Goal: Task Accomplishment & Management: Complete application form

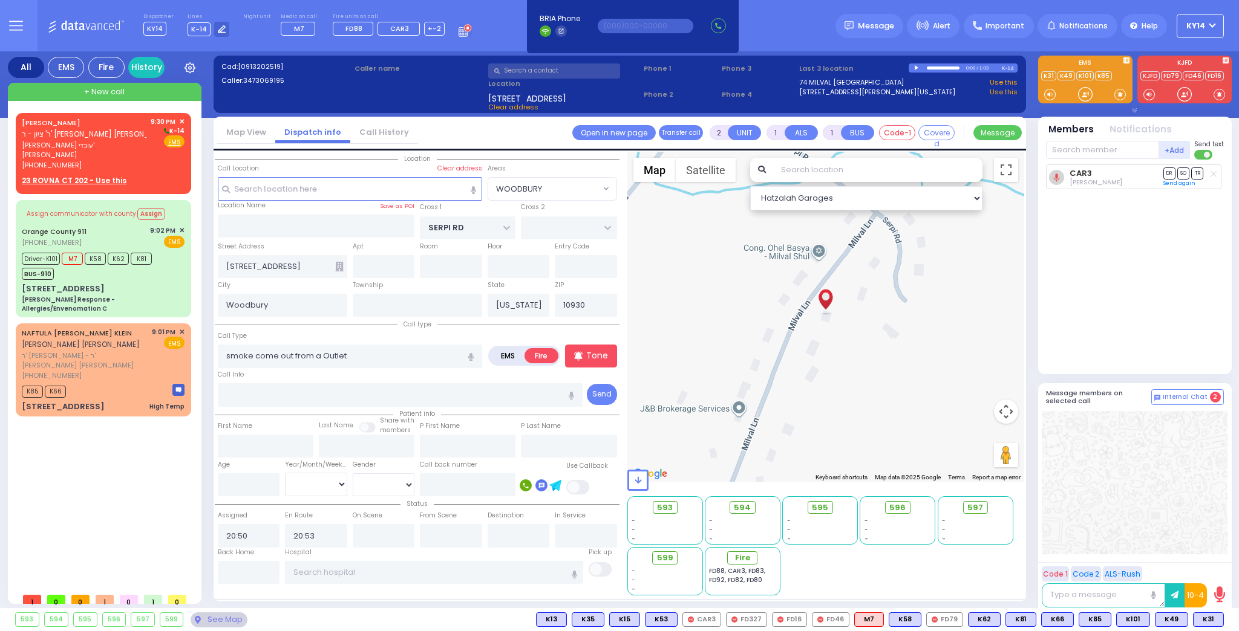
select select "WOODBURY"
select select
click at [109, 160] on div "[PHONE_NUMBER]" at bounding box center [84, 165] width 125 height 10
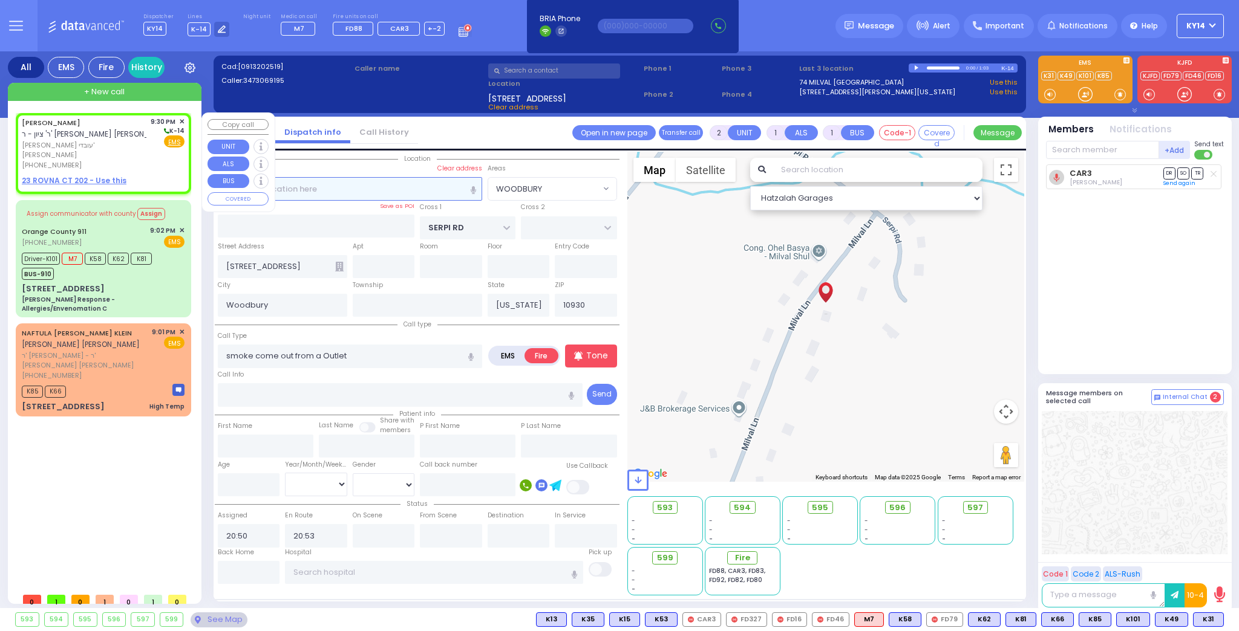
select select
radio input "true"
type input "[PERSON_NAME]"
type input "SAAL"
select select
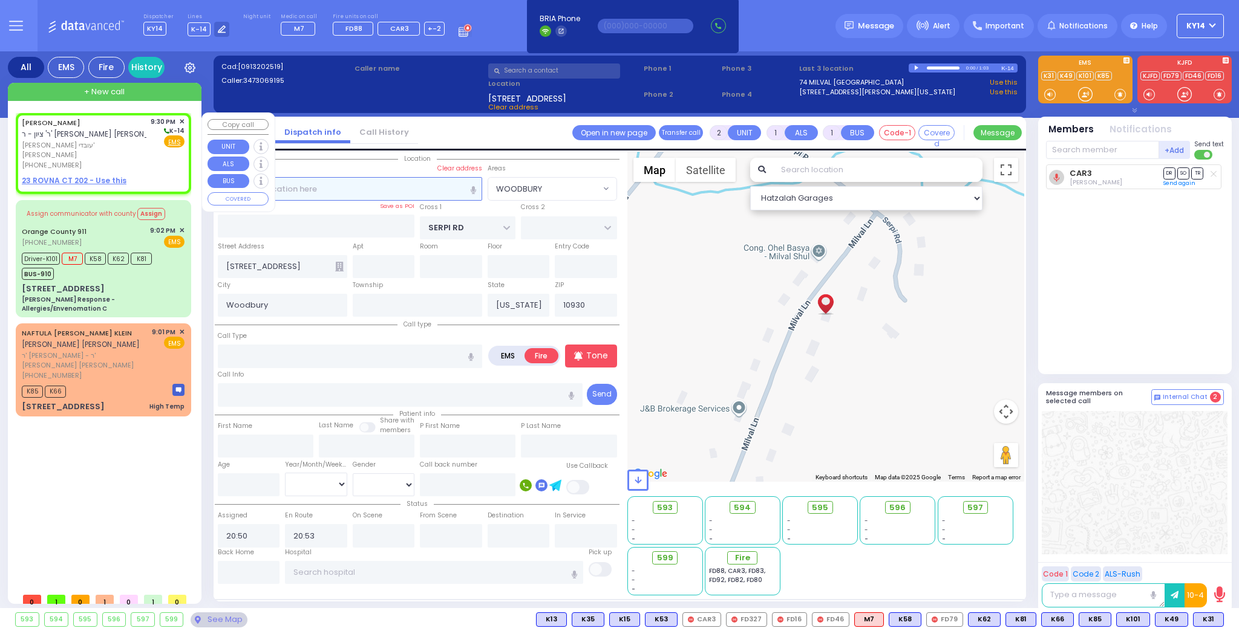
type input "21:30"
select select "Hatzalah Garages"
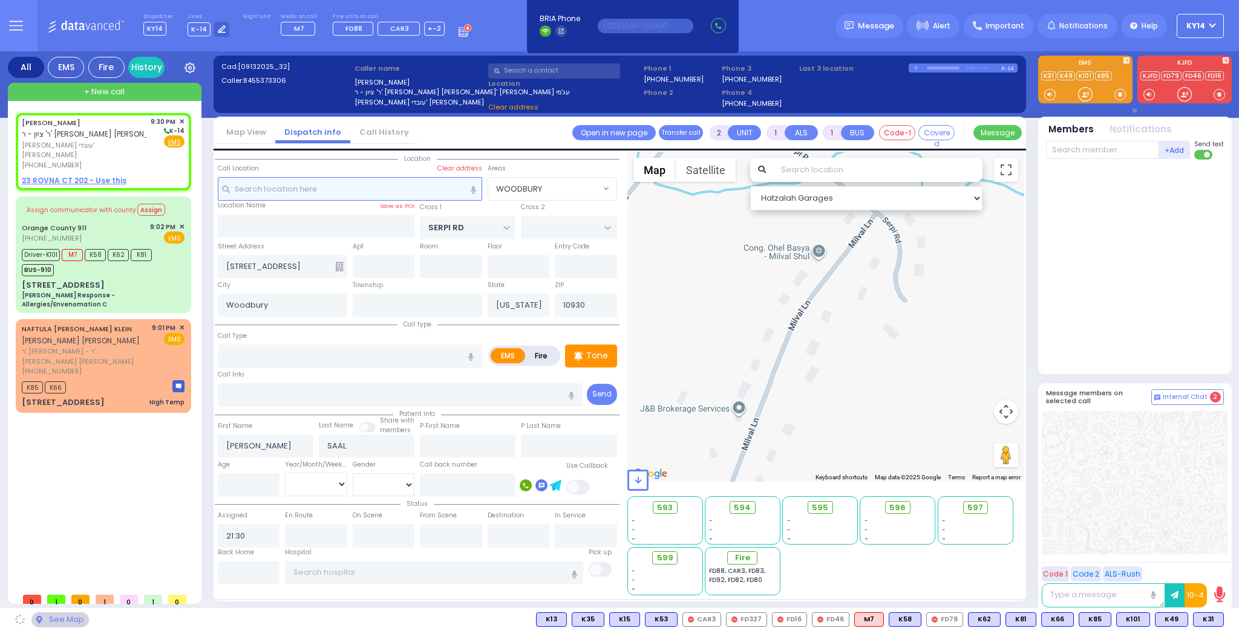
select select
radio input "true"
select select
select select "Hatzalah Garages"
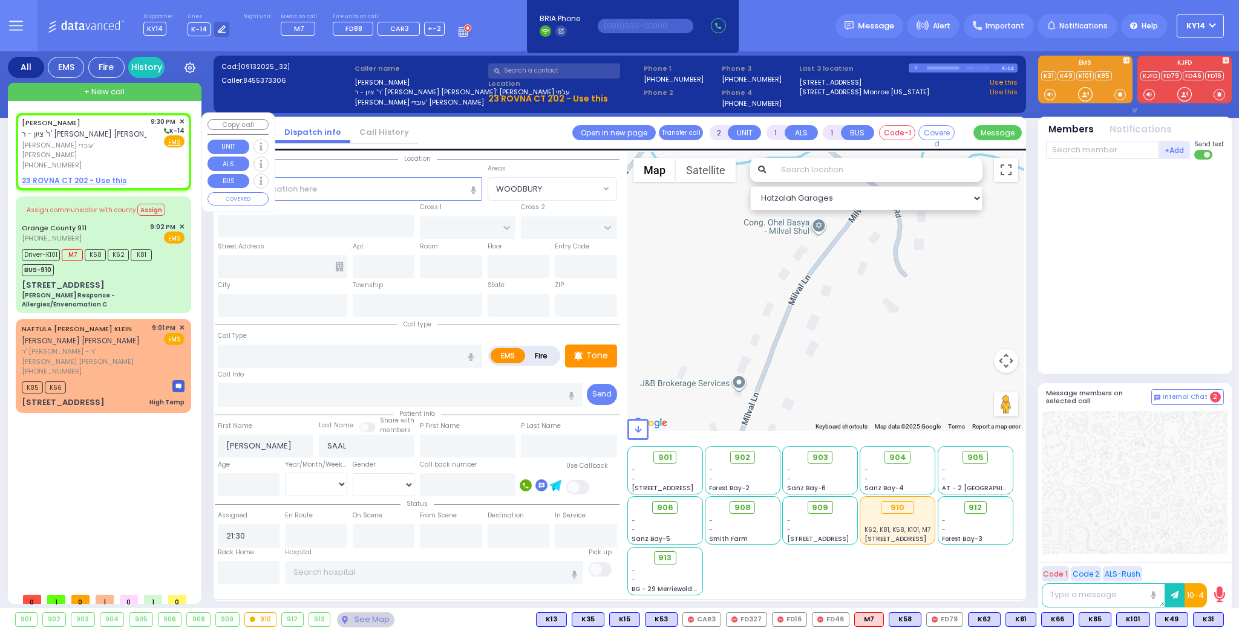
click at [68, 175] on u "23 ROVNA CT 202 - Use this" at bounding box center [74, 180] width 105 height 10
select select
radio input "true"
select select
select select "Hatzalah Garages"
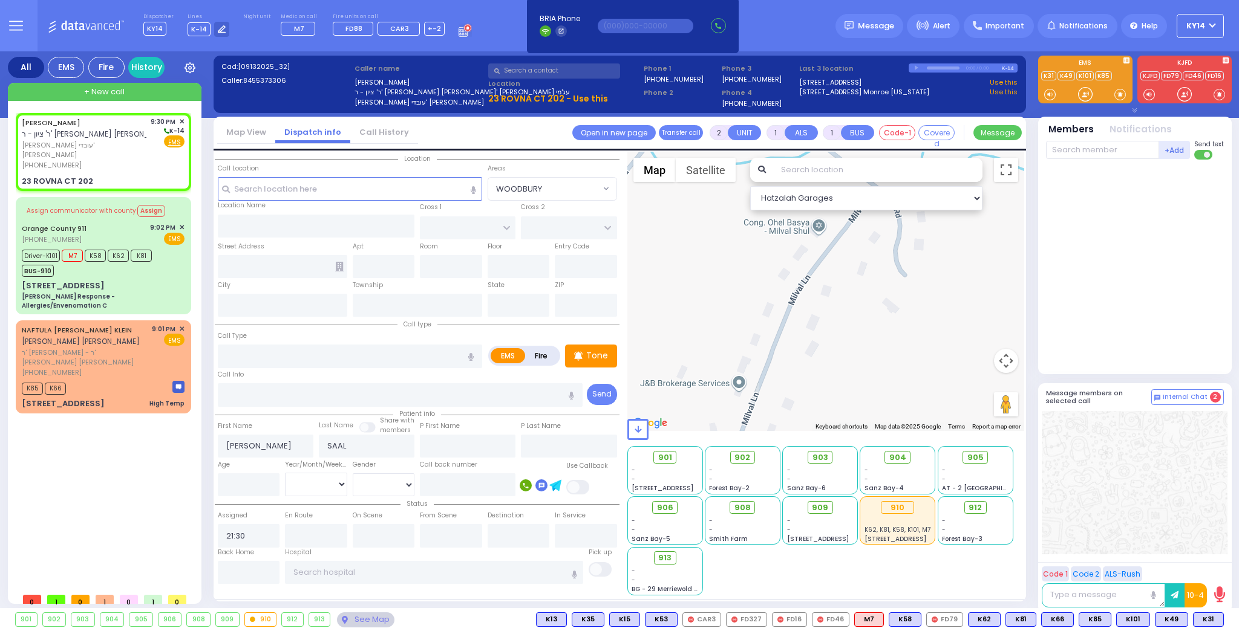
select select
radio input "true"
select select
type input "CHEVRON RD"
type input "[GEOGRAPHIC_DATA]"
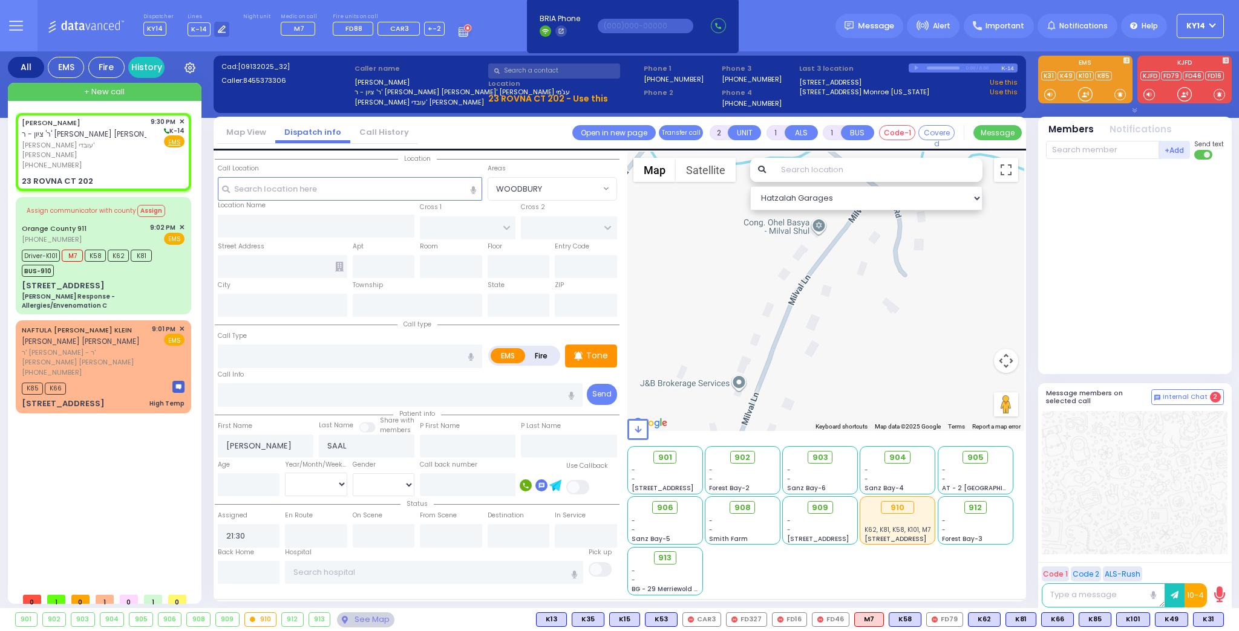
type input "23 ROVNA CT"
type input "202"
type input "Monroe"
type input "[US_STATE]"
type input "10950"
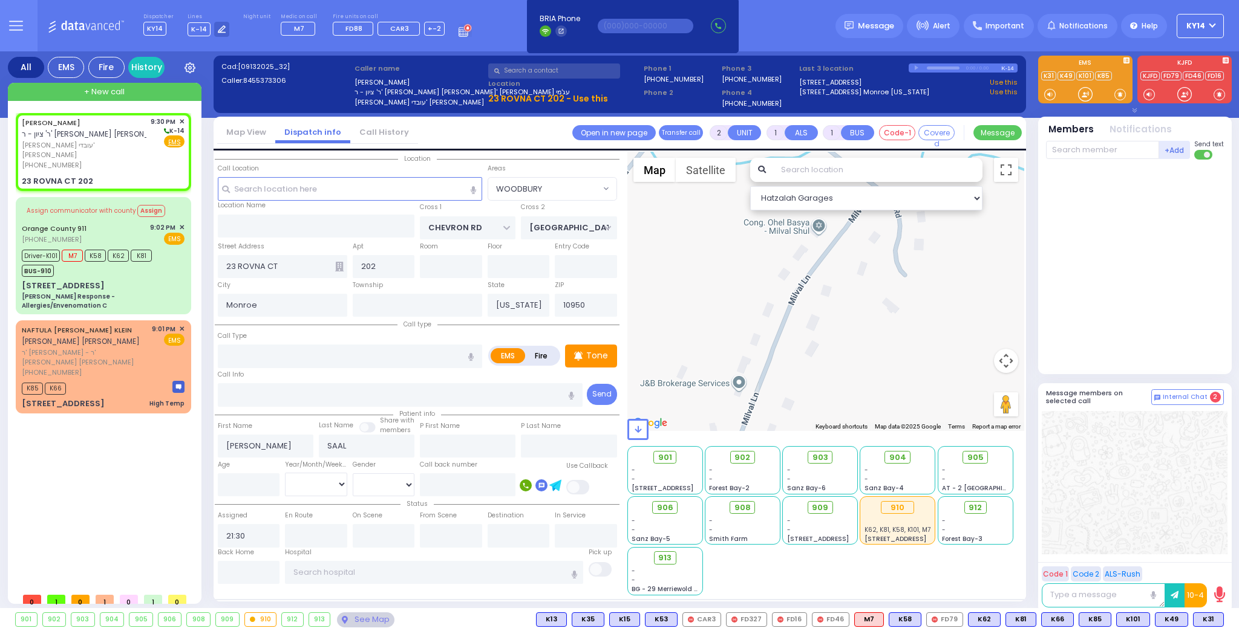
select select "Hatzalah Garages"
select select "SECTION 5"
click at [255, 487] on input "number" at bounding box center [249, 485] width 62 height 23
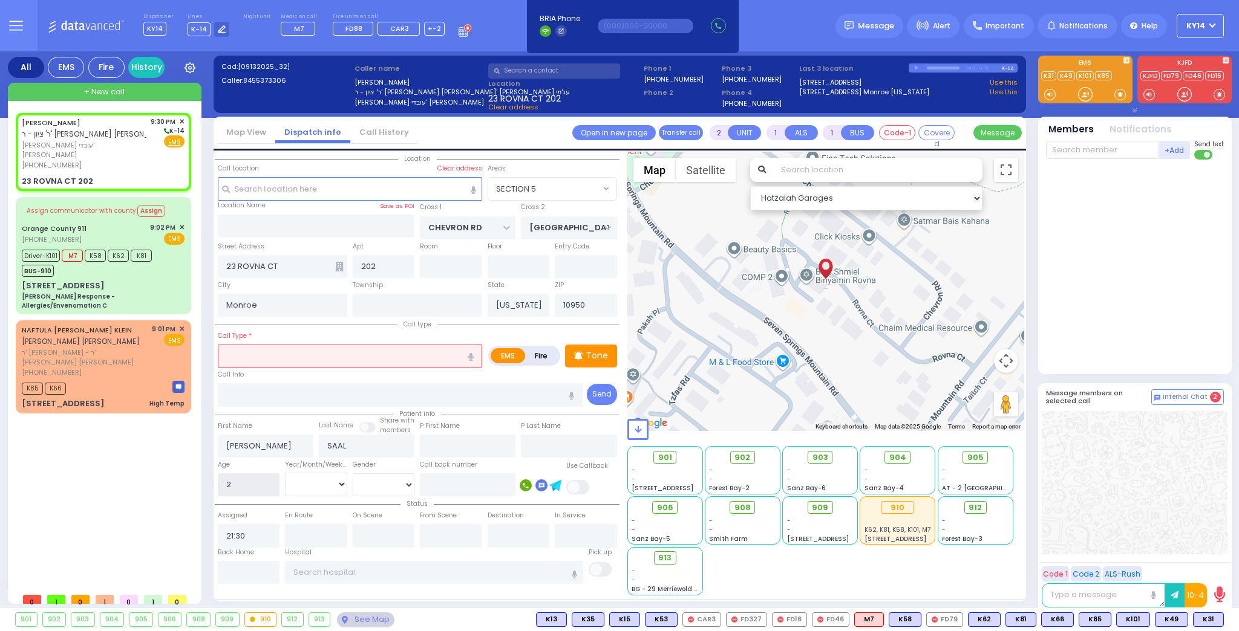
type input "23"
select select
radio input "true"
select select
select select "Hatzalah Garages"
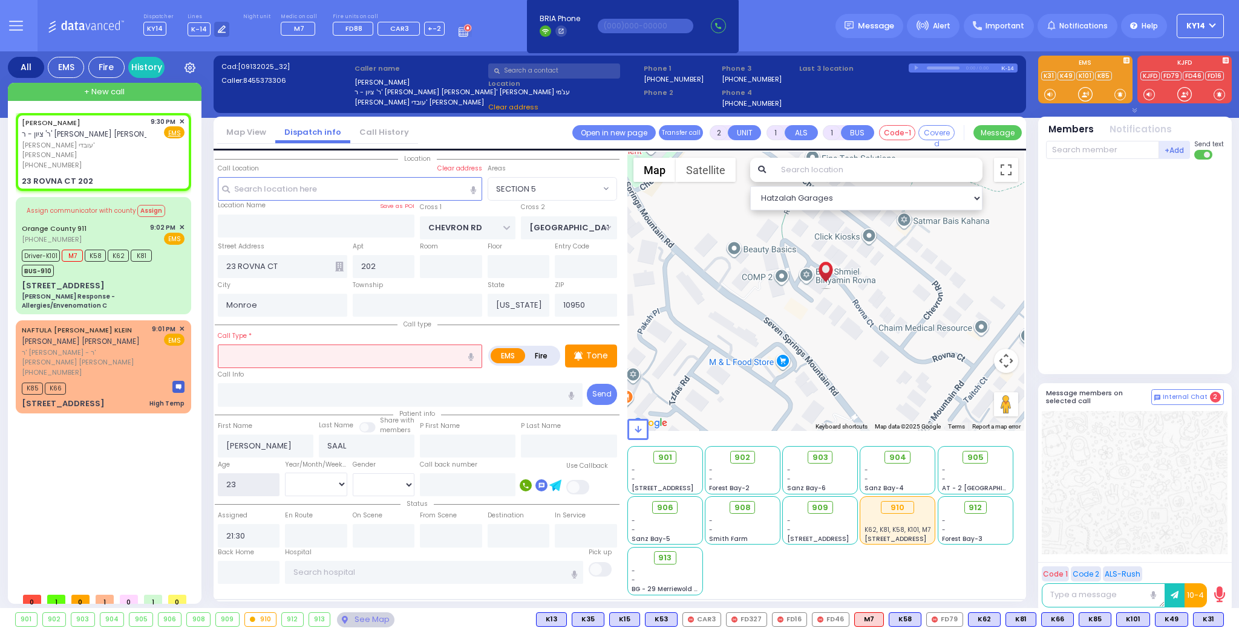
type input "23"
click at [342, 486] on select "Year Month Week Day" at bounding box center [316, 484] width 62 height 23
select select "SECTION 5"
select select "Year"
click at [285, 473] on select "Year Month Week Day" at bounding box center [316, 484] width 62 height 23
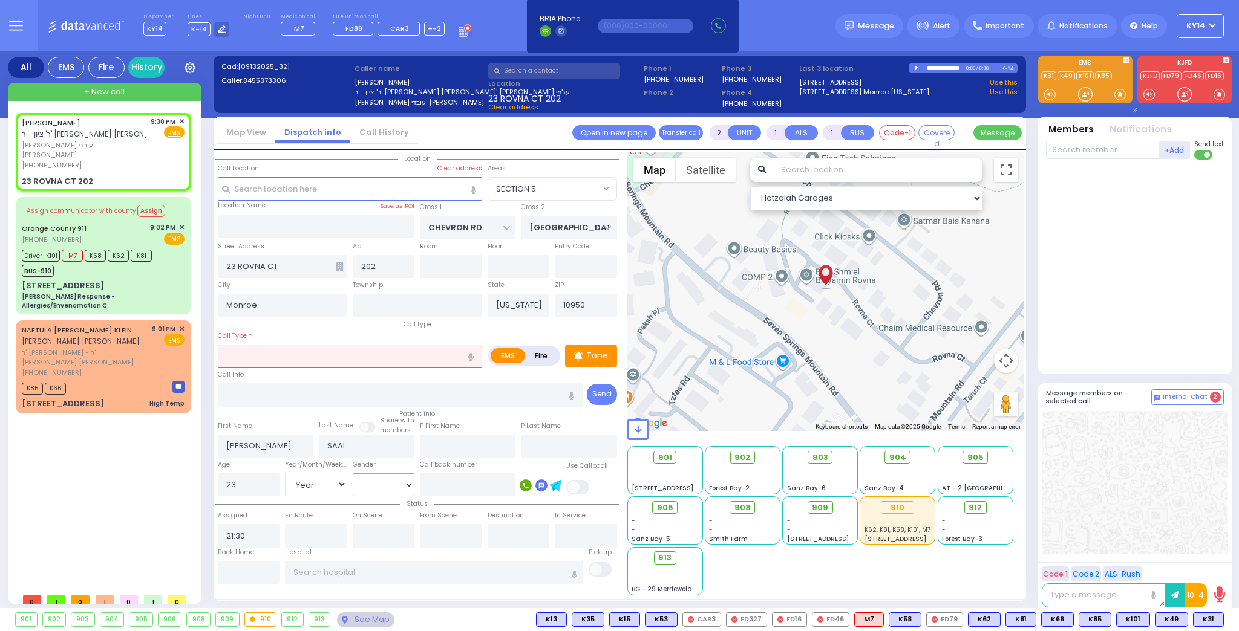
select select
radio input "true"
select select "Year"
click at [375, 486] on select "Male Female" at bounding box center [384, 485] width 62 height 23
select select "Hatzalah Garages"
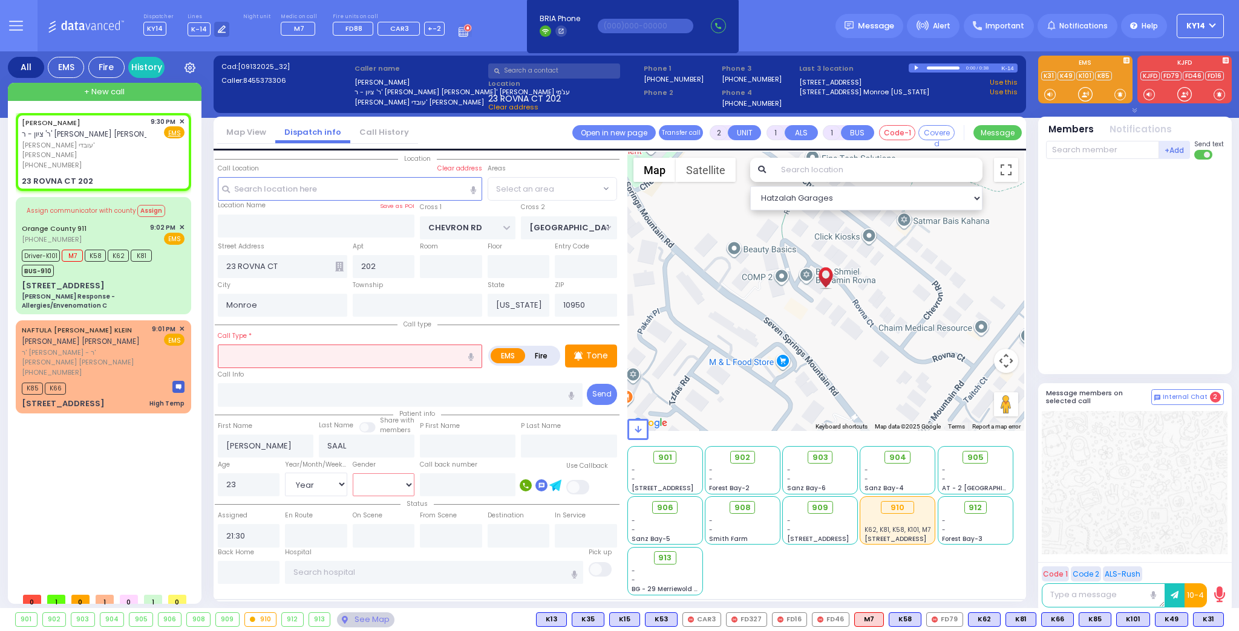
select select
radio input "true"
select select "Year"
select select "SECTION 5"
select select "Hatzalah Garages"
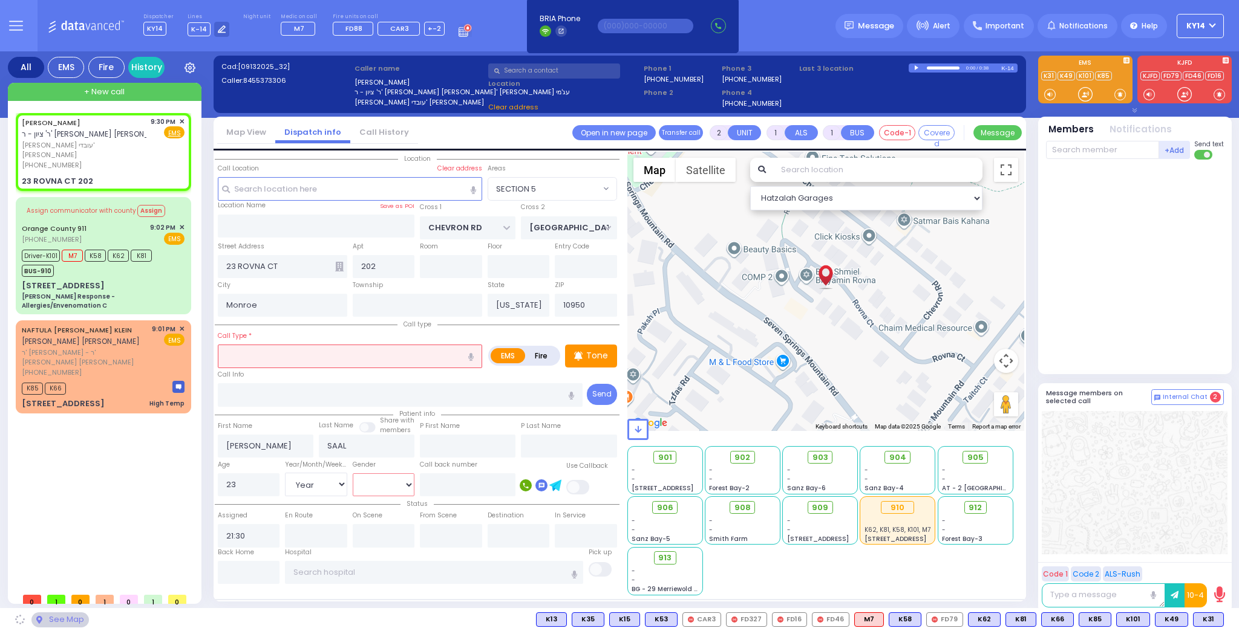
select select
select select "[DEMOGRAPHIC_DATA]"
click at [353, 474] on select "Male Female" at bounding box center [384, 485] width 62 height 23
select select "SECTION 5"
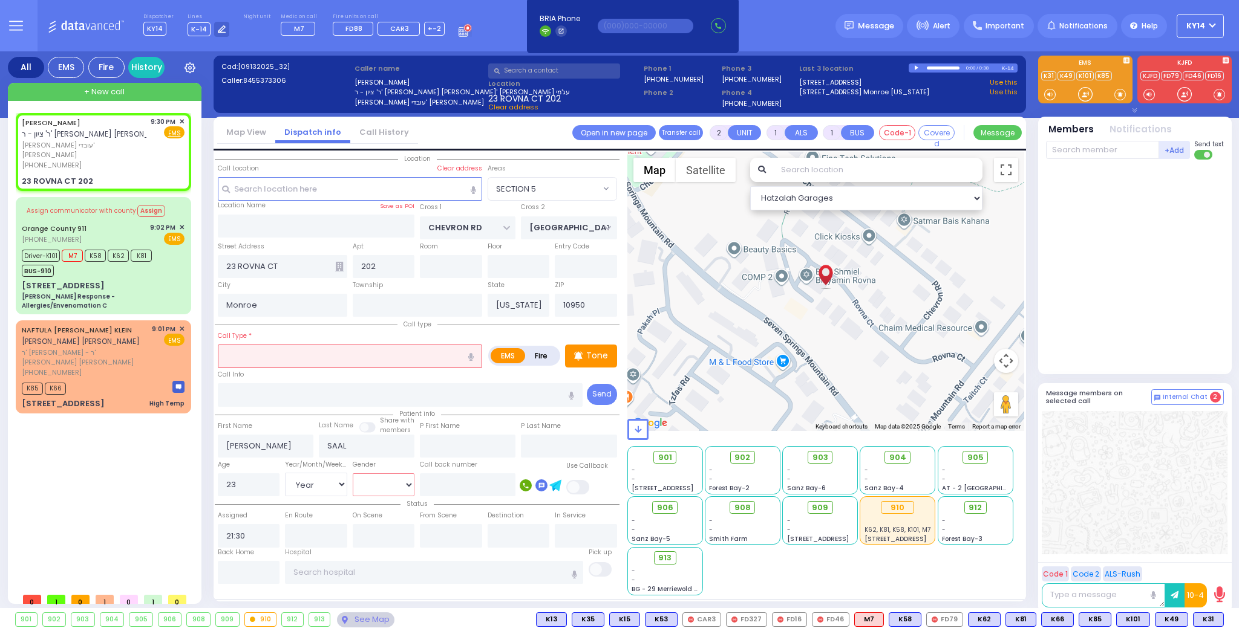
select select
radio input "true"
select select "Year"
select select "[DEMOGRAPHIC_DATA]"
select select "SECTION 5"
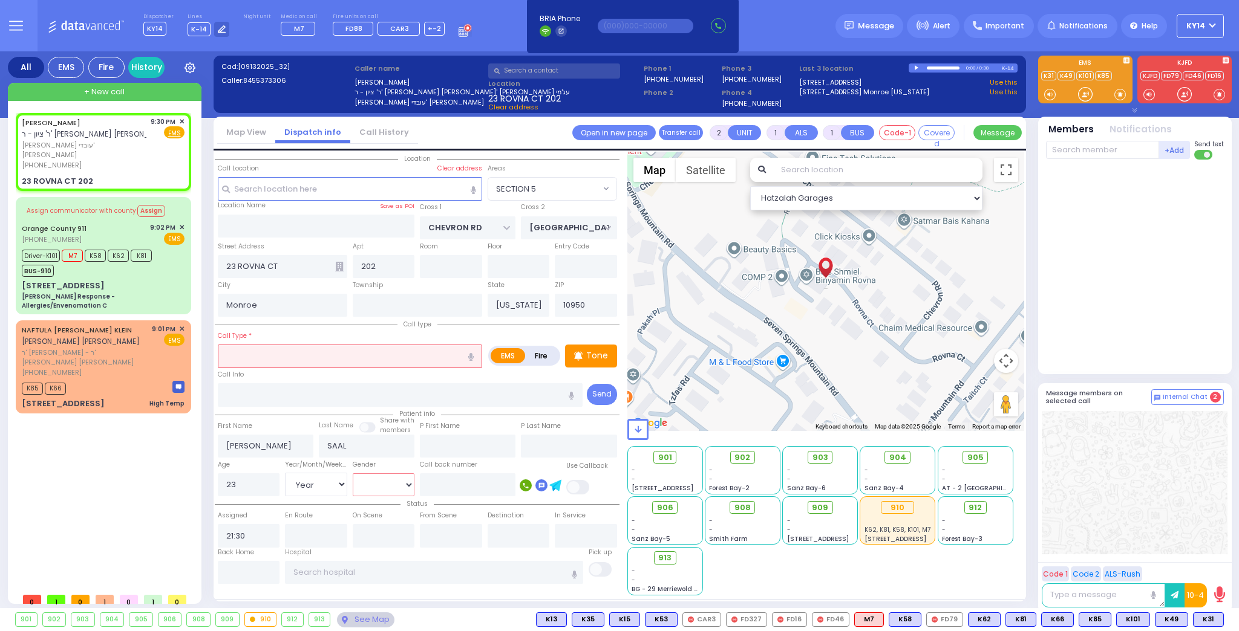
select select "Hatzalah Garages"
click at [363, 348] on input "text" at bounding box center [350, 356] width 264 height 23
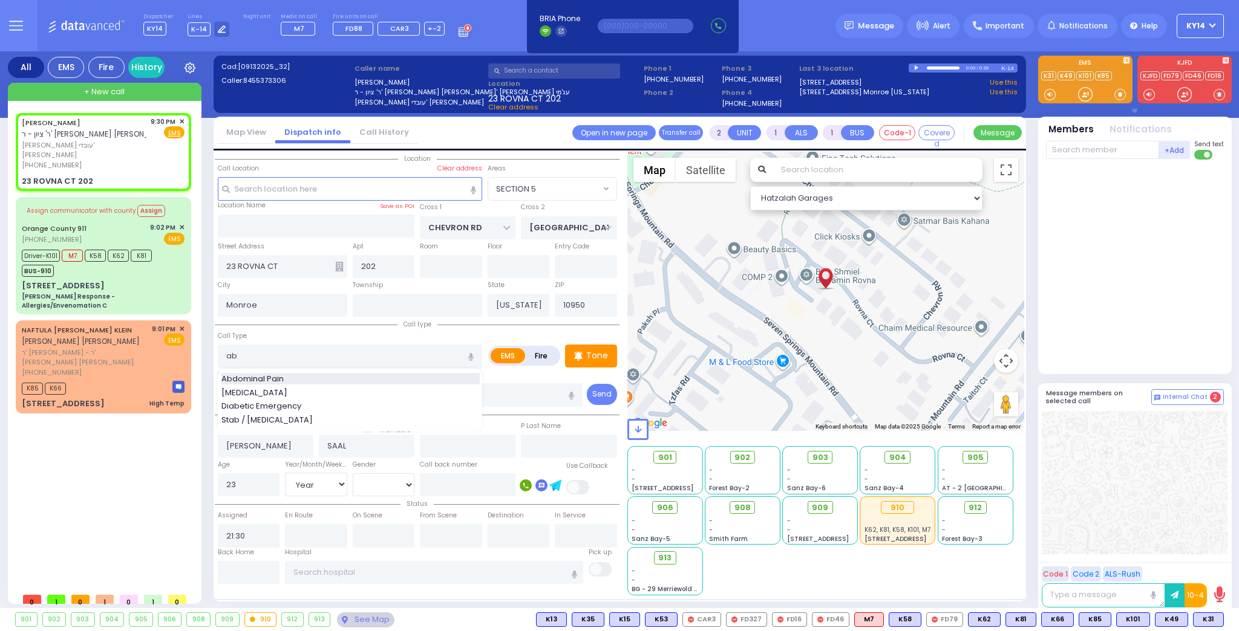
click at [297, 373] on div "Abdominal Pain" at bounding box center [350, 379] width 258 height 12
type input "Abdominal Pain"
type input "1"
type input "0"
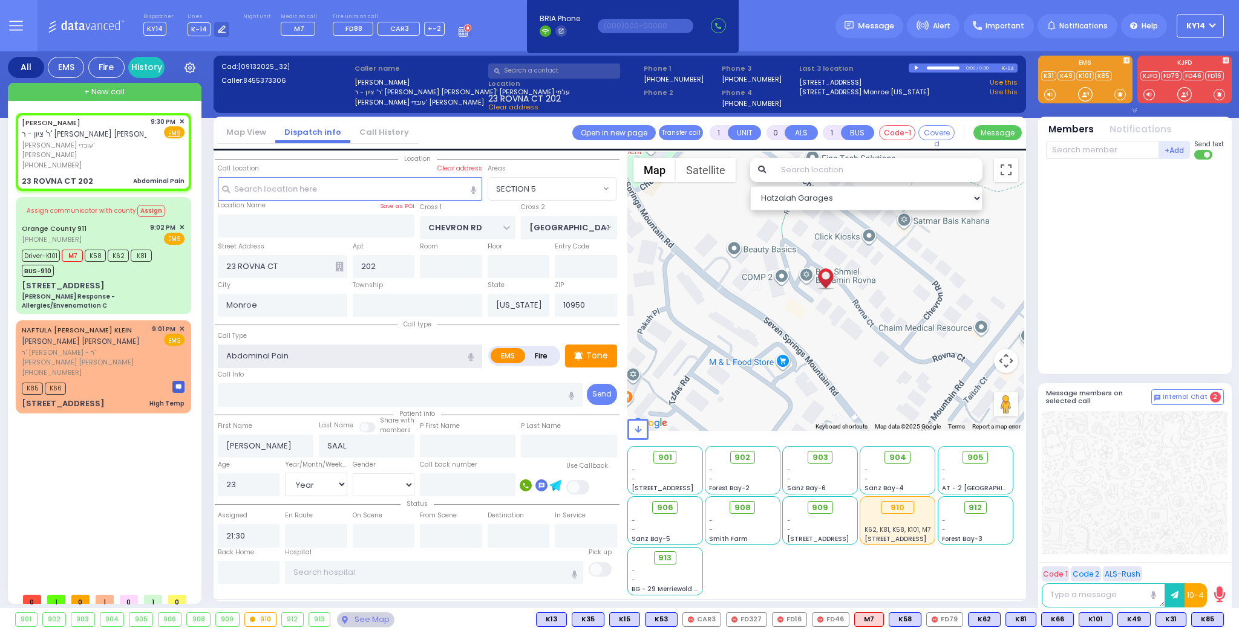
select select
radio input "true"
select select "Year"
select select "[DEMOGRAPHIC_DATA]"
select select "Hatzalah Garages"
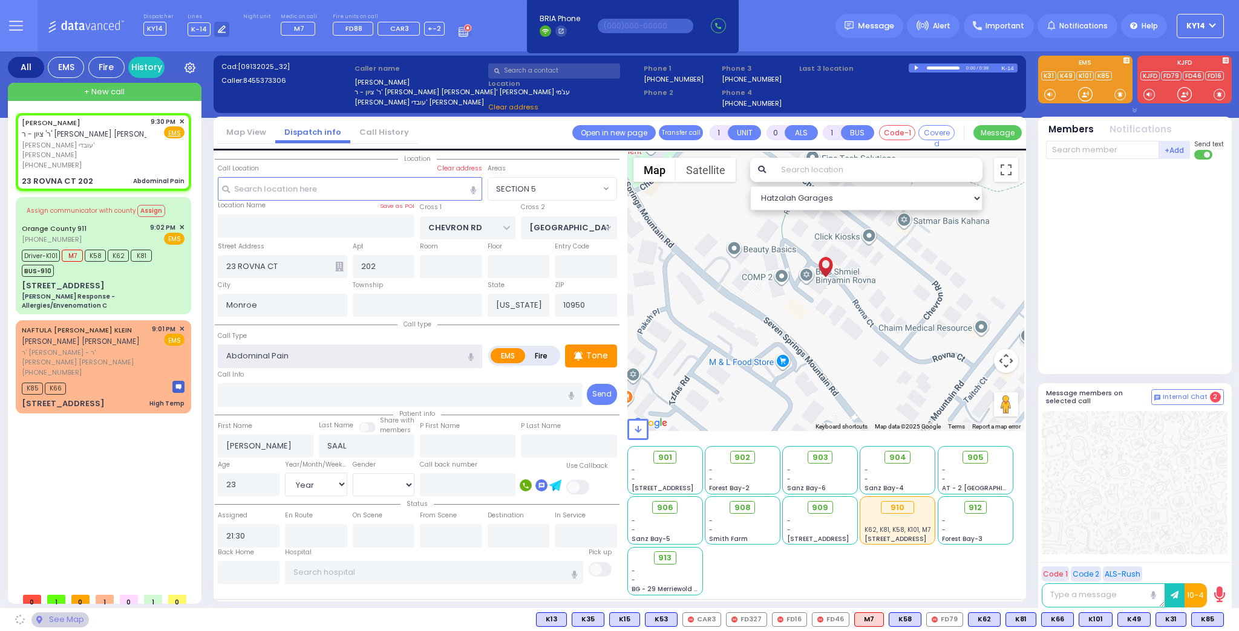
select select "SECTION 5"
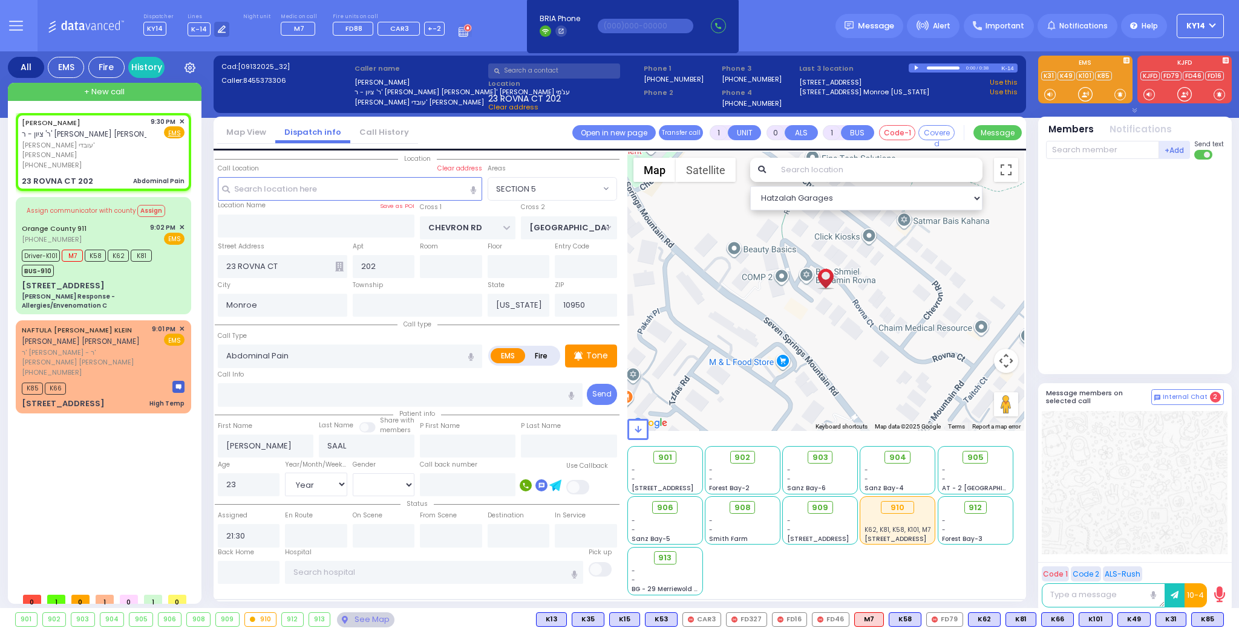
select select
radio input "true"
select select "Year"
select select "[DEMOGRAPHIC_DATA]"
select select "Hatzalah Garages"
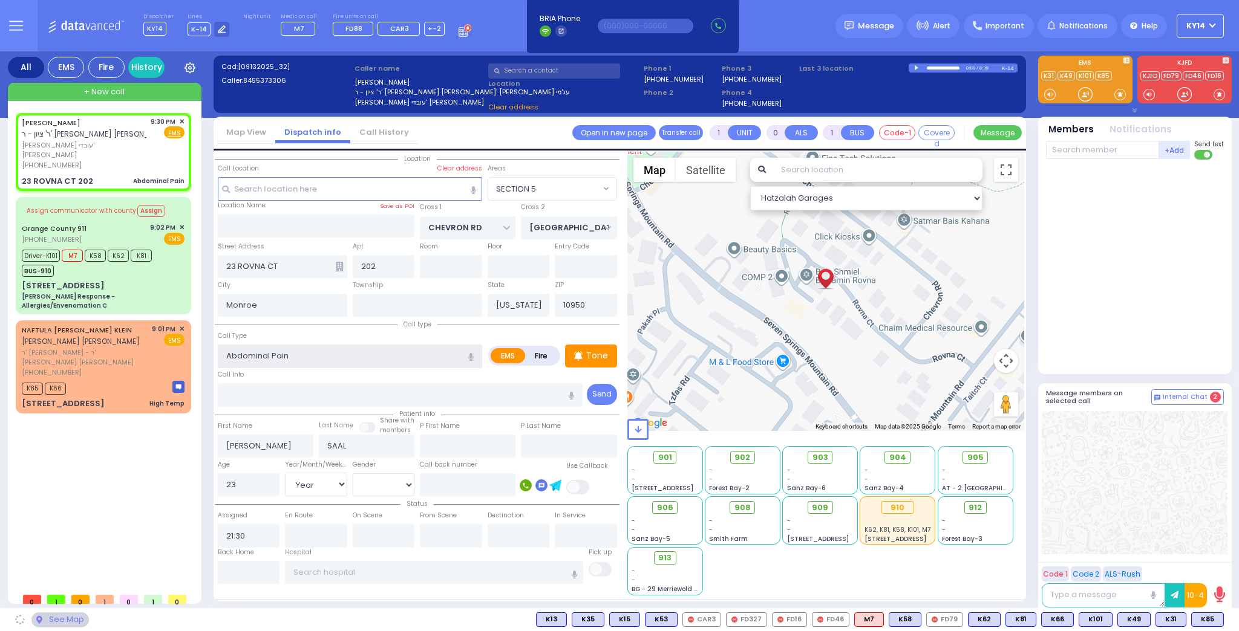
select select "SECTION 5"
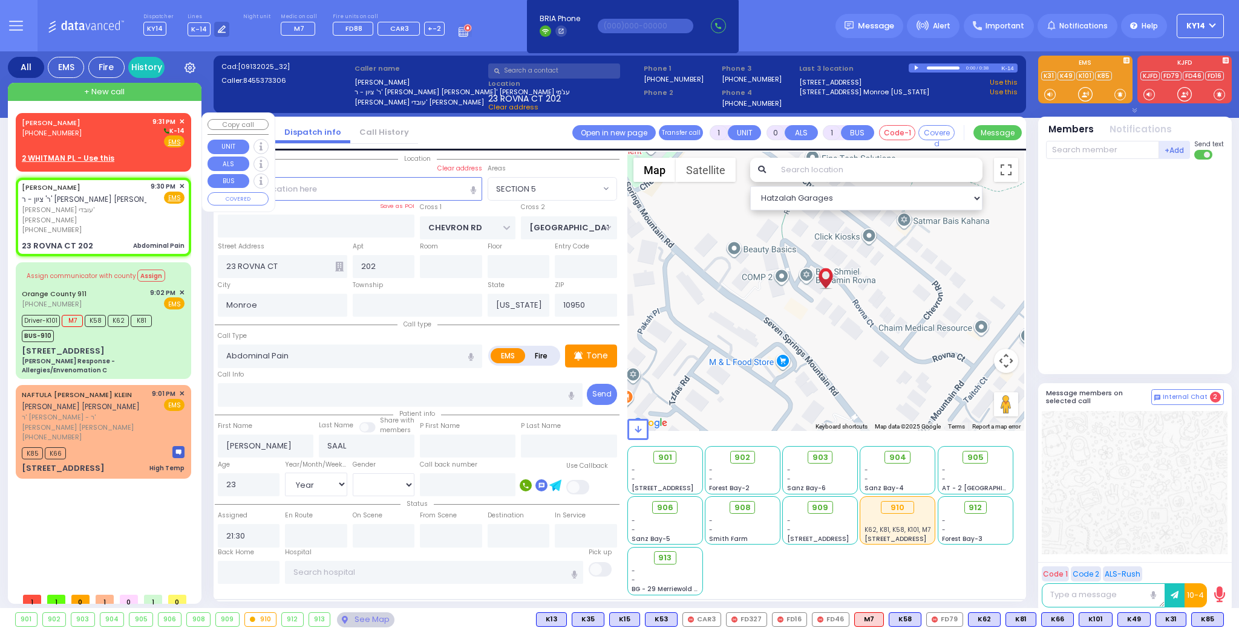
click at [99, 135] on div "JOEL GOLDENBERG (718) 782-0832 9:31 PM ✕ K-14" at bounding box center [103, 132] width 163 height 31
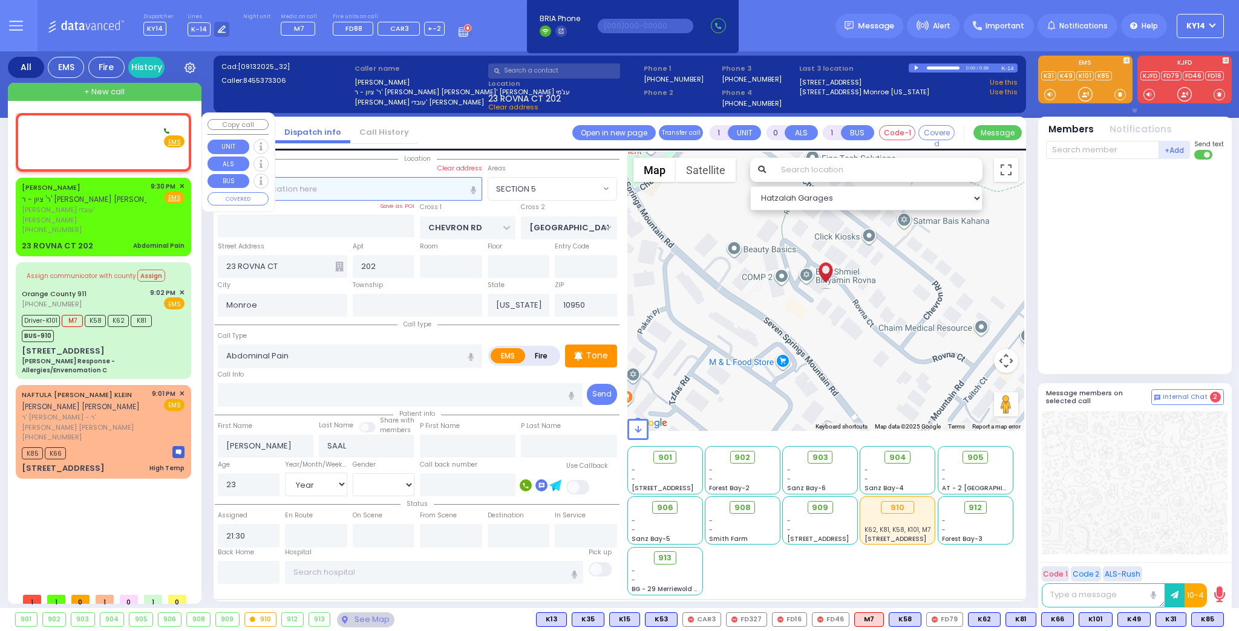
type input "2"
type input "1"
select select
radio input "true"
type input "JOEL"
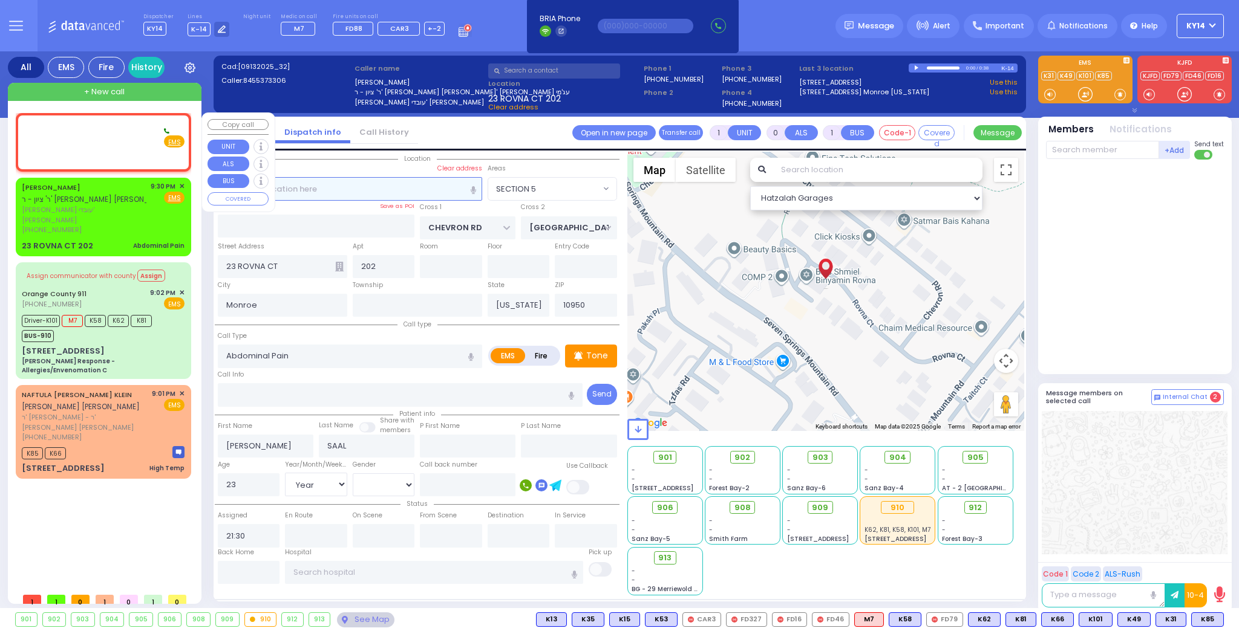
type input "GOLDENBERG"
select select
type input "21:31"
select select "Hatzalah Garages"
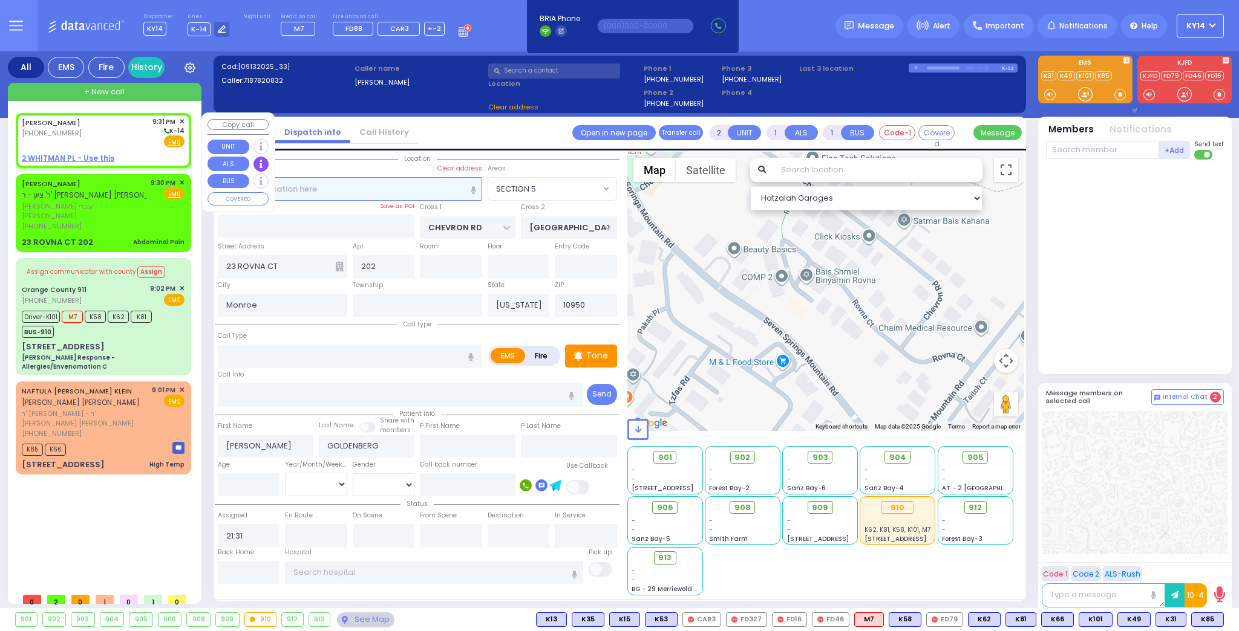
select select
radio input "true"
select select
select select "Hatzalah Garages"
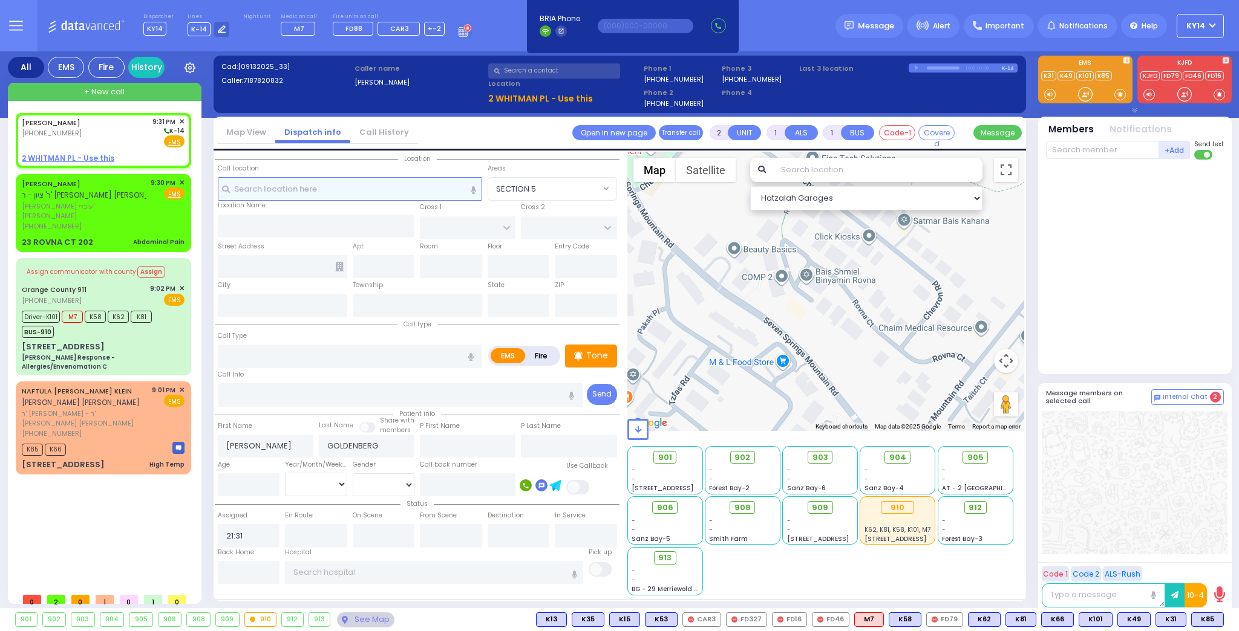
click at [274, 196] on input "text" at bounding box center [350, 188] width 264 height 23
click at [59, 154] on u "2 WHITMAN PL - Use this" at bounding box center [68, 158] width 93 height 10
select select
radio input "true"
select select
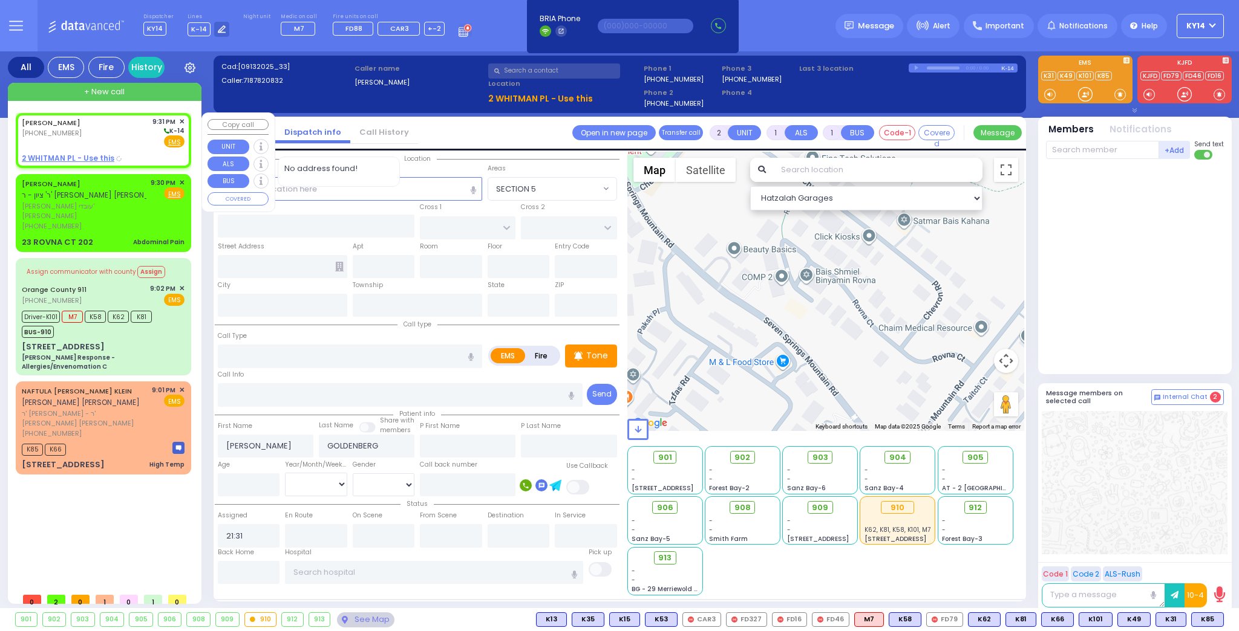
select select "Hatzalah Garages"
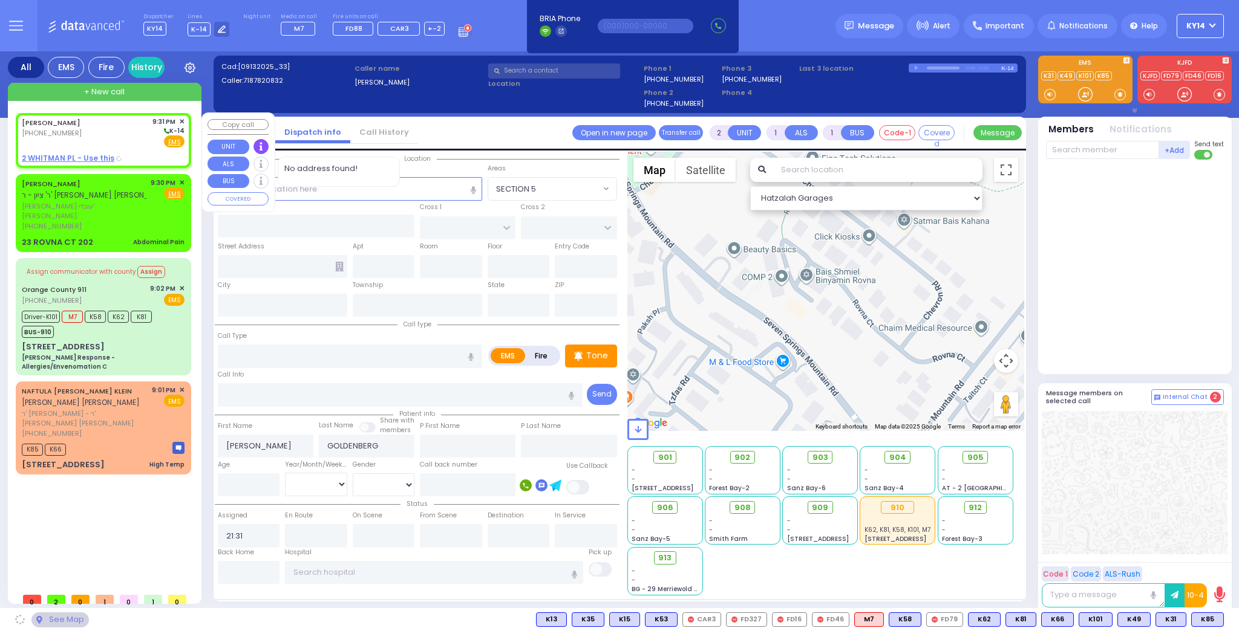
type input "WINCHESTER DR"
type input "2 WHITMAN PL"
type input "Monroe"
type input "[US_STATE]"
type input "10950"
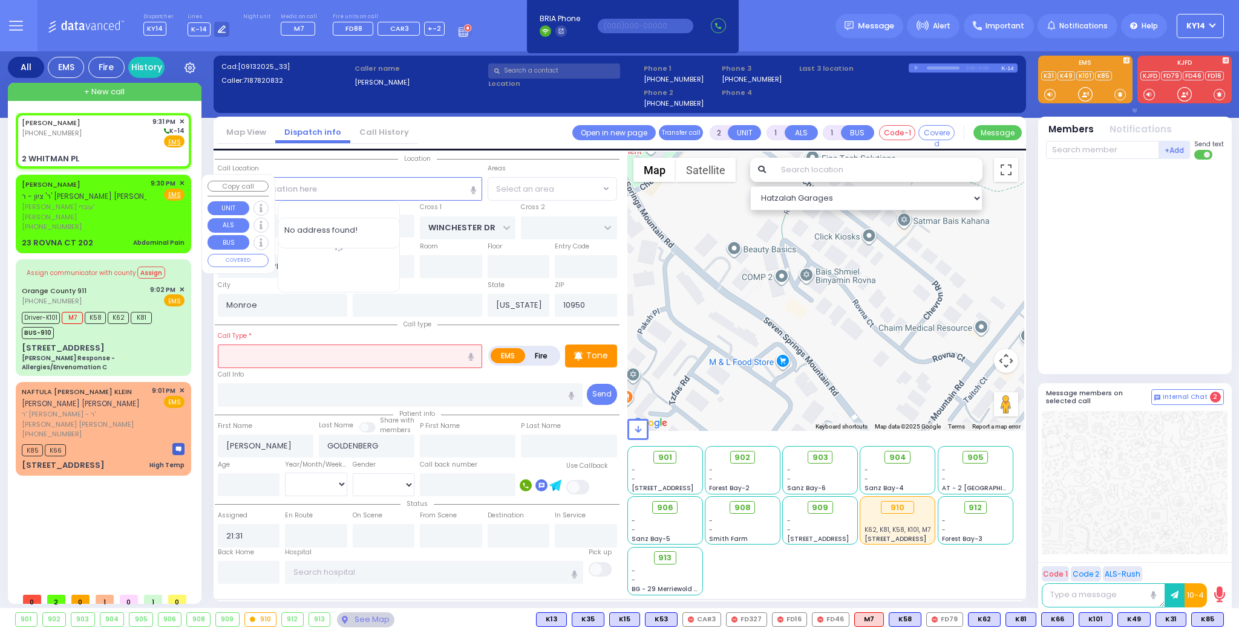
select select
radio input "true"
select select
select select "Hatzalah Garages"
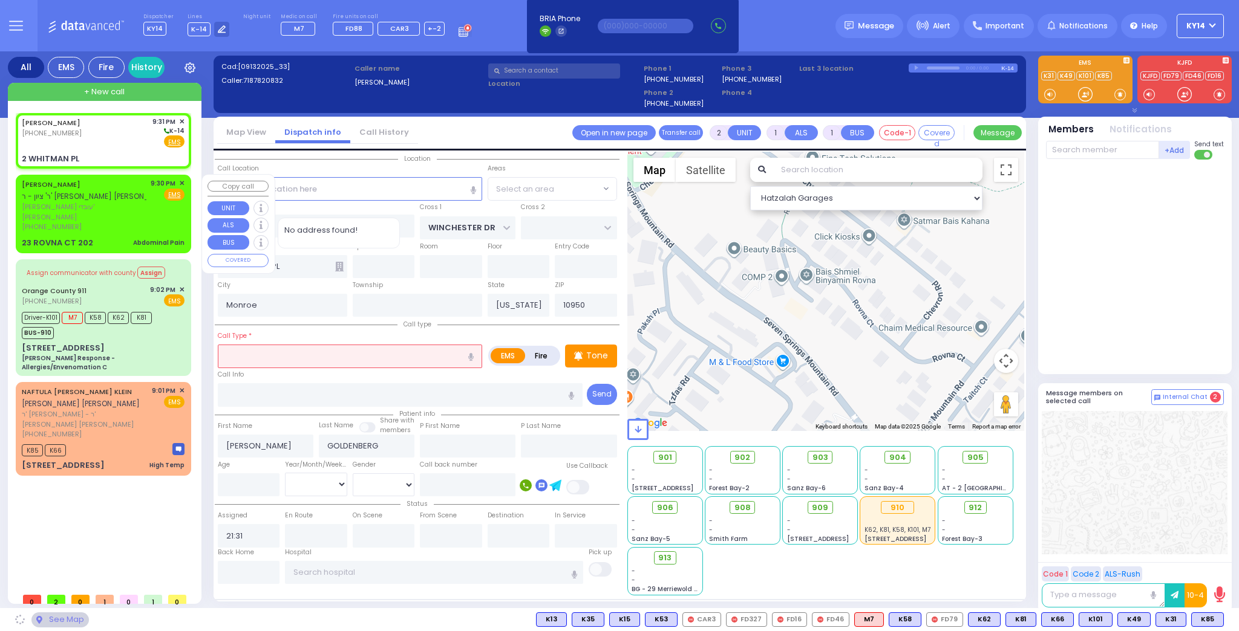
select select "[GEOGRAPHIC_DATA]"
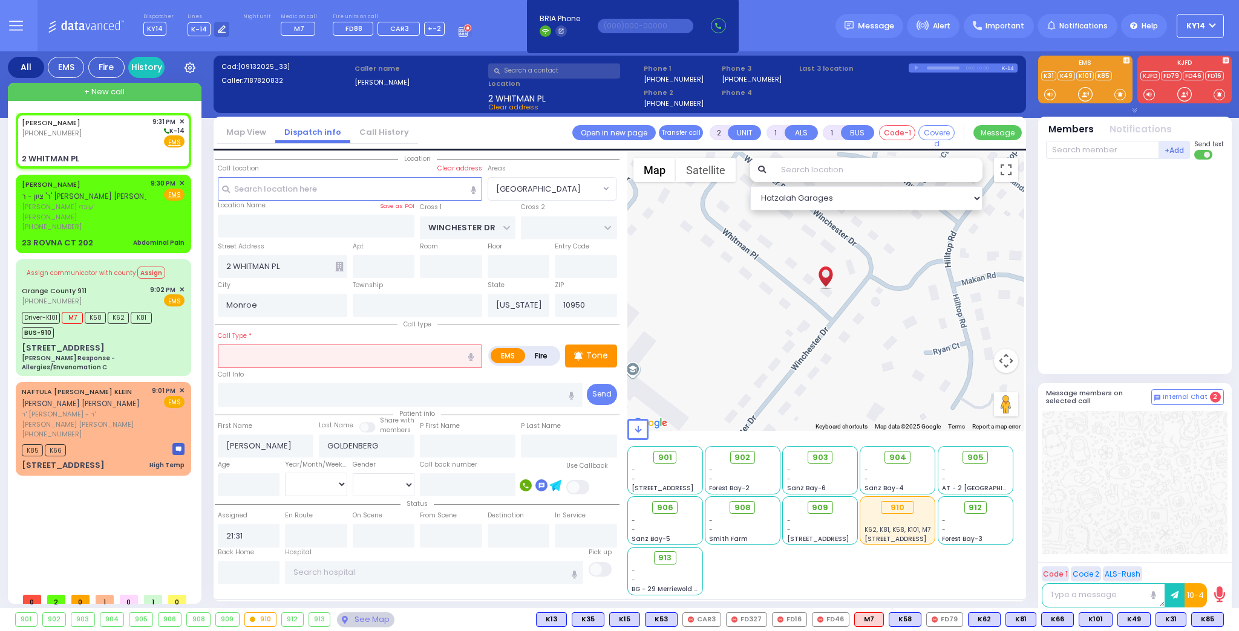
click at [304, 351] on input "text" at bounding box center [350, 356] width 264 height 23
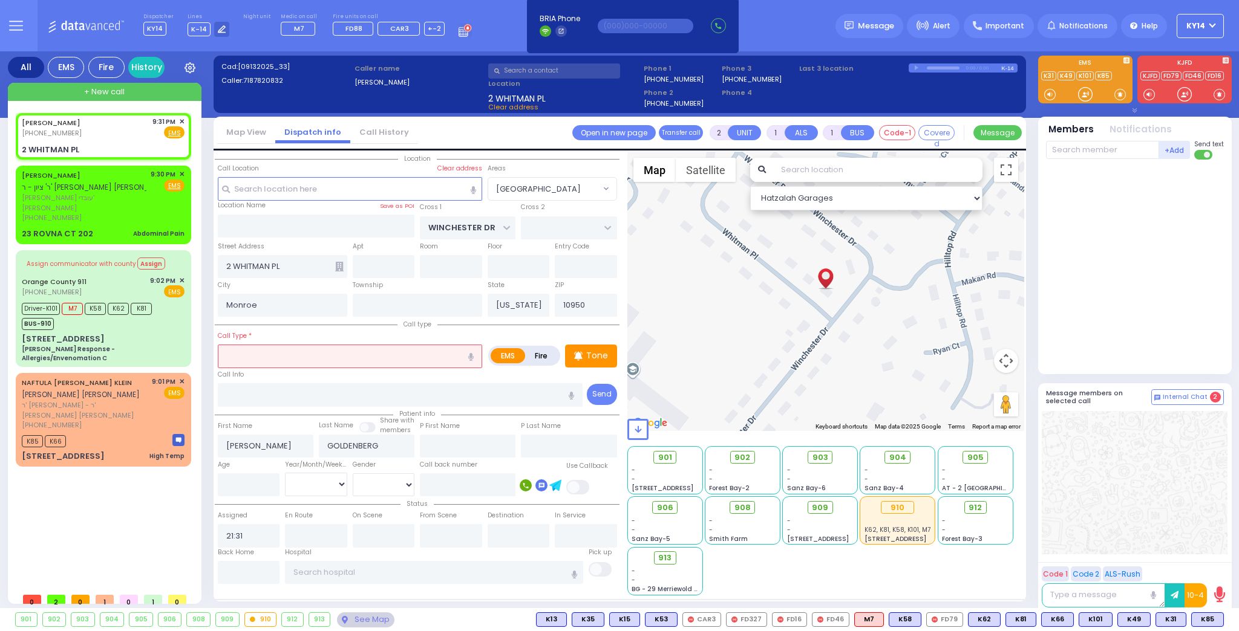
select select
radio input "true"
select select
select select "Hatzalah Garages"
select select "[GEOGRAPHIC_DATA]"
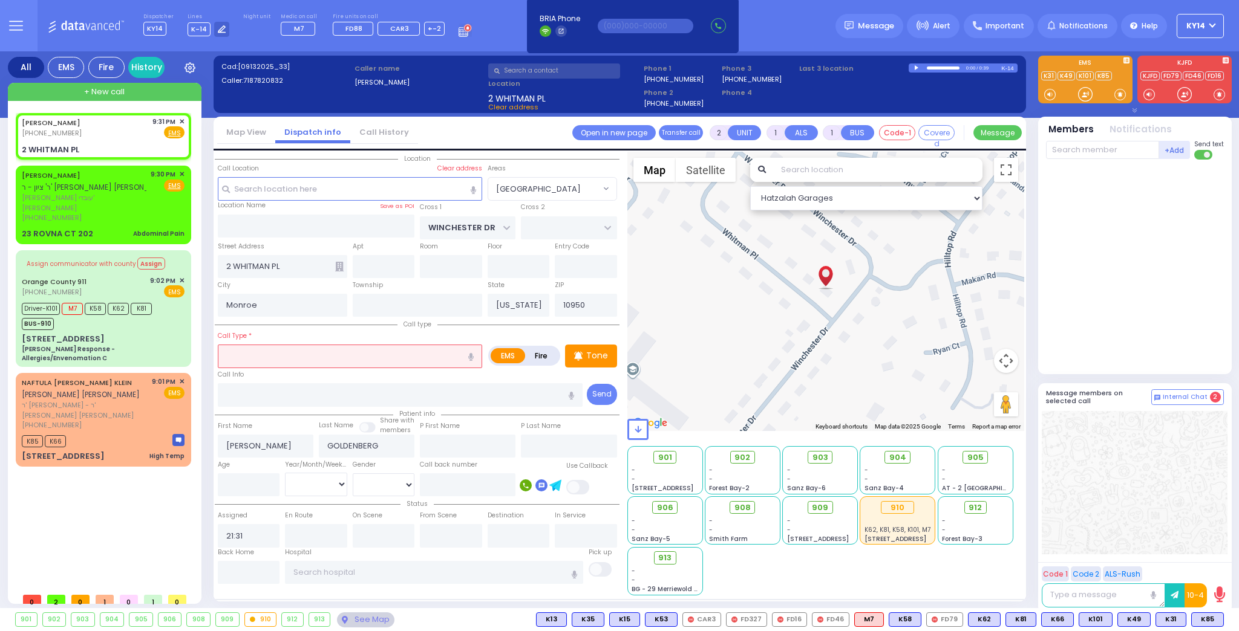
type input "b"
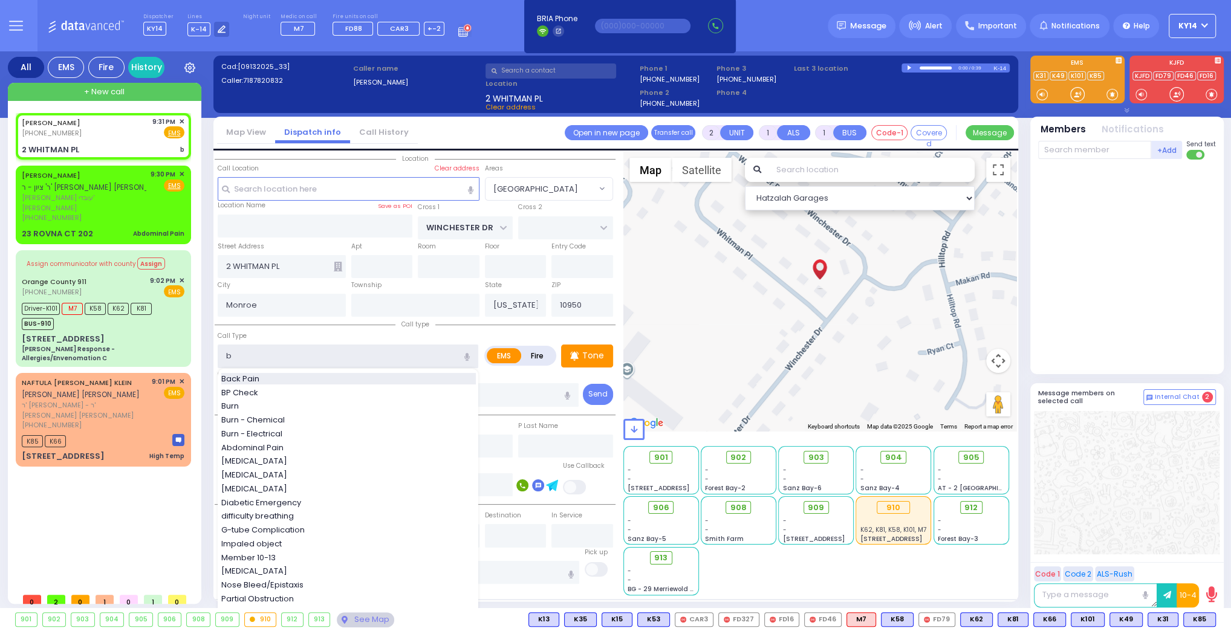
select select
radio input "true"
select select
select select "Hatzalah Garages"
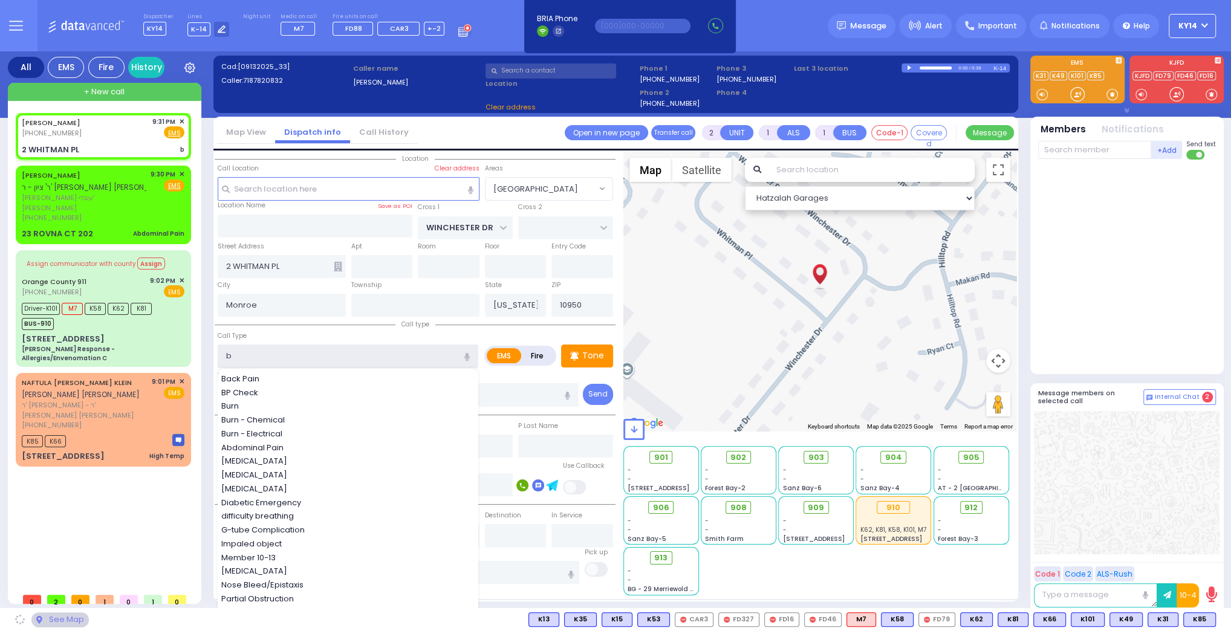
select select "[GEOGRAPHIC_DATA]"
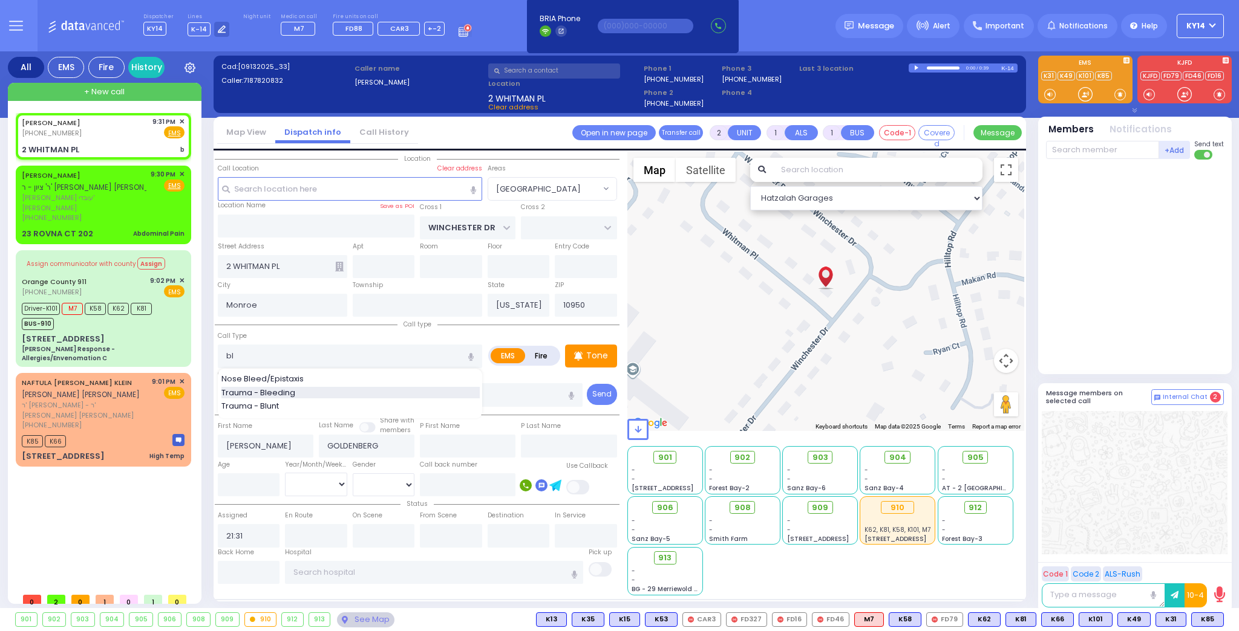
click at [264, 389] on span "Trauma - Bleeding" at bounding box center [260, 393] width 78 height 12
type input "Trauma - Bleeding"
click at [587, 356] on p "Tone" at bounding box center [597, 356] width 22 height 13
select select
radio input "true"
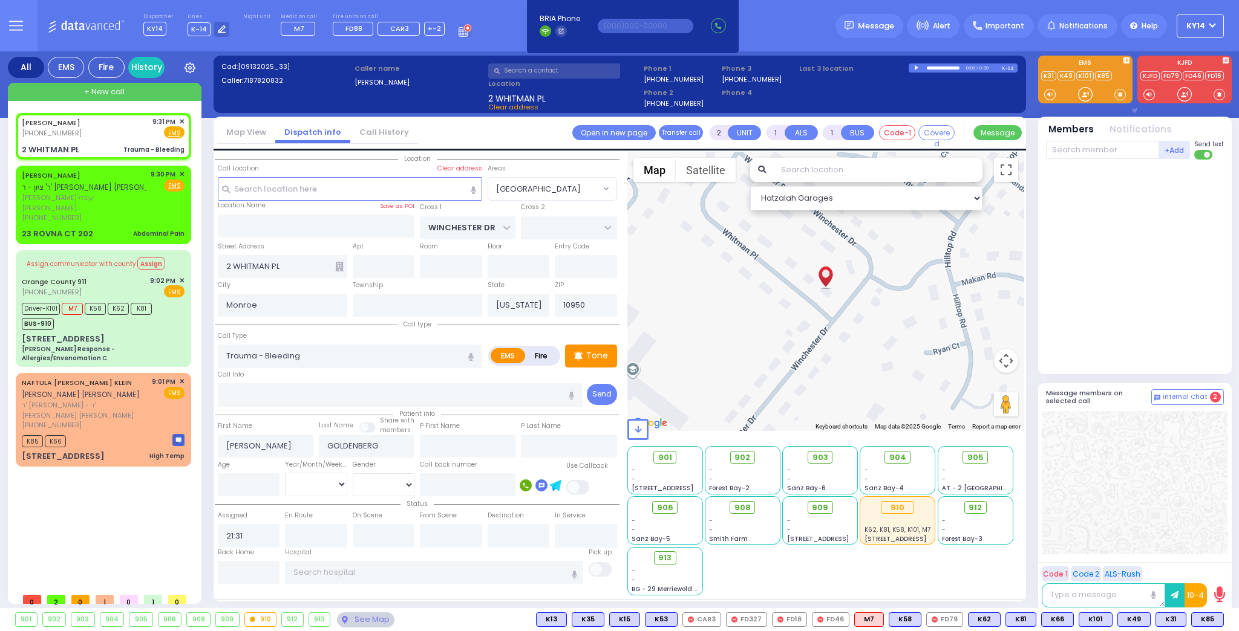
select select
select select "Hatzalah Garages"
select select
radio input "true"
select select
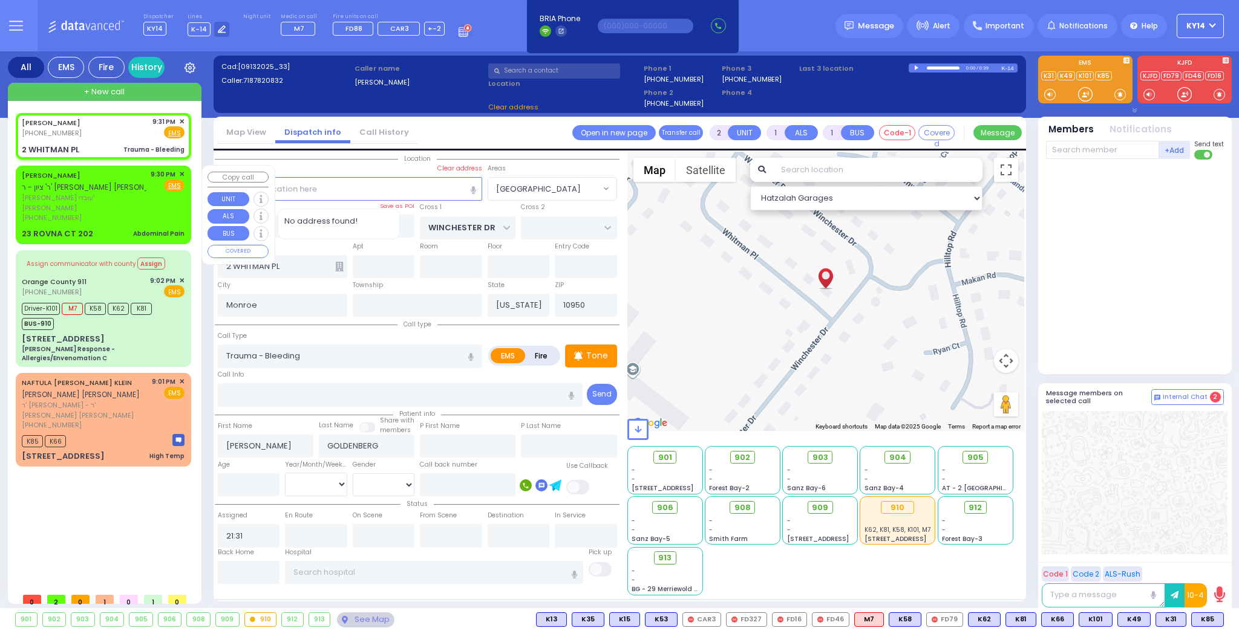
select select "Hatzalah Garages"
select select "[GEOGRAPHIC_DATA]"
click at [106, 192] on span "ר' ציון - ר' [PERSON_NAME]" at bounding box center [136, 187] width 229 height 10
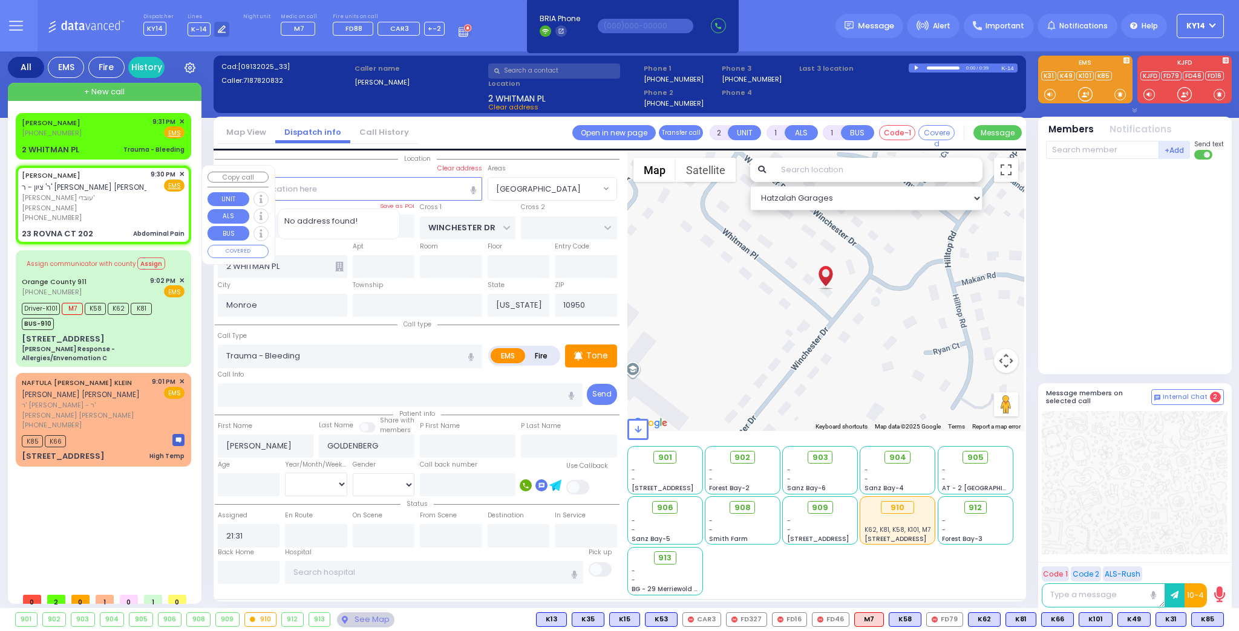
type input "1"
type input "0"
select select
type input "Abdominal Pain"
radio input "true"
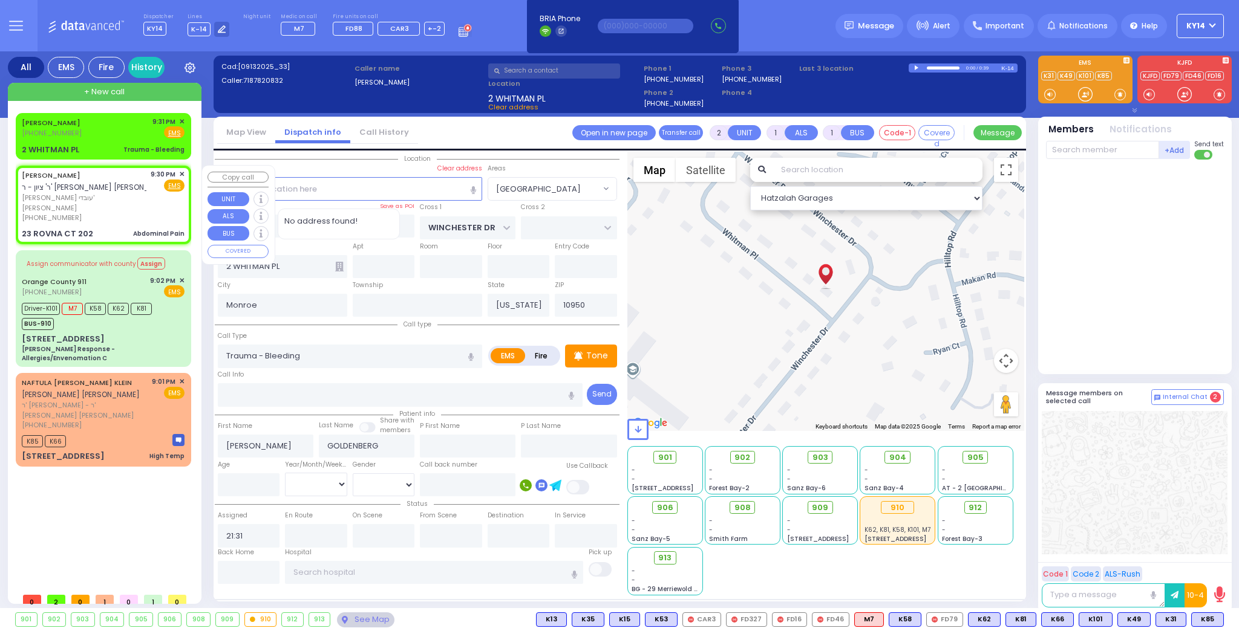
type input "[PERSON_NAME]"
type input "SAAL"
type input "23"
select select "Year"
select select "[DEMOGRAPHIC_DATA]"
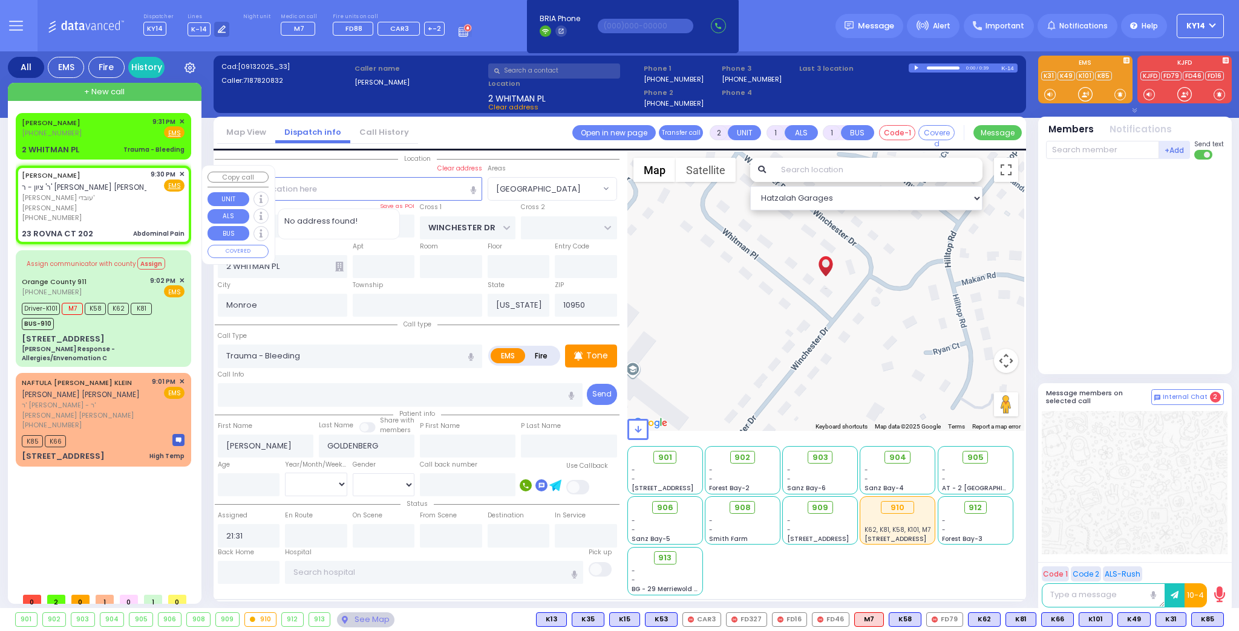
type input "21:30"
type input "CHEVRON RD"
type input "[GEOGRAPHIC_DATA]"
type input "23 ROVNA CT"
type input "202"
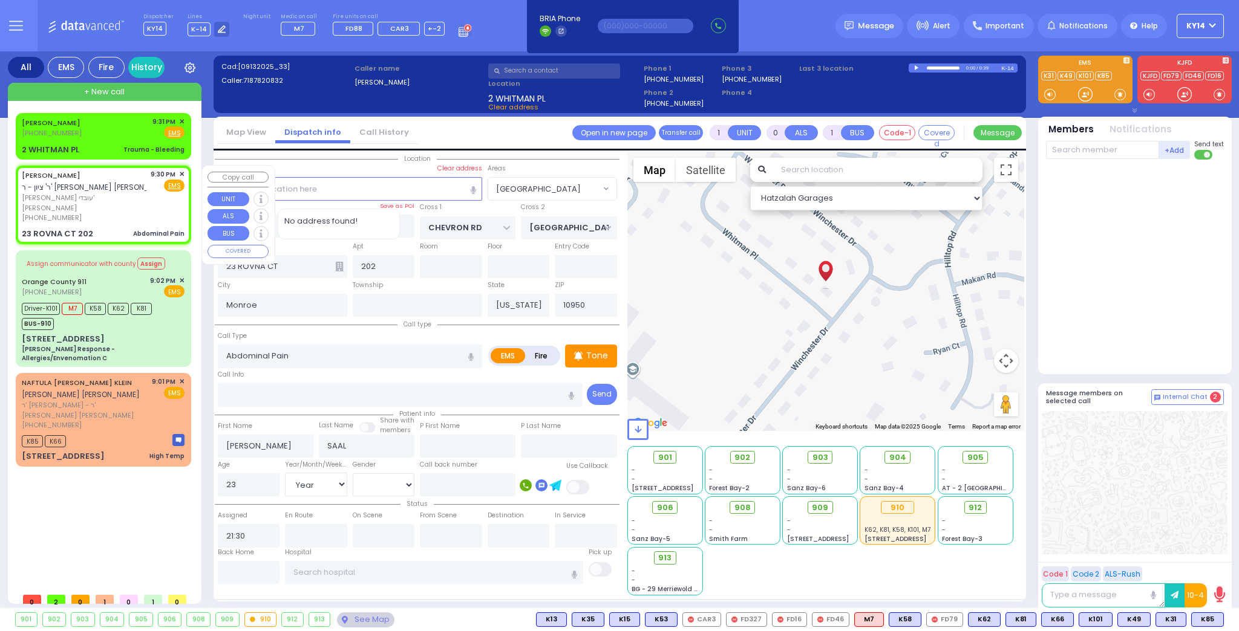
select select "SECTION 5"
select select "Hatzalah Garages"
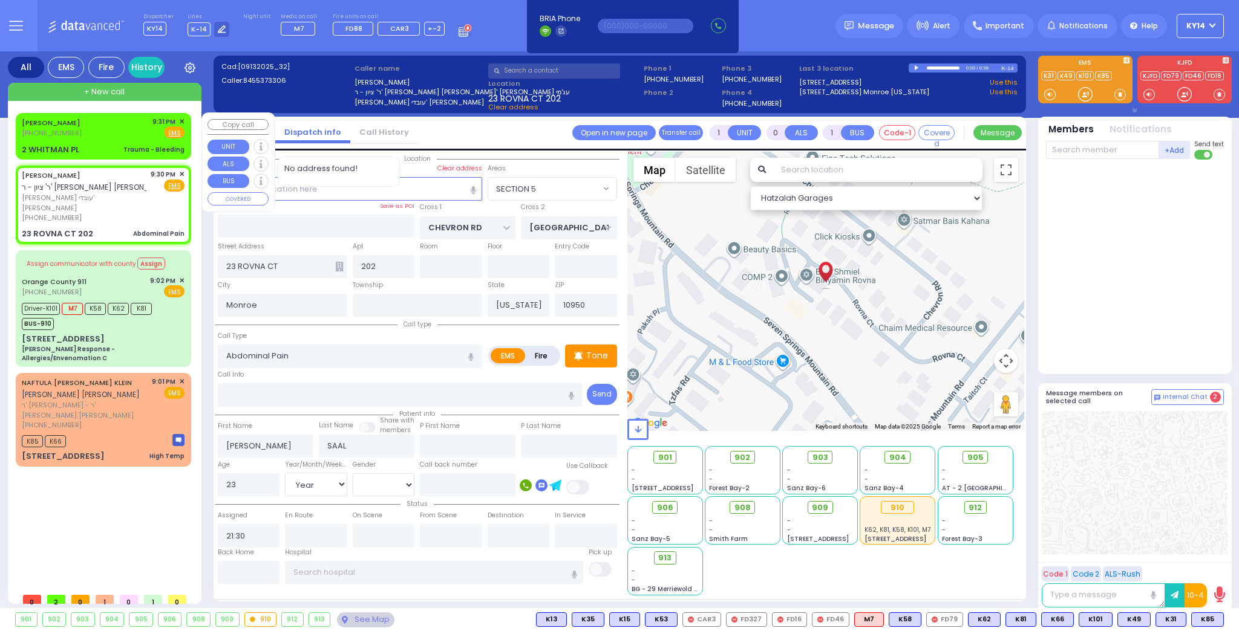
click at [114, 137] on div "JOEL GOLDENBERG (718) 782-0832 9:31 PM ✕ Fire EMS" at bounding box center [103, 128] width 163 height 22
type input "2"
type input "1"
select select
type input "Trauma - Bleeding"
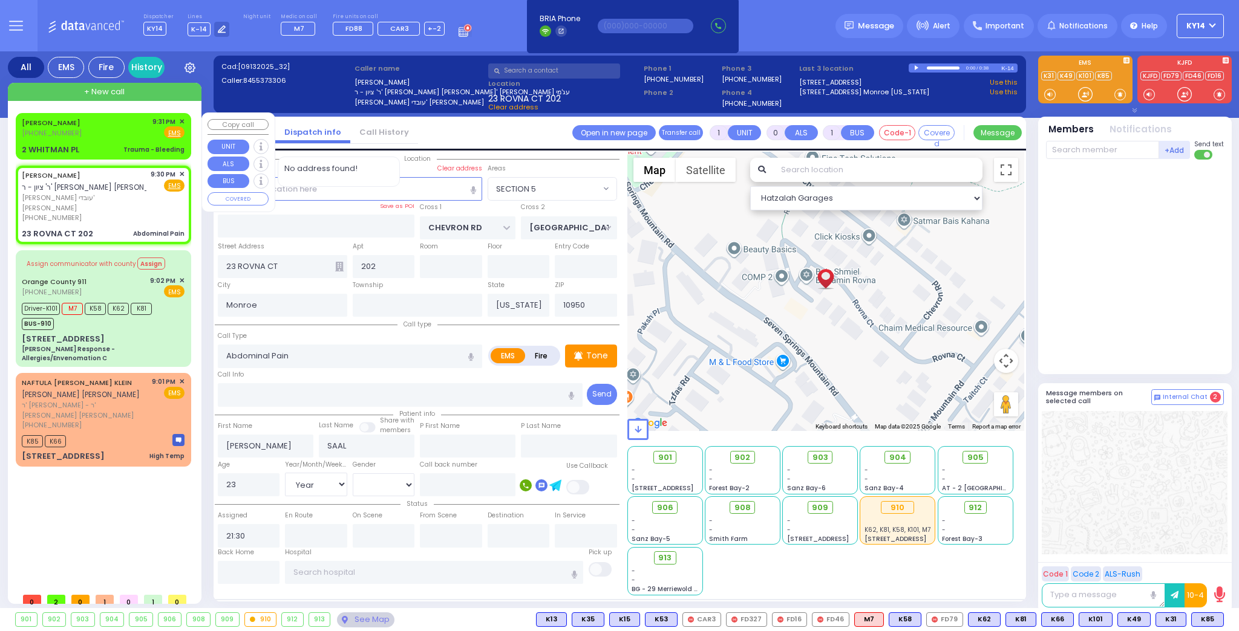
radio input "true"
type input "JOEL"
type input "GOLDENBERG"
select select
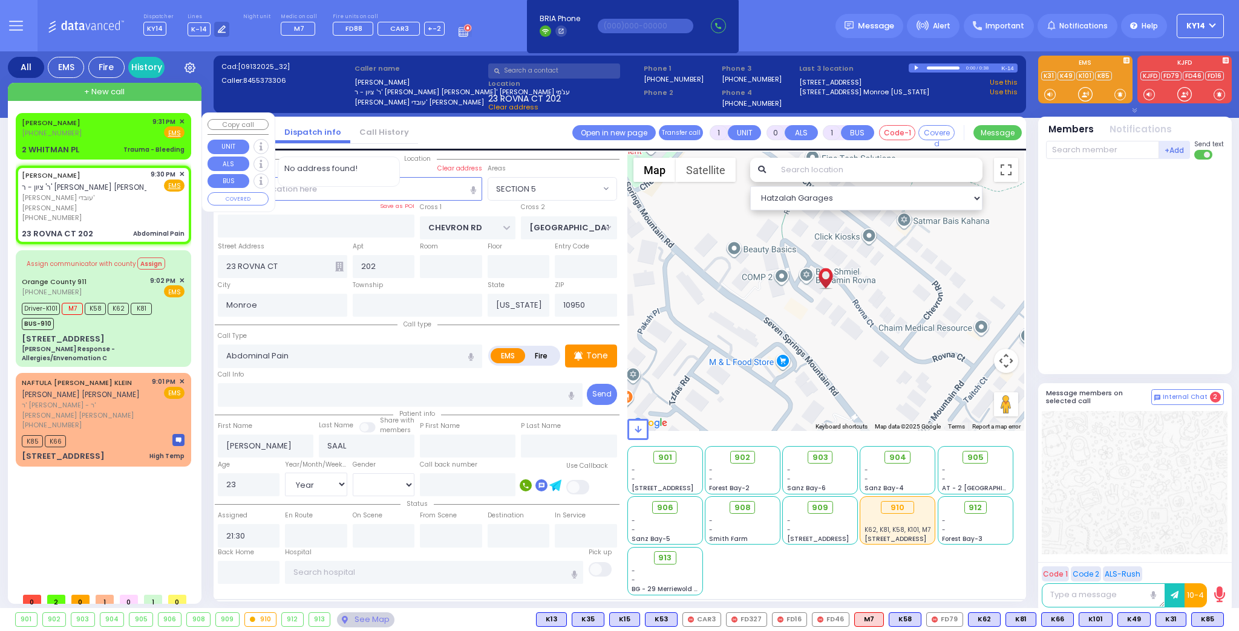
type input "21:31"
select select "Hatzalah Garages"
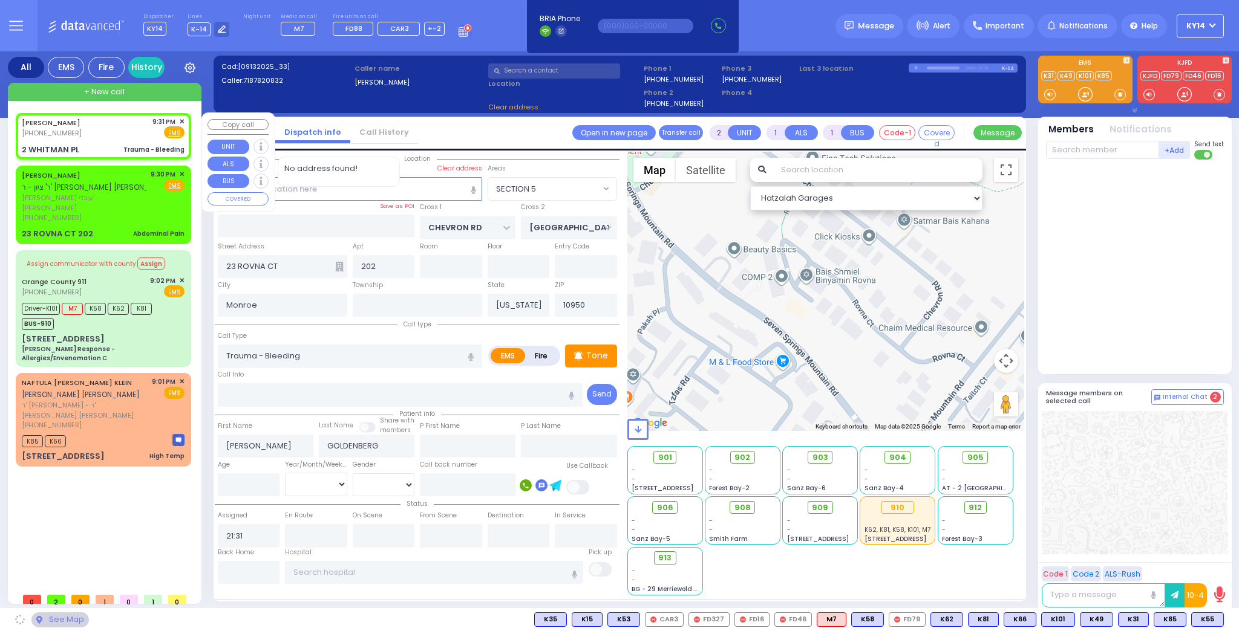
type input "WINCHESTER DR"
type input "2 WHITMAN PL"
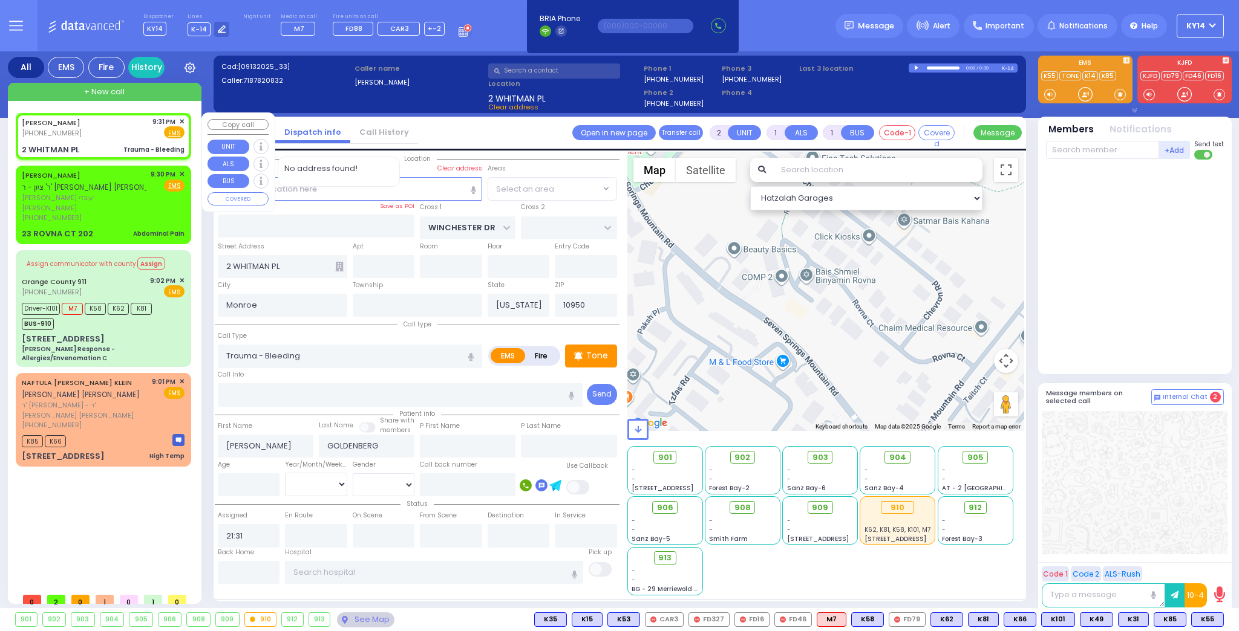
select select "[GEOGRAPHIC_DATA]"
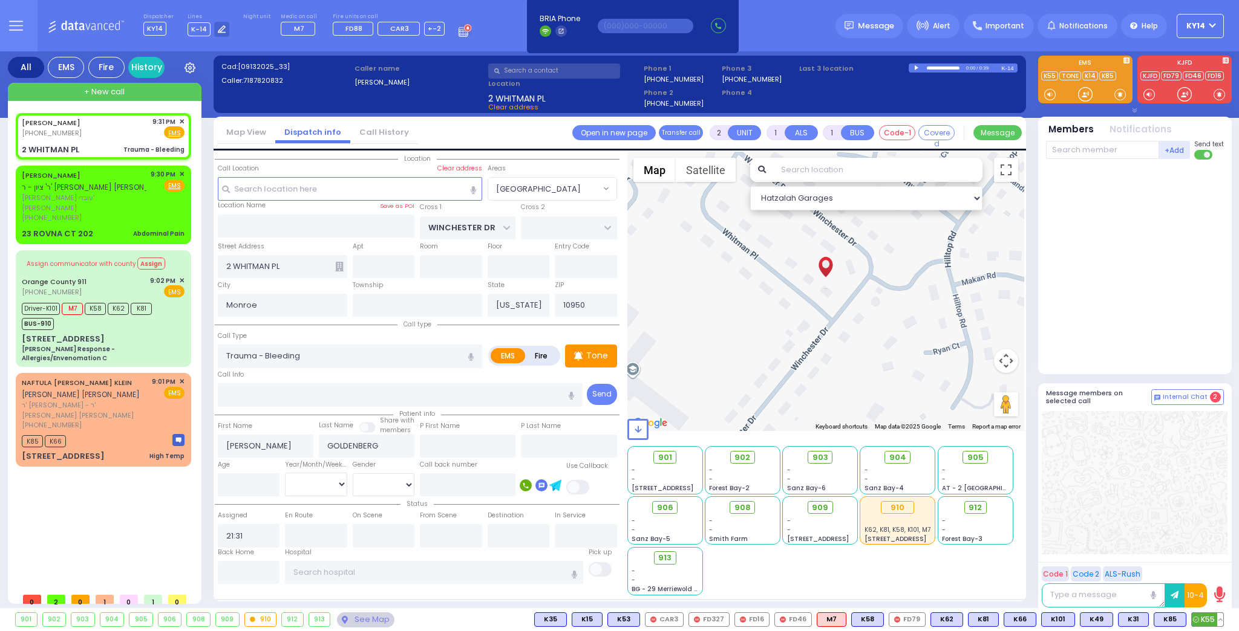
click at [1204, 619] on span "K55" at bounding box center [1206, 619] width 31 height 13
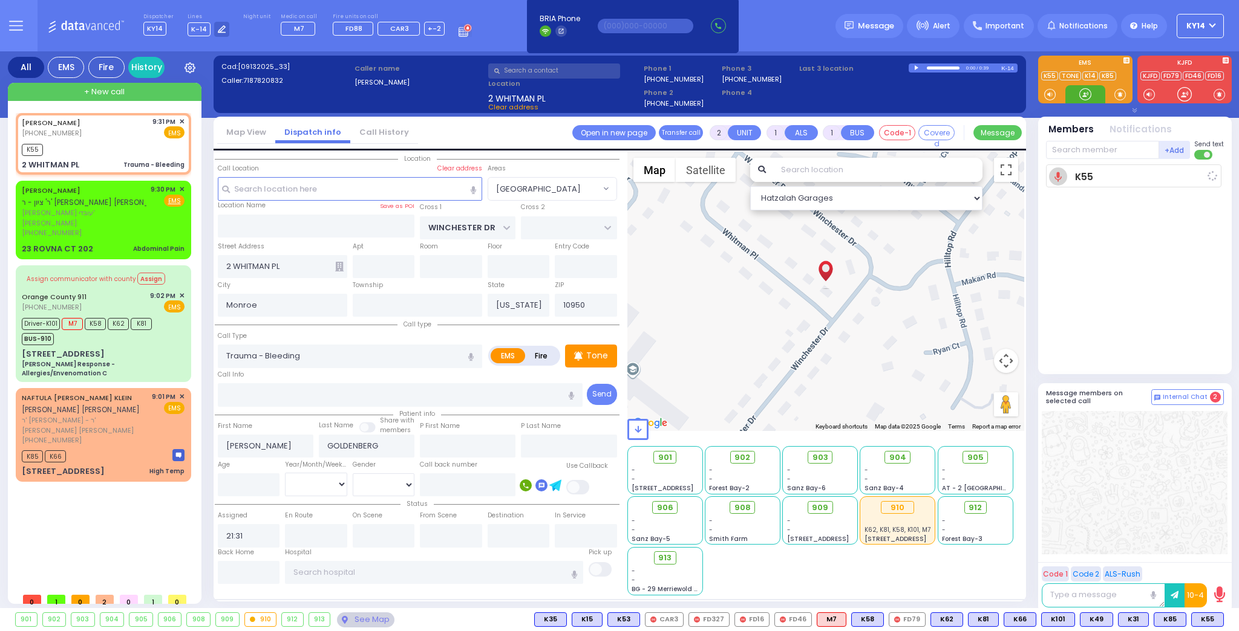
select select
radio input "true"
select select
type input "21:32"
select select "[GEOGRAPHIC_DATA]"
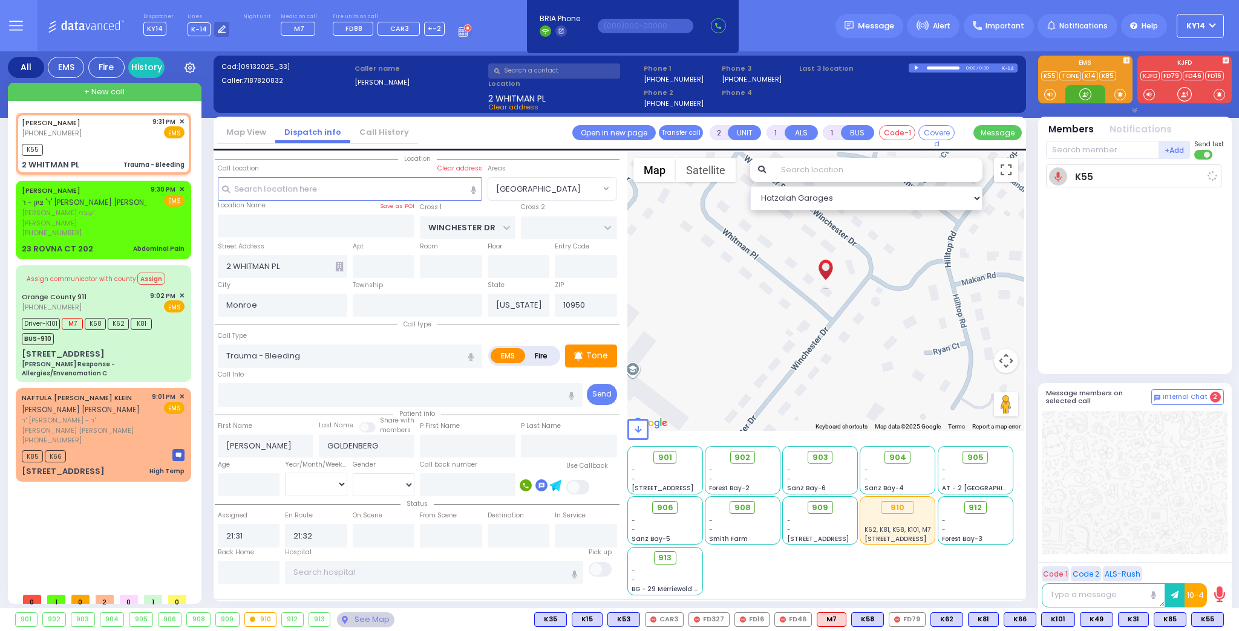
select select "Hatzalah Garages"
click at [106, 216] on span "[PERSON_NAME]" at bounding box center [84, 218] width 125 height 20
type input "1"
type input "0"
select select
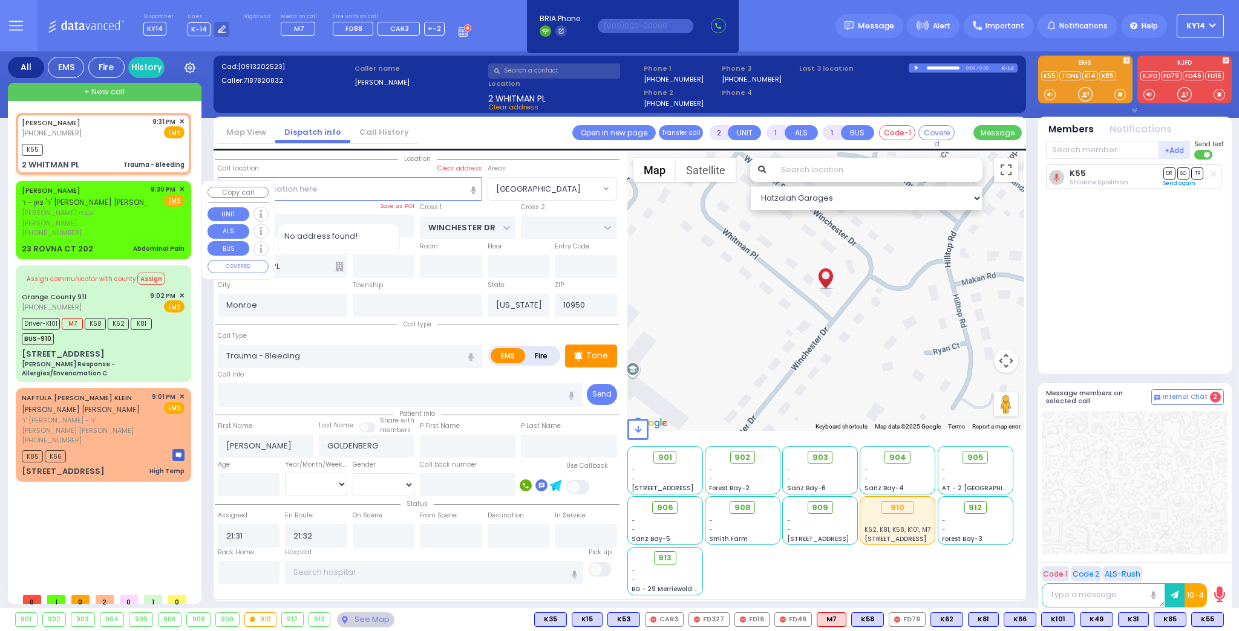
type input "Abdominal Pain"
radio input "true"
type input "[PERSON_NAME]"
type input "SAAL"
type input "23"
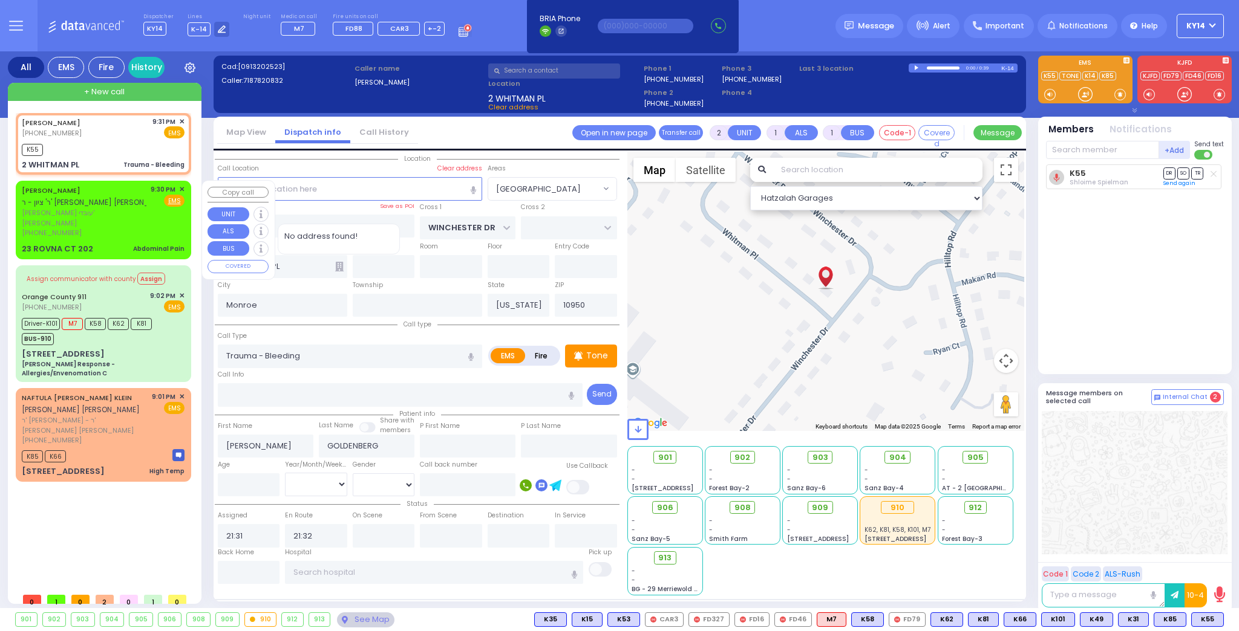
select select "Year"
select select "[DEMOGRAPHIC_DATA]"
type input "21:30"
select select "Hatzalah Garages"
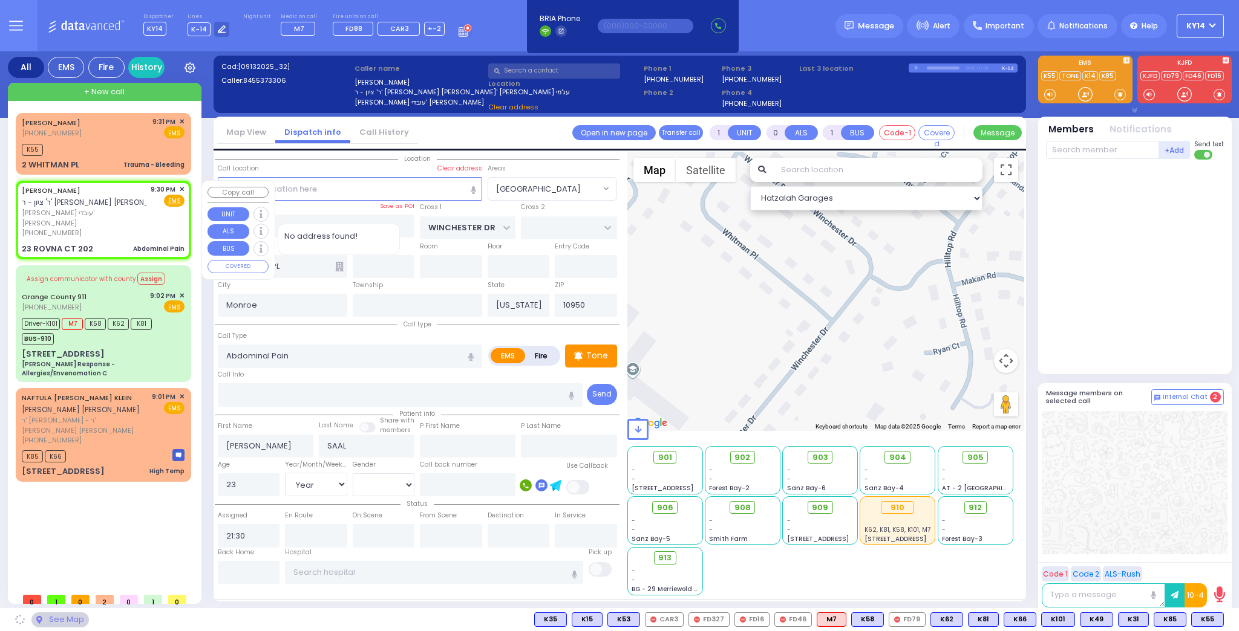
type input "CHEVRON RD"
type input "[GEOGRAPHIC_DATA]"
type input "23 ROVNA CT"
type input "202"
select select "SECTION 5"
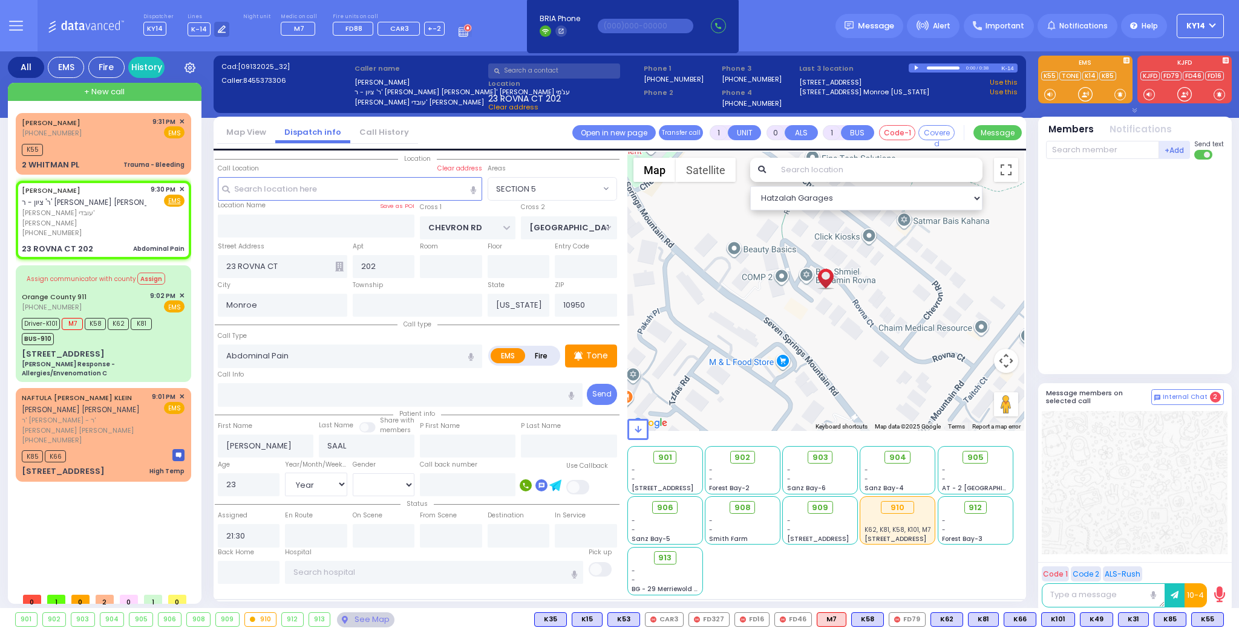
click at [1129, 321] on div at bounding box center [1136, 265] width 180 height 200
click at [1204, 622] on span "K362" at bounding box center [1205, 619] width 36 height 13
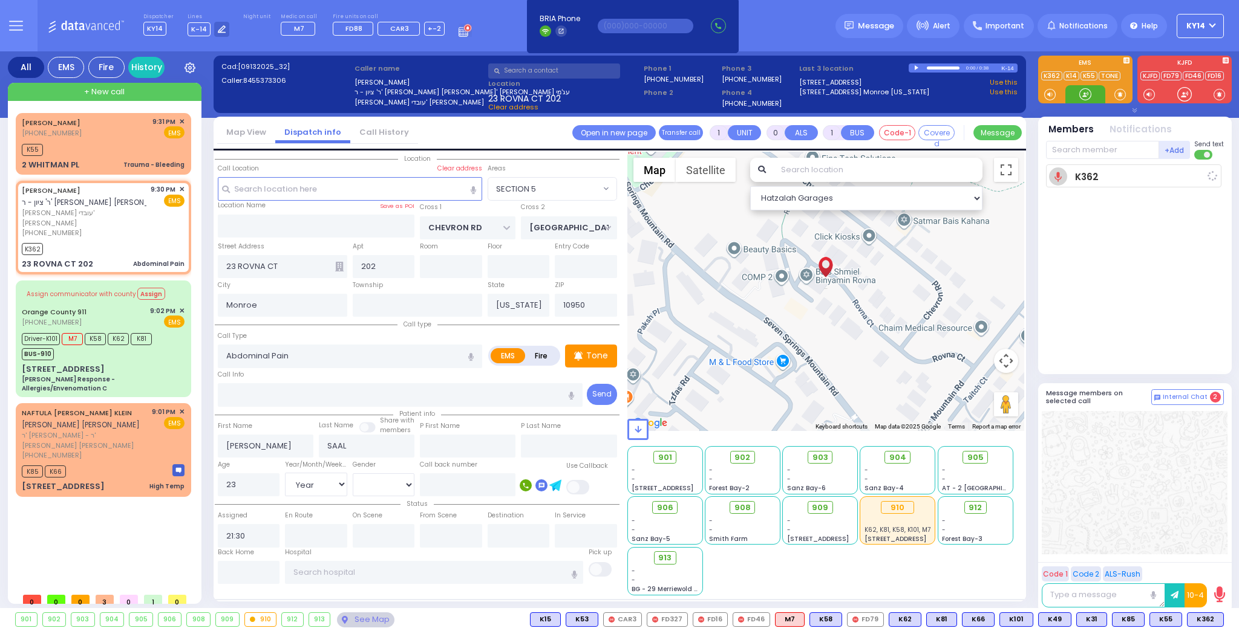
select select
radio input "true"
select select "Year"
select select "[DEMOGRAPHIC_DATA]"
type input "21:33"
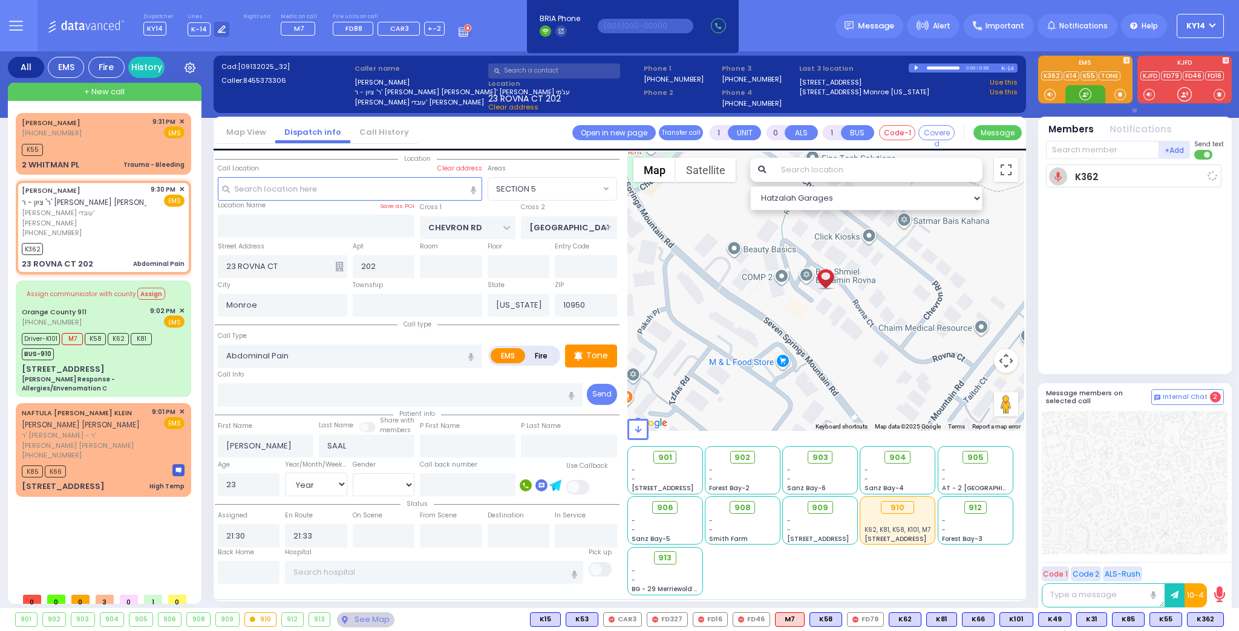
select select "Hatzalah Garages"
click at [1205, 617] on span "K12" at bounding box center [1208, 619] width 30 height 13
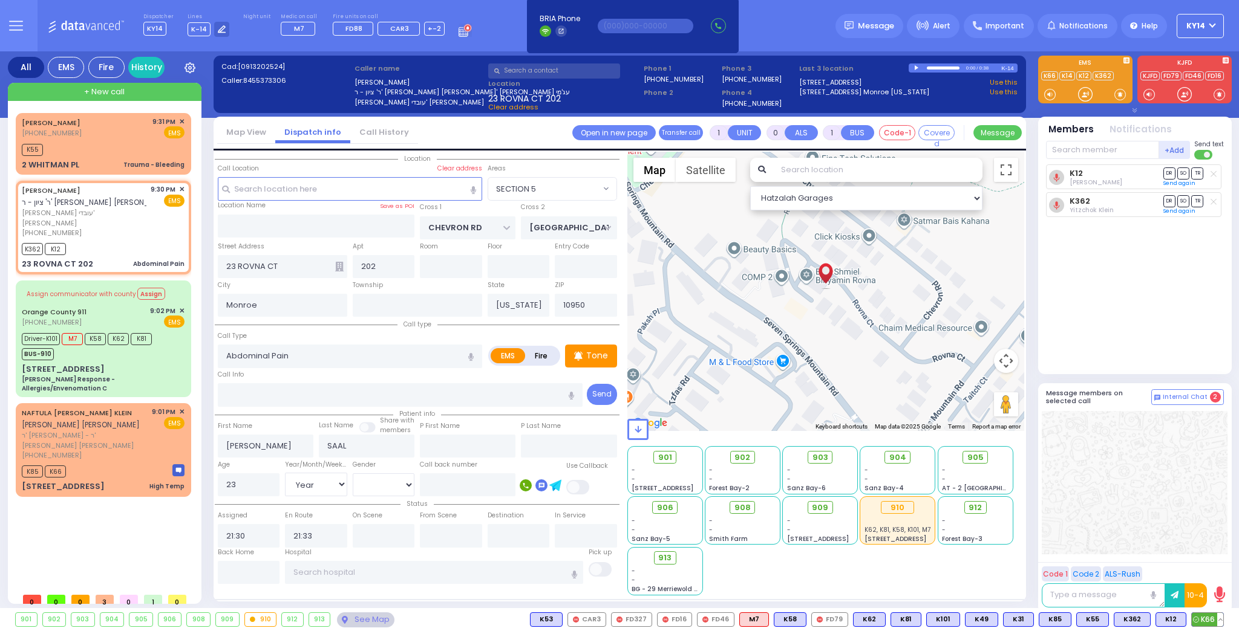
click at [1204, 623] on span "K66" at bounding box center [1206, 619] width 31 height 13
click at [973, 454] on span "905" at bounding box center [979, 458] width 16 height 12
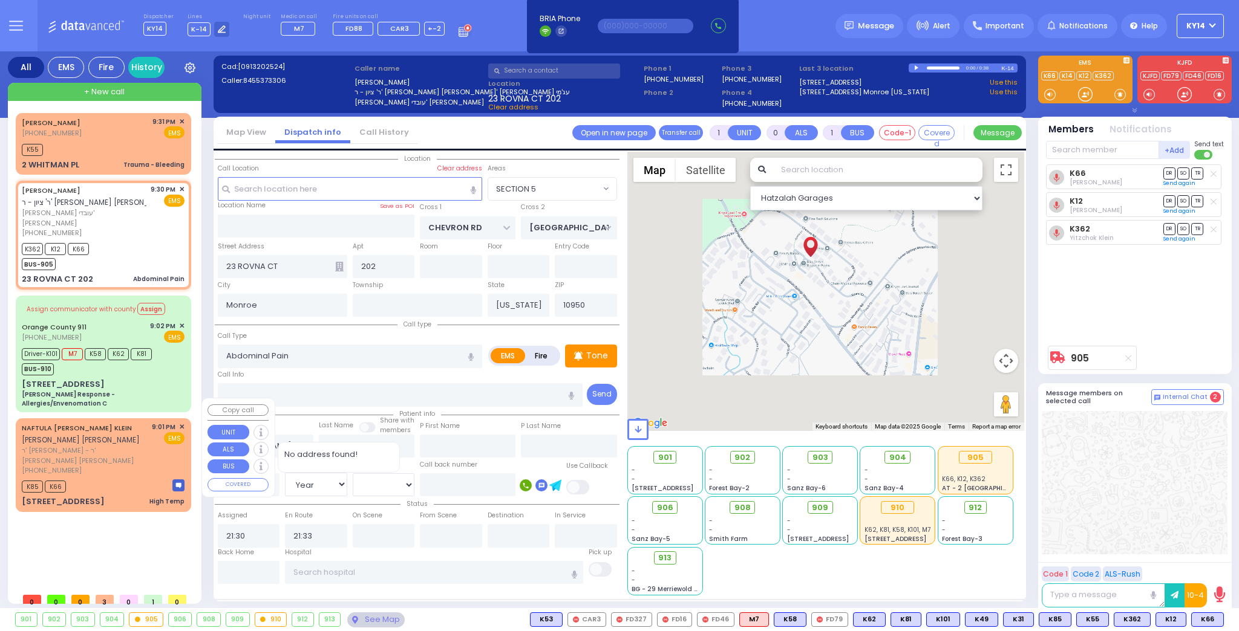
click at [96, 478] on div "K85 K66" at bounding box center [103, 485] width 163 height 15
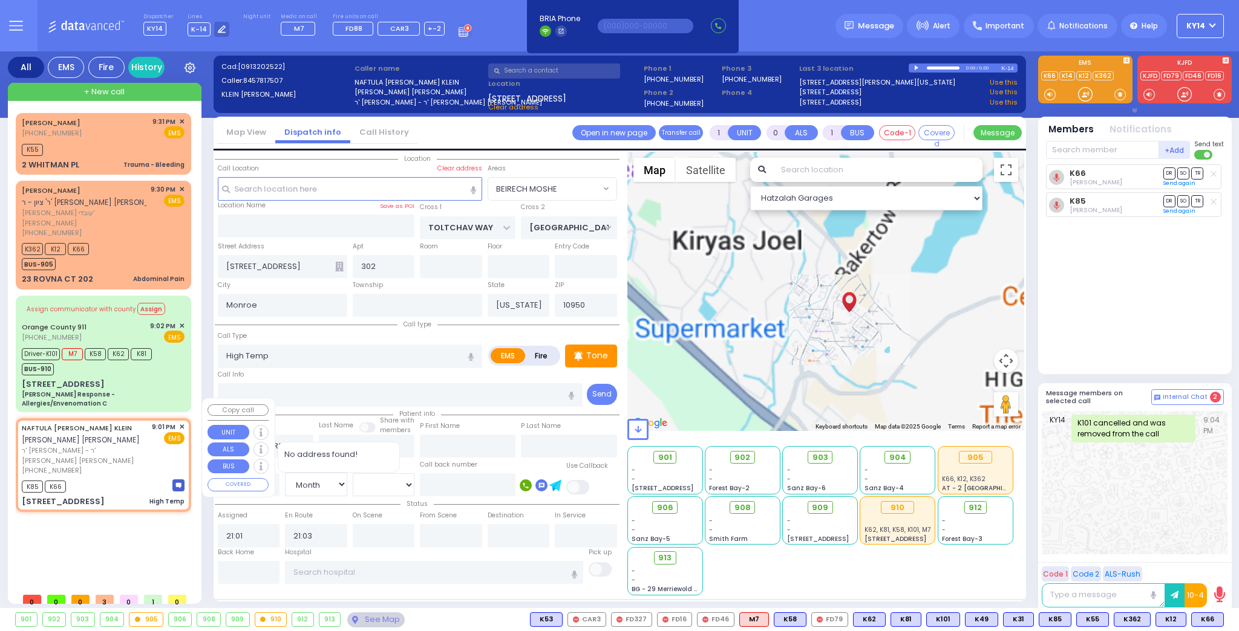
drag, startPoint x: 176, startPoint y: 405, endPoint x: 184, endPoint y: 409, distance: 9.2
click at [177, 422] on div "9:01 PM ✕" at bounding box center [168, 427] width 33 height 10
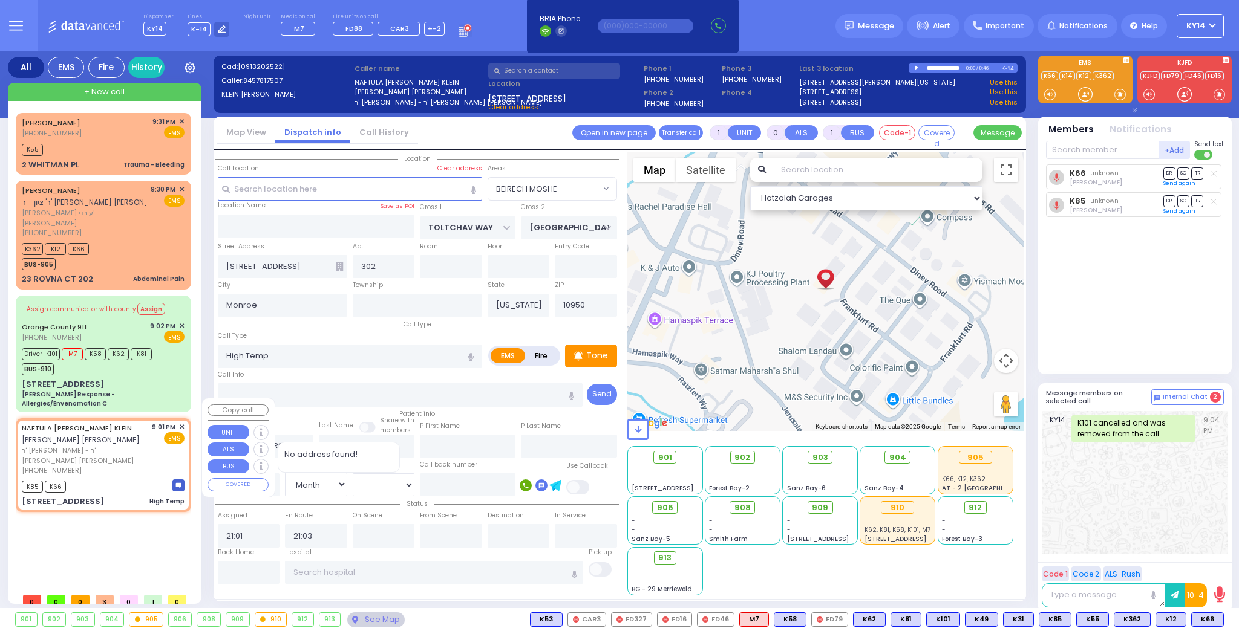
click at [180, 422] on span "✕" at bounding box center [181, 427] width 5 height 10
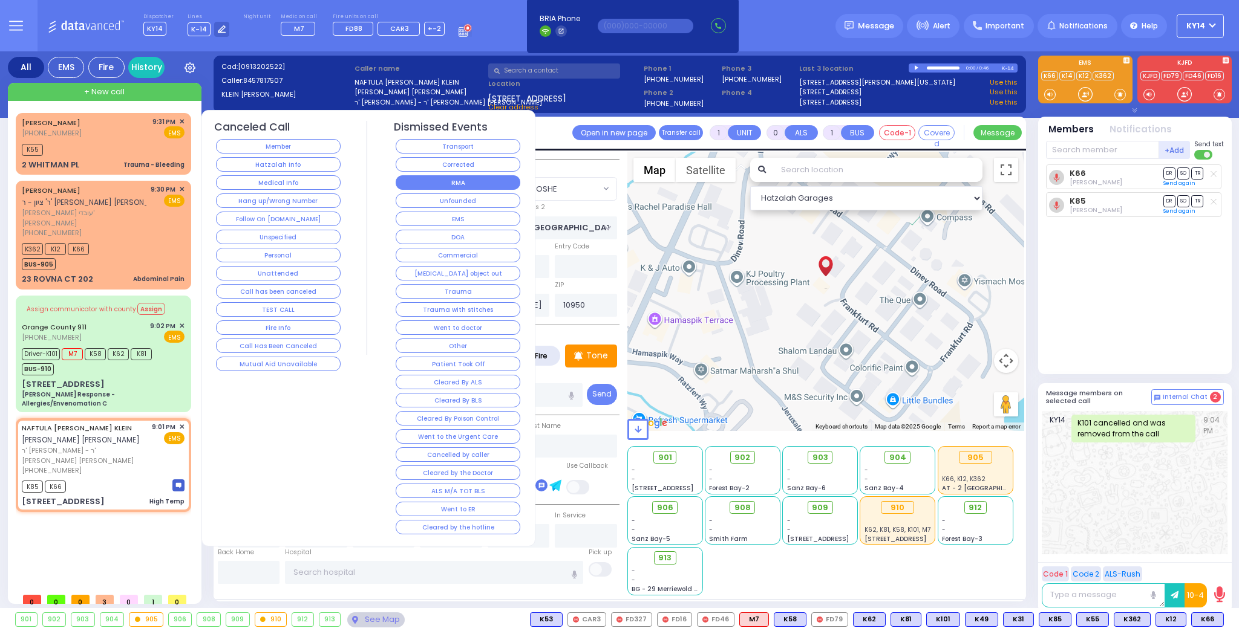
click at [434, 180] on button "RMA" at bounding box center [458, 182] width 125 height 15
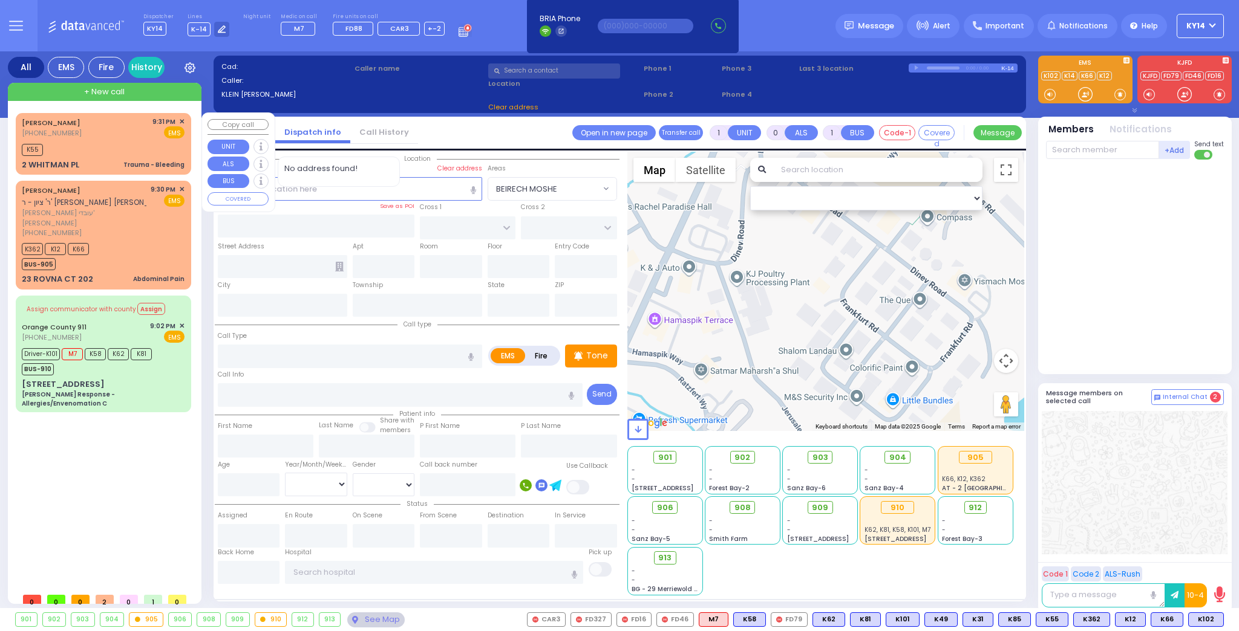
drag, startPoint x: 128, startPoint y: 143, endPoint x: 92, endPoint y: 158, distance: 38.8
click at [114, 137] on div "JOEL GOLDENBERG (718) 782-0832 9:31 PM ✕ EMS K55" at bounding box center [103, 144] width 171 height 58
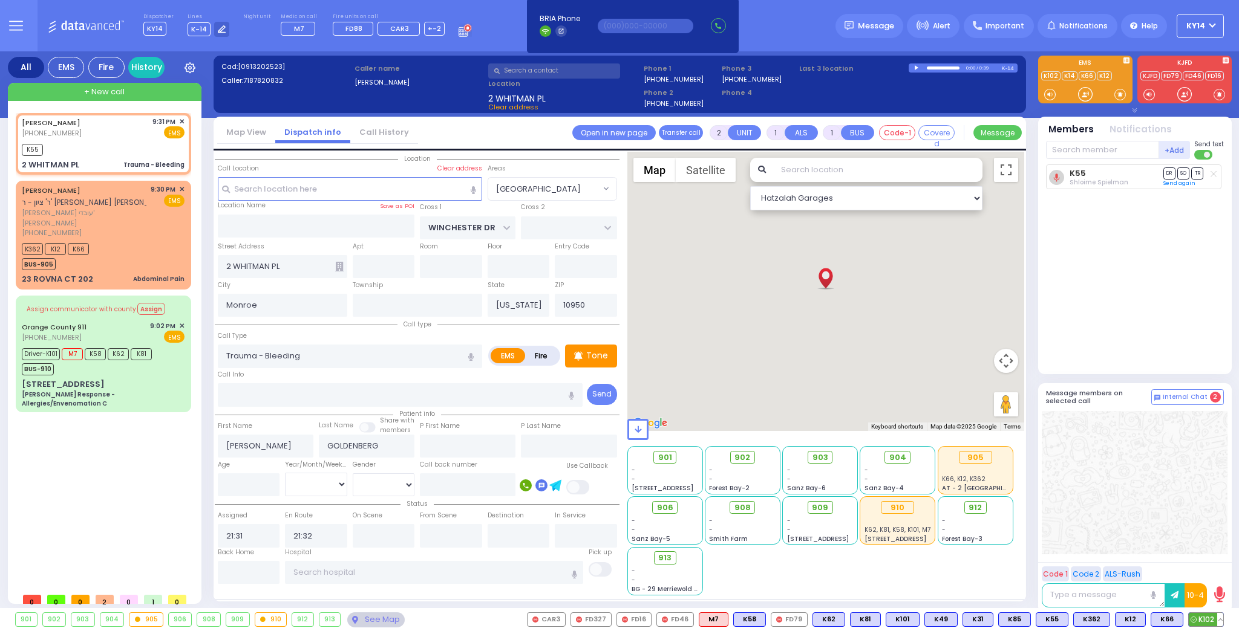
click at [1200, 617] on span "K102" at bounding box center [1205, 619] width 34 height 13
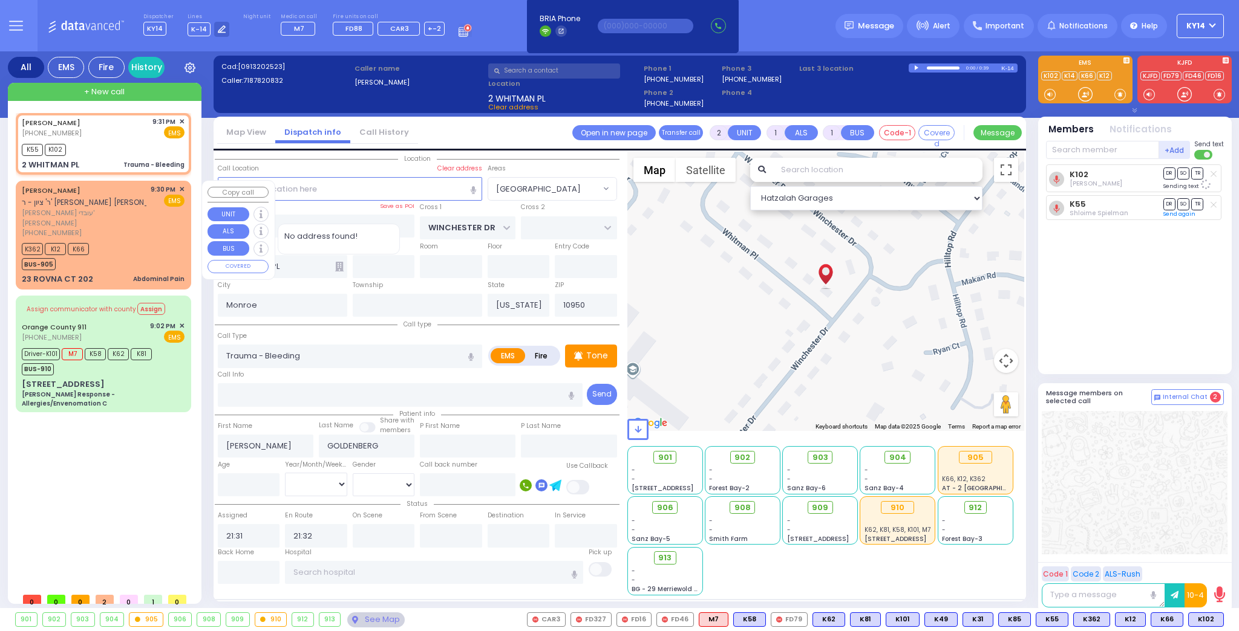
click at [124, 213] on span "[PERSON_NAME]" at bounding box center [84, 218] width 125 height 20
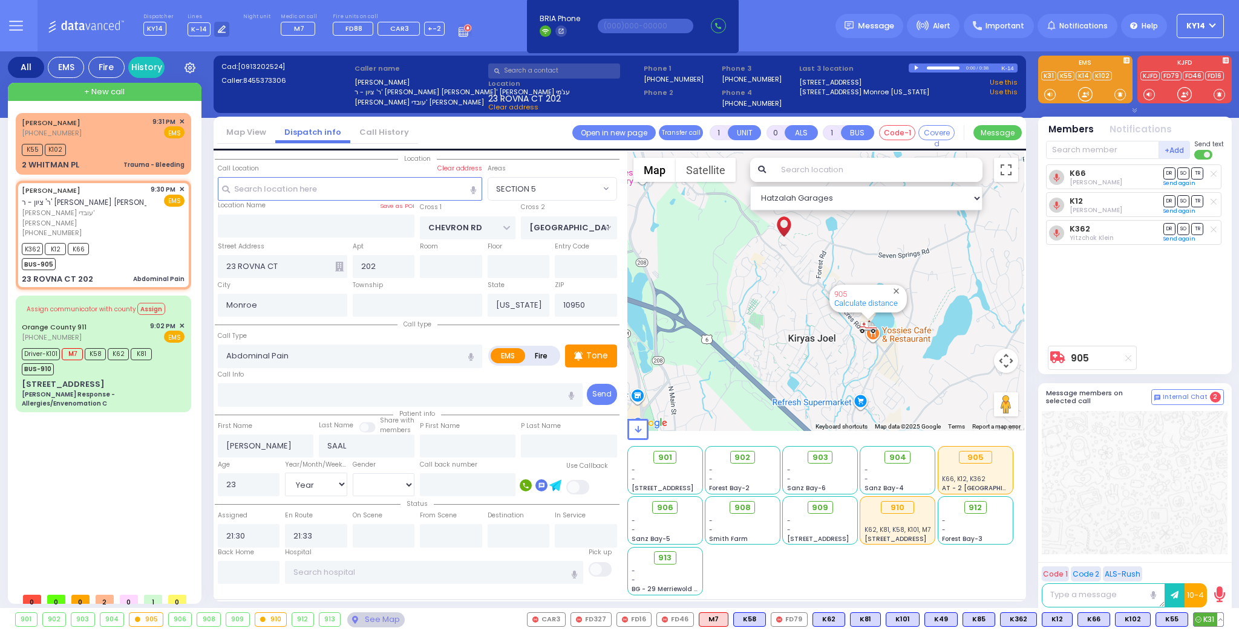
click at [1218, 618] on button at bounding box center [1220, 619] width 6 height 13
click at [1207, 562] on icon at bounding box center [1211, 566] width 13 height 13
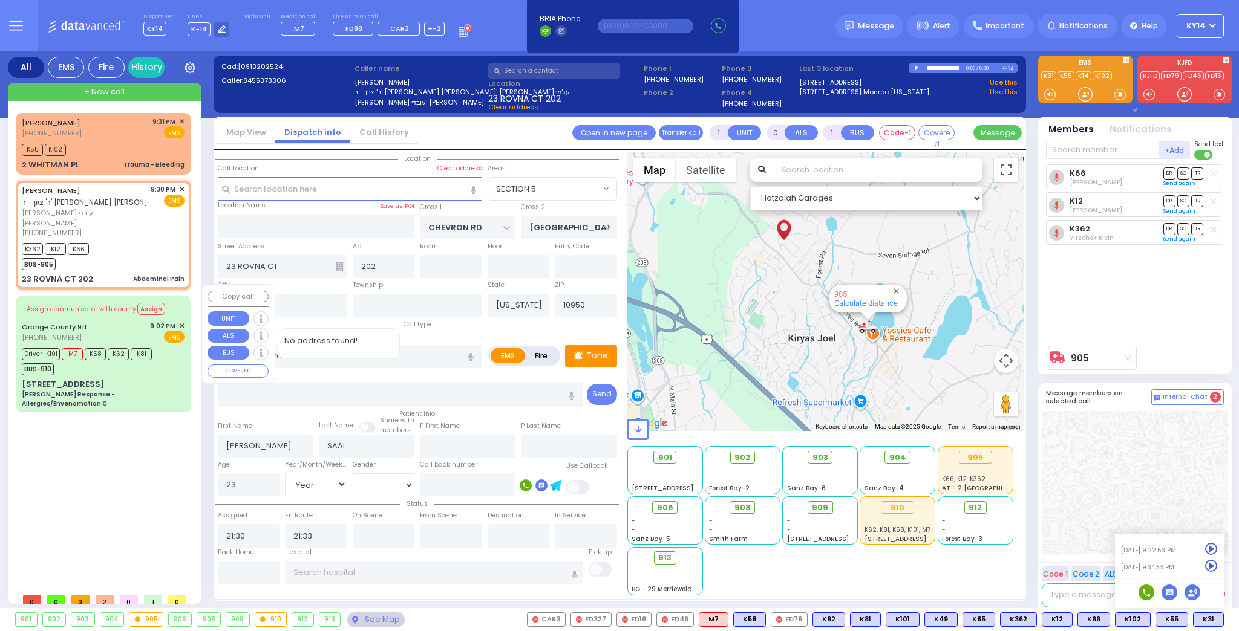
click at [117, 321] on div "Orange County 911 (845) 469-0911 9:02 PM ✕ EMS" at bounding box center [103, 332] width 163 height 22
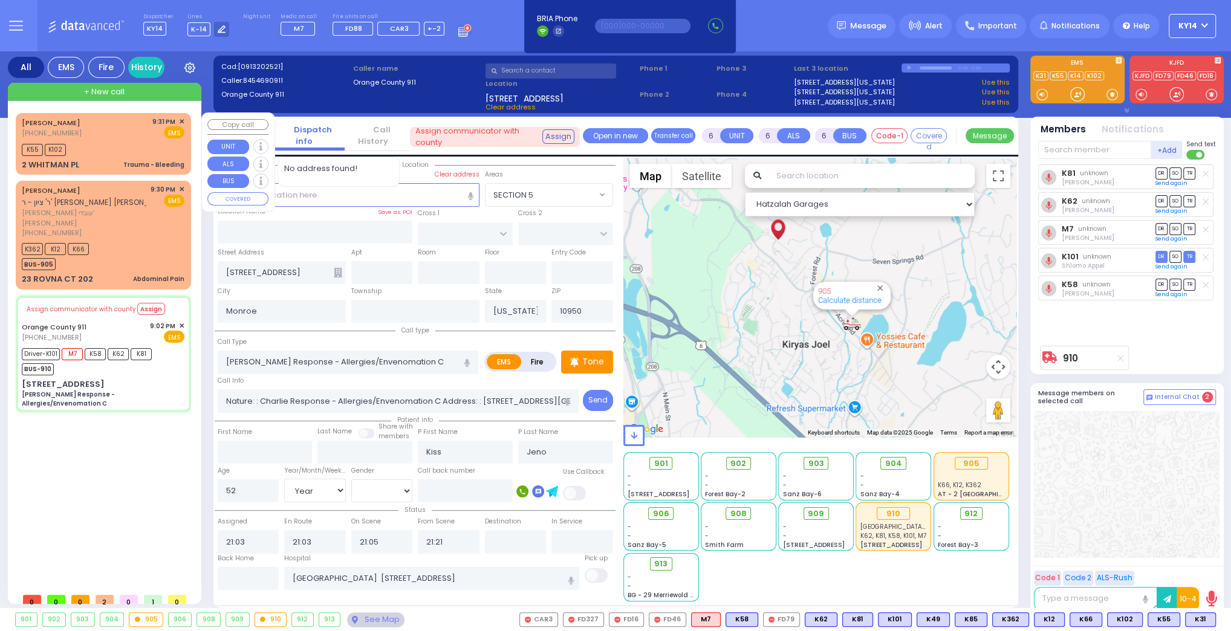
click at [123, 141] on div "K55 K102" at bounding box center [103, 148] width 163 height 15
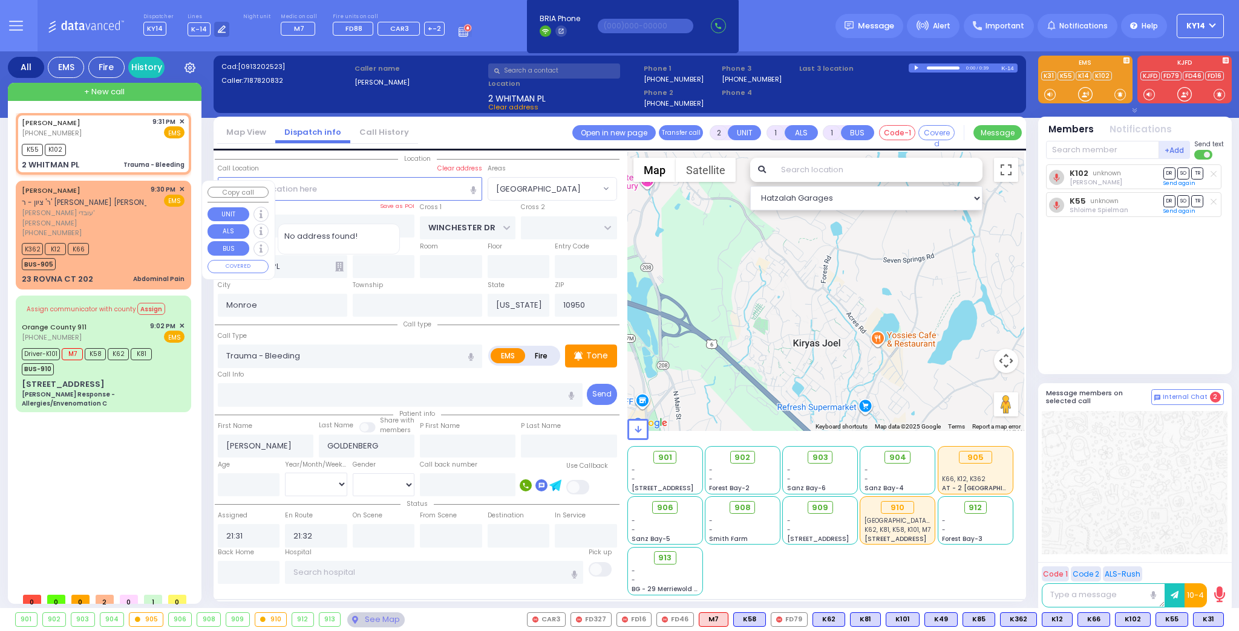
click at [119, 228] on div "[PHONE_NUMBER]" at bounding box center [84, 233] width 125 height 10
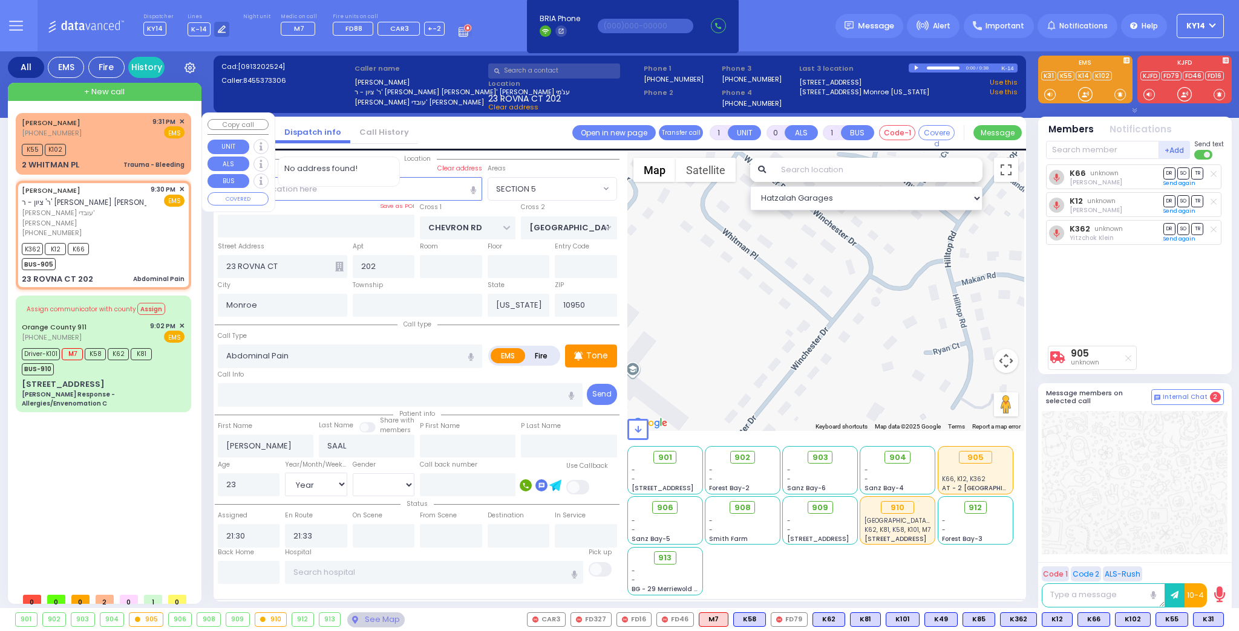
click at [125, 142] on div "K55 K102" at bounding box center [103, 148] width 163 height 15
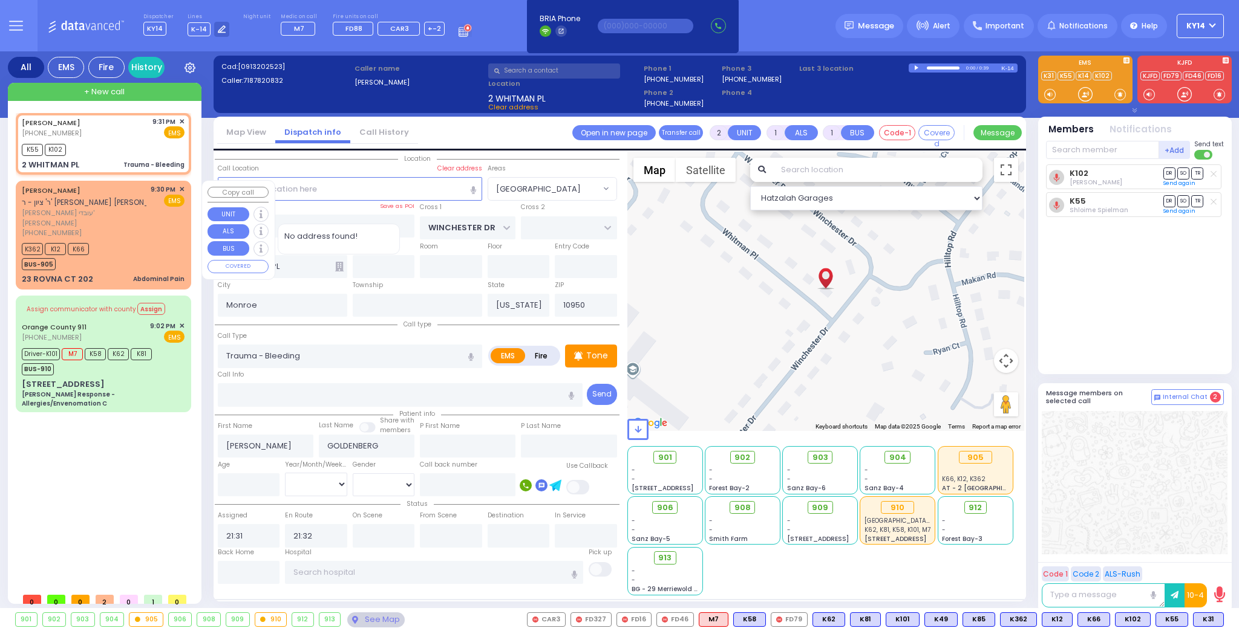
click at [122, 228] on div "[PHONE_NUMBER]" at bounding box center [84, 233] width 125 height 10
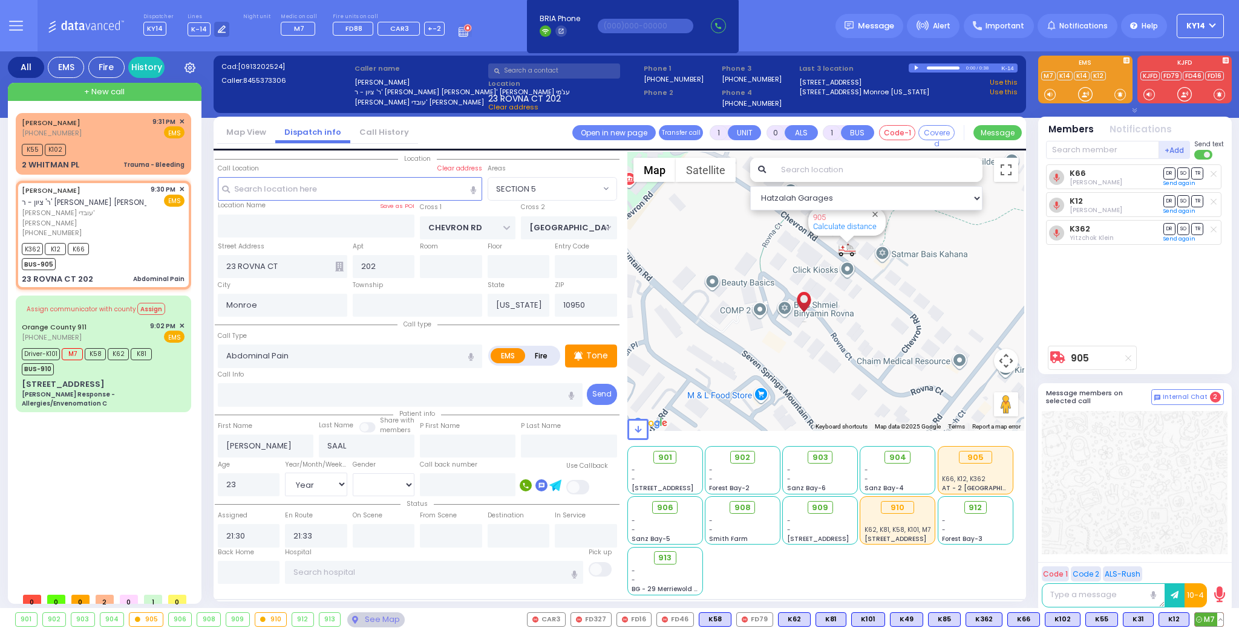
click at [1204, 619] on span "M7" at bounding box center [1208, 619] width 28 height 13
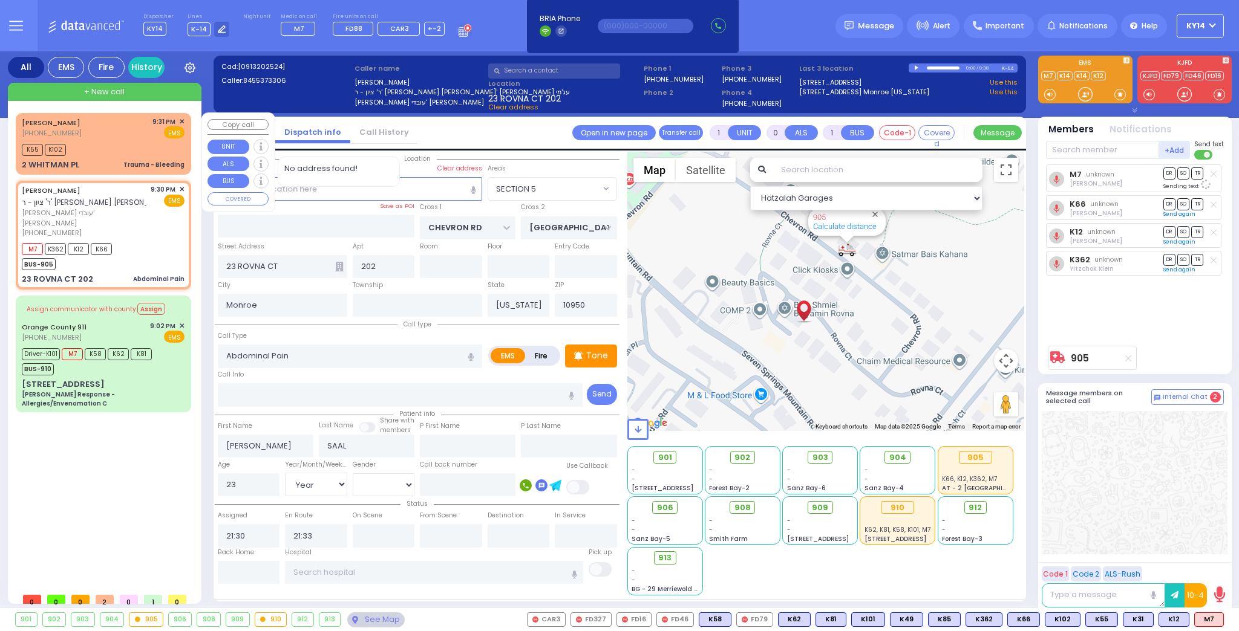
click at [143, 138] on div "JOEL GOLDENBERG (718) 782-0832 9:31 PM ✕ EMS K55" at bounding box center [103, 144] width 171 height 58
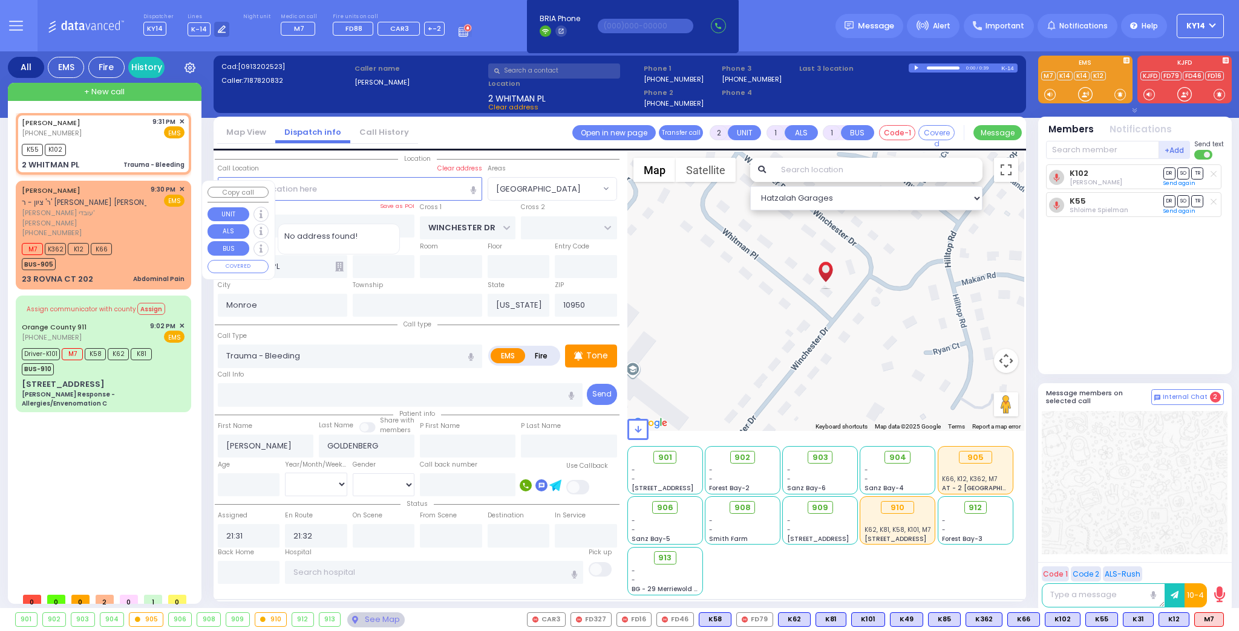
click at [130, 228] on div "[PHONE_NUMBER]" at bounding box center [84, 233] width 125 height 10
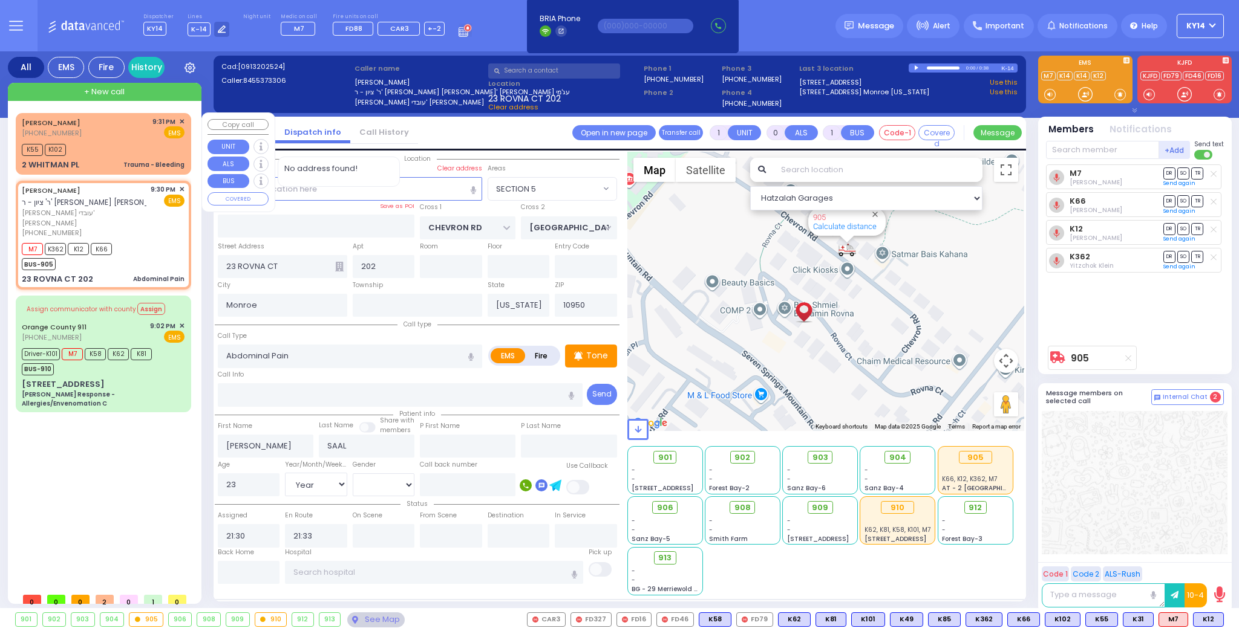
click at [122, 138] on div "JOEL GOLDENBERG (718) 782-0832 9:31 PM ✕ EMS K55" at bounding box center [103, 144] width 171 height 58
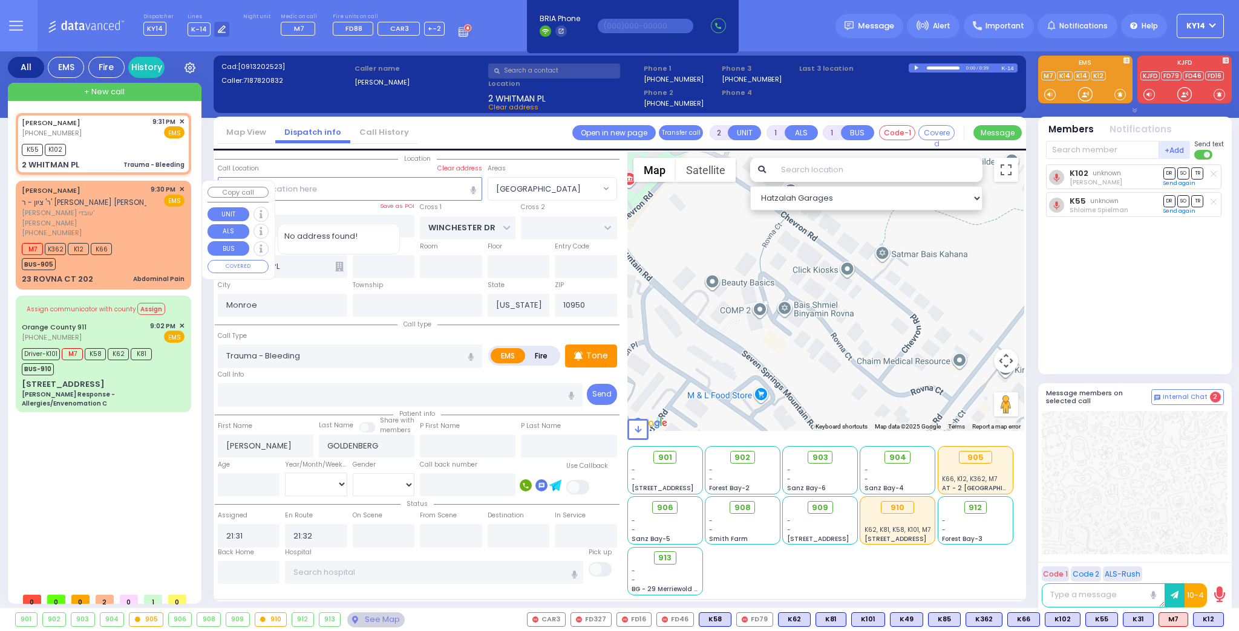
click at [125, 206] on div "MOSHE OVADYA SAAL ר' ציון - ר' מיכאל אלי' גבריאל עג'מי" at bounding box center [136, 196] width 229 height 24
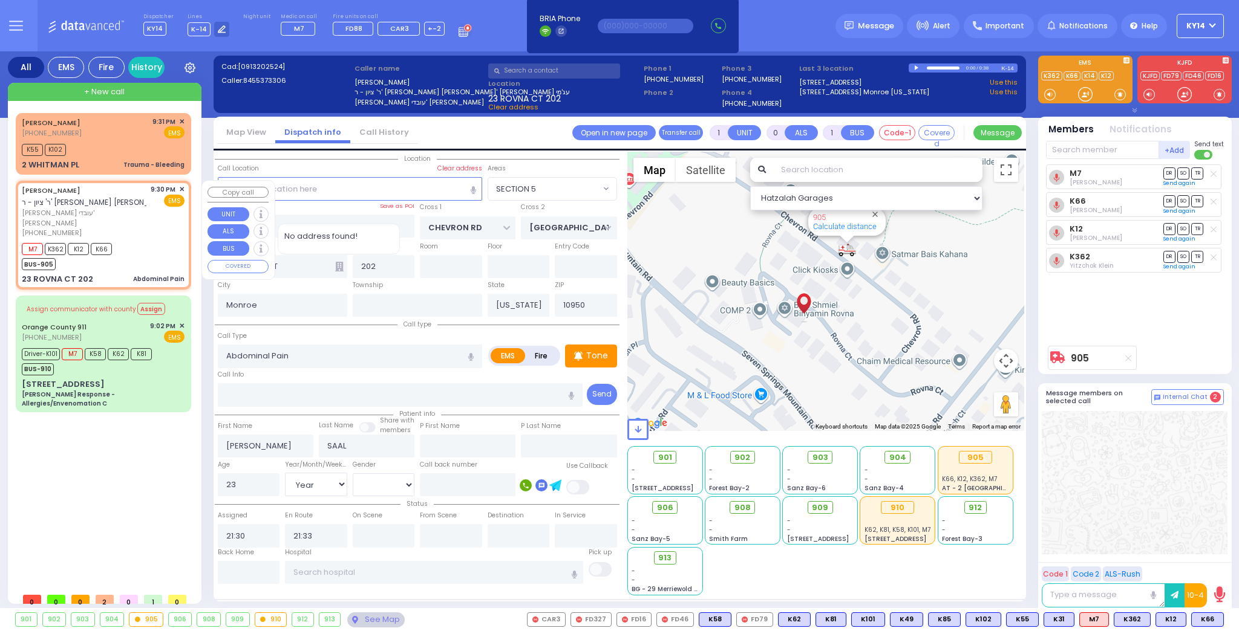
click at [134, 228] on div "[PHONE_NUMBER]" at bounding box center [84, 233] width 125 height 10
click at [1099, 148] on input "text" at bounding box center [1102, 150] width 113 height 18
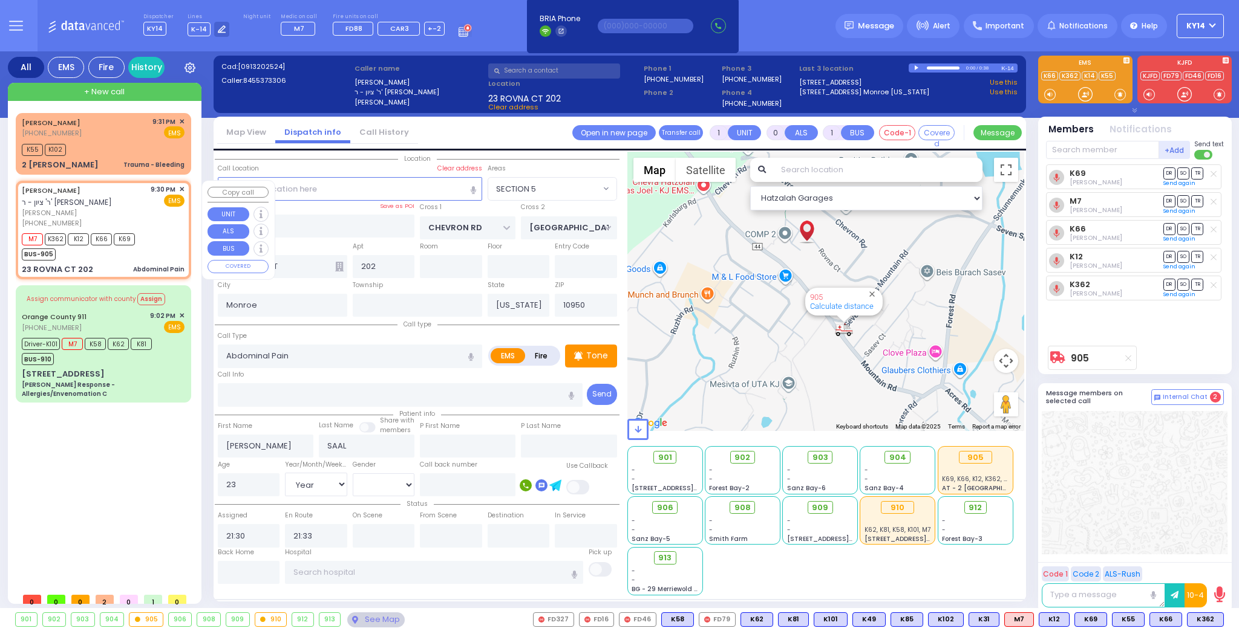
select select "SECTION 5"
select select "Year"
select select "[DEMOGRAPHIC_DATA]"
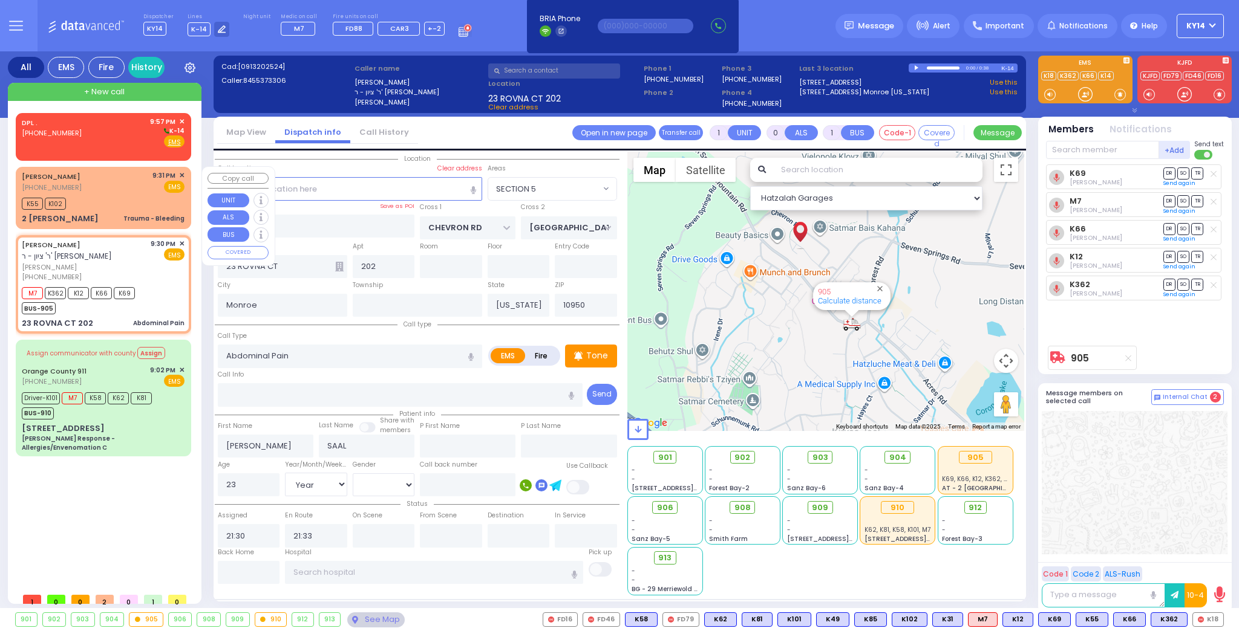
click at [94, 211] on div "JOEL GOLDENBERG (718) 782-0832 9:31 PM ✕ EMS K55" at bounding box center [103, 198] width 171 height 58
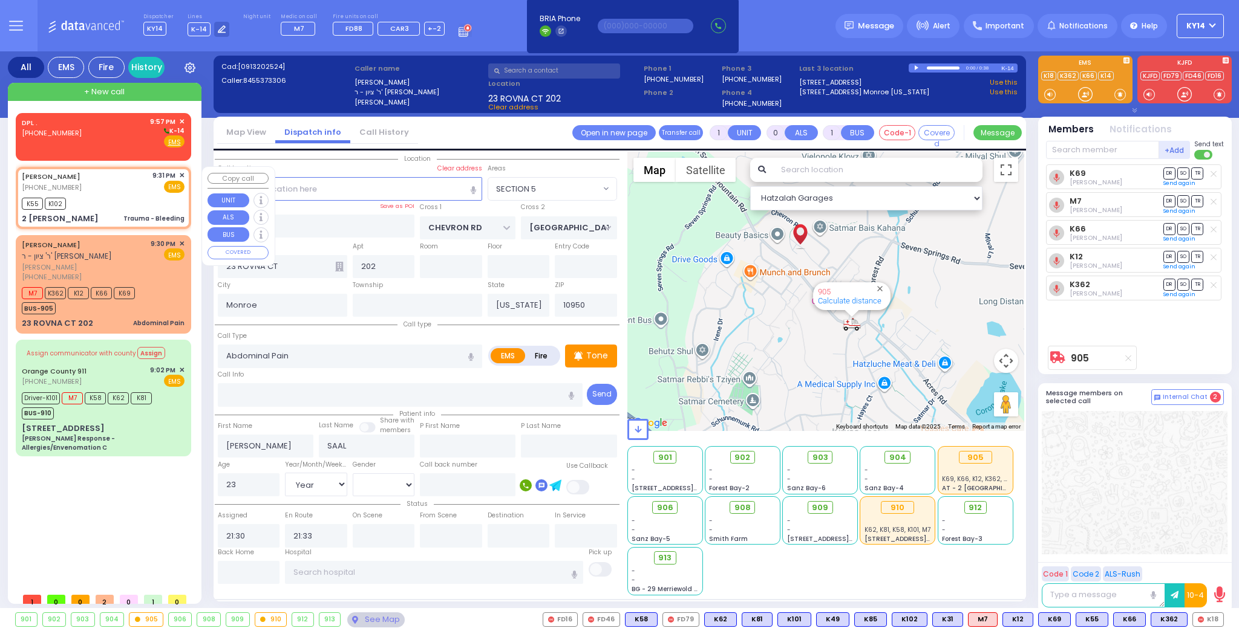
type input "2"
type input "1"
select select
type input "Trauma - Bleeding"
radio input "true"
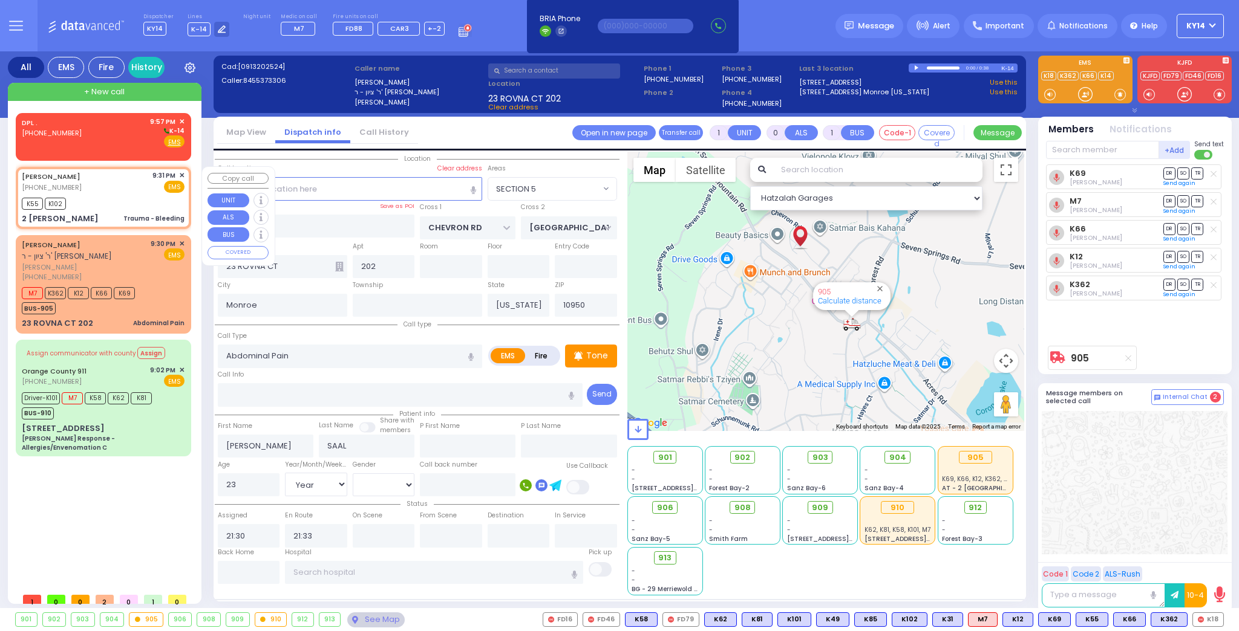
type input "JOEL"
type input "GOLDENBERG"
select select
type input "21:31"
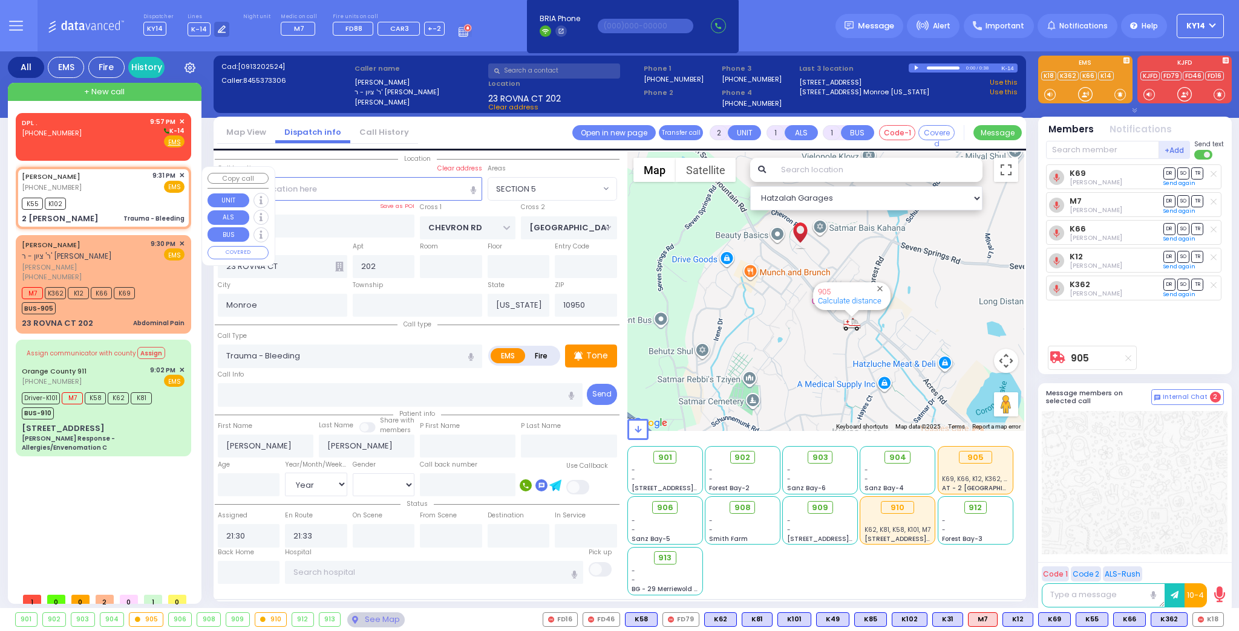
type input "21:32"
select select "Hatzalah Garages"
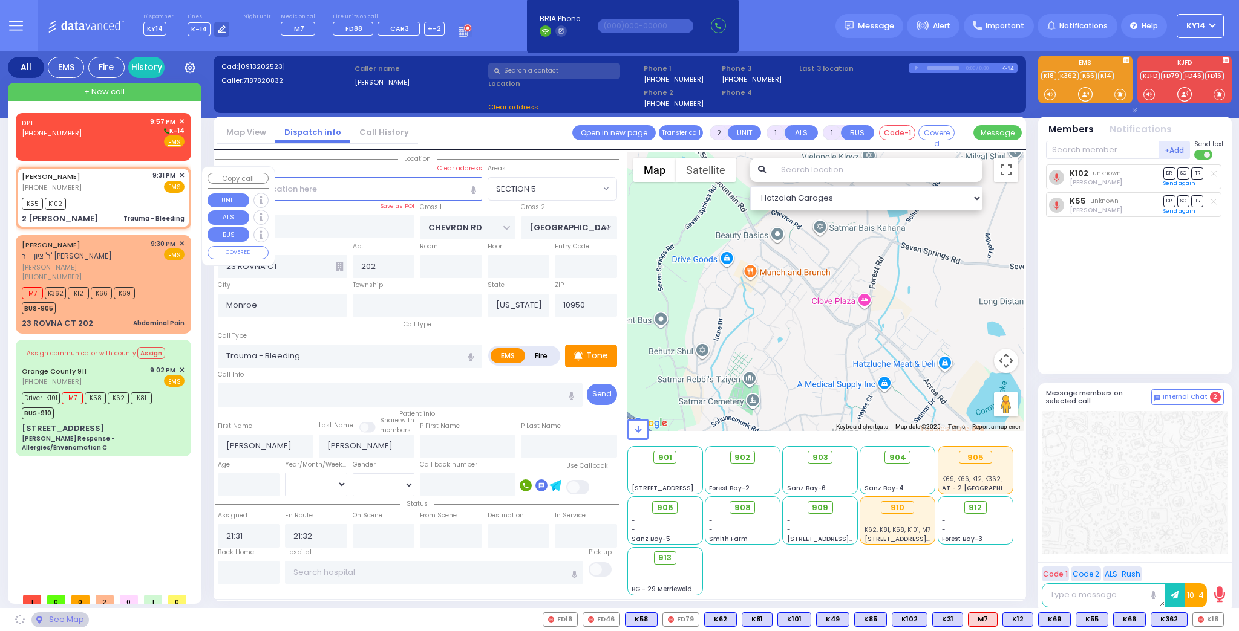
type input "WINCHESTER DR"
type input "2 WHITMAN PL"
select select "[GEOGRAPHIC_DATA]"
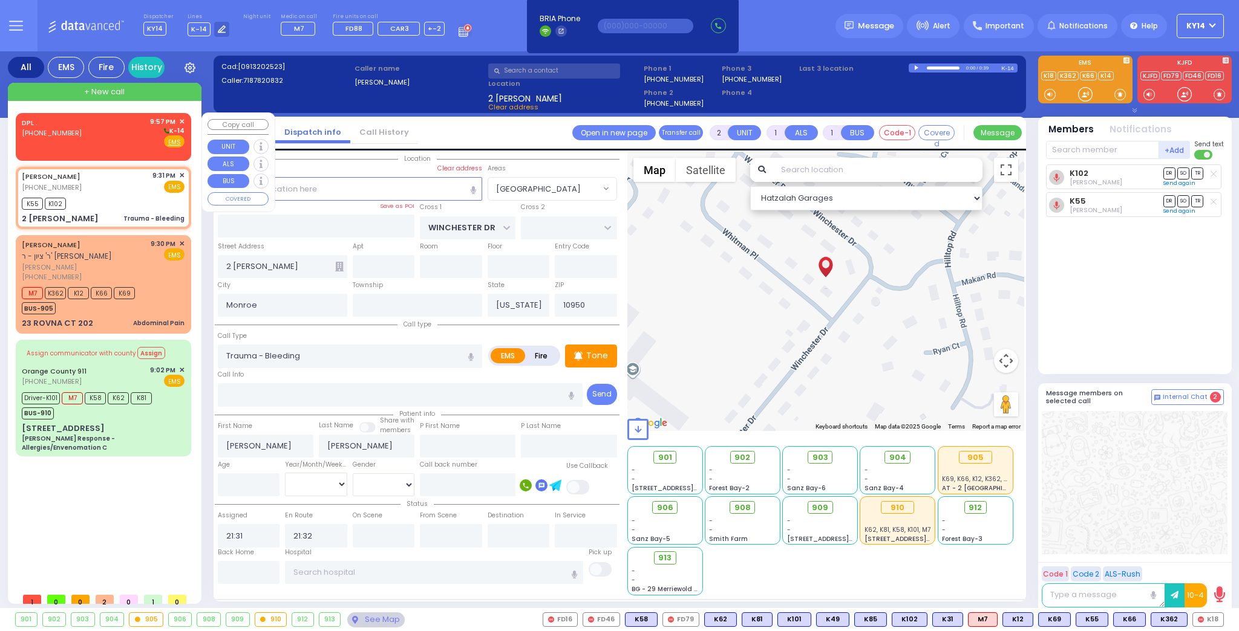
click at [97, 137] on div "DPL . (402) 952-1777 9:57 PM ✕ K-14 EMS" at bounding box center [103, 132] width 163 height 31
select select
radio input "true"
select select
type input "21:57"
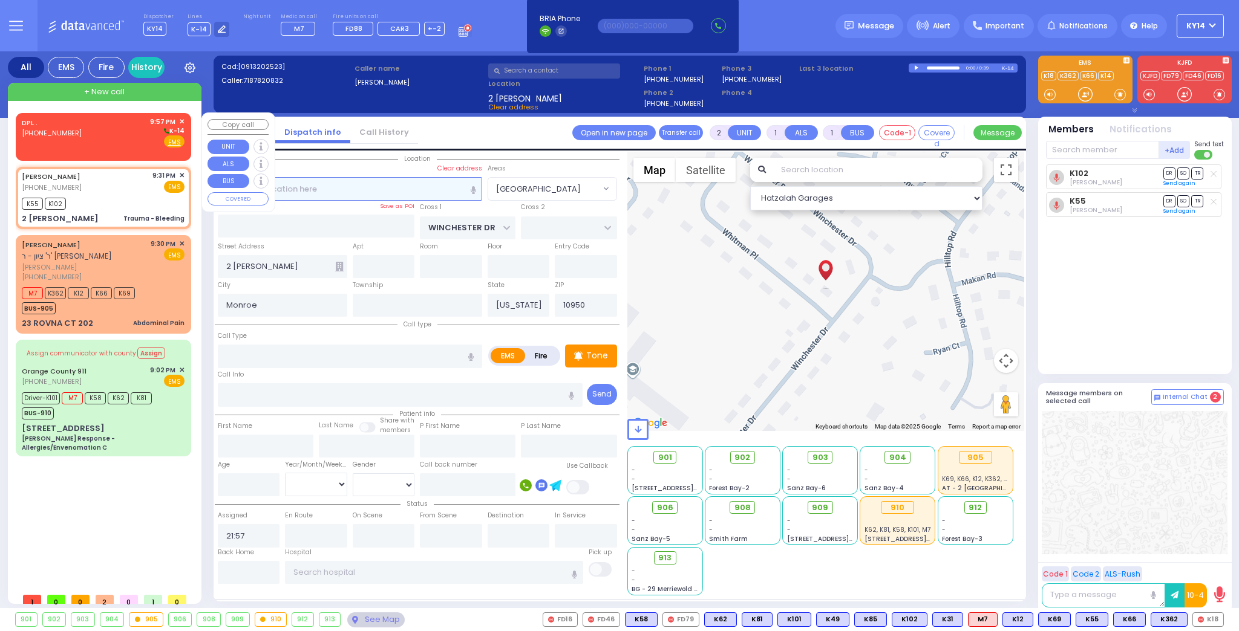
select select "Hatzalah Garages"
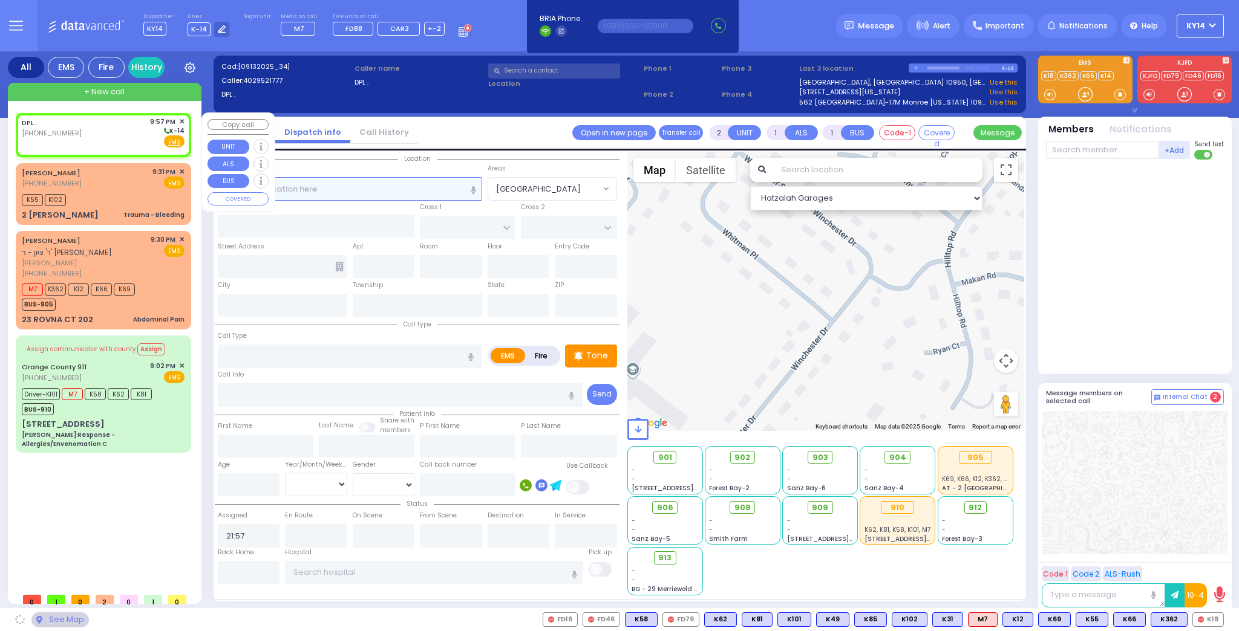
select select
radio input "true"
select select
select select "Hatzalah Garages"
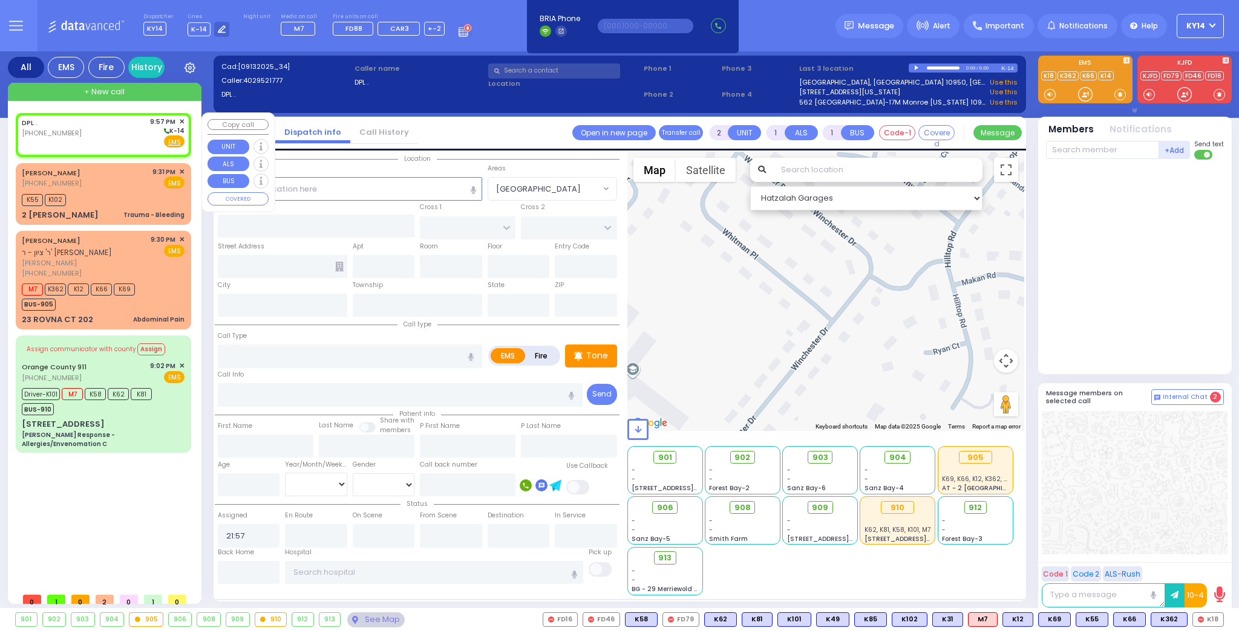
click at [181, 120] on span "✕" at bounding box center [181, 122] width 5 height 10
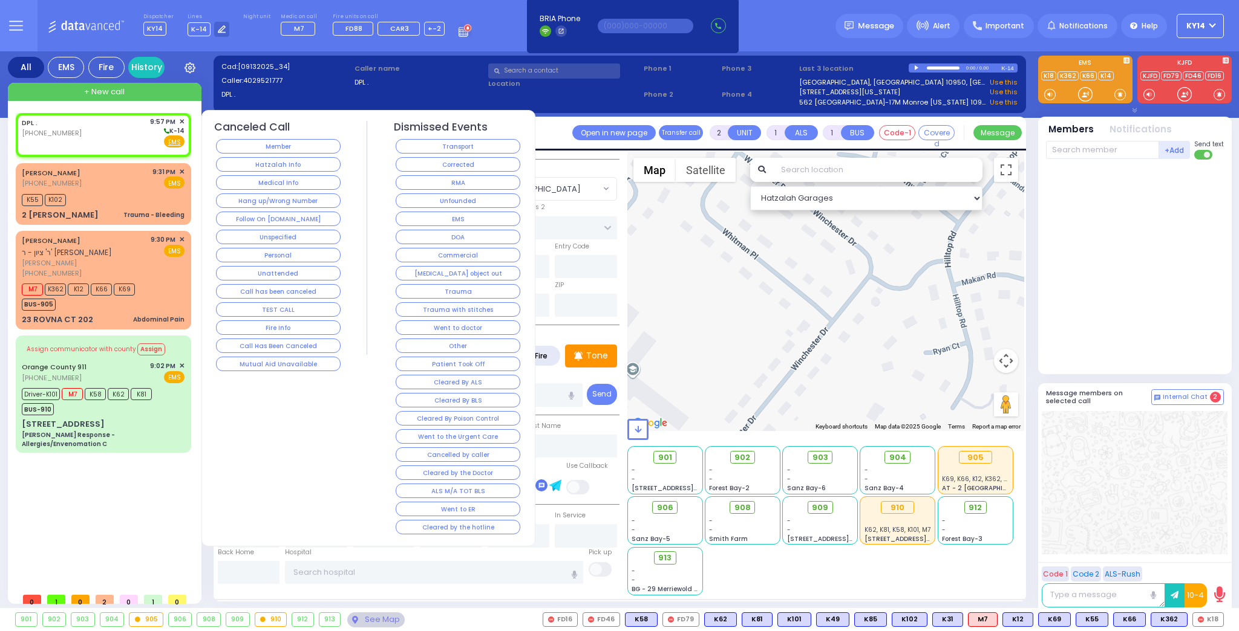
click at [267, 165] on button "Hatzalah Info" at bounding box center [278, 164] width 125 height 15
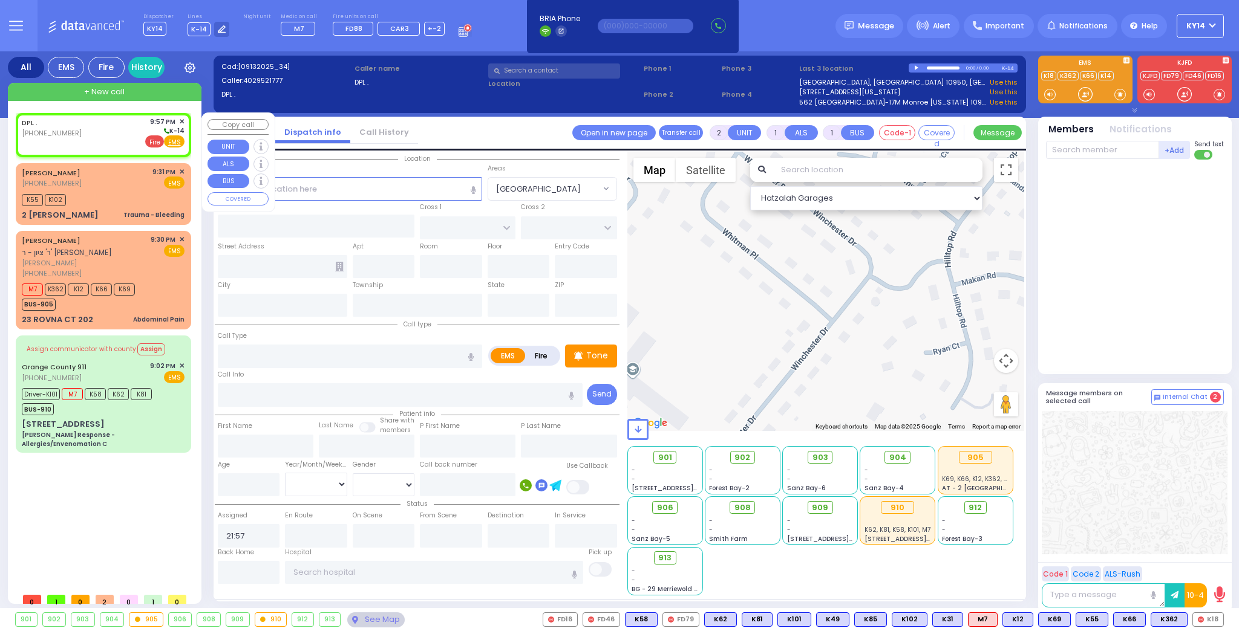
select select
radio input "true"
select select
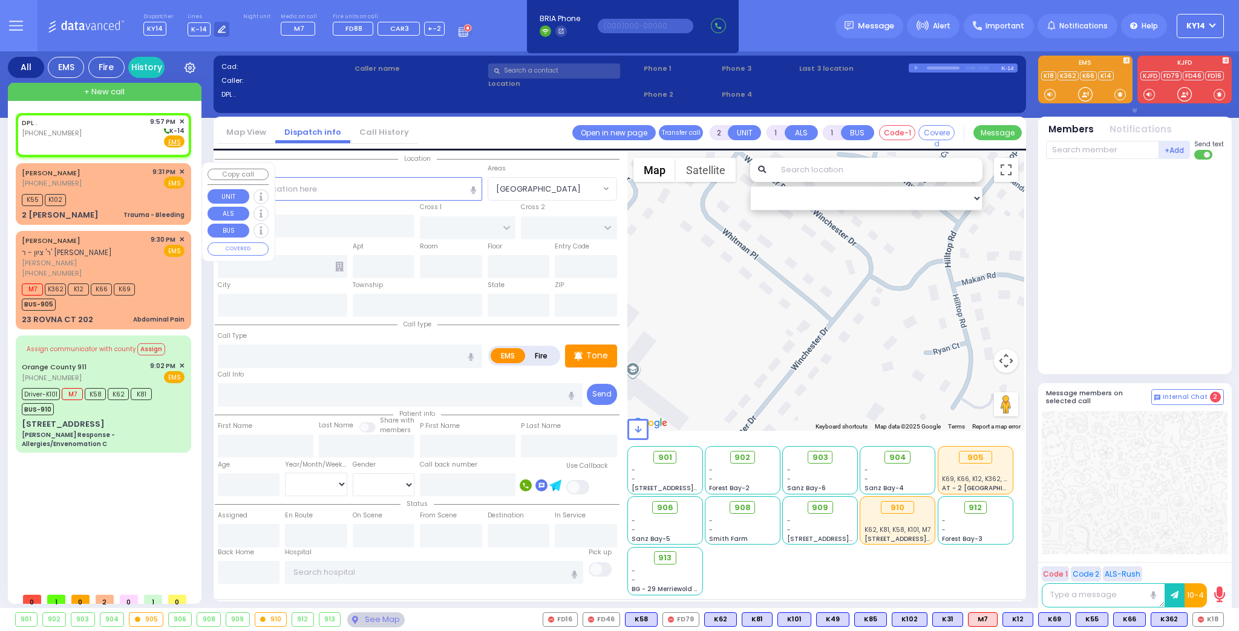
click at [146, 178] on div "JOEL GOLDENBERG (718) 782-0832 9:31 PM ✕ EMS" at bounding box center [103, 178] width 163 height 22
select select
type input "Trauma - Bleeding"
radio input "true"
type input "JOEL"
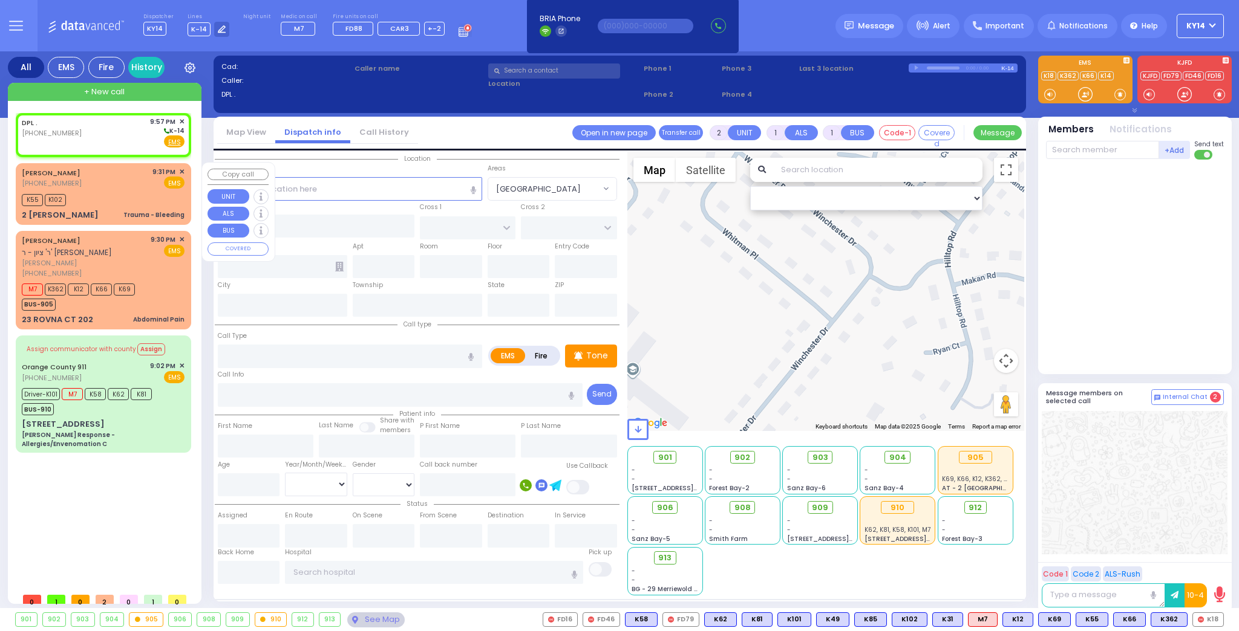
type input "GOLDENBERG"
select select
type input "21:31"
type input "21:32"
select select "Hatzalah Garages"
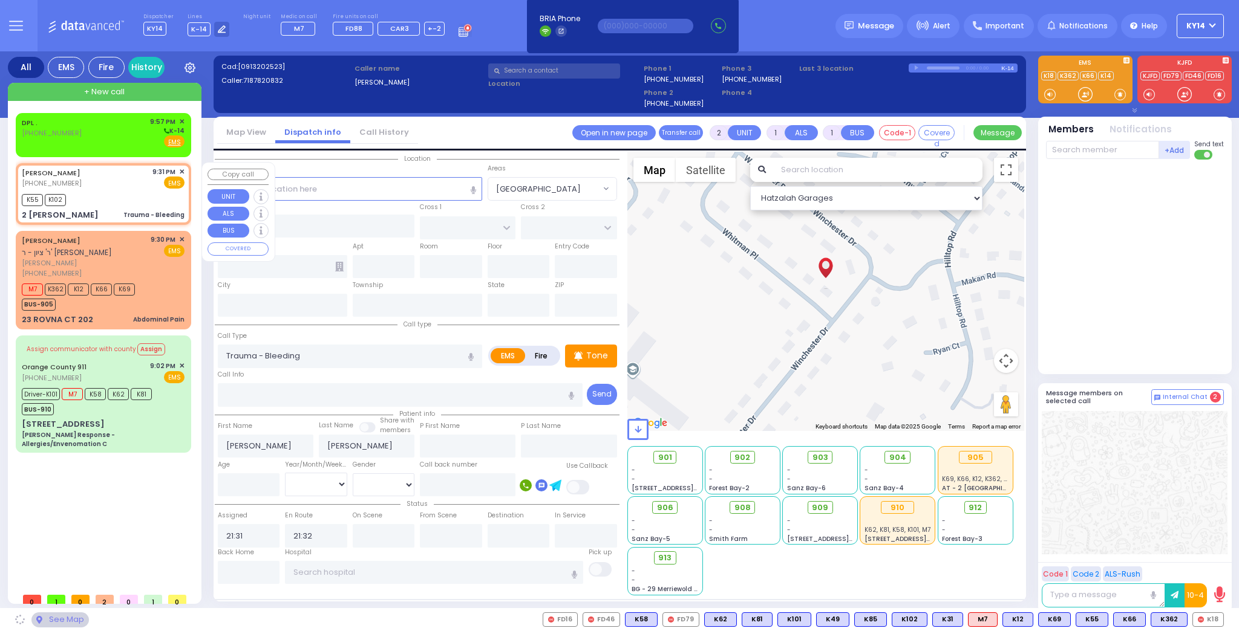
type input "WINCHESTER DR"
type input "2 WHITMAN PL"
type input "Monroe"
type input "[US_STATE]"
type input "10950"
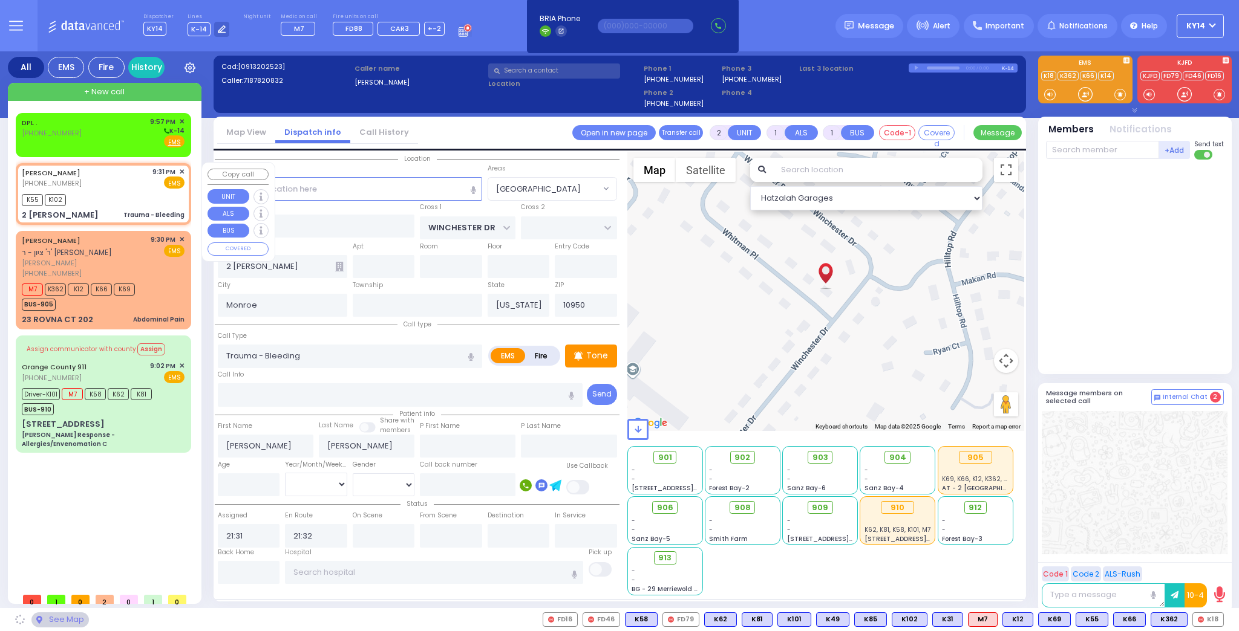
select select "[GEOGRAPHIC_DATA]"
click at [119, 130] on div "DPL . (402) 952-1777 9:57 PM ✕ K-14 EMS" at bounding box center [103, 132] width 163 height 31
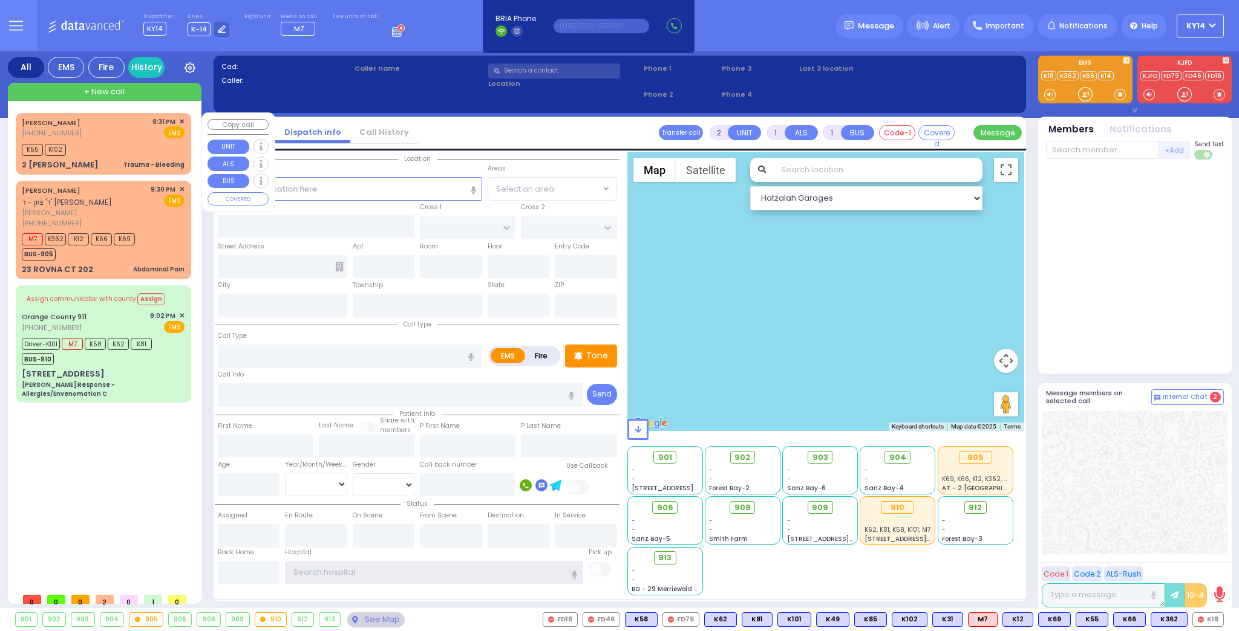
type input "ky14"
click at [102, 144] on div "K55 K102" at bounding box center [103, 148] width 163 height 15
select select
type input "Trauma - Bleeding"
radio input "true"
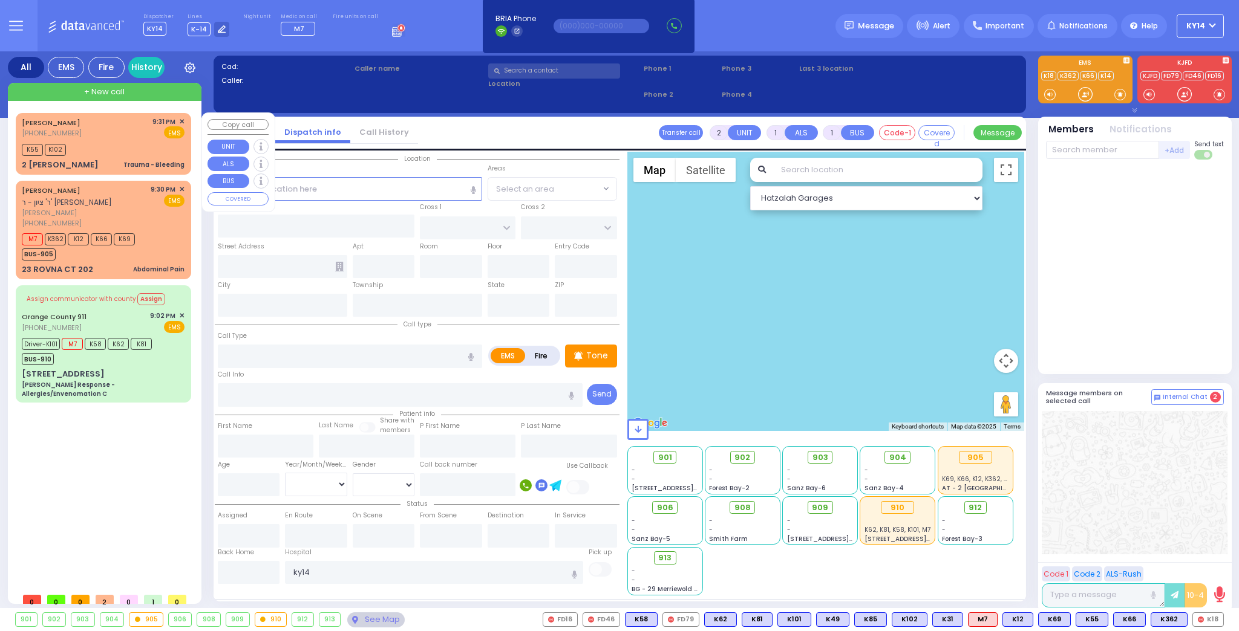
type input "[PERSON_NAME]"
select select
type input "21:31"
type input "21:32"
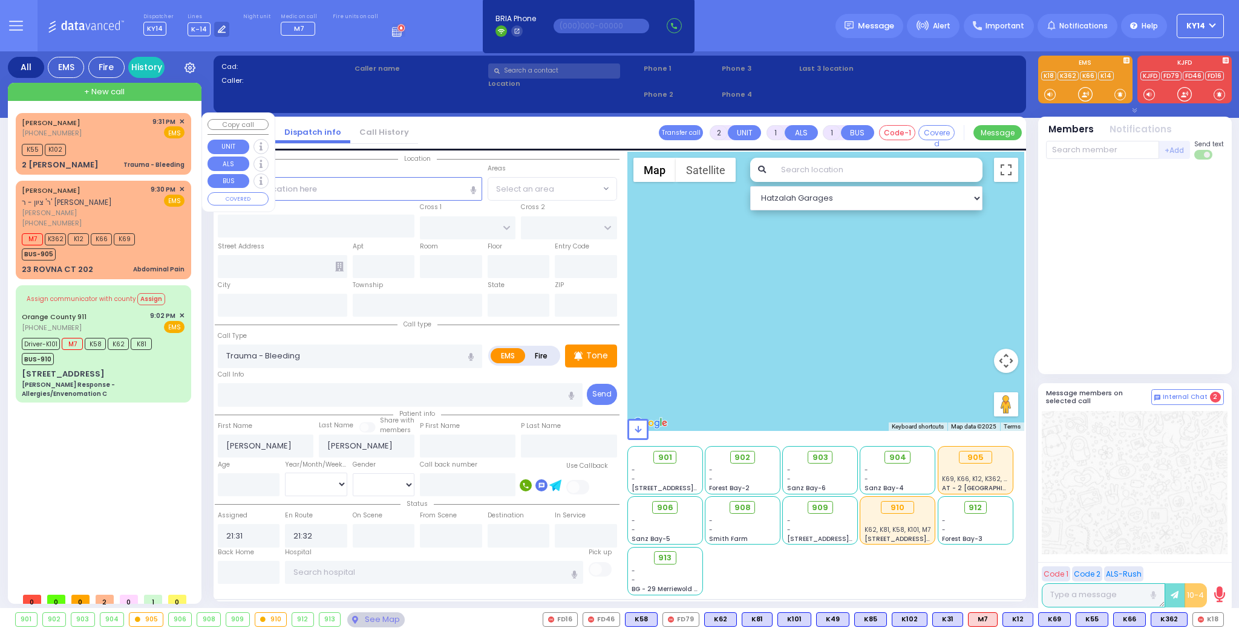
select select "Hatzalah Garages"
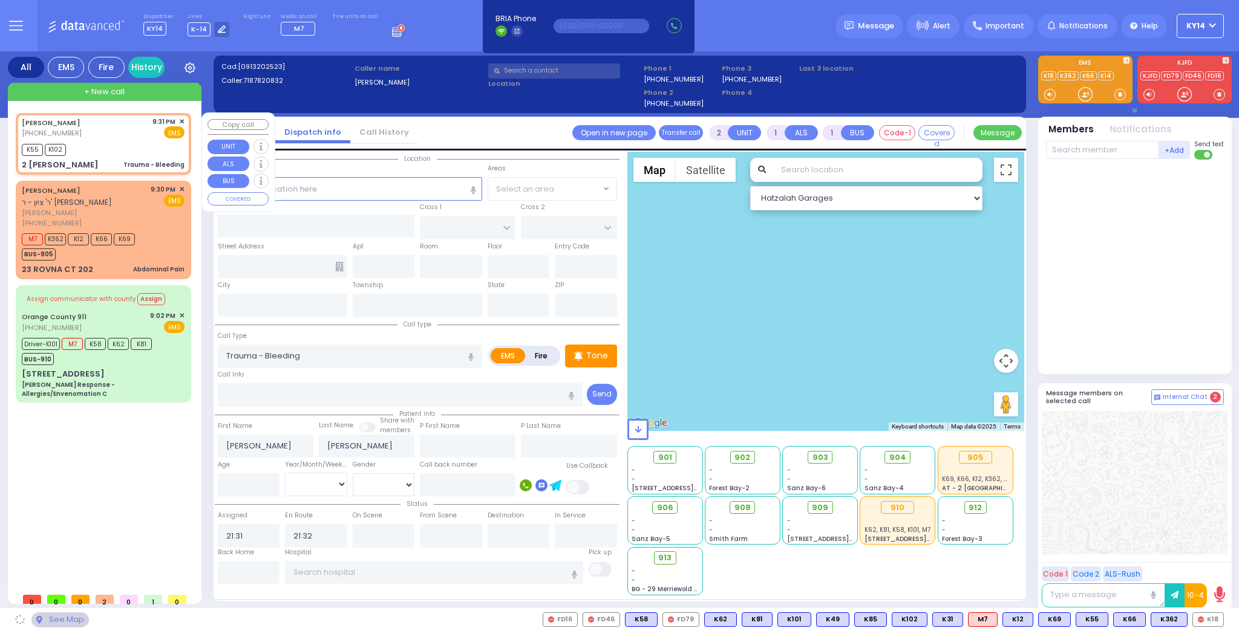
type input "WINCHESTER DR"
type input "2 WHITMAN PL"
type input "Monroe"
type input "[US_STATE]"
type input "10950"
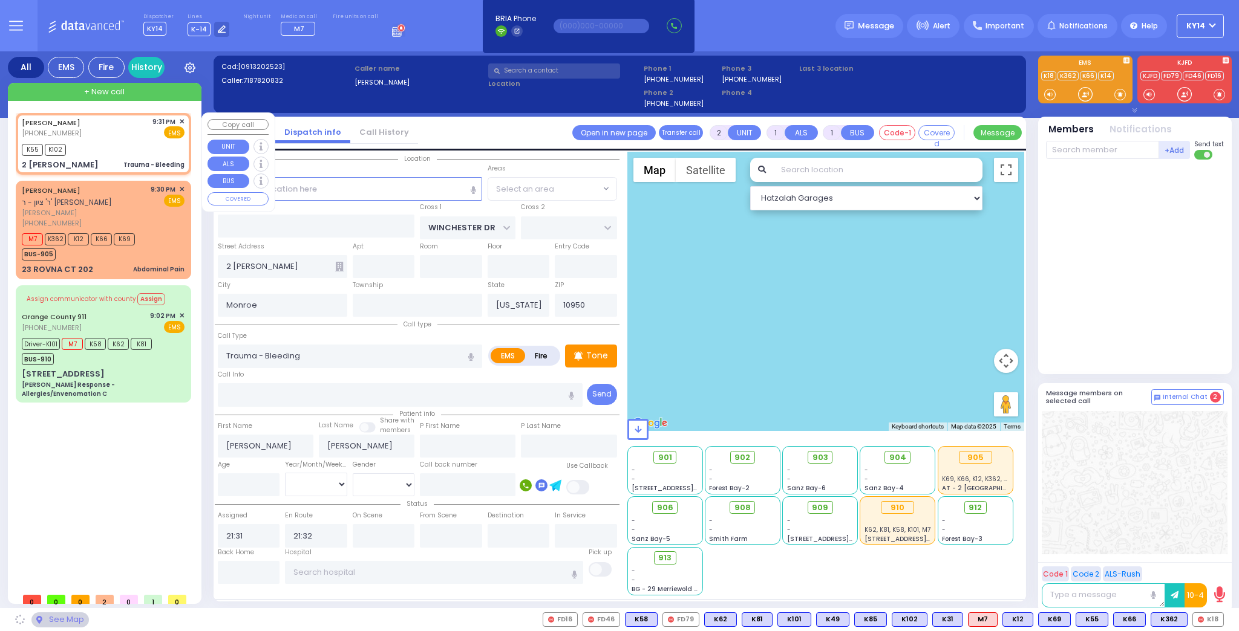
select select "[GEOGRAPHIC_DATA]"
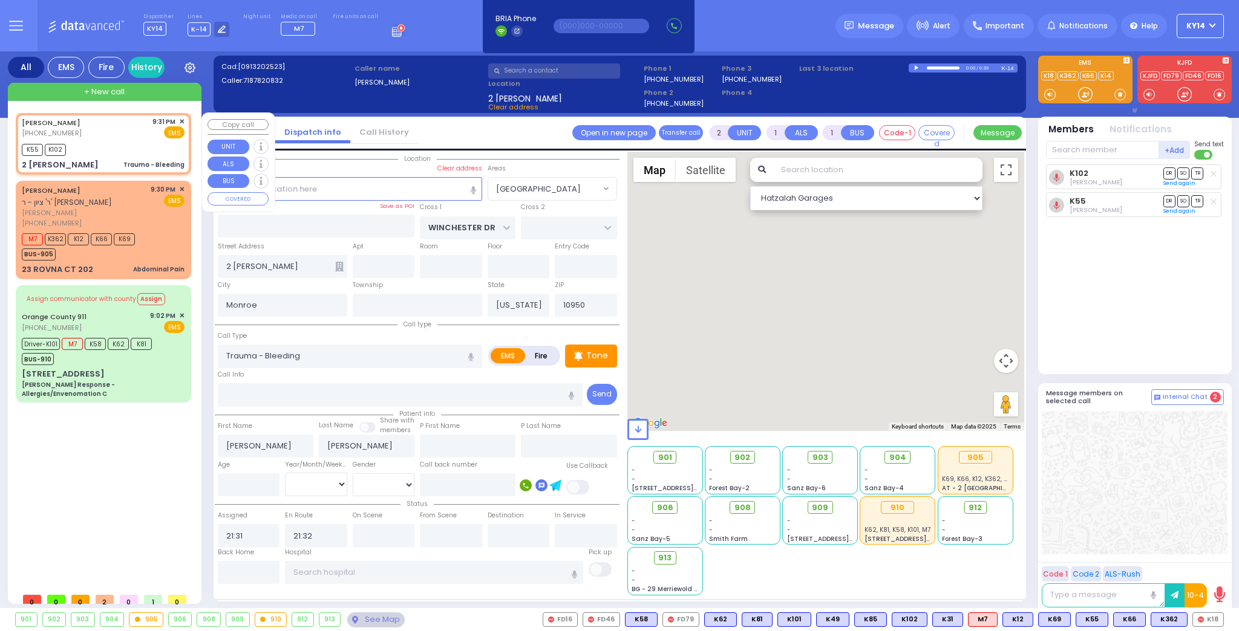
click at [181, 120] on span "✕" at bounding box center [181, 122] width 5 height 10
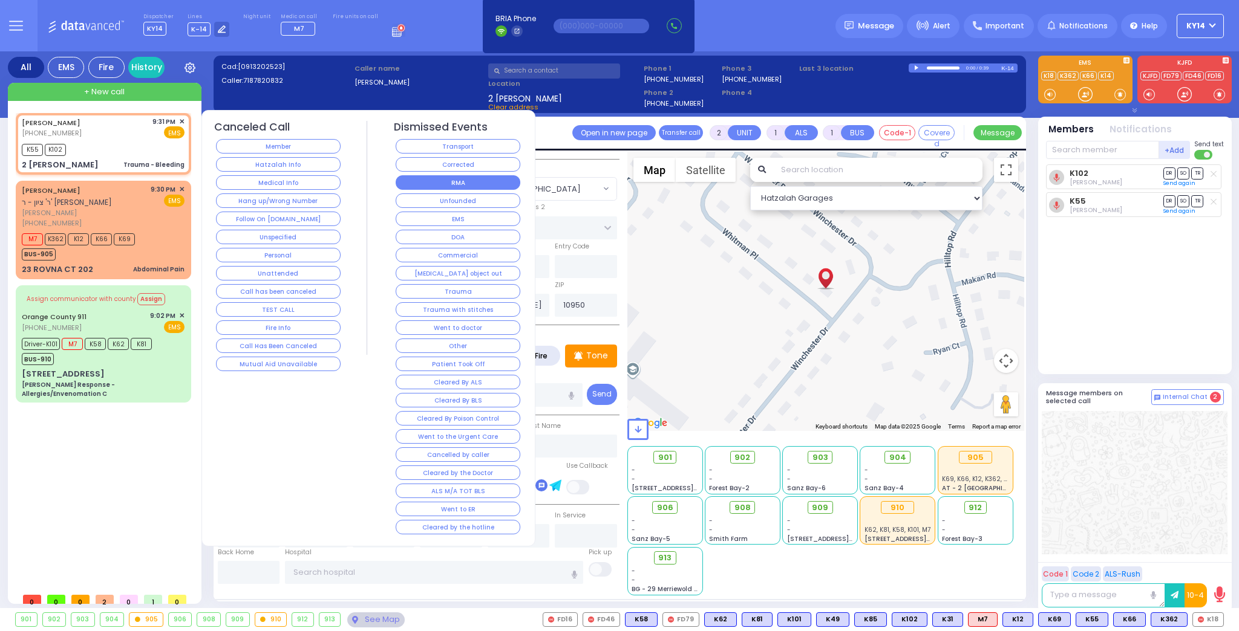
click at [455, 177] on button "RMA" at bounding box center [458, 182] width 125 height 15
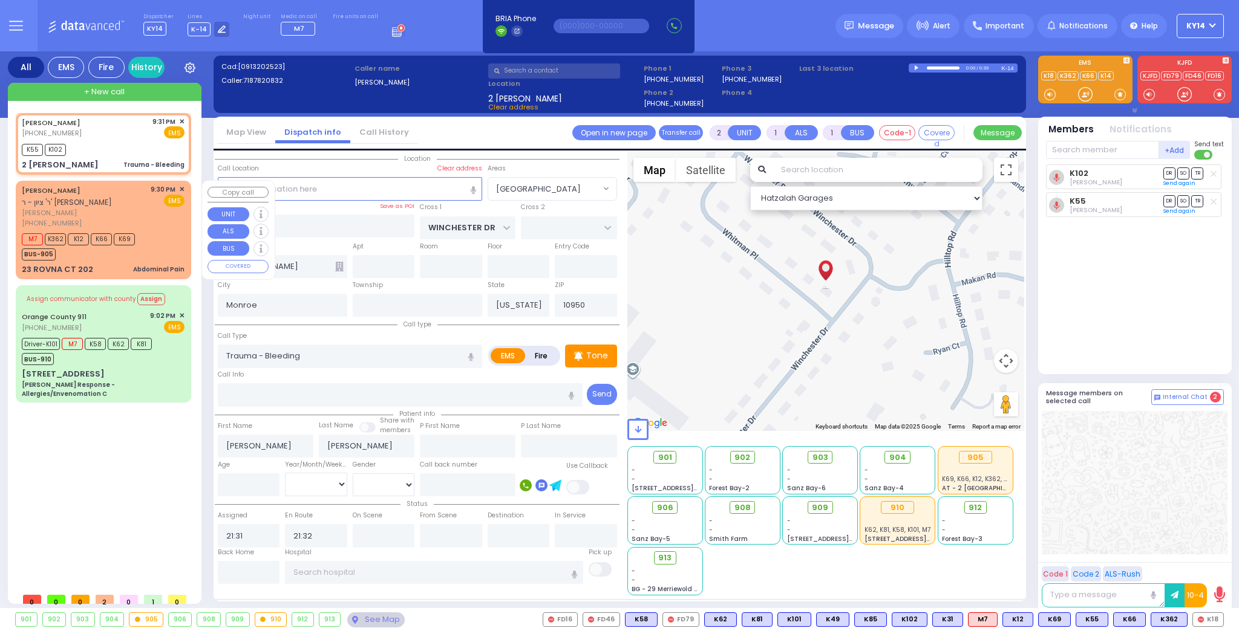
select select
radio input "true"
select select
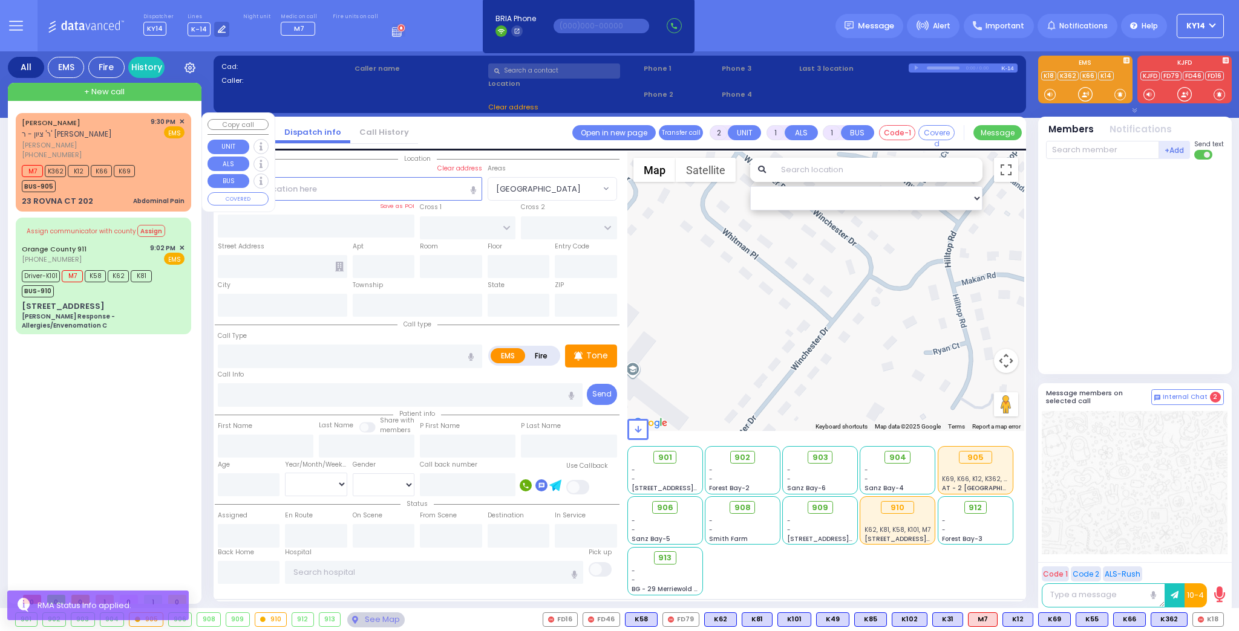
click at [142, 166] on div "M7 K362 K12 K66 K69 BUS-905" at bounding box center [82, 177] width 121 height 30
type input "1"
type input "0"
select select
type input "Abdominal Pain"
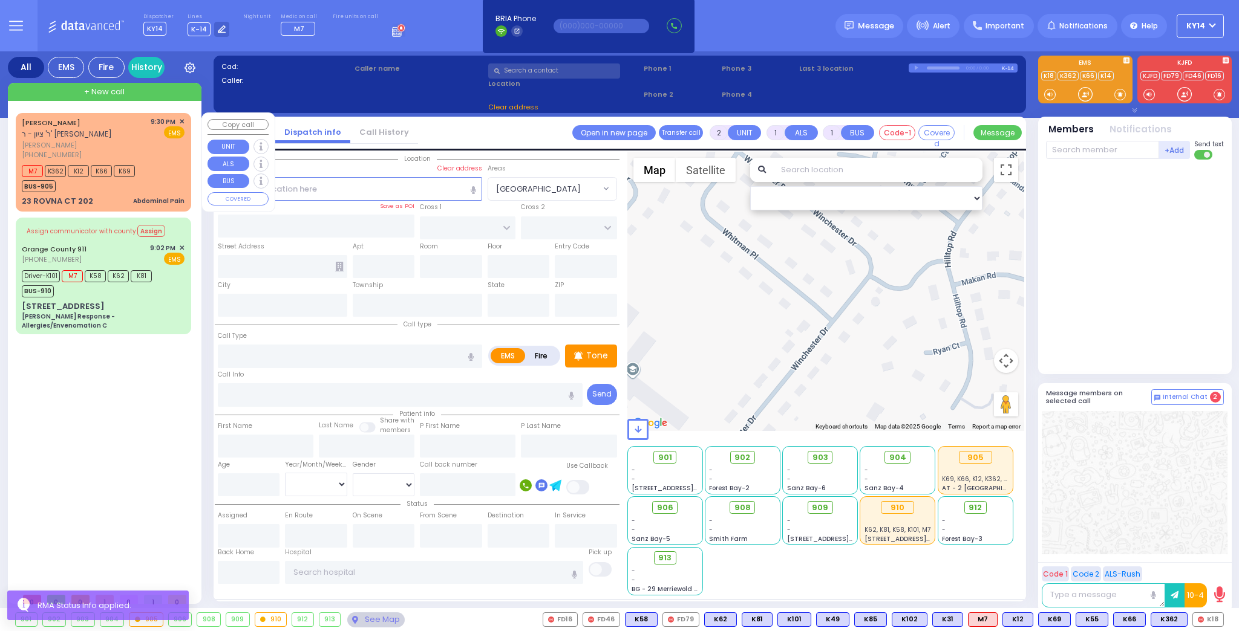
radio input "true"
type input "[PERSON_NAME]"
type input "SAAL"
type input "23"
select select "Year"
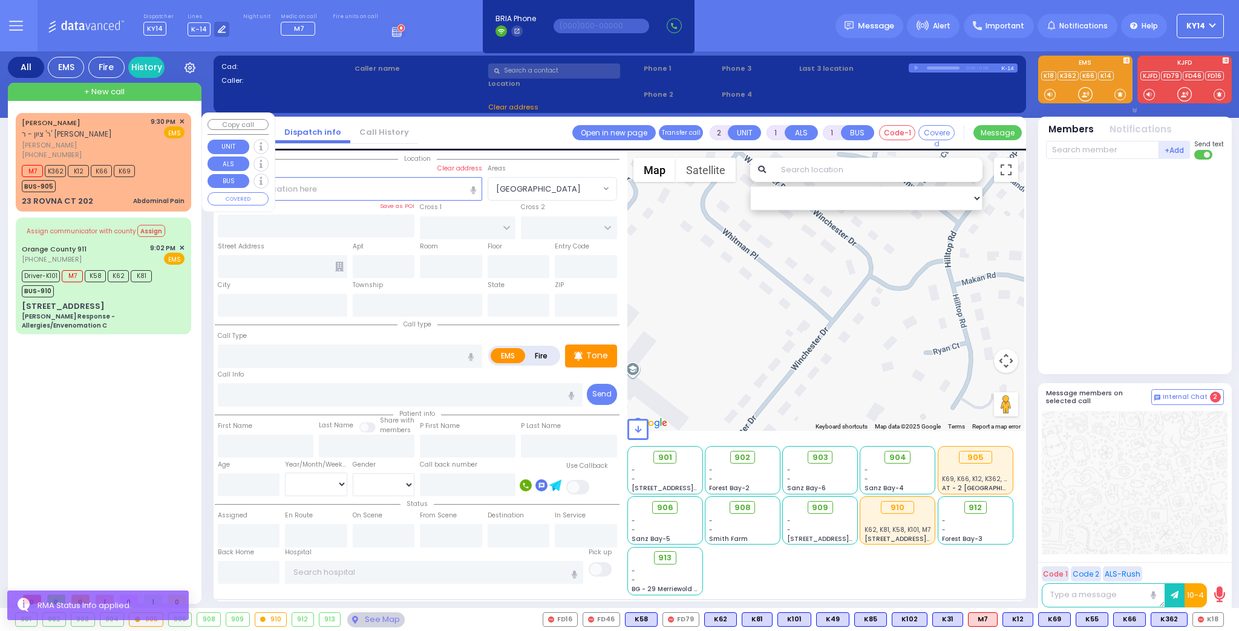
select select "[DEMOGRAPHIC_DATA]"
type input "21:30"
type input "21:33"
select select "Hatzalah Garages"
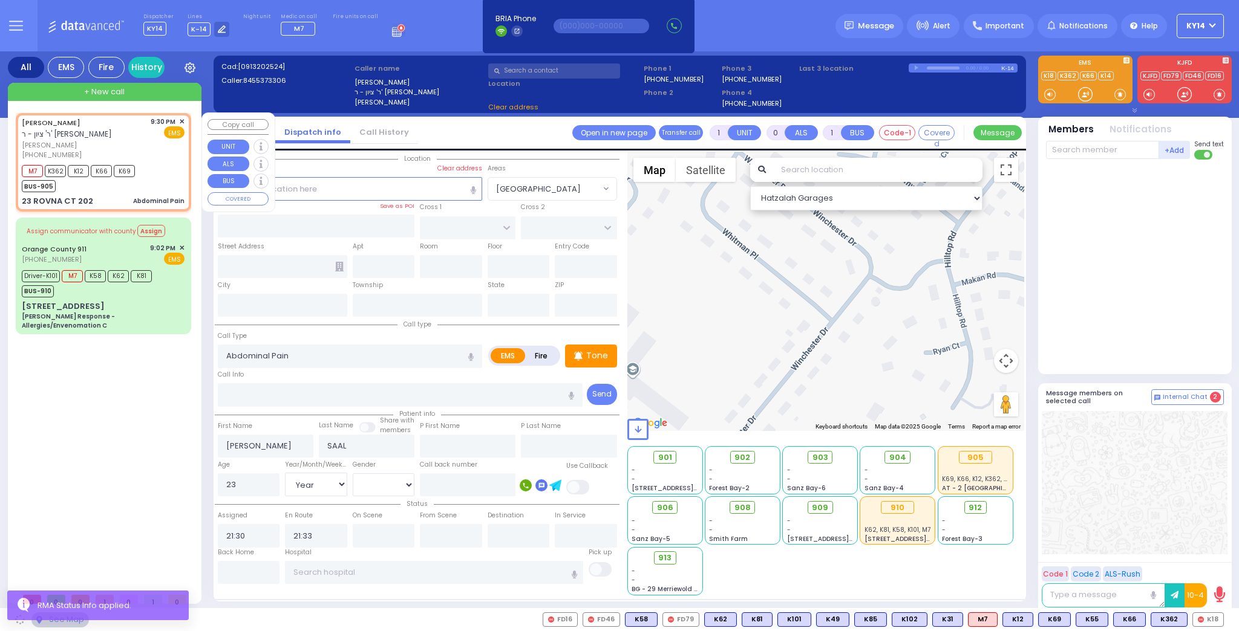
type input "CHEVRON RD"
type input "[GEOGRAPHIC_DATA]"
type input "23 ROVNA CT"
type input "202"
type input "Monroe"
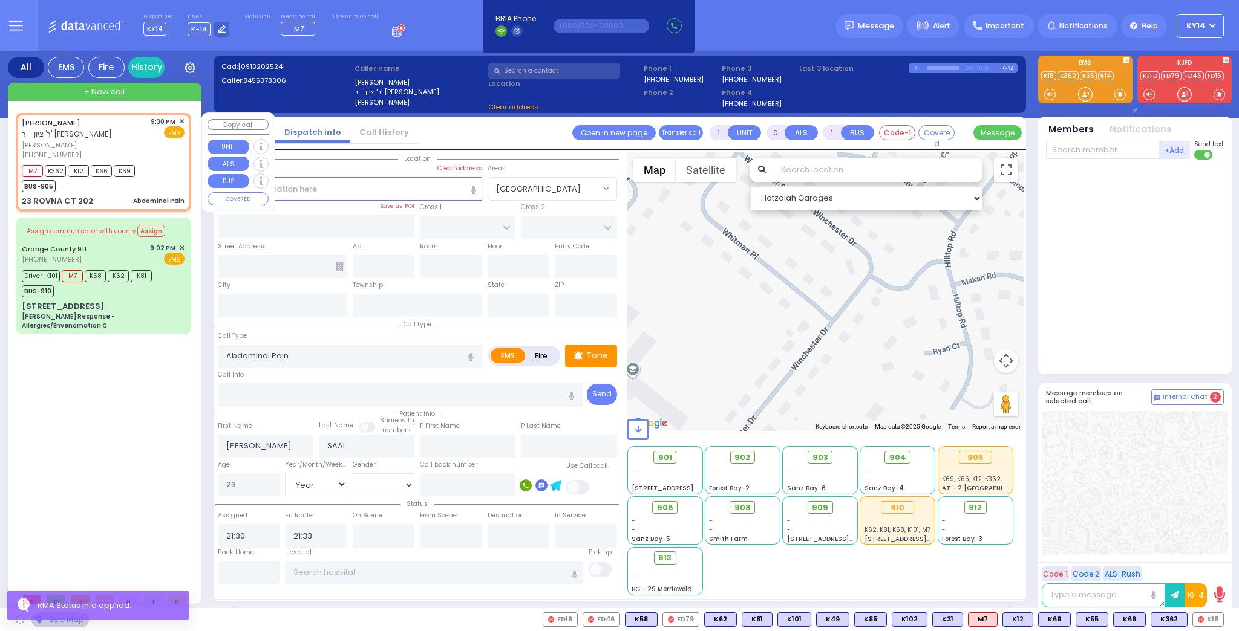
type input "[US_STATE]"
type input "10950"
select select "SECTION 5"
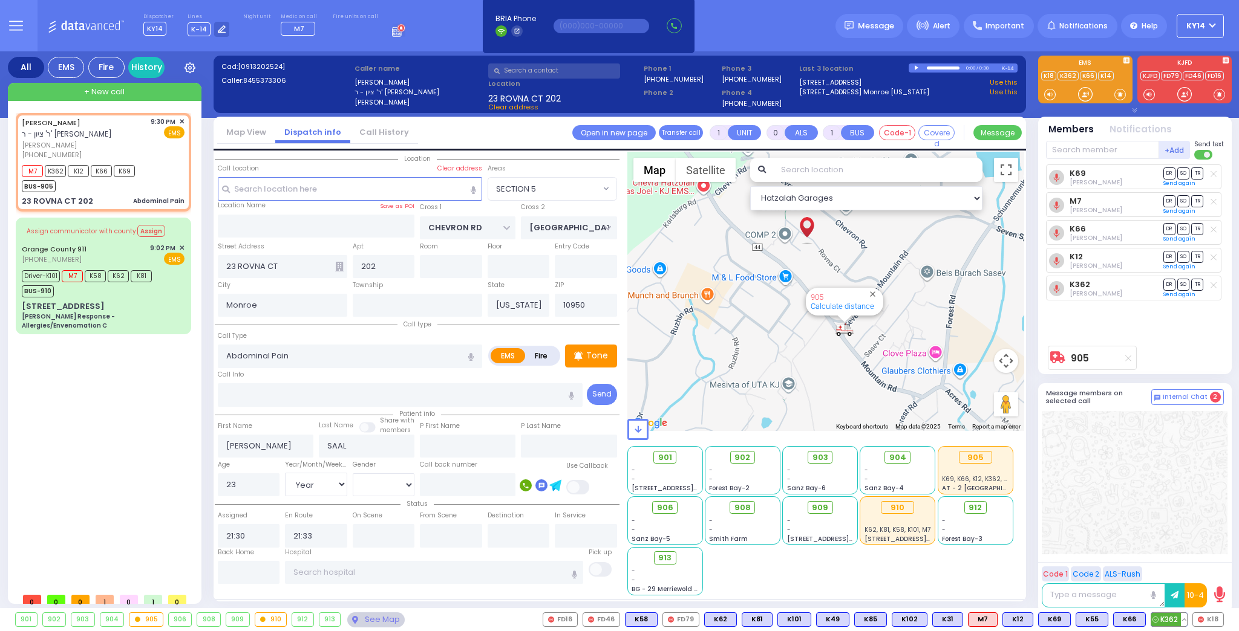
click at [1183, 618] on button at bounding box center [1184, 619] width 6 height 13
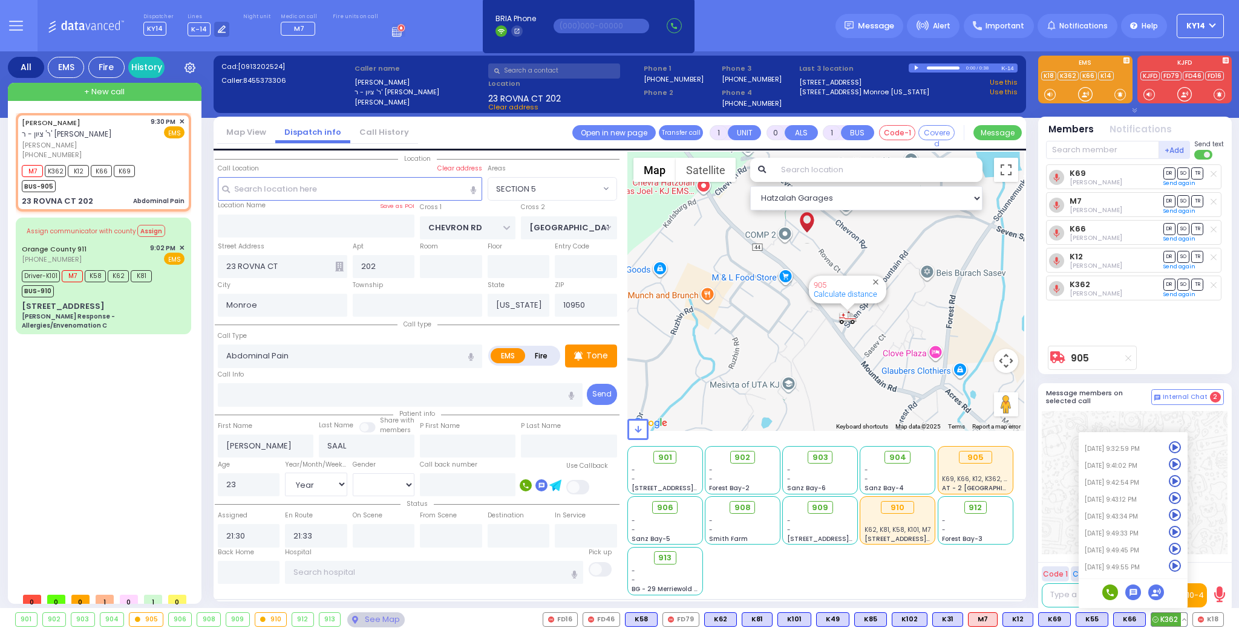
click at [1176, 565] on icon at bounding box center [1174, 566] width 13 height 13
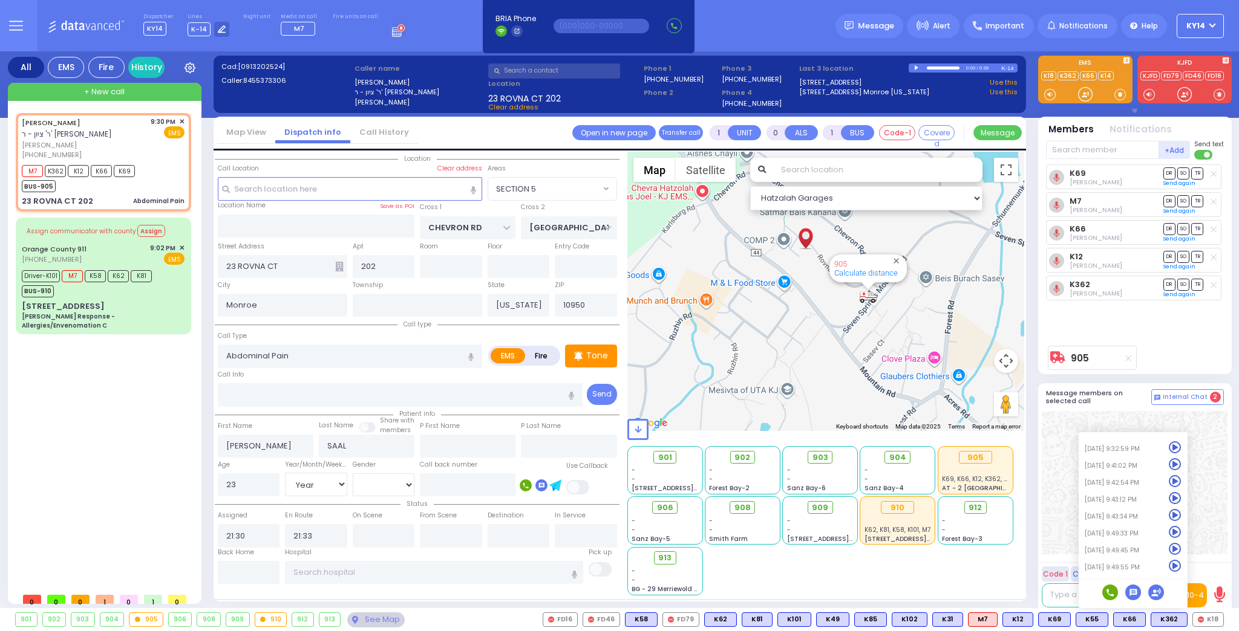
click at [1130, 356] on icon at bounding box center [1128, 358] width 6 height 7
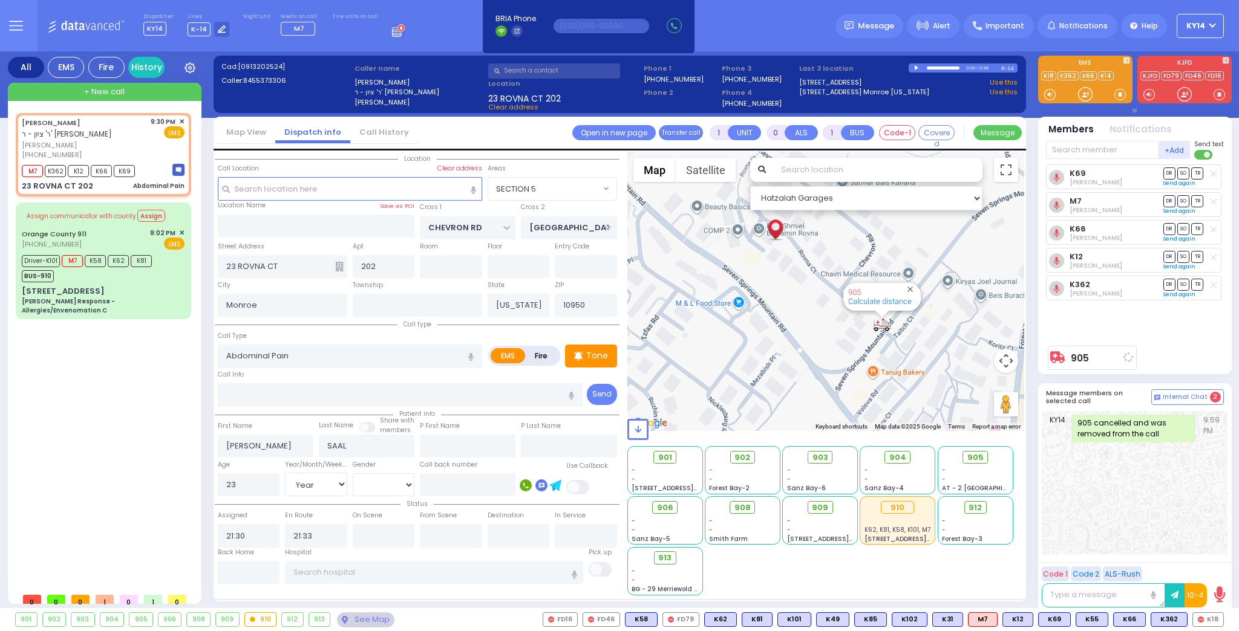
select select
radio input "true"
select select "Year"
select select "[DEMOGRAPHIC_DATA]"
select select "Hatzalah Garages"
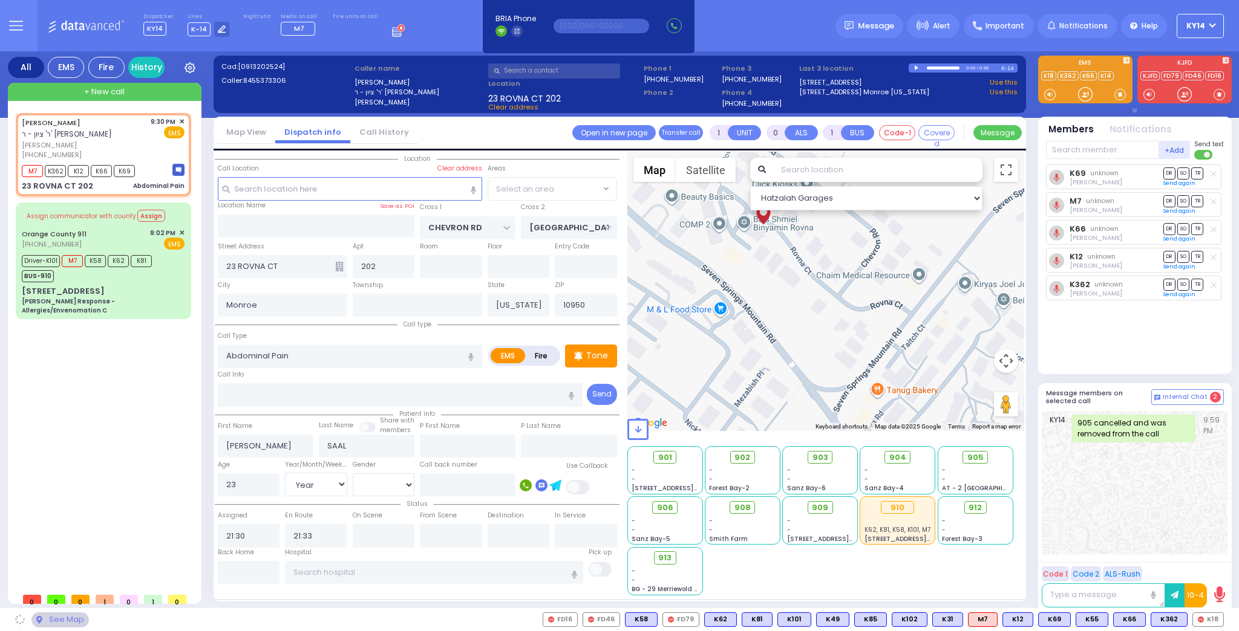
select select "SECTION 5"
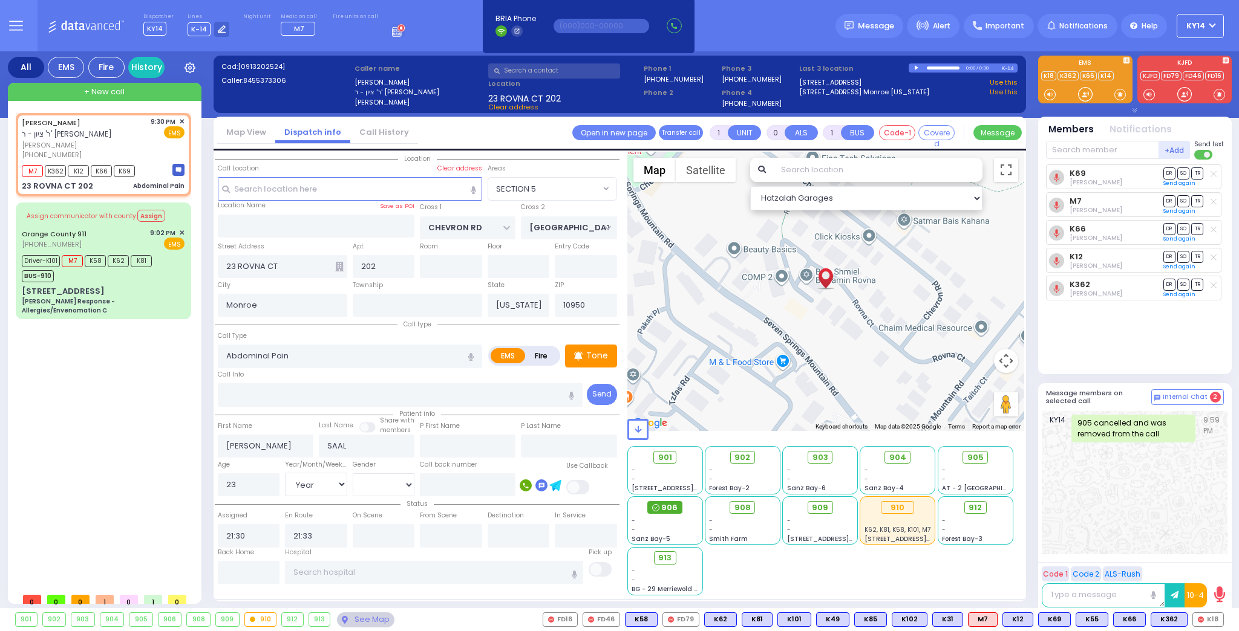
click at [672, 508] on span "906" at bounding box center [669, 508] width 16 height 12
select select
radio input "true"
select select "Year"
select select "[DEMOGRAPHIC_DATA]"
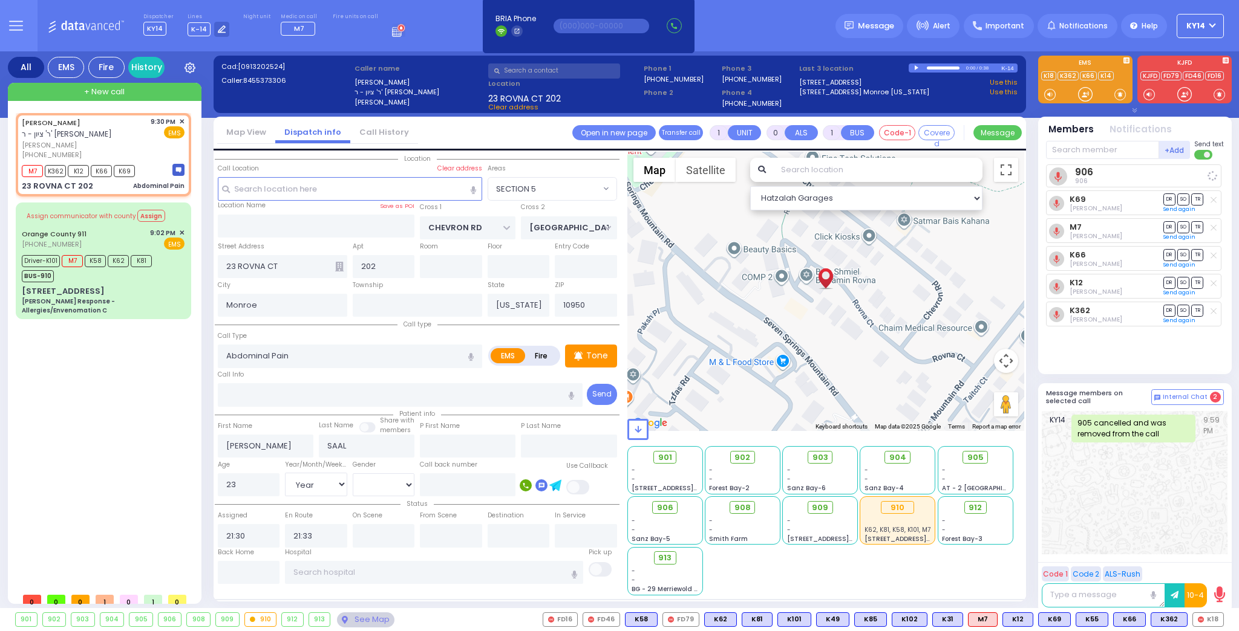
select select "Hatzalah Garages"
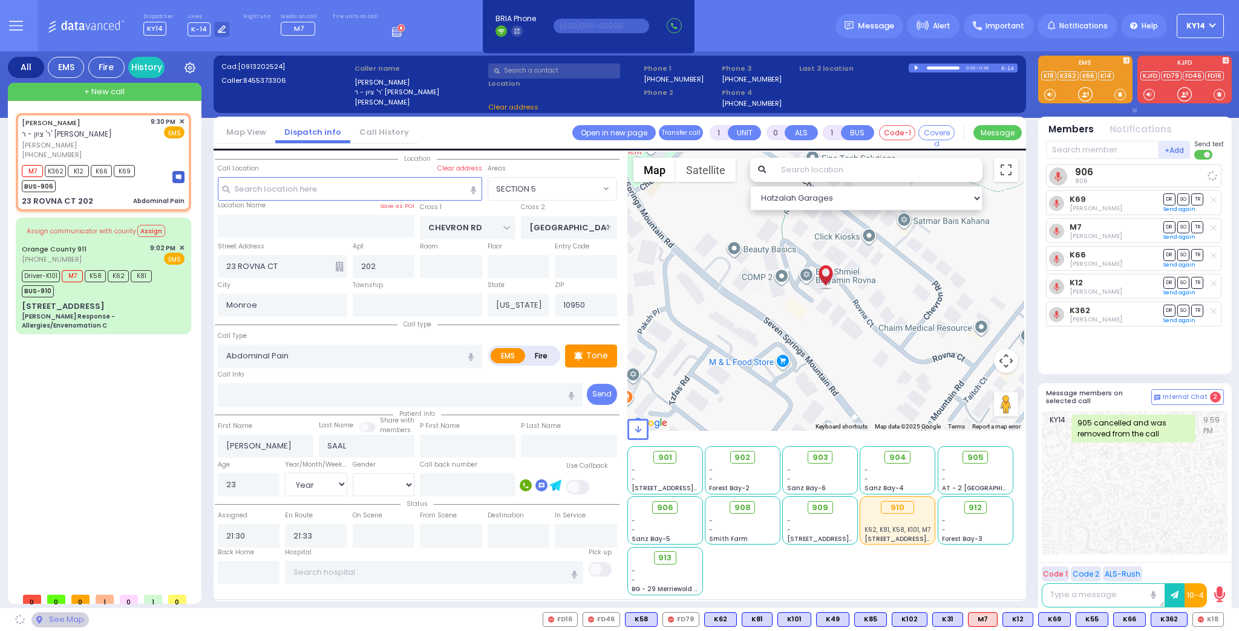
select select "SECTION 5"
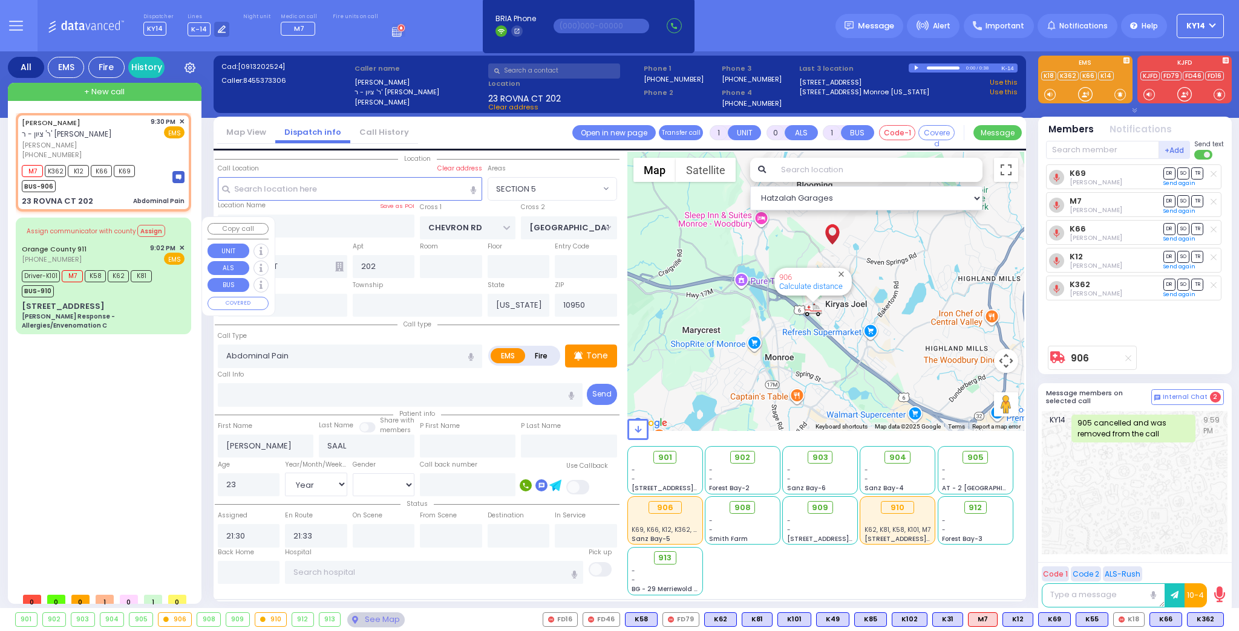
click at [112, 249] on div "Orange County 911 (845) 469-0911 9:02 PM ✕ EMS" at bounding box center [103, 254] width 163 height 22
type input "6"
select select
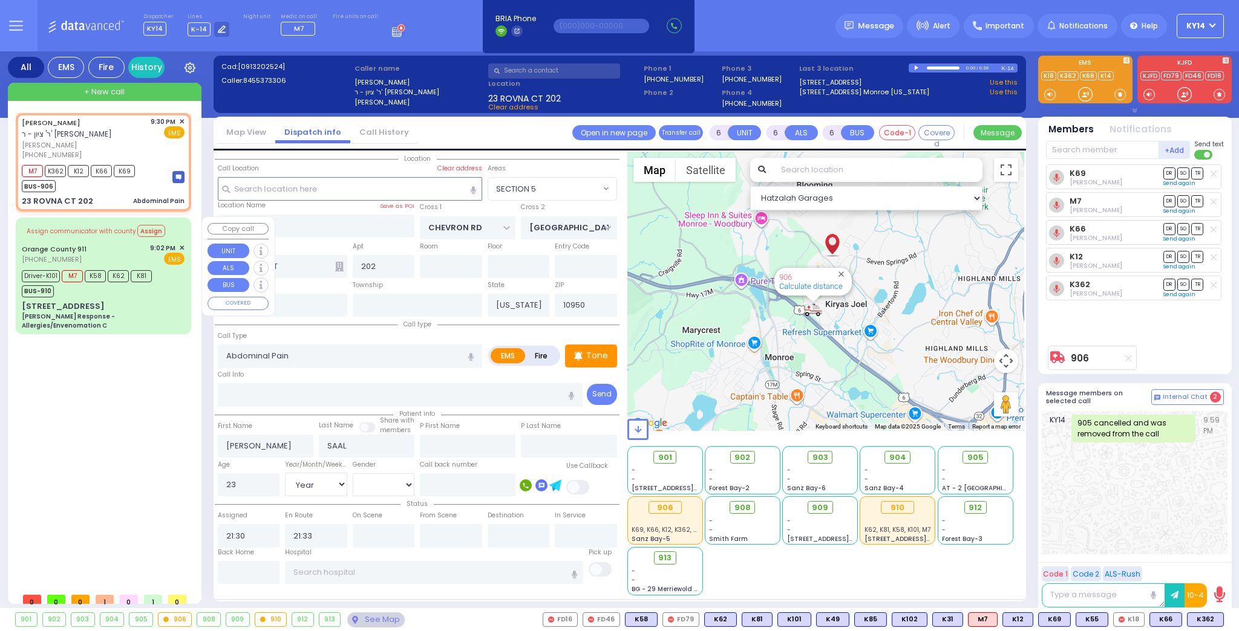
type input "[PERSON_NAME] Response - Allergies/Envenomation C"
radio input "true"
type input "Nature: : Charlie Response - Allergies/Envenomation C Address: : [STREET_ADDRES…"
type input "Jeno"
type input "Kiss"
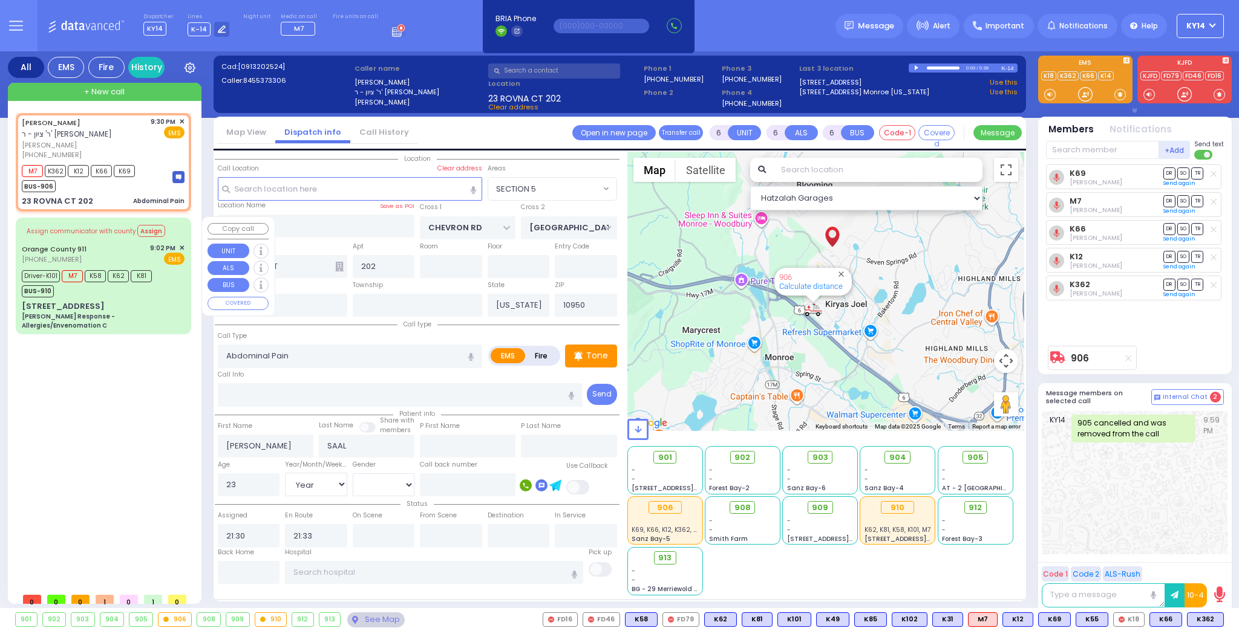
type input "52"
select select "Year"
select select "[DEMOGRAPHIC_DATA]"
type input "21:03"
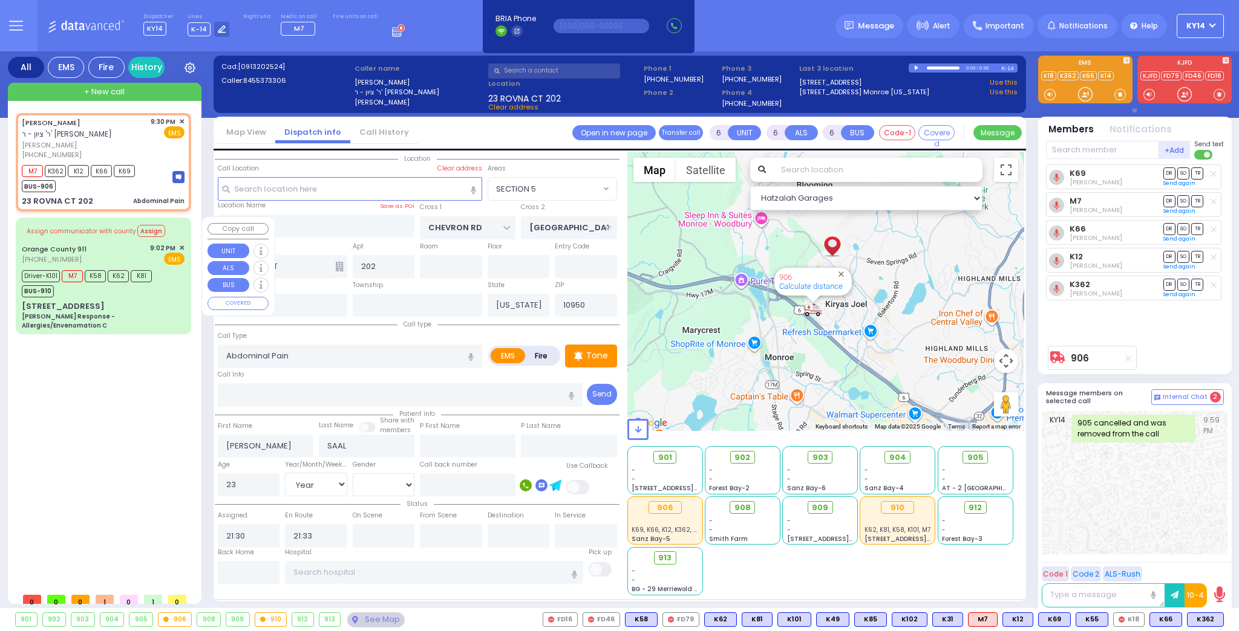
type input "21:05"
type input "21:21"
type input "21:35"
type input "[GEOGRAPHIC_DATA] [STREET_ADDRESS]"
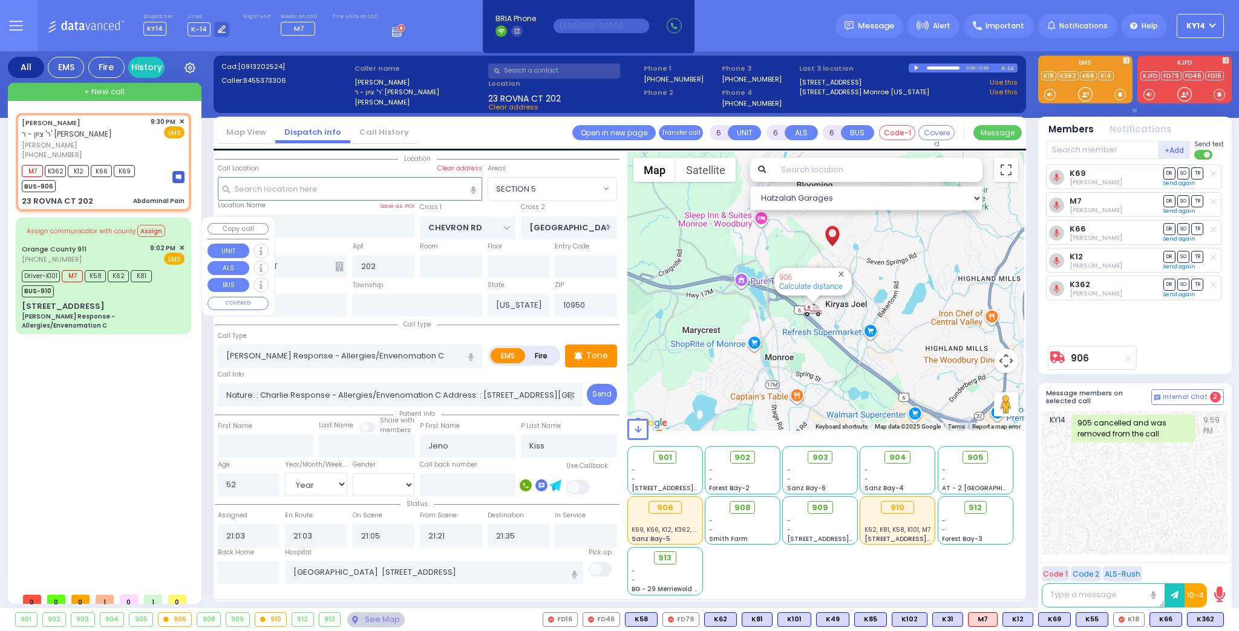
select select "Hatzalah Garages"
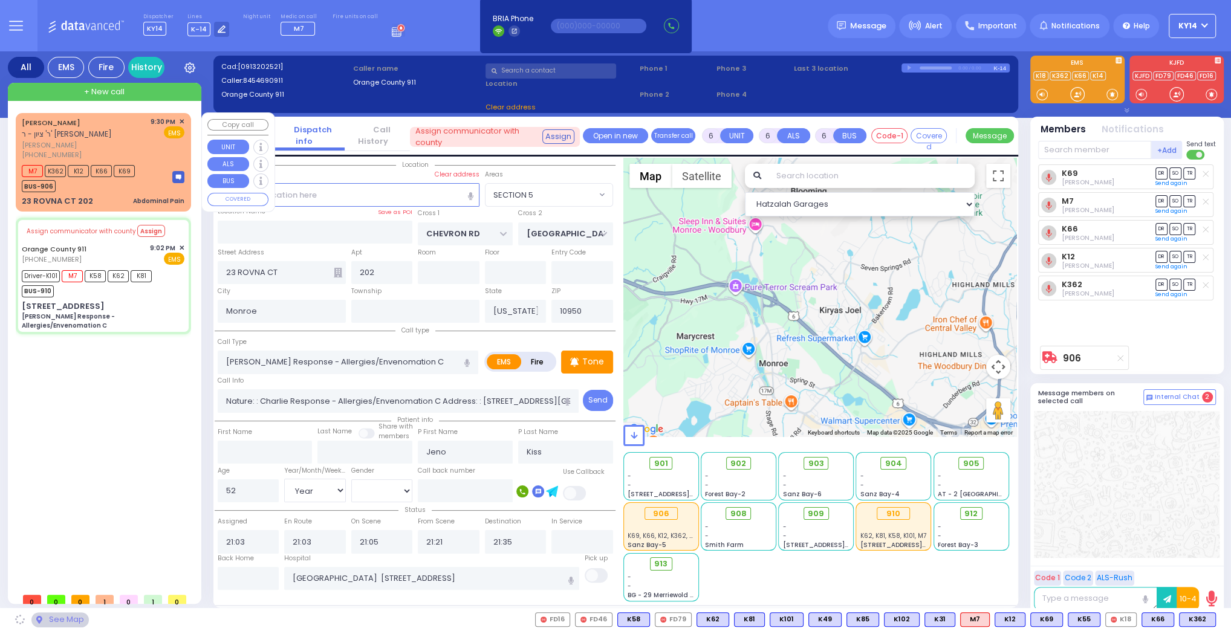
type input "[STREET_ADDRESS]"
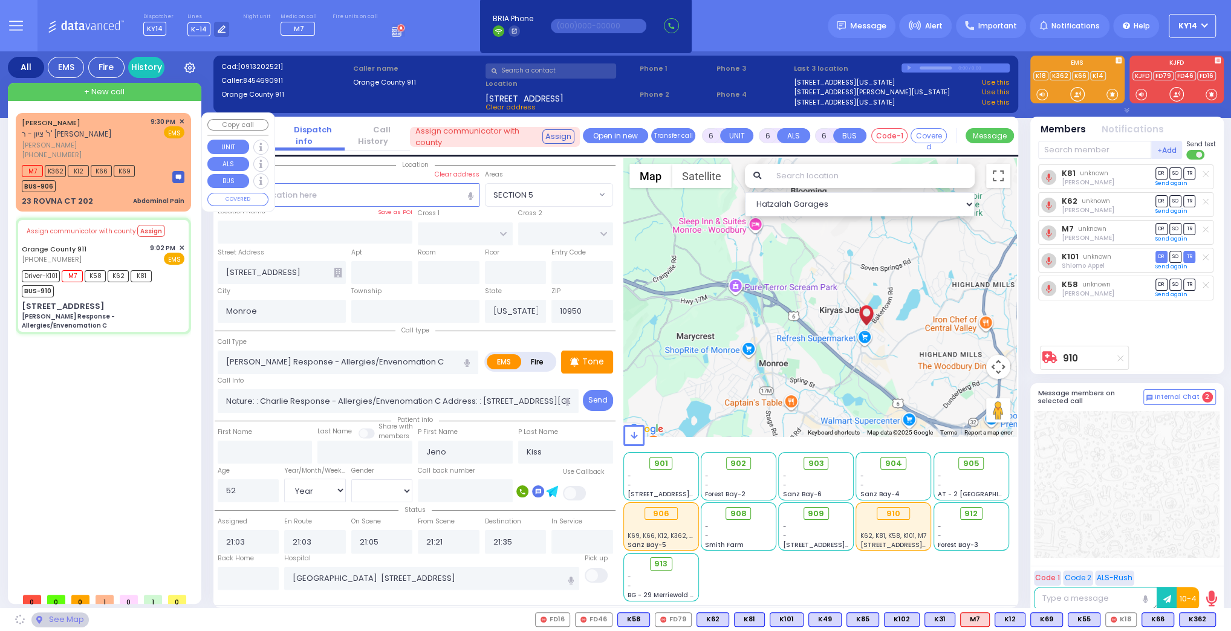
click at [138, 138] on div "MOSHE OVADYA SAAL ר' ציון - ר' מיכאל אלי' גבריאל עג'מי" at bounding box center [84, 129] width 125 height 24
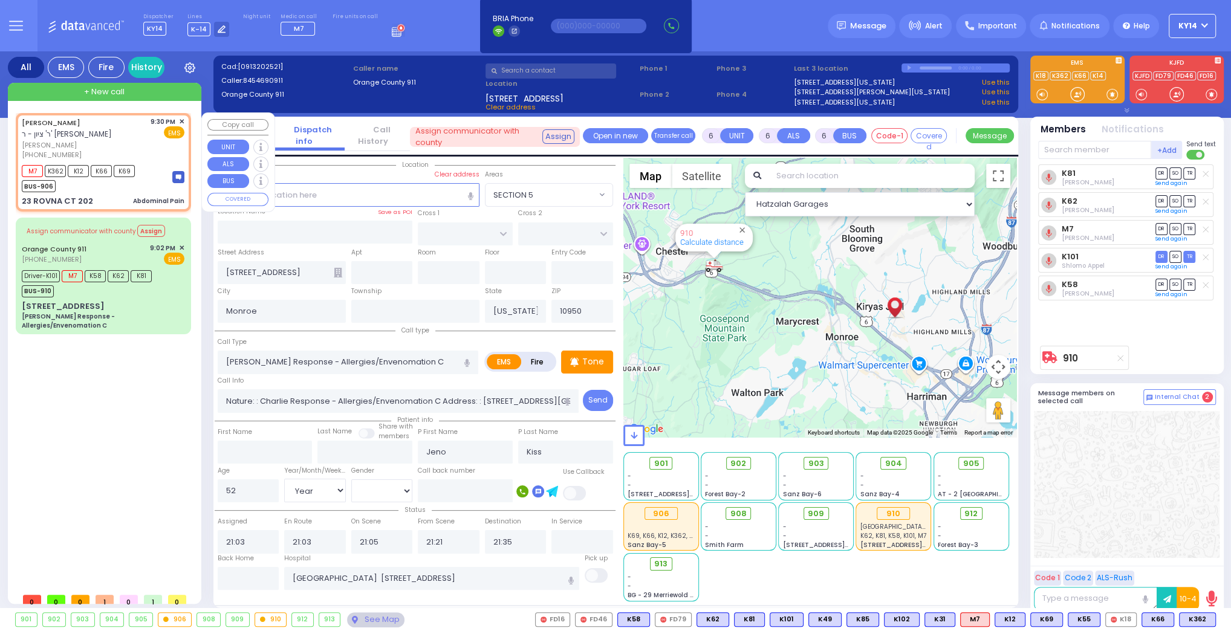
type input "1"
type input "0"
type input "1"
select select
type input "Abdominal Pain"
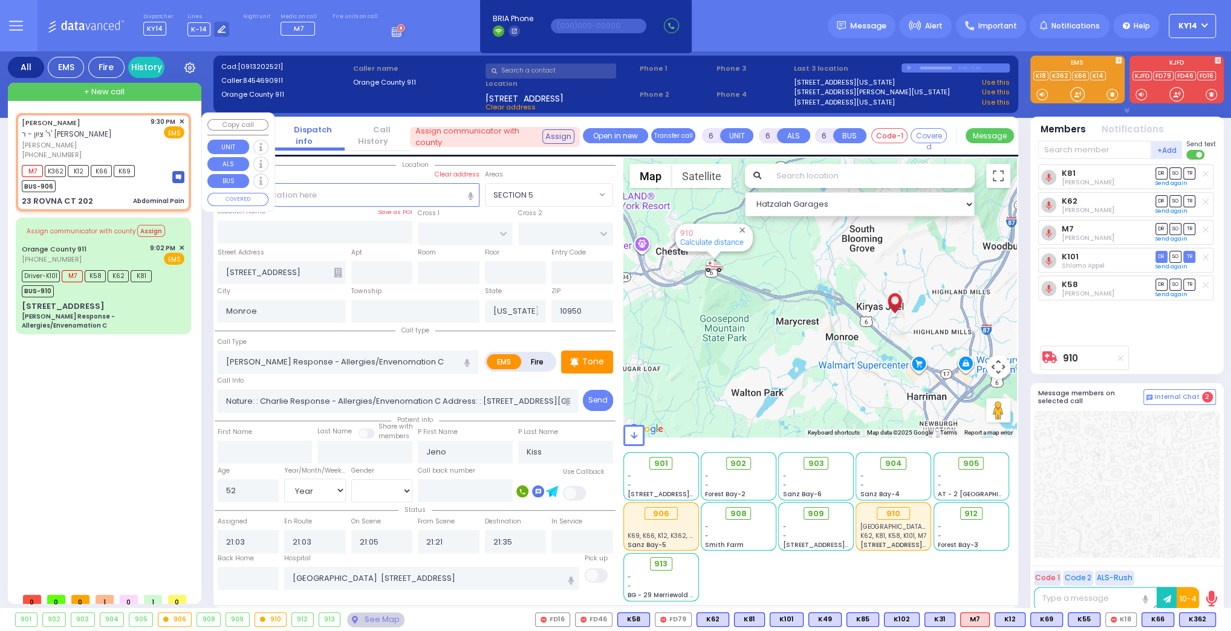
radio input "true"
type input "[PERSON_NAME]"
type input "SAAL"
type input "23"
select select "Year"
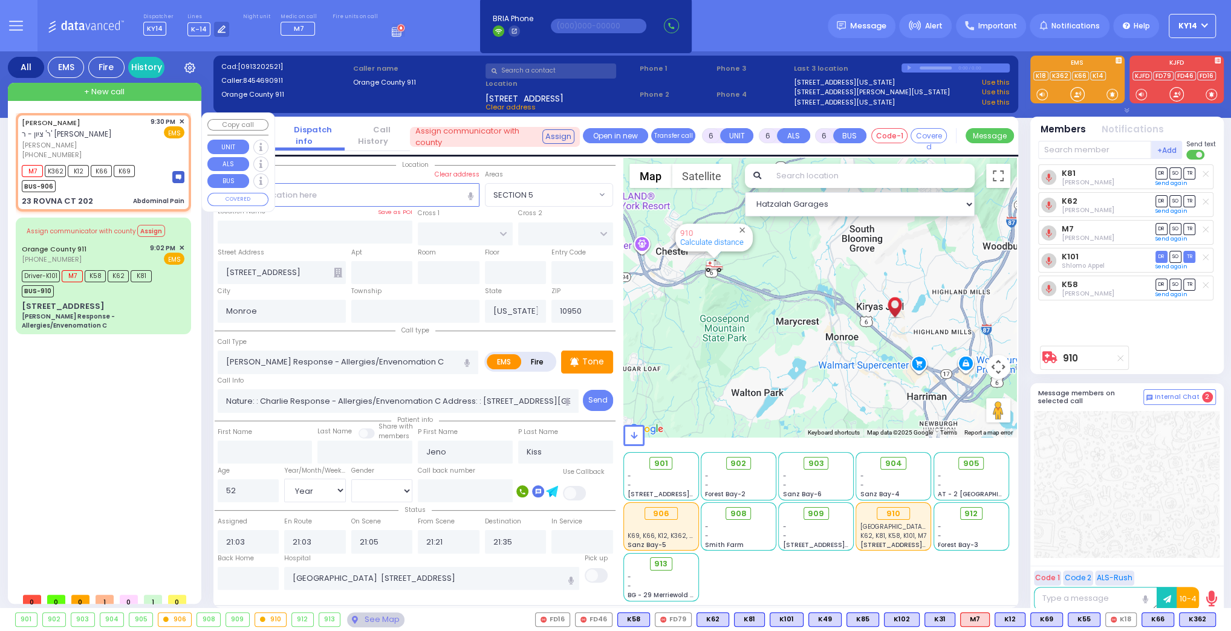
select select "[DEMOGRAPHIC_DATA]"
type input "21:30"
type input "21:33"
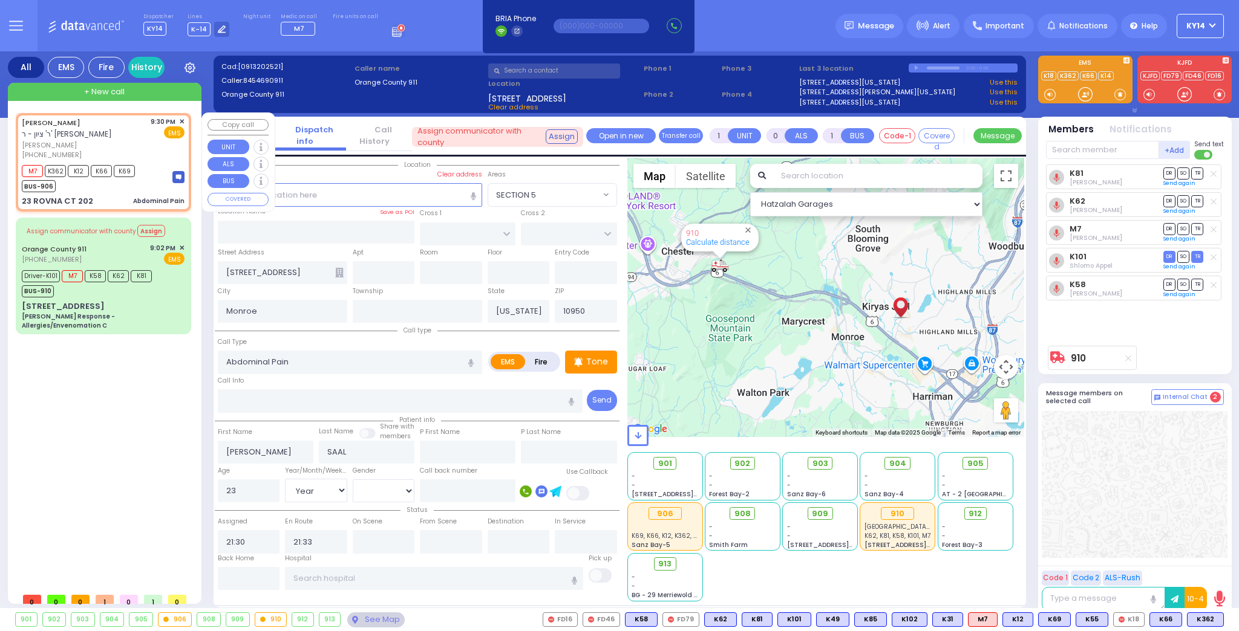
select select "Hatzalah Garages"
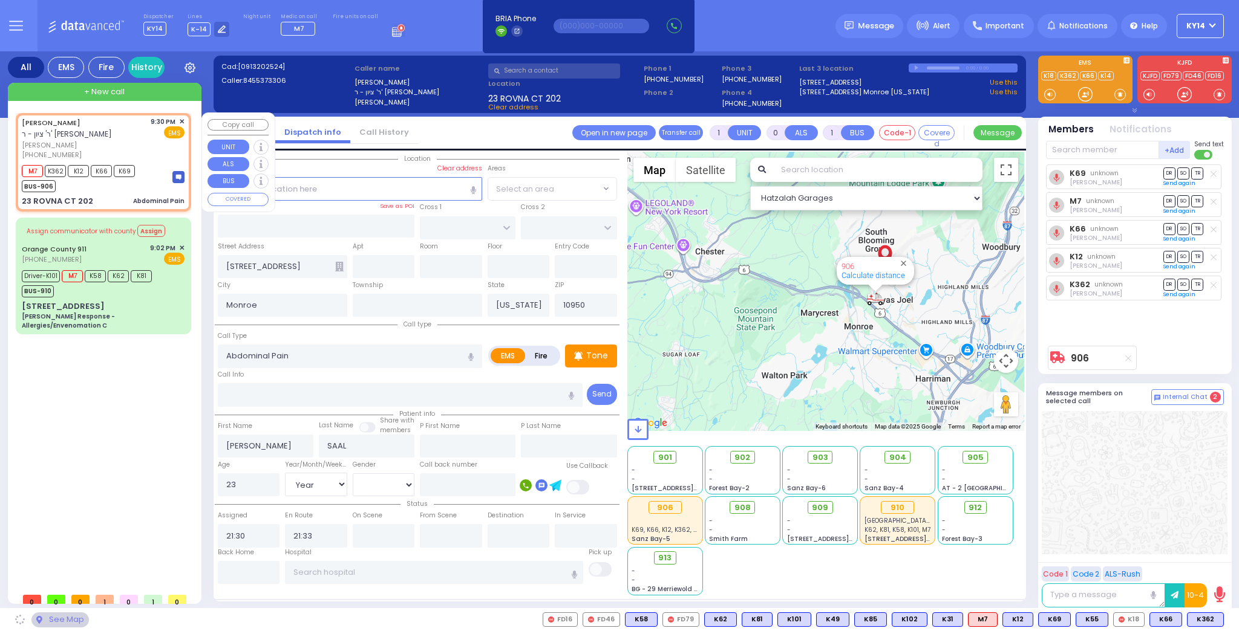
type input "CHEVRON RD"
type input "[GEOGRAPHIC_DATA]"
type input "23 ROVNA CT"
type input "202"
select select "SECTION 5"
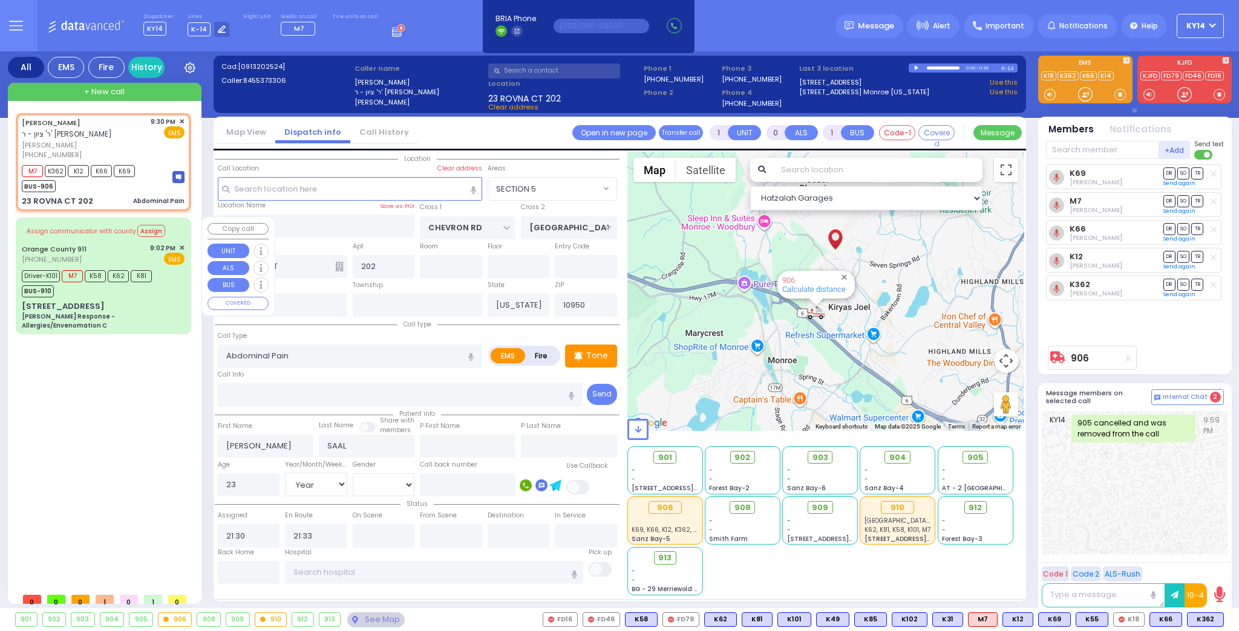
click at [119, 246] on div "Orange County 911 (845) 469-0911 9:02 PM ✕ EMS" at bounding box center [103, 254] width 163 height 22
type input "6"
select select
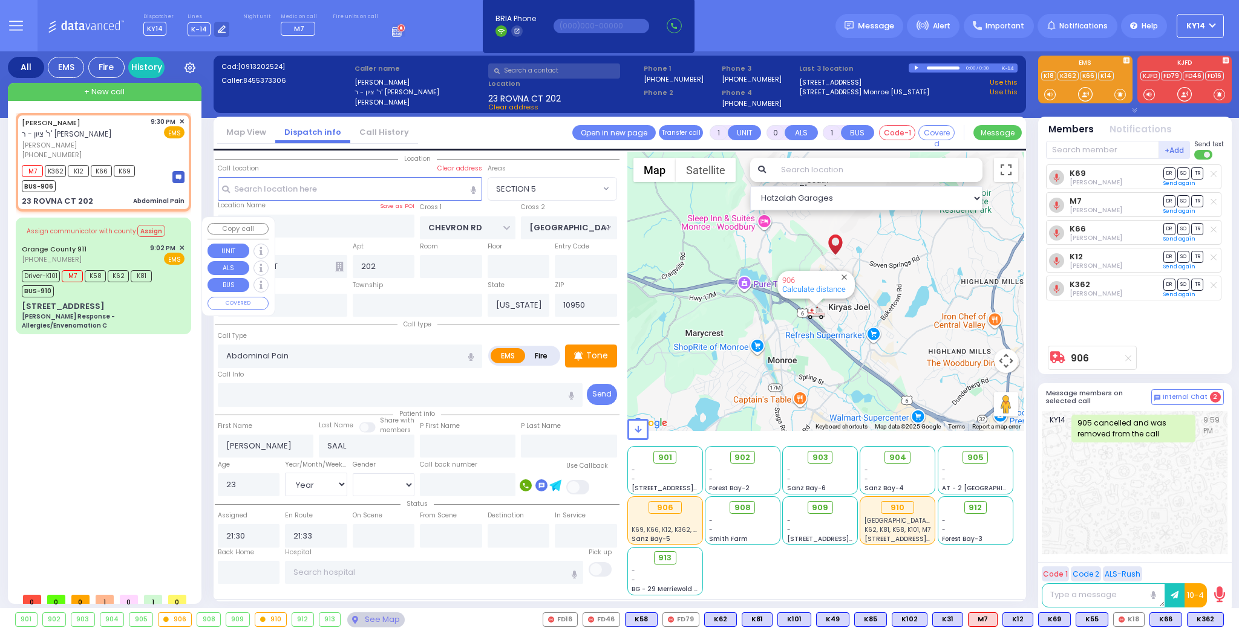
type input "[PERSON_NAME] Response - Allergies/Envenomation C"
radio input "true"
type input "Nature: : Charlie Response - Allergies/Envenomation C Address: : [STREET_ADDRES…"
type input "Jeno"
type input "Kiss"
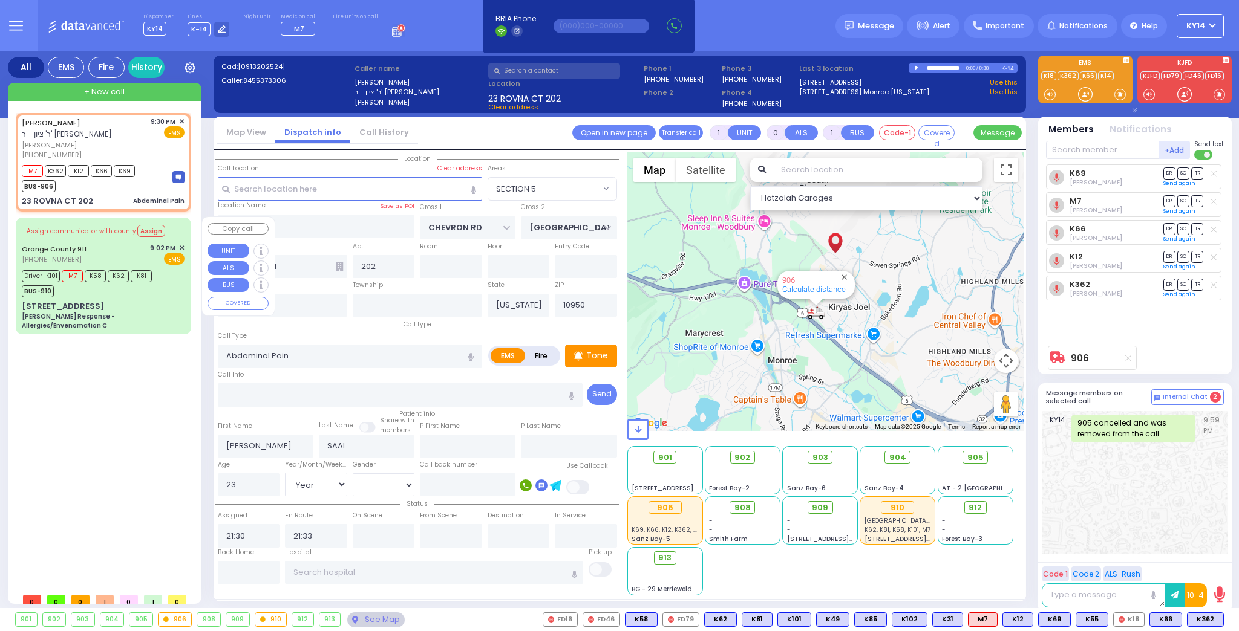
type input "52"
select select "Year"
select select "[DEMOGRAPHIC_DATA]"
type input "21:03"
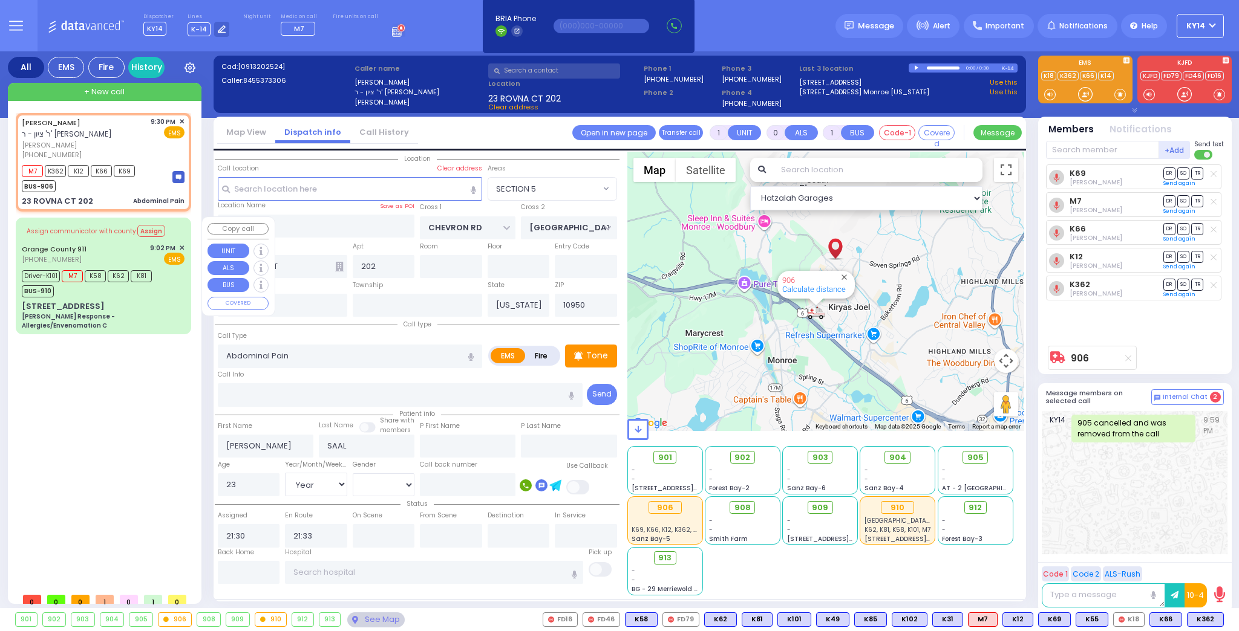
type input "21:05"
type input "21:21"
type input "21:35"
type input "[GEOGRAPHIC_DATA] [STREET_ADDRESS]"
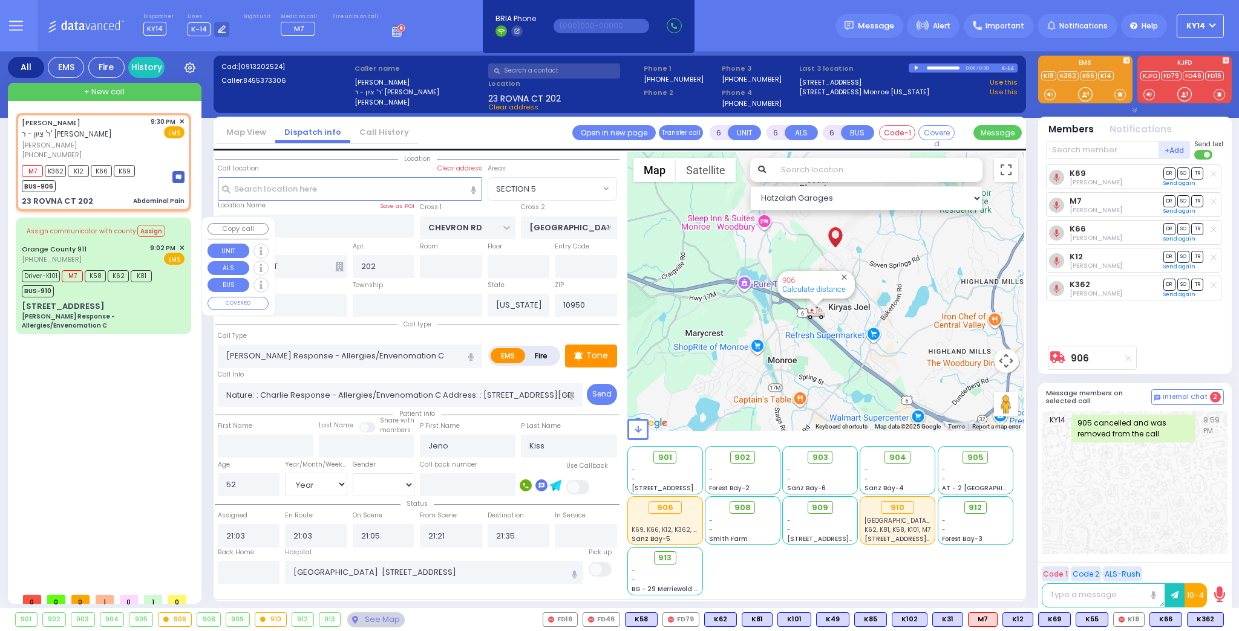
select select "Hatzalah Garages"
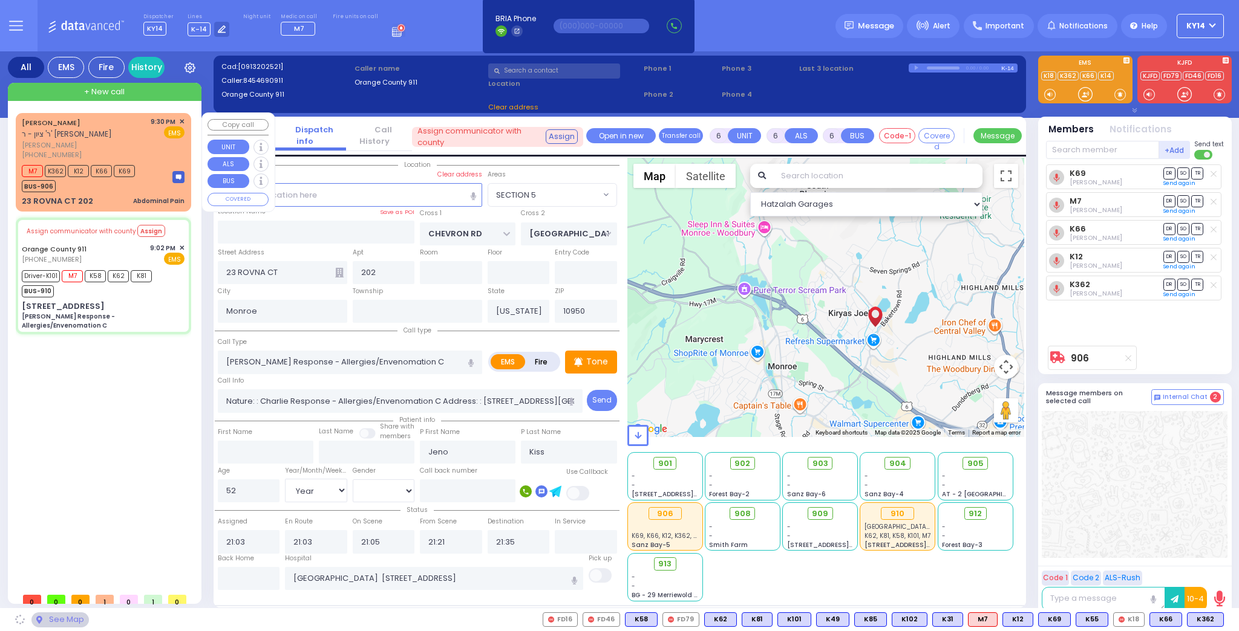
type input "[STREET_ADDRESS]"
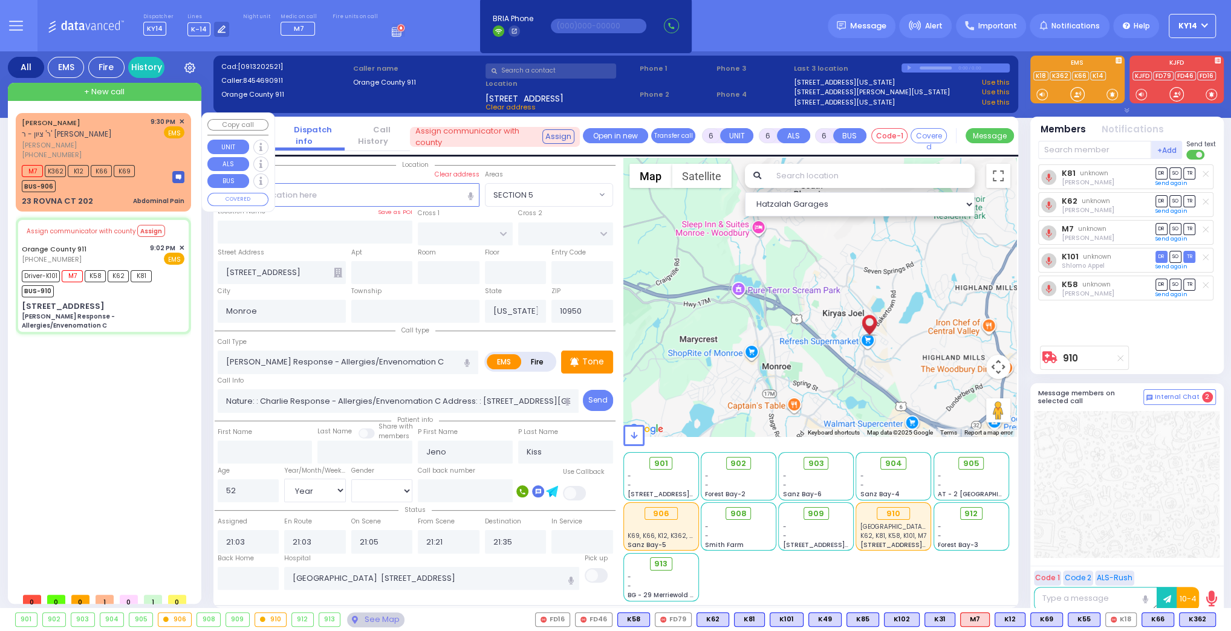
click at [134, 137] on div "MOSHE OVADYA SAAL ר' ציון - ר' מיכאל אלי' גבריאל עג'מי" at bounding box center [84, 129] width 125 height 24
type input "1"
type input "0"
type input "1"
select select
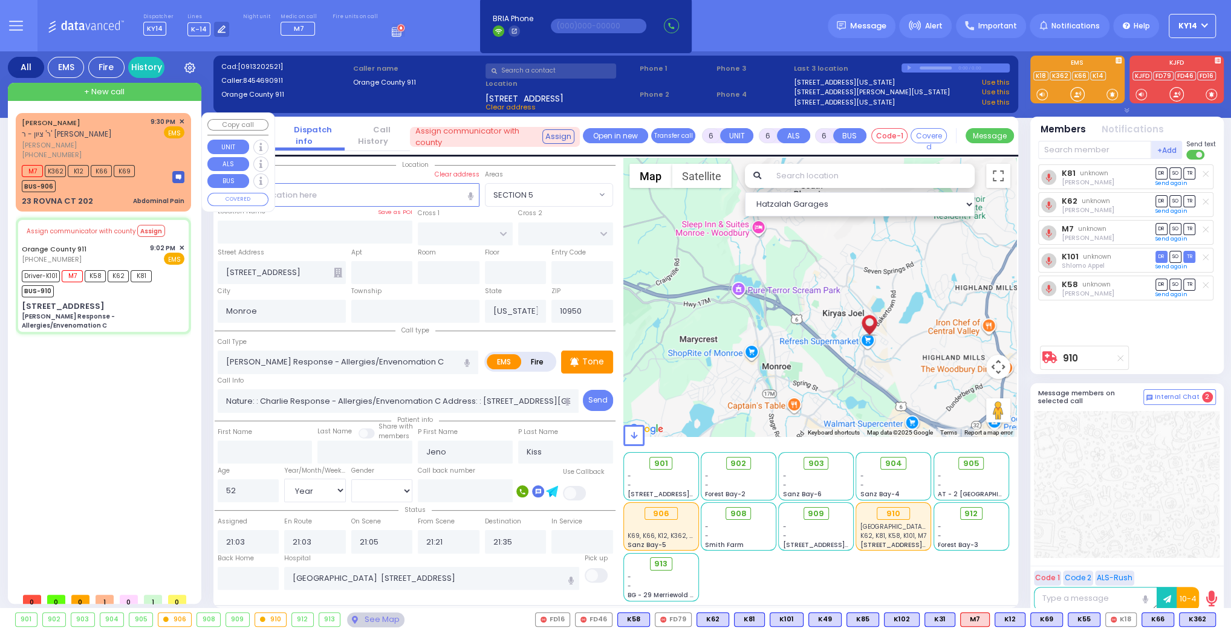
type input "Abdominal Pain"
radio input "true"
type input "[PERSON_NAME]"
type input "SAAL"
type input "23"
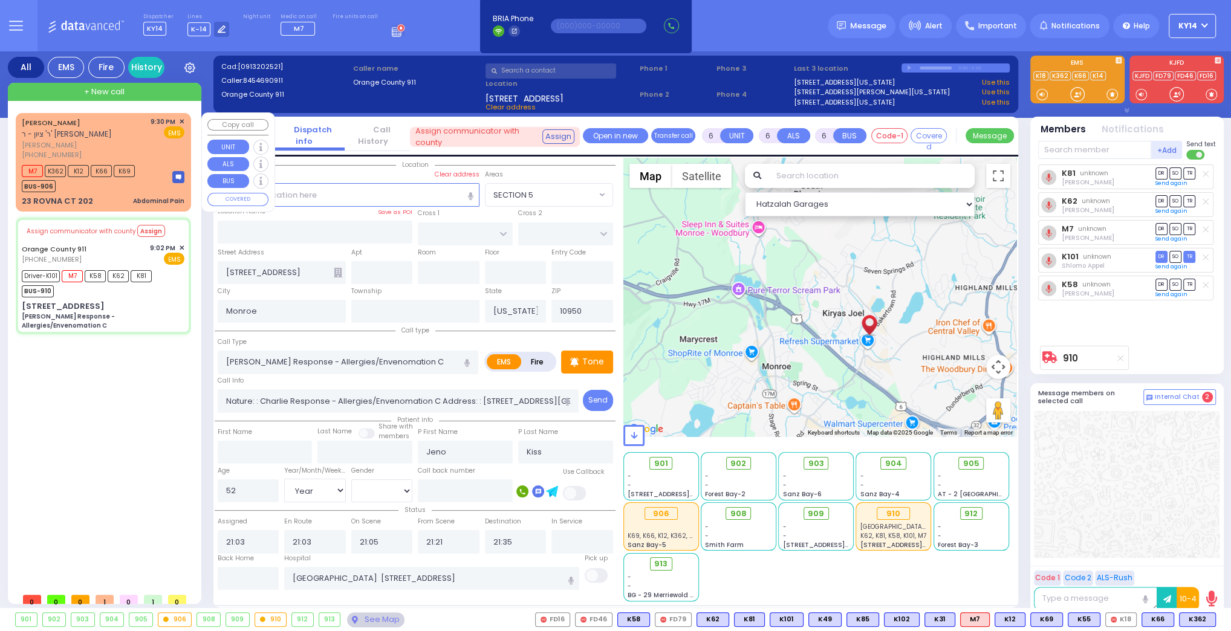
select select "Year"
select select "[DEMOGRAPHIC_DATA]"
type input "21:30"
type input "21:33"
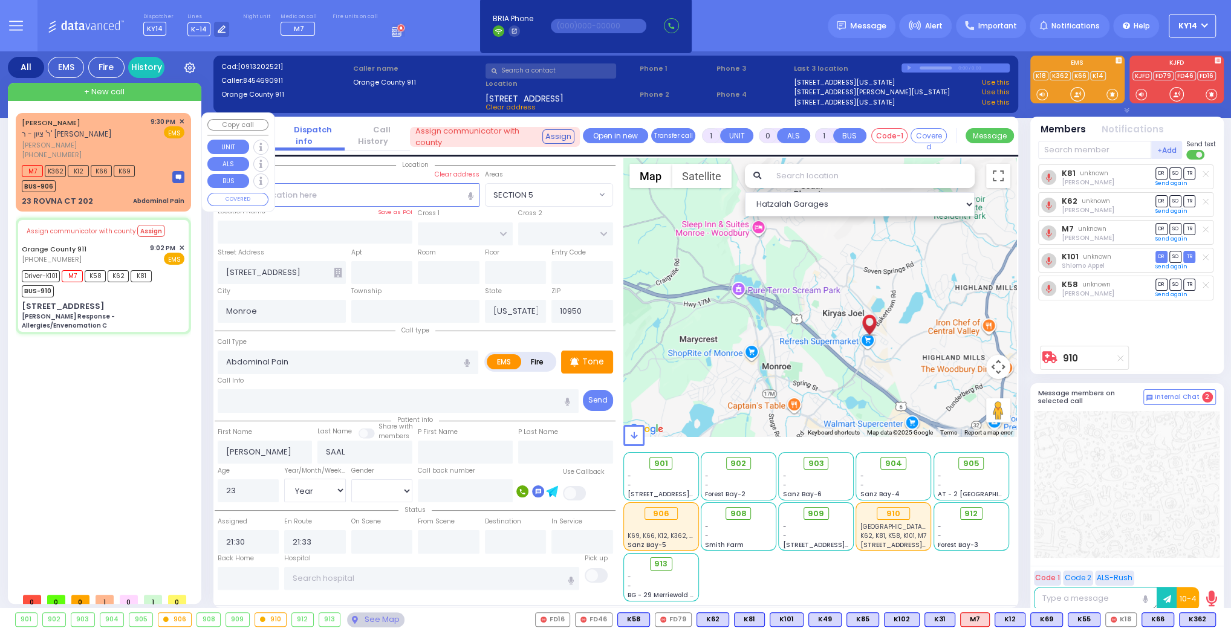
select select "Hatzalah Garages"
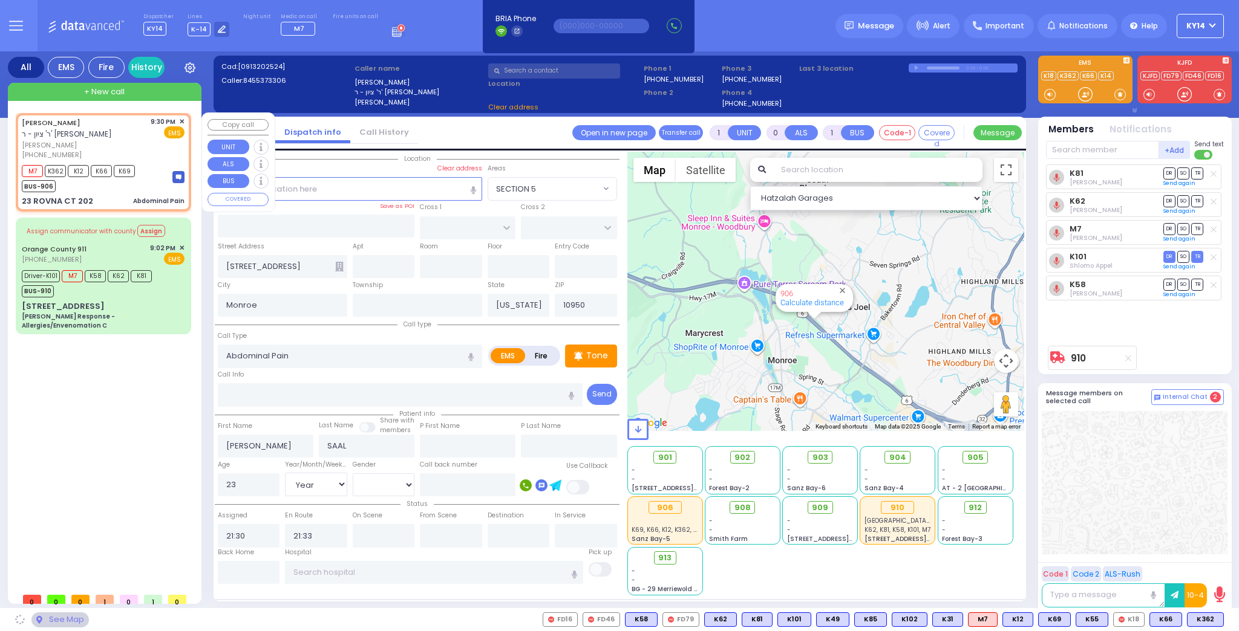
type input "CHEVRON RD"
type input "[GEOGRAPHIC_DATA]"
type input "23 ROVNA CT"
type input "202"
select select "SECTION 5"
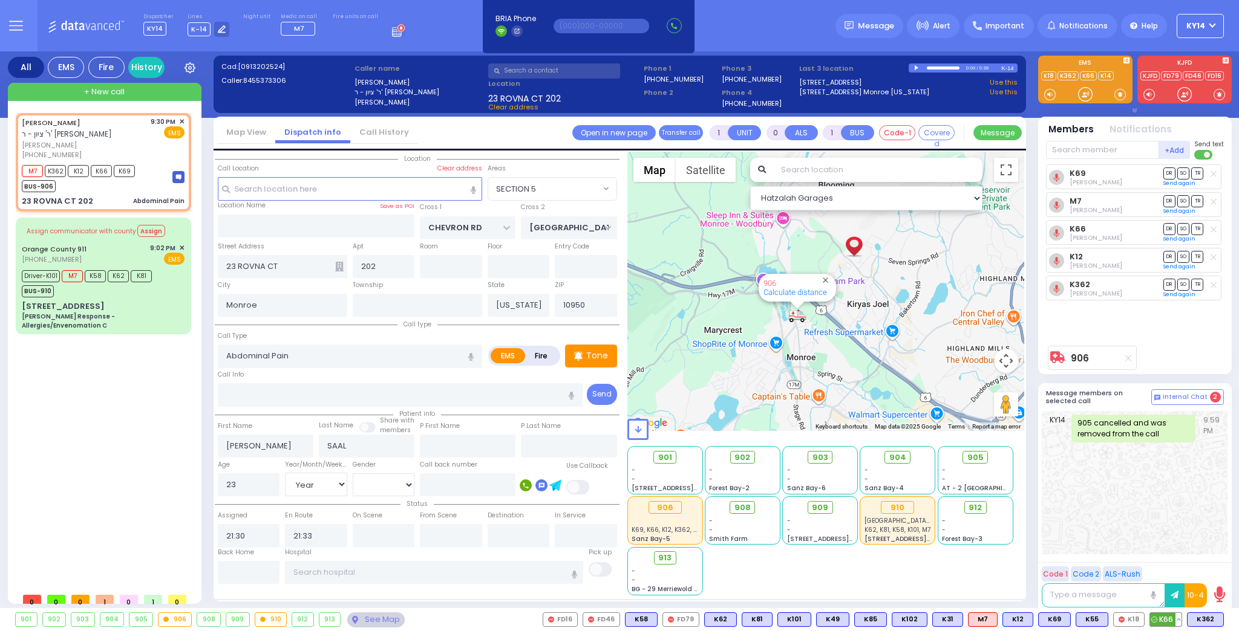
click at [1179, 619] on button at bounding box center [1178, 619] width 6 height 13
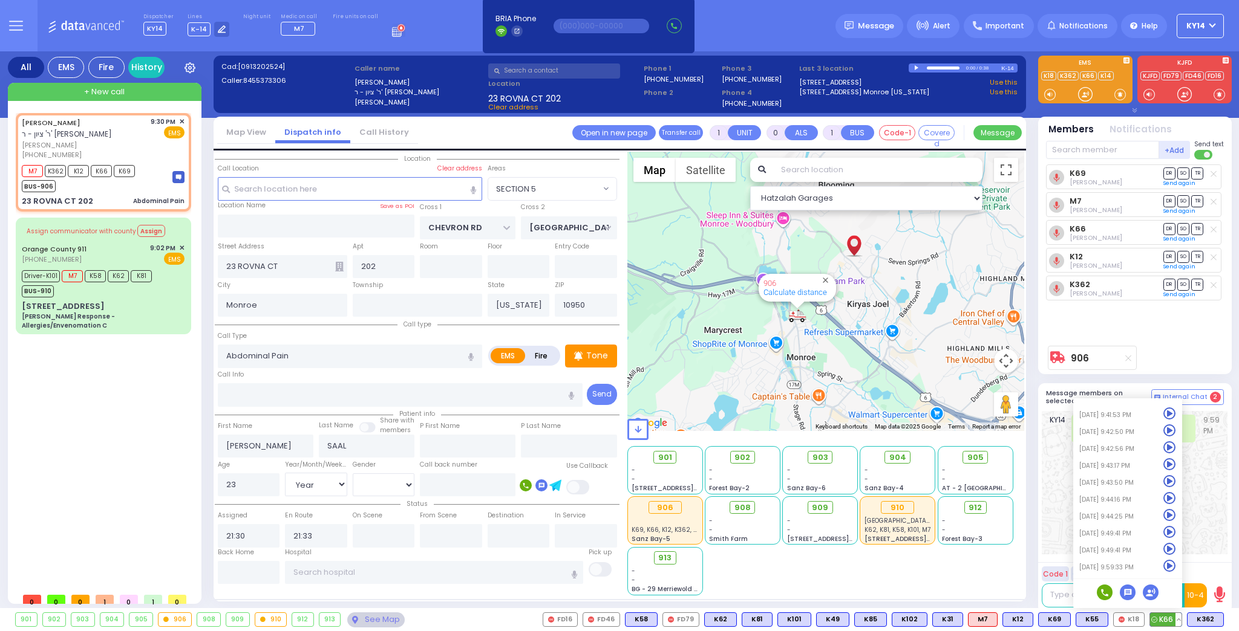
click at [1103, 591] on icon at bounding box center [1104, 593] width 7 height 7
type input "9085434343"
click at [1214, 497] on div "KY14 905 cancelled and was removed from the call 9:59 PM" at bounding box center [1134, 482] width 186 height 143
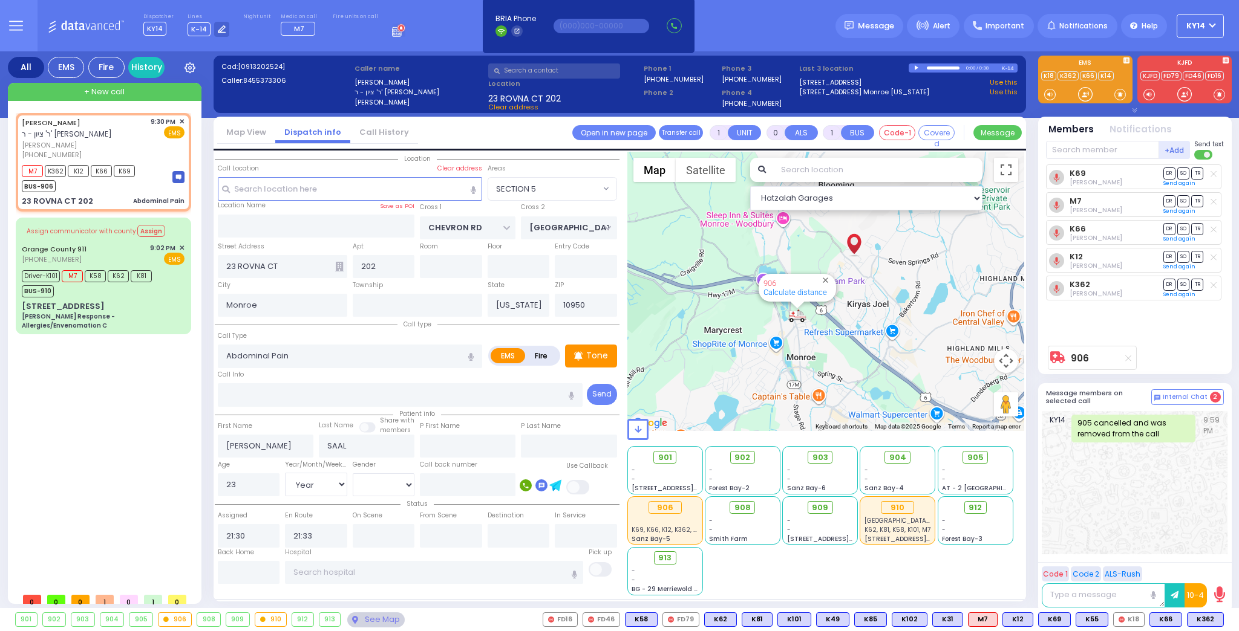
click at [137, 617] on div "905" at bounding box center [140, 619] width 23 height 13
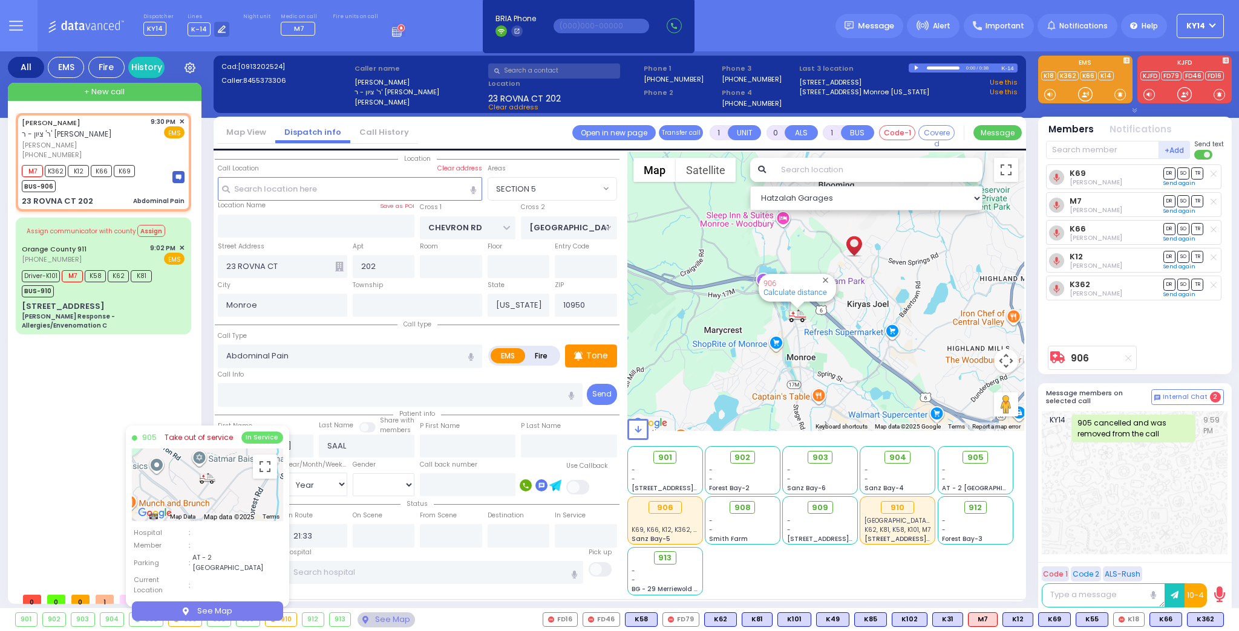
click at [189, 436] on link "Take out of service" at bounding box center [199, 437] width 68 height 11
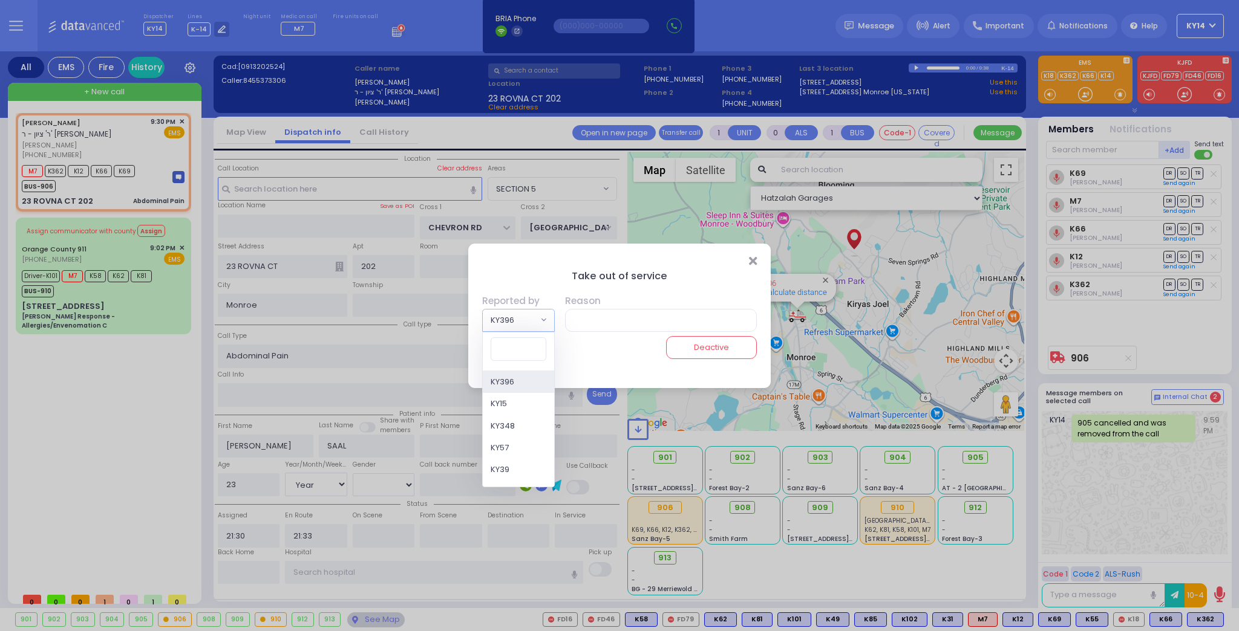
click at [542, 323] on span at bounding box center [543, 320] width 5 height 12
click at [516, 353] on input "search" at bounding box center [518, 348] width 56 height 23
type input "ky66"
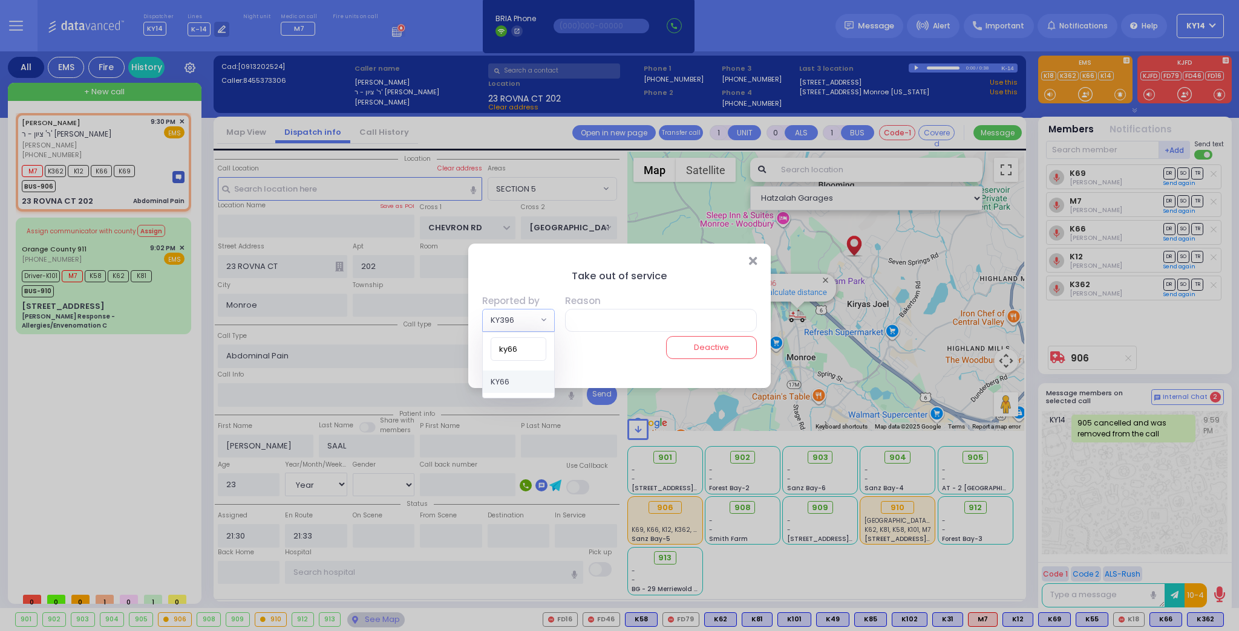
select select "KY66"
click at [591, 321] on input "text" at bounding box center [658, 320] width 197 height 23
type input "a/c out of order"
click at [714, 350] on button "Deactive" at bounding box center [711, 347] width 91 height 23
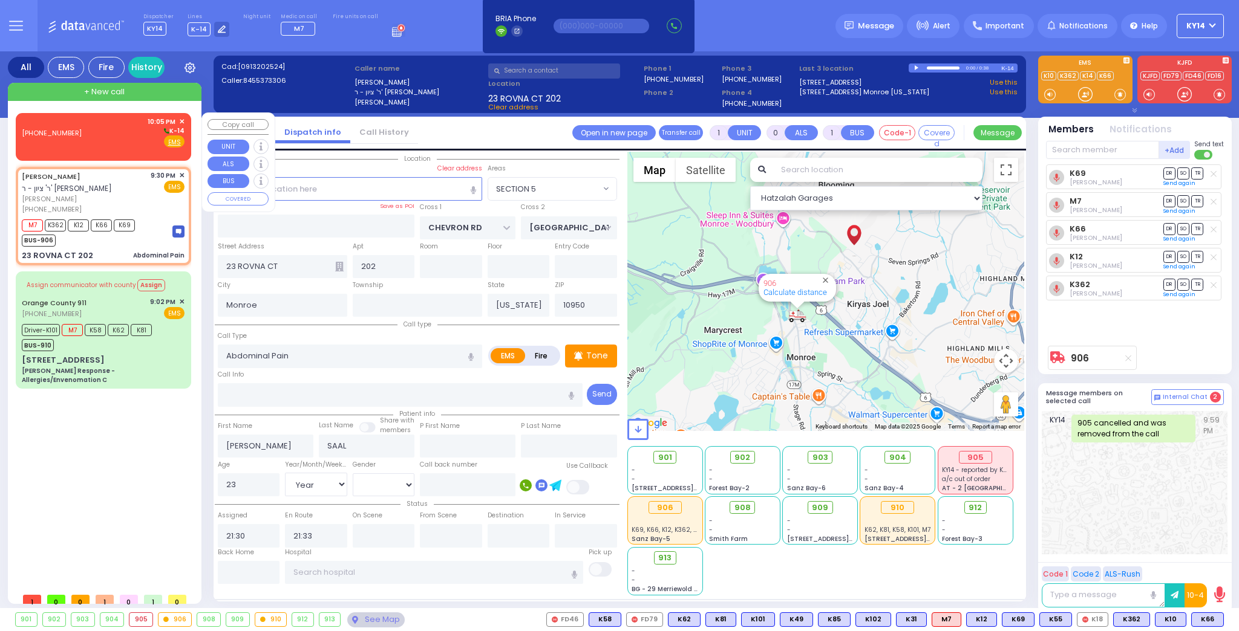
click at [117, 131] on div "(929) 545-2045 10:05 PM ✕ K-14 EMS" at bounding box center [103, 132] width 163 height 31
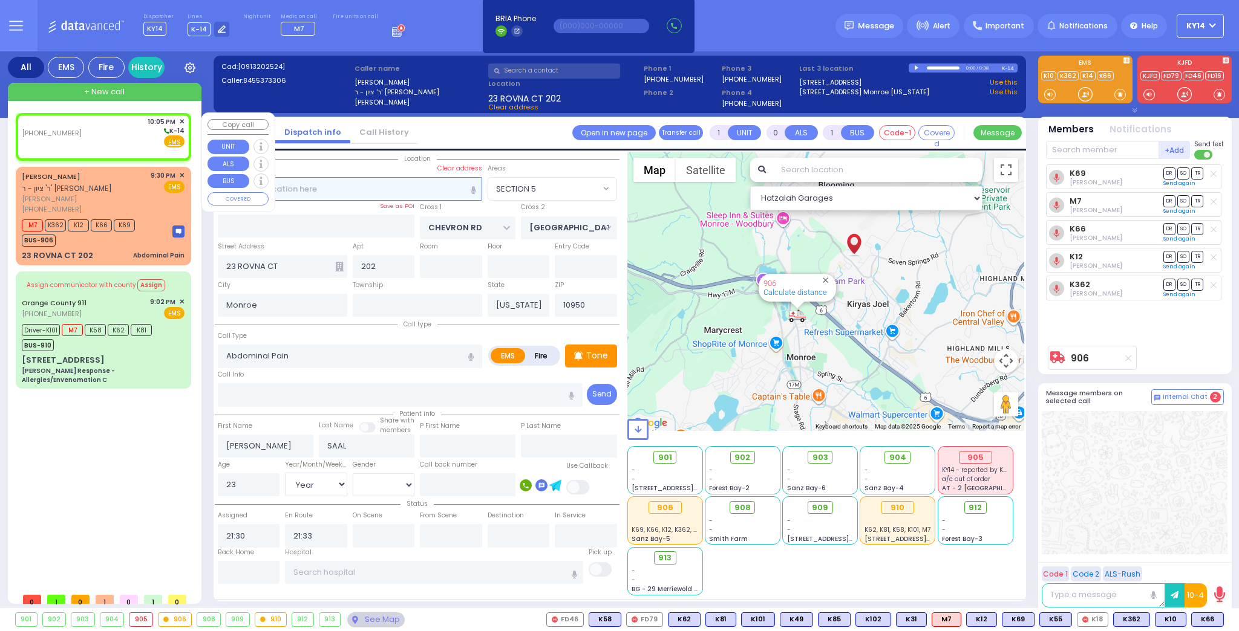
type input "2"
type input "1"
select select
radio input "true"
select select
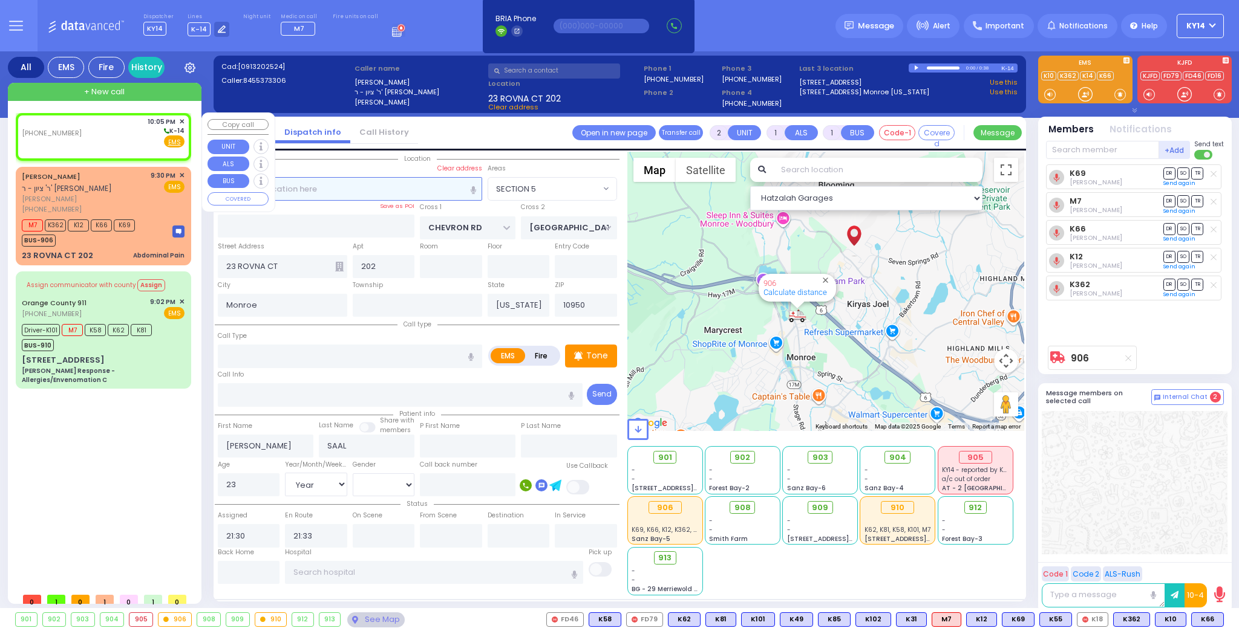
select select
type input "22:05"
select select "Hatzalah Garages"
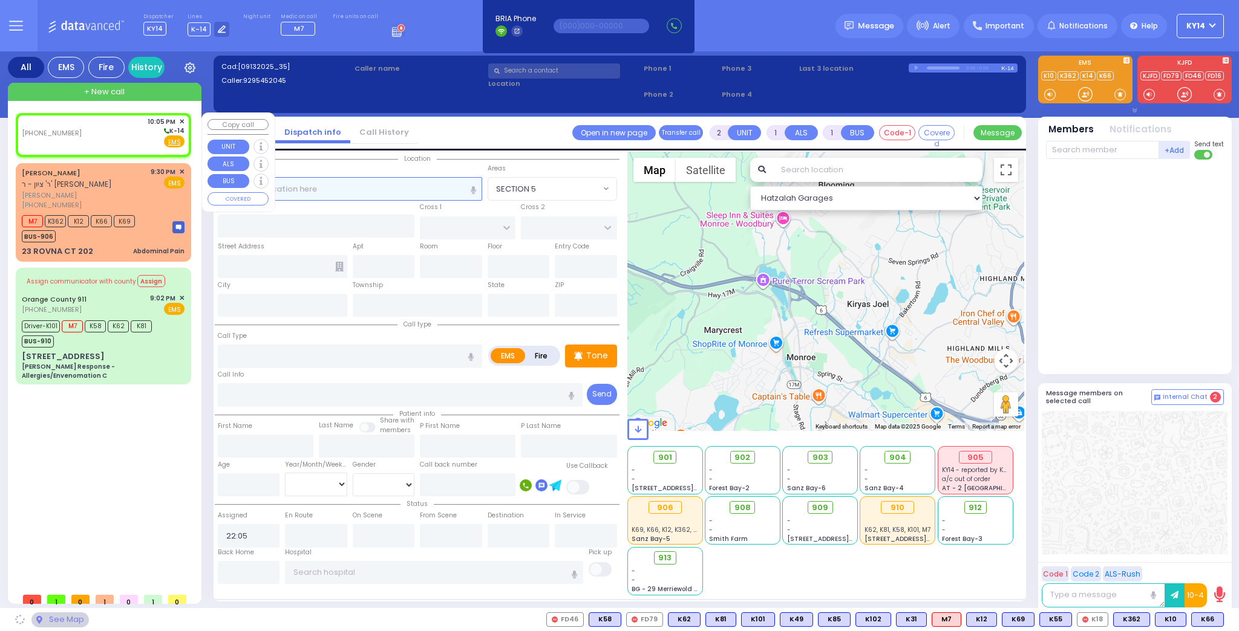
select select
radio input "true"
select select
select select "Hatzalah Garages"
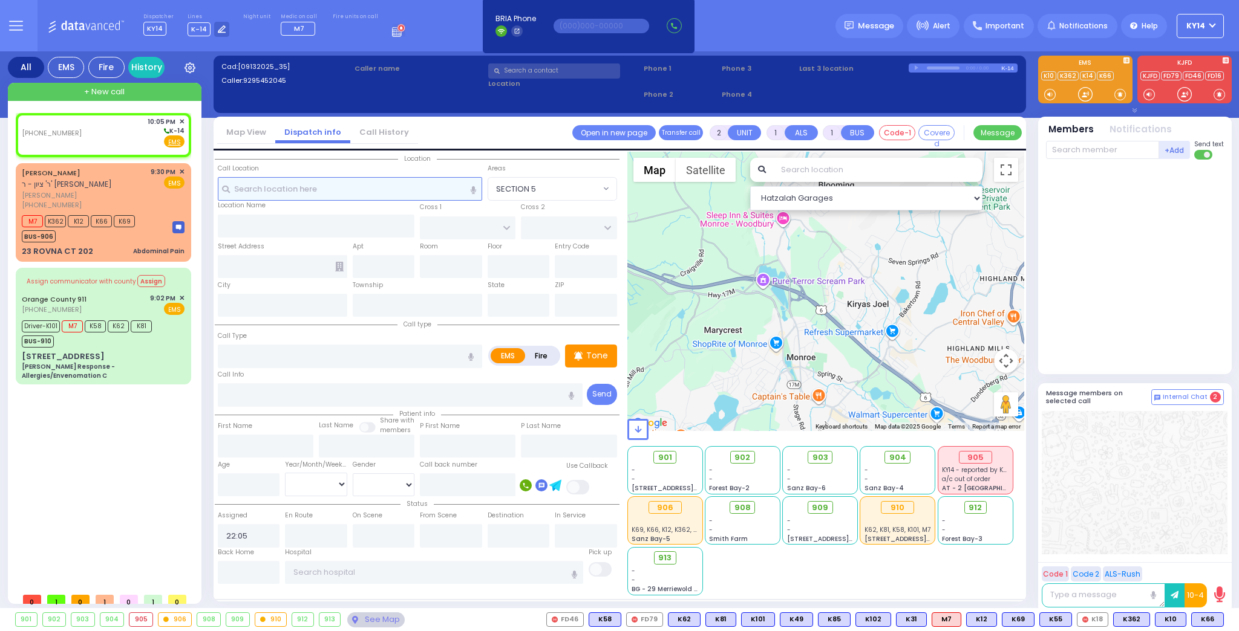
click at [307, 194] on input "text" at bounding box center [350, 188] width 264 height 23
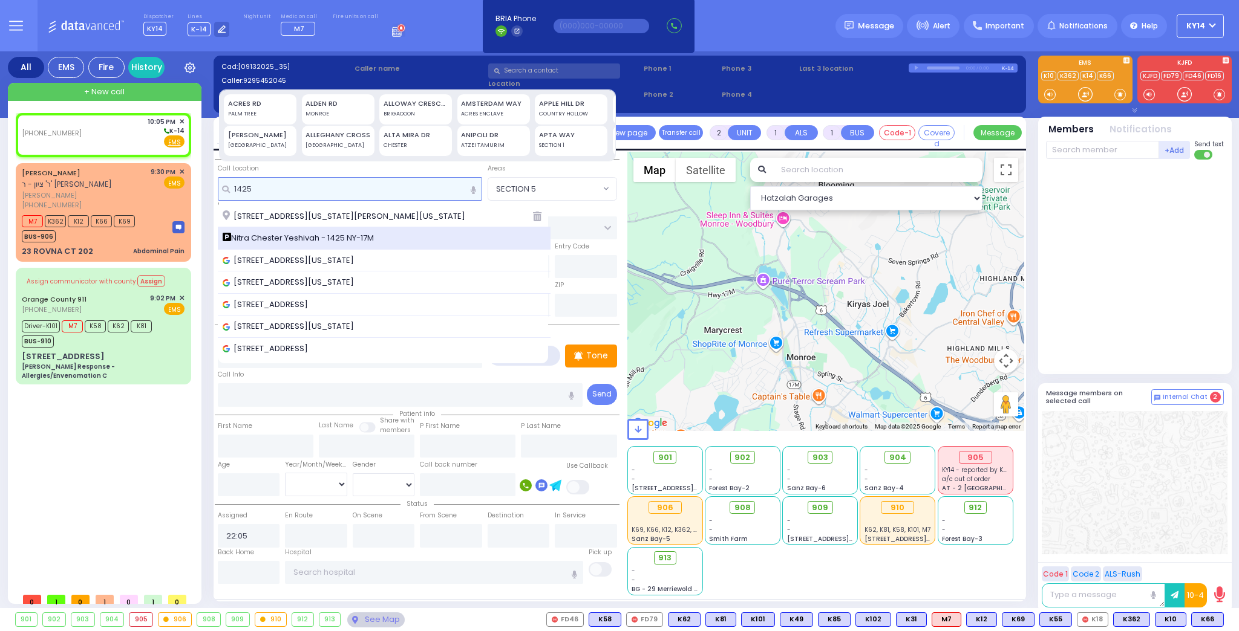
type input "1425"
click at [293, 236] on span "Nitra Chester Yeshivah - 1425 NY-17M" at bounding box center [300, 238] width 155 height 12
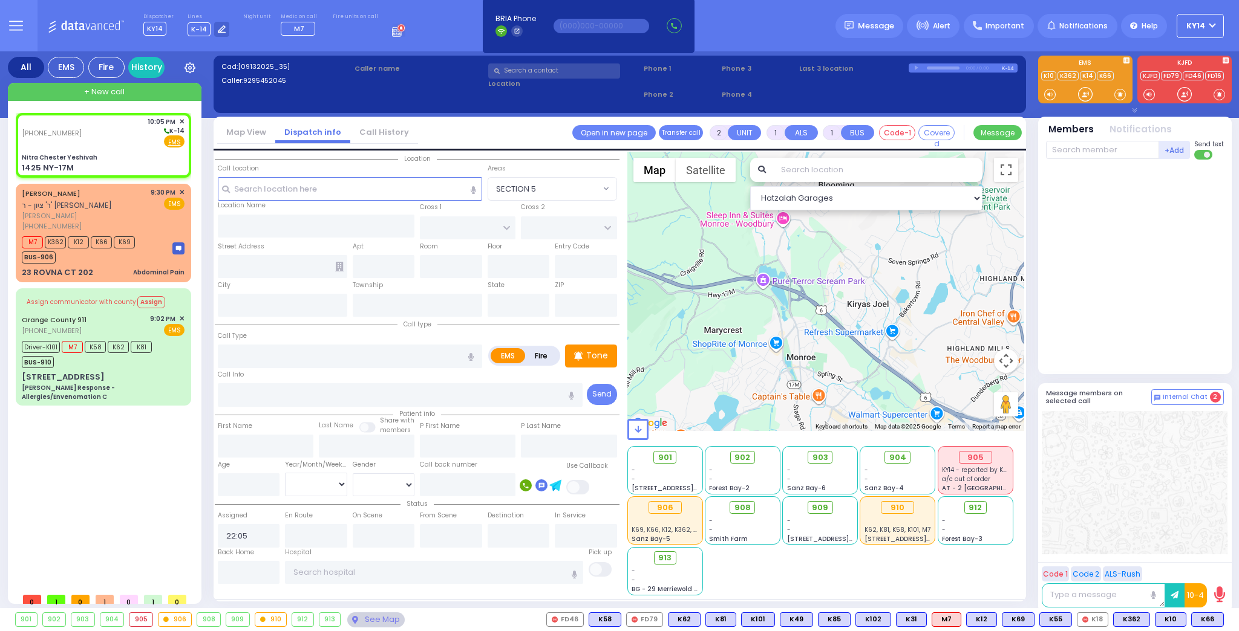
select select
radio input "true"
select select
select select "Hatzalah Garages"
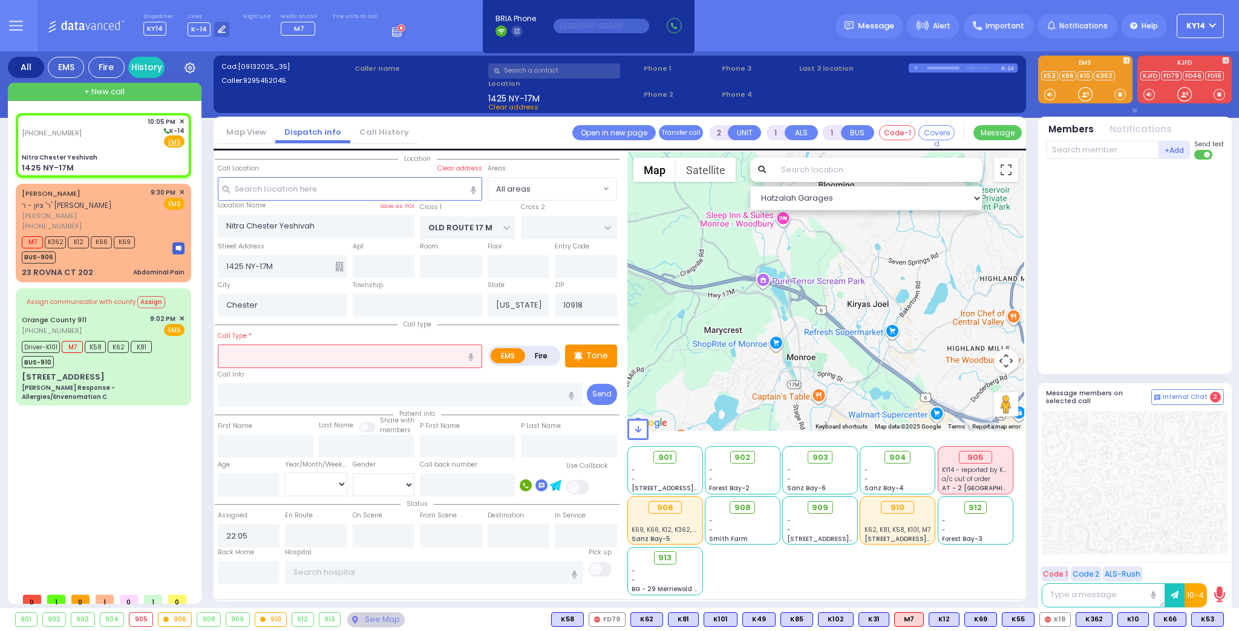
click at [253, 356] on input "text" at bounding box center [350, 356] width 264 height 23
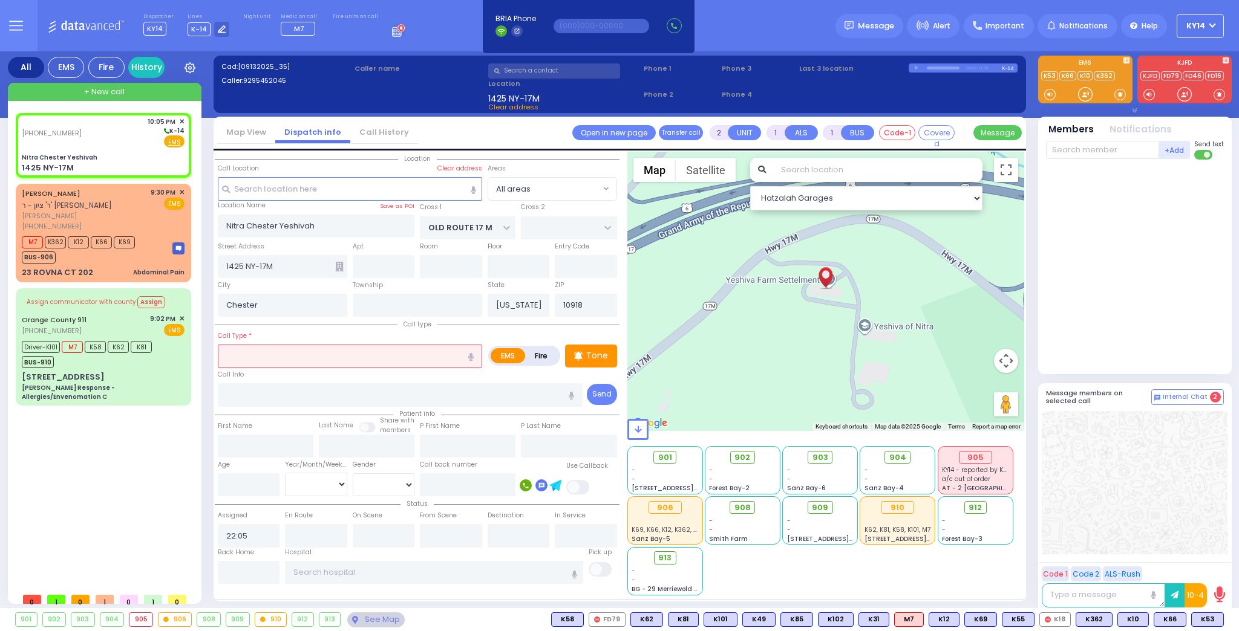
click at [258, 351] on input "text" at bounding box center [350, 356] width 264 height 23
click at [247, 486] on input "number" at bounding box center [249, 485] width 62 height 23
click at [308, 480] on select "Year Month Week Day" at bounding box center [316, 484] width 62 height 23
click at [285, 473] on select "Year Month Week Day" at bounding box center [316, 484] width 62 height 23
click at [371, 478] on select "Male Female" at bounding box center [384, 485] width 62 height 23
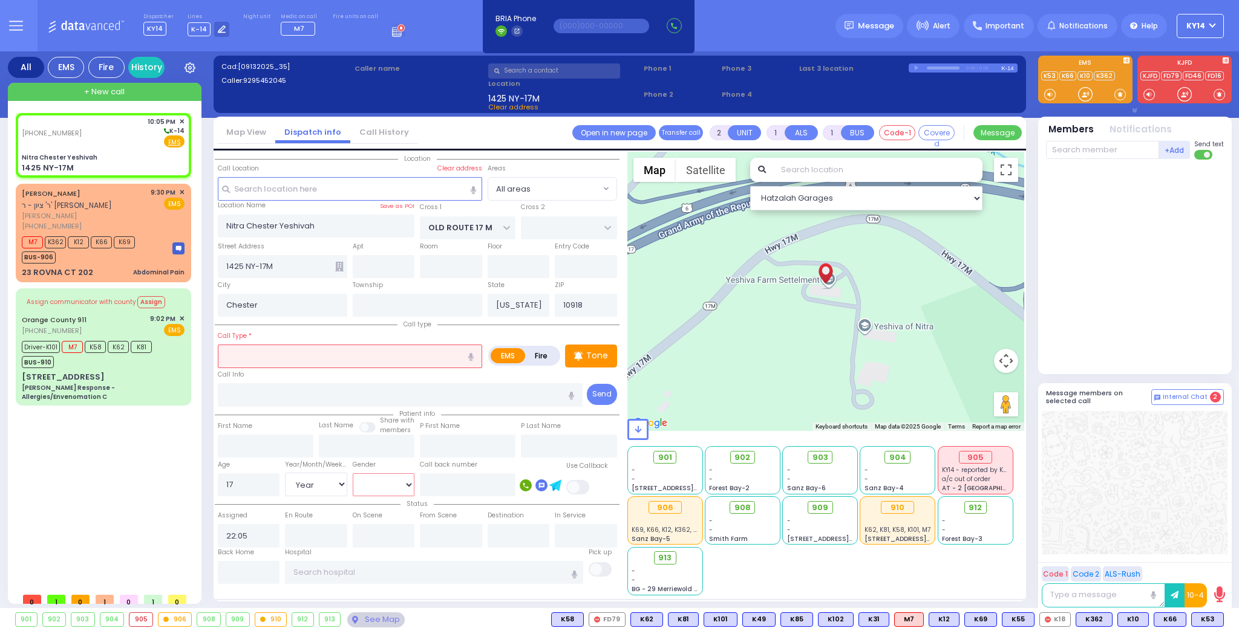
click at [353, 474] on select "Male Female" at bounding box center [384, 485] width 62 height 23
click at [276, 354] on input "text" at bounding box center [350, 356] width 264 height 23
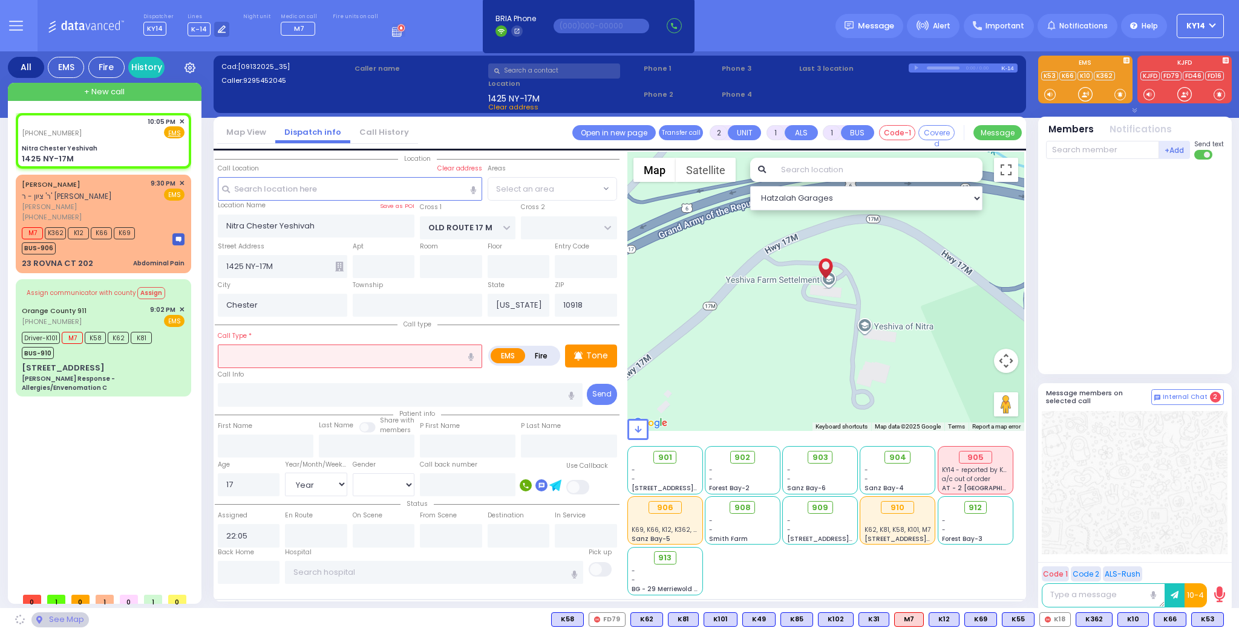
click at [278, 354] on input "text" at bounding box center [350, 356] width 264 height 23
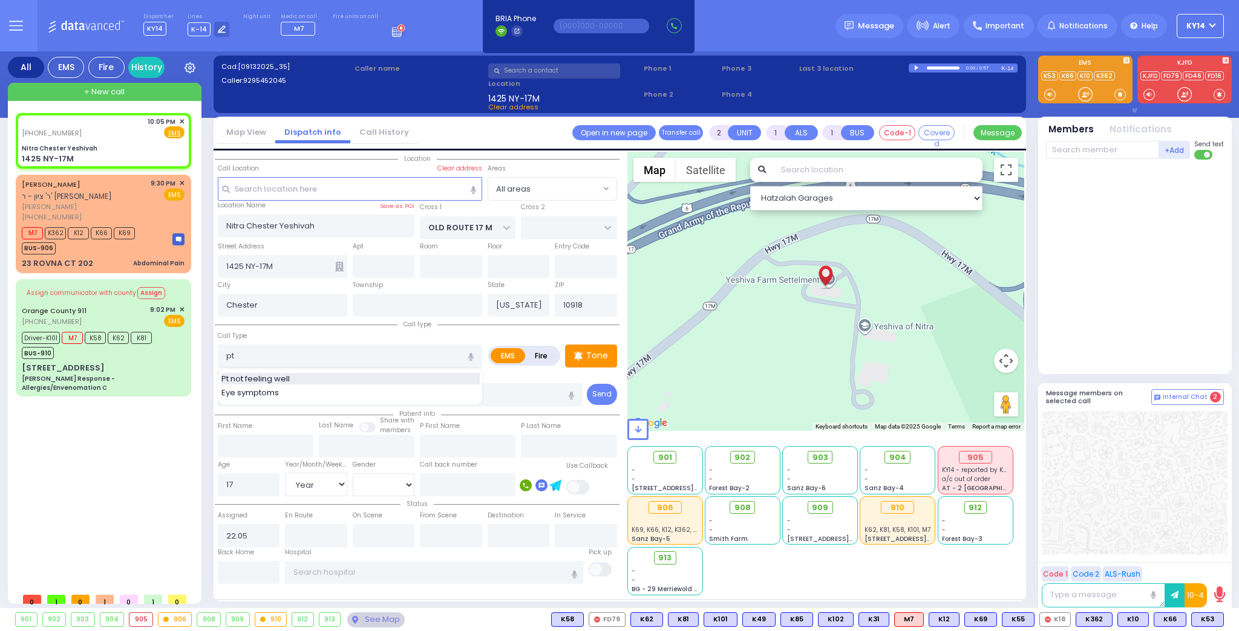
click at [253, 380] on span "Pt not feeling well" at bounding box center [257, 379] width 73 height 12
click at [581, 353] on icon at bounding box center [578, 355] width 8 height 9
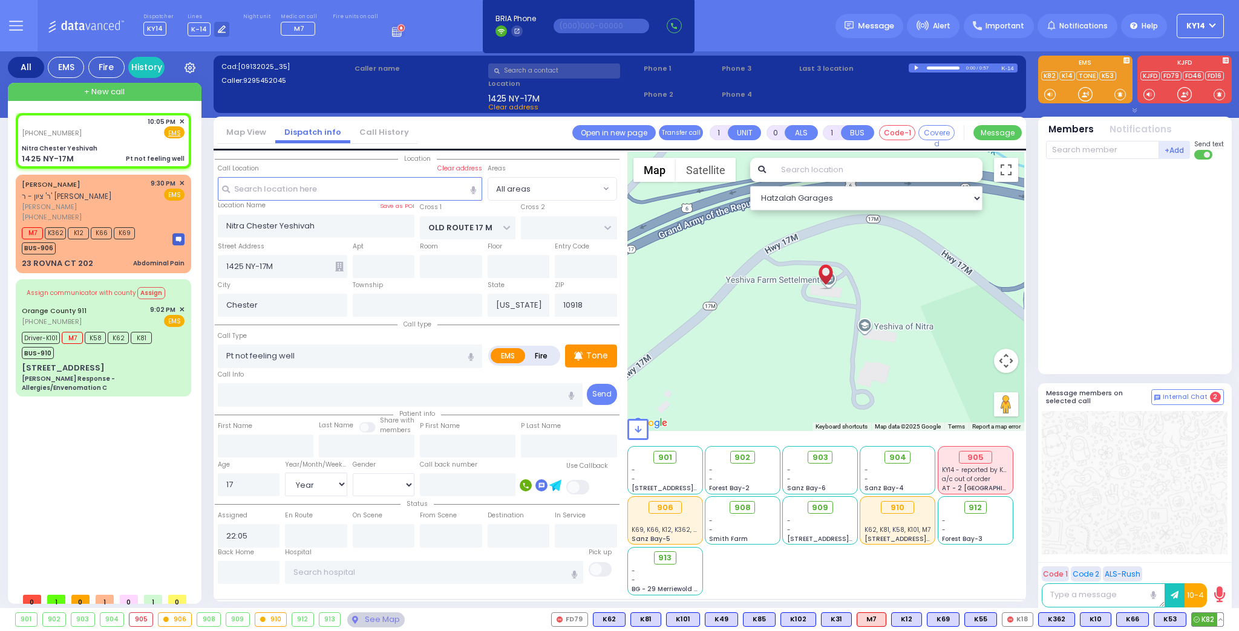
click at [1205, 616] on span "K82" at bounding box center [1206, 619] width 31 height 13
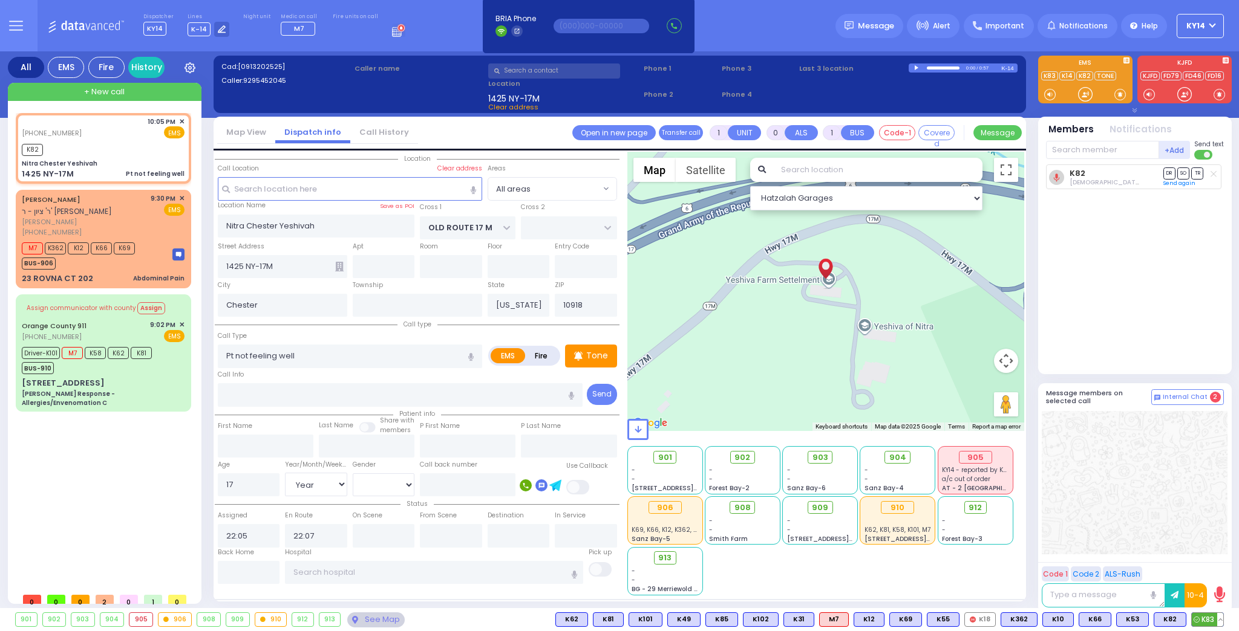
click at [1206, 617] on span "K83" at bounding box center [1206, 619] width 31 height 13
click at [1207, 622] on span "K4" at bounding box center [1209, 619] width 28 height 13
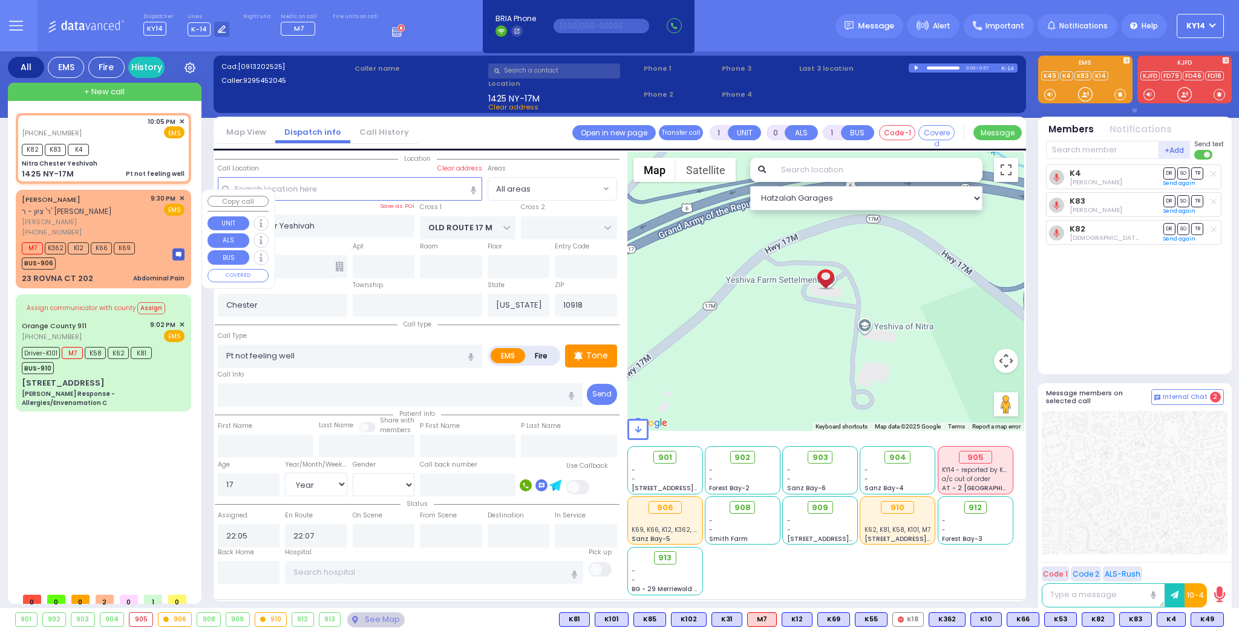
click at [148, 217] on div "MOSHE OVADYA SAAL ר' ציון - ר' מיכאל אלי' גבריאל עג'מי משה עובדי' סאאל (845) 53…" at bounding box center [103, 216] width 163 height 44
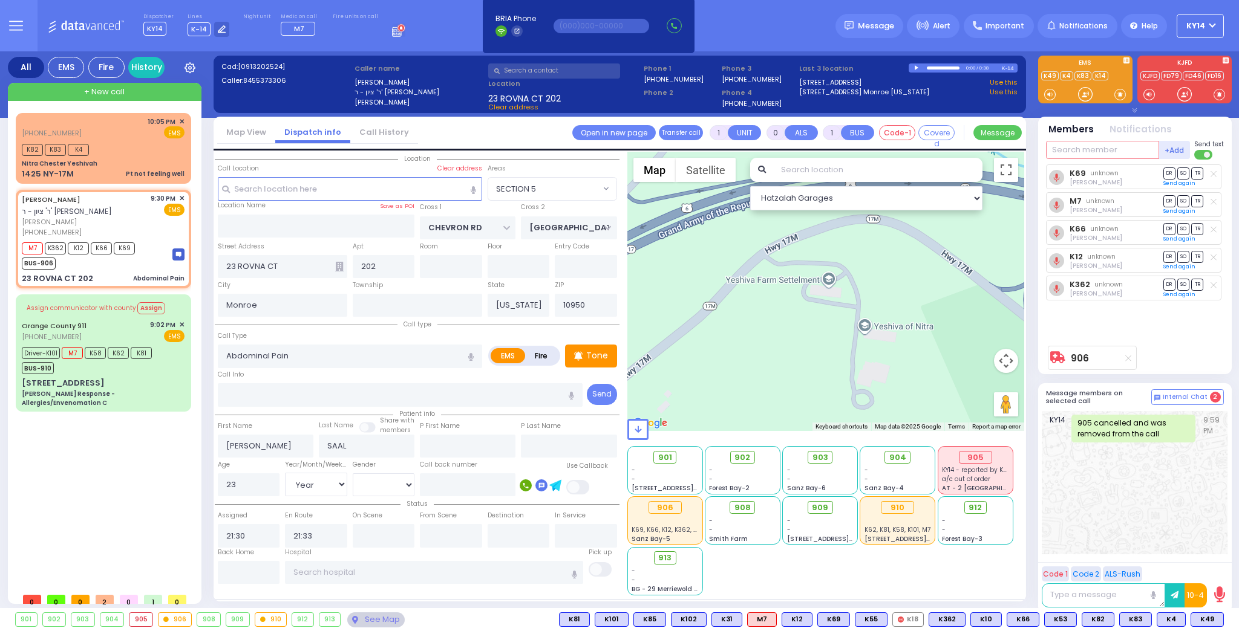
click at [1092, 151] on input "text" at bounding box center [1102, 150] width 113 height 18
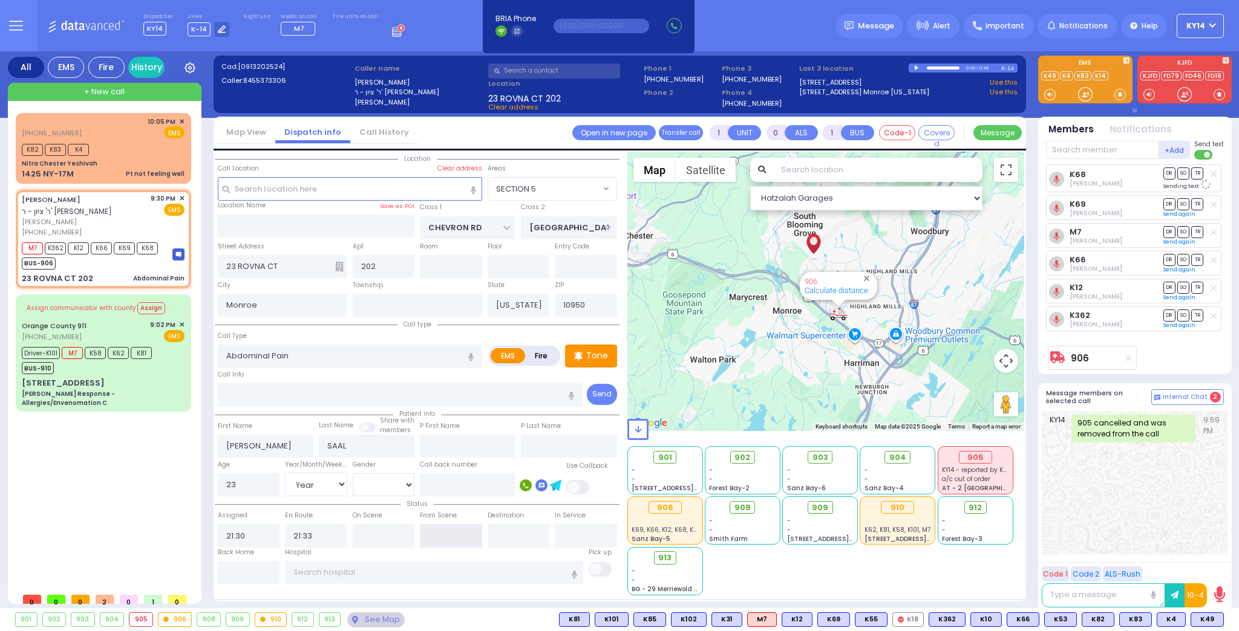
click at [461, 531] on input "text" at bounding box center [451, 535] width 62 height 23
click at [460, 530] on input "text" at bounding box center [451, 535] width 62 height 23
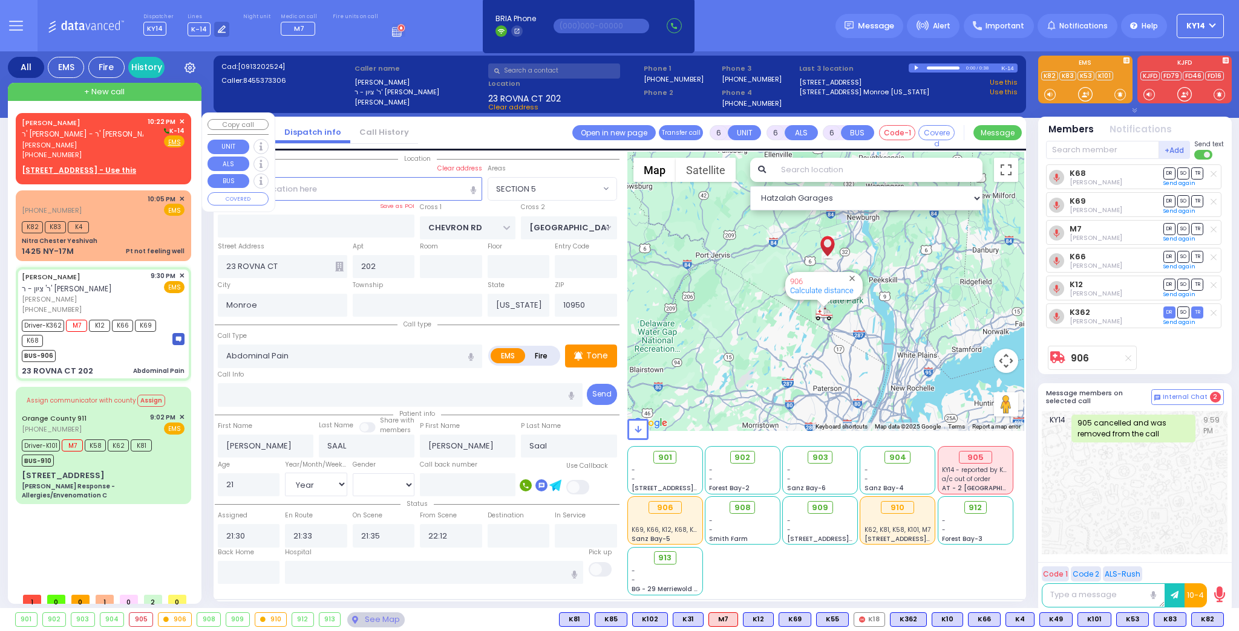
click at [105, 142] on span "[PERSON_NAME]" at bounding box center [83, 145] width 122 height 10
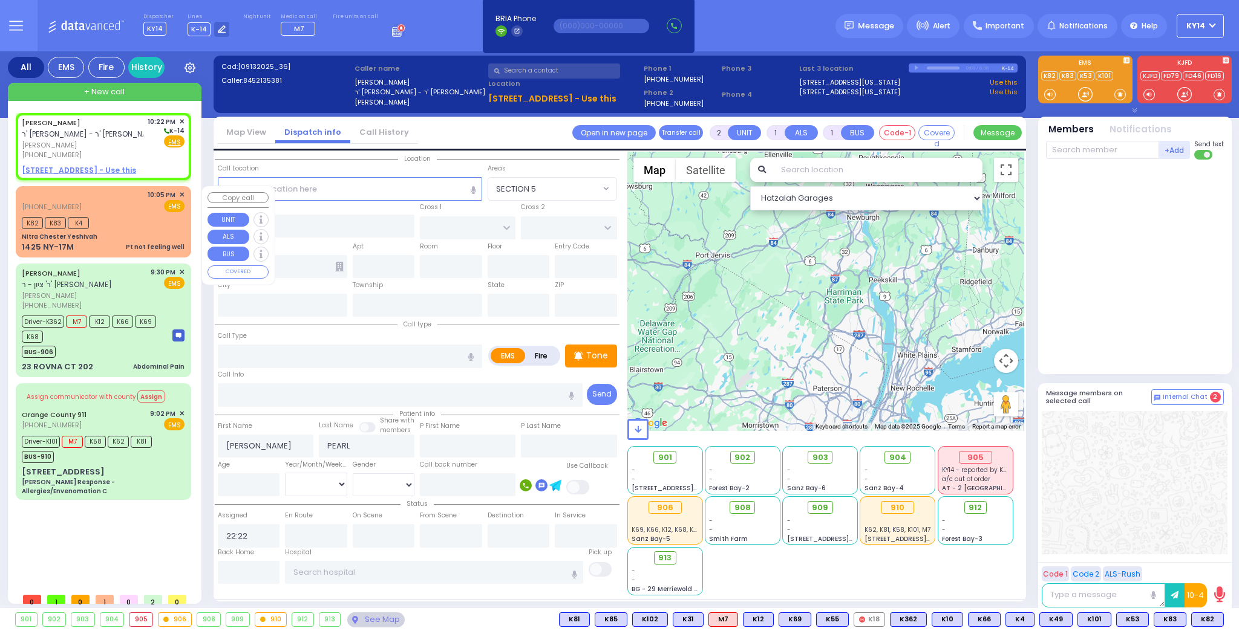
click at [123, 209] on div "(929) 545-2045 10:05 PM ✕ EMS" at bounding box center [103, 201] width 163 height 22
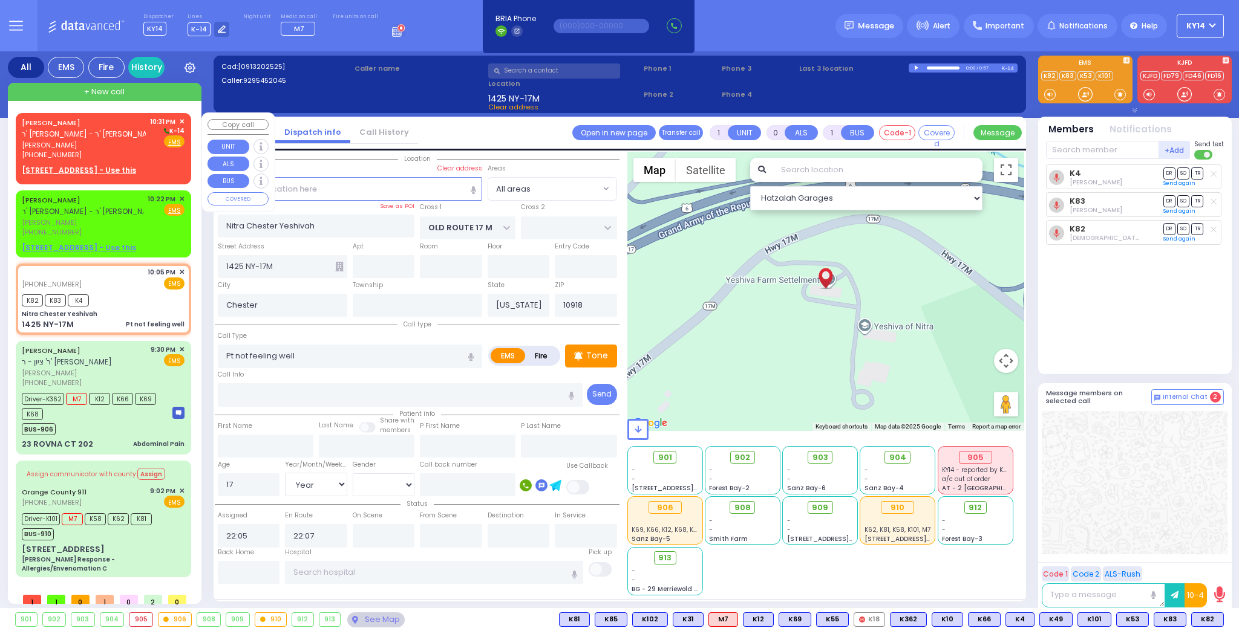
click at [129, 149] on span "[PERSON_NAME]" at bounding box center [84, 145] width 124 height 10
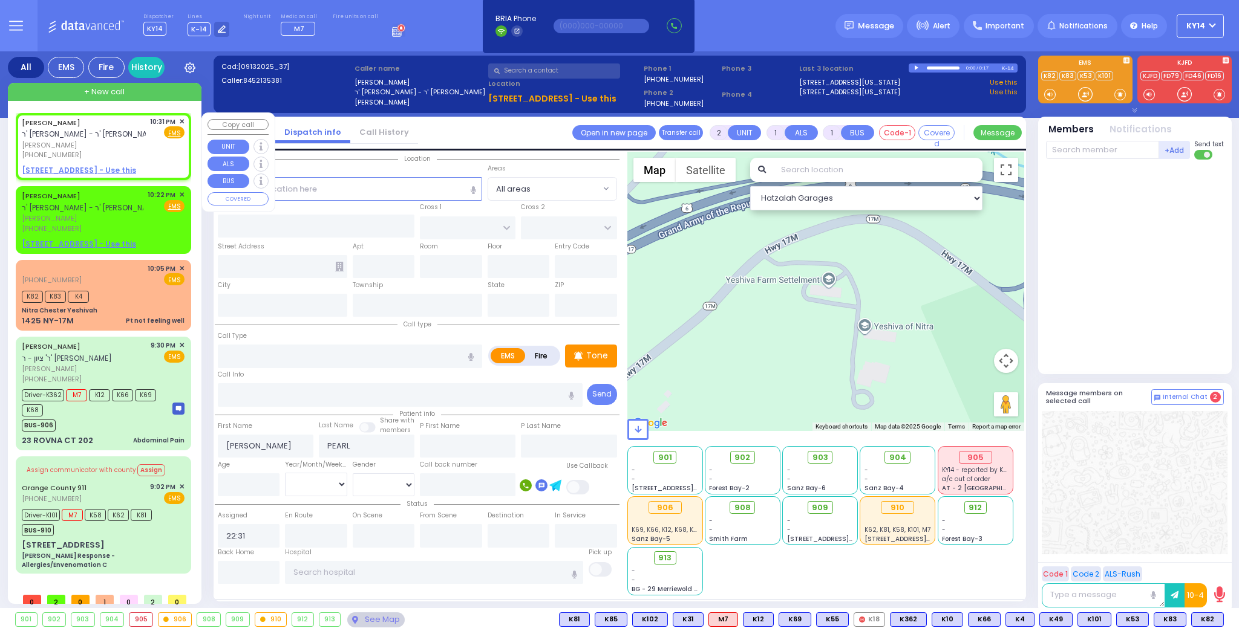
click at [48, 168] on u "13 AUSTRA PKWY 305 - Use this" at bounding box center [79, 170] width 114 height 10
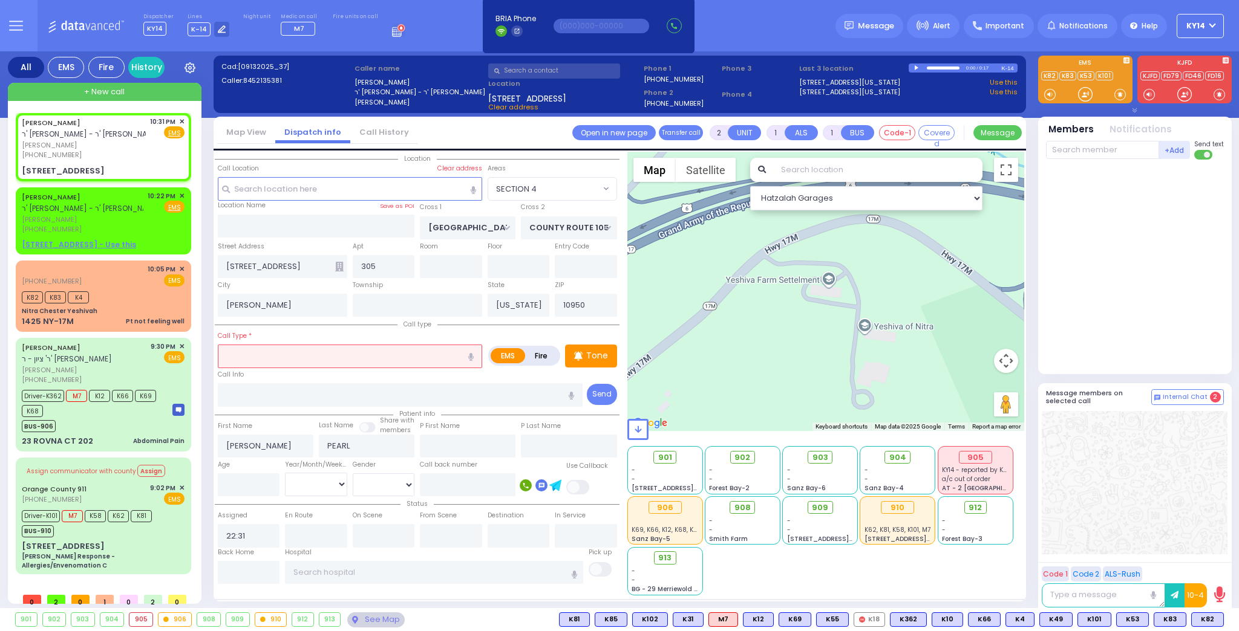
click at [288, 351] on input "text" at bounding box center [350, 356] width 264 height 23
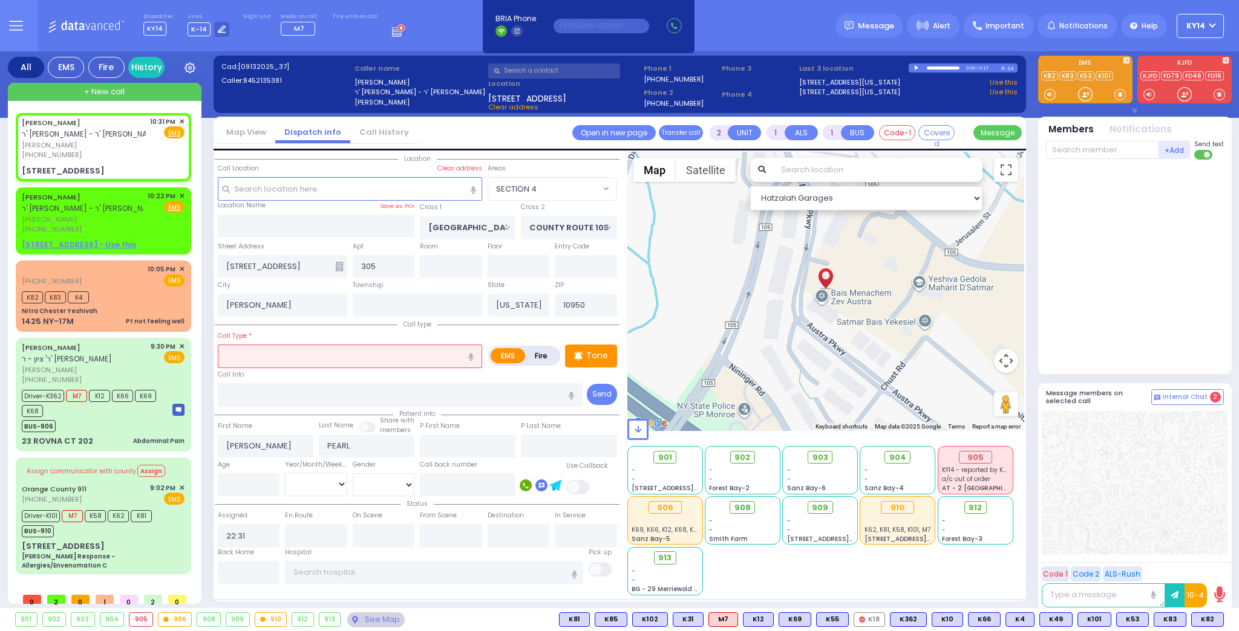
click at [474, 354] on icon "button" at bounding box center [470, 357] width 5 height 8
click at [472, 355] on icon "button" at bounding box center [470, 357] width 5 height 8
click at [291, 352] on input "post up" at bounding box center [350, 356] width 264 height 23
drag, startPoint x: 258, startPoint y: 357, endPoint x: 248, endPoint y: 357, distance: 9.7
click at [247, 357] on input "post up" at bounding box center [350, 356] width 264 height 23
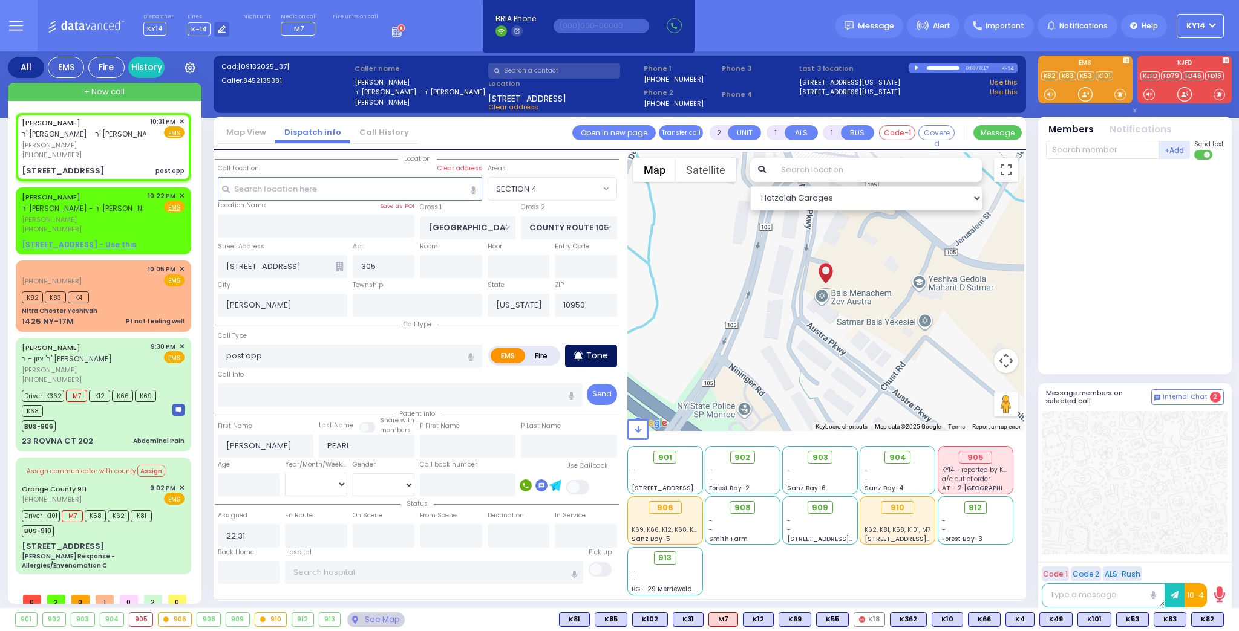
click at [581, 359] on icon at bounding box center [578, 356] width 8 height 15
click at [590, 358] on p "Tone" at bounding box center [597, 356] width 22 height 13
click at [1207, 616] on span "K43" at bounding box center [1207, 619] width 32 height 13
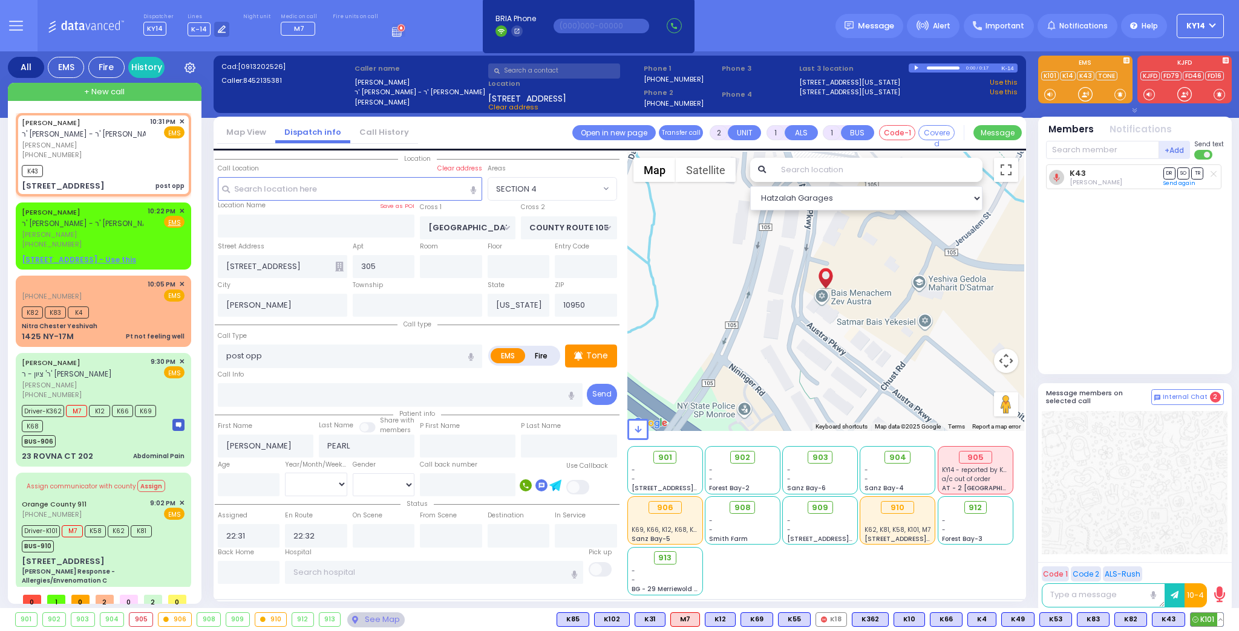
click at [1205, 616] on span "K101" at bounding box center [1206, 619] width 33 height 13
select select "SECTION 4"
select select
type input "6"
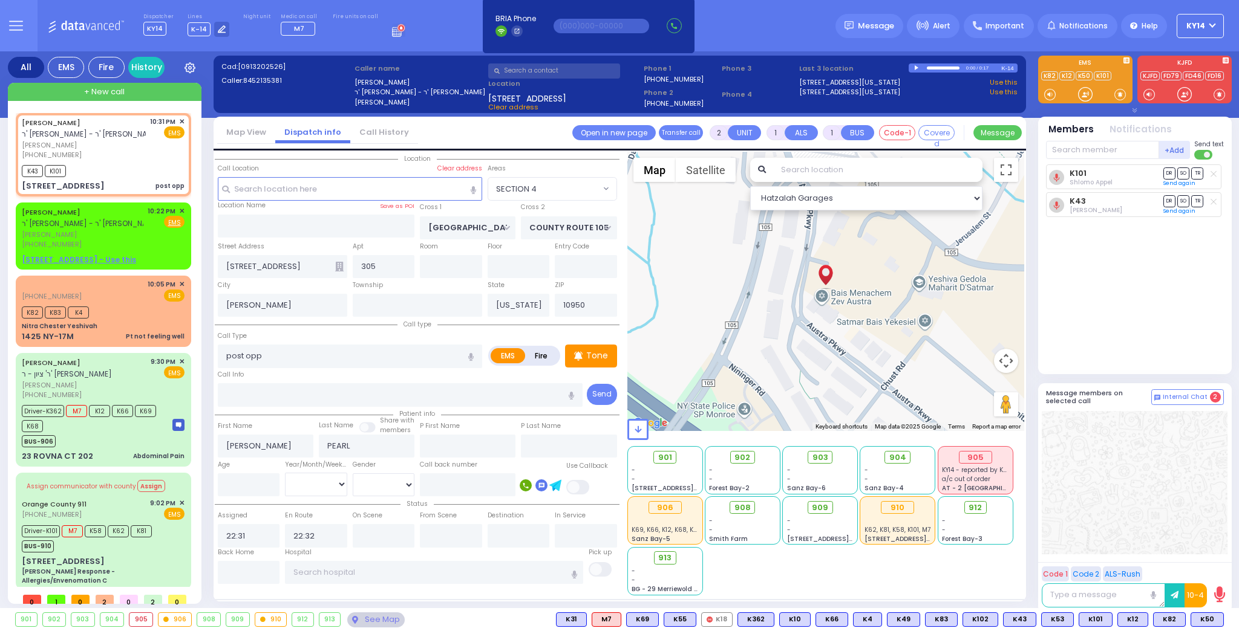
type input "6"
select select
radio input "true"
type input "Unknown"
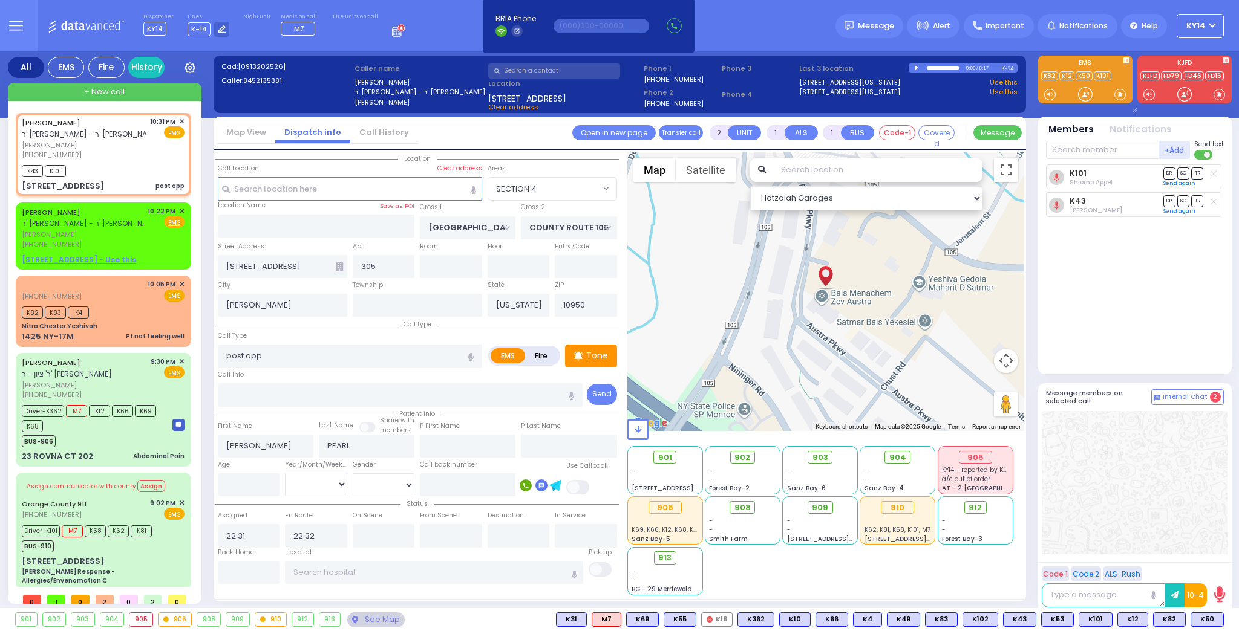
select select "Year"
select select "Hatzalah Garages"
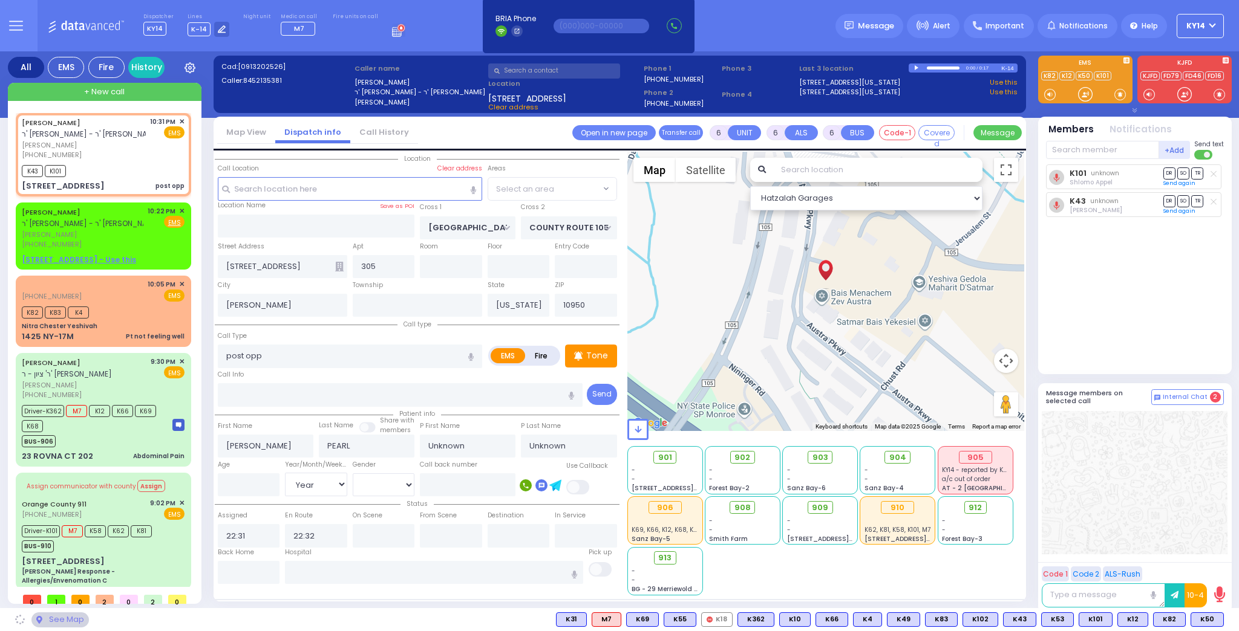
select select "SECTION 4"
select select
radio input "true"
type input "Shmaul"
type input "Perl"
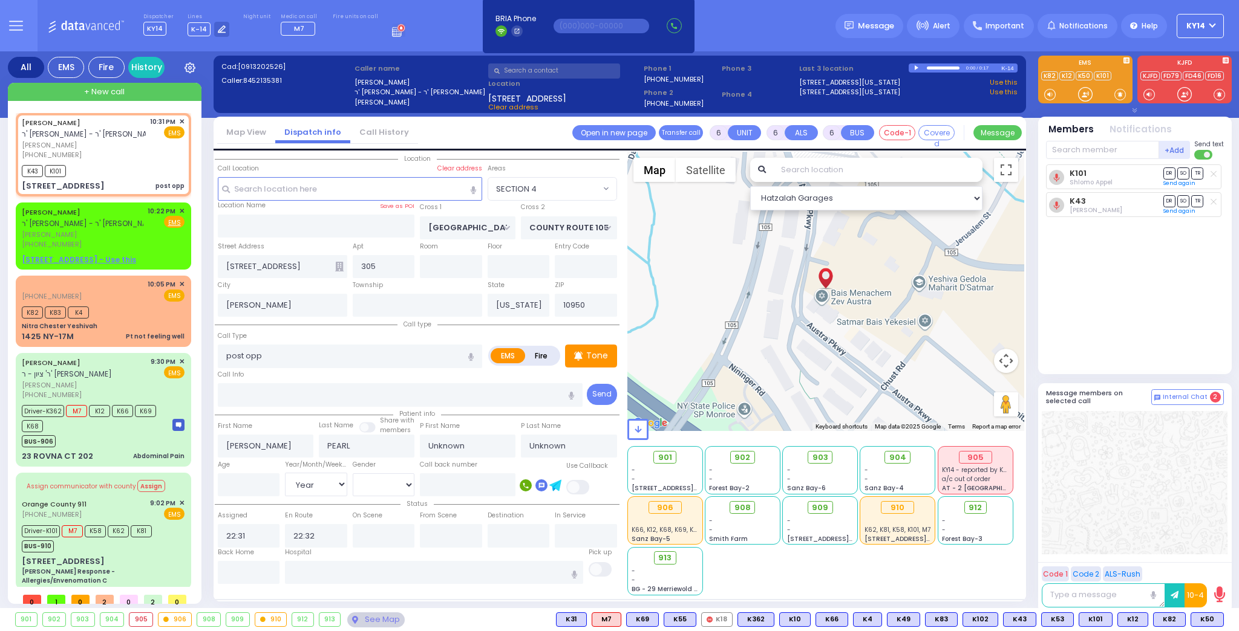
type input "26"
select select "Year"
select select "[DEMOGRAPHIC_DATA]"
select select "Hatzalah Garages"
select select "SECTION 4"
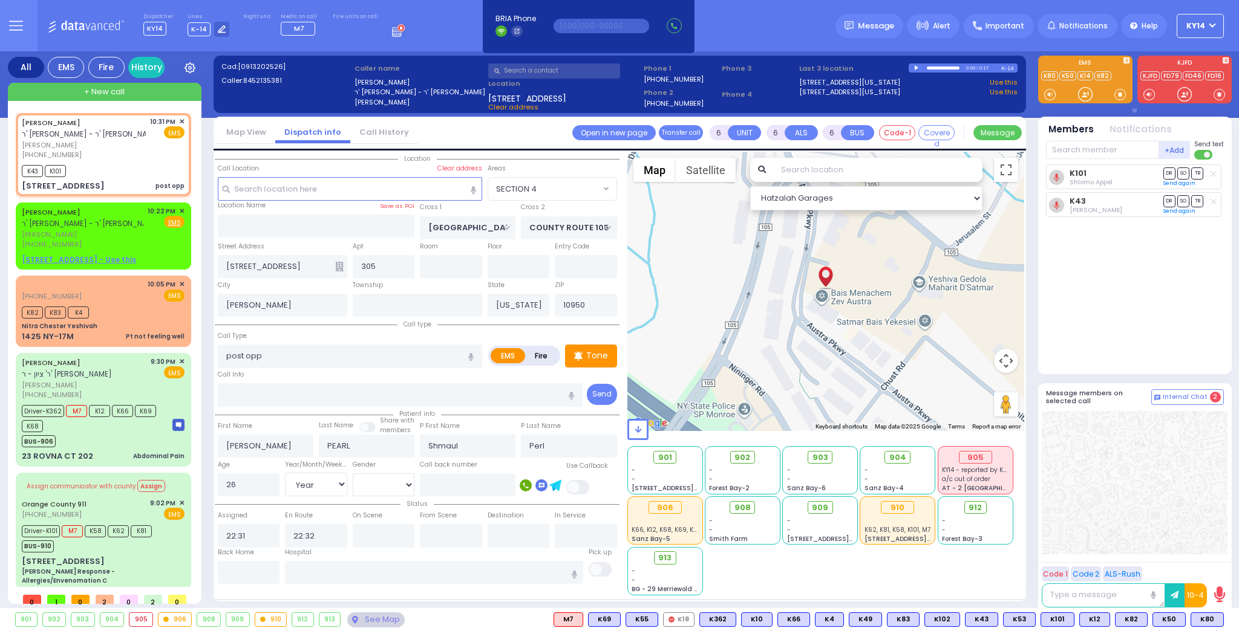
select select
radio input "true"
select select "Year"
select select "[DEMOGRAPHIC_DATA]"
select select "Hatzalah Garages"
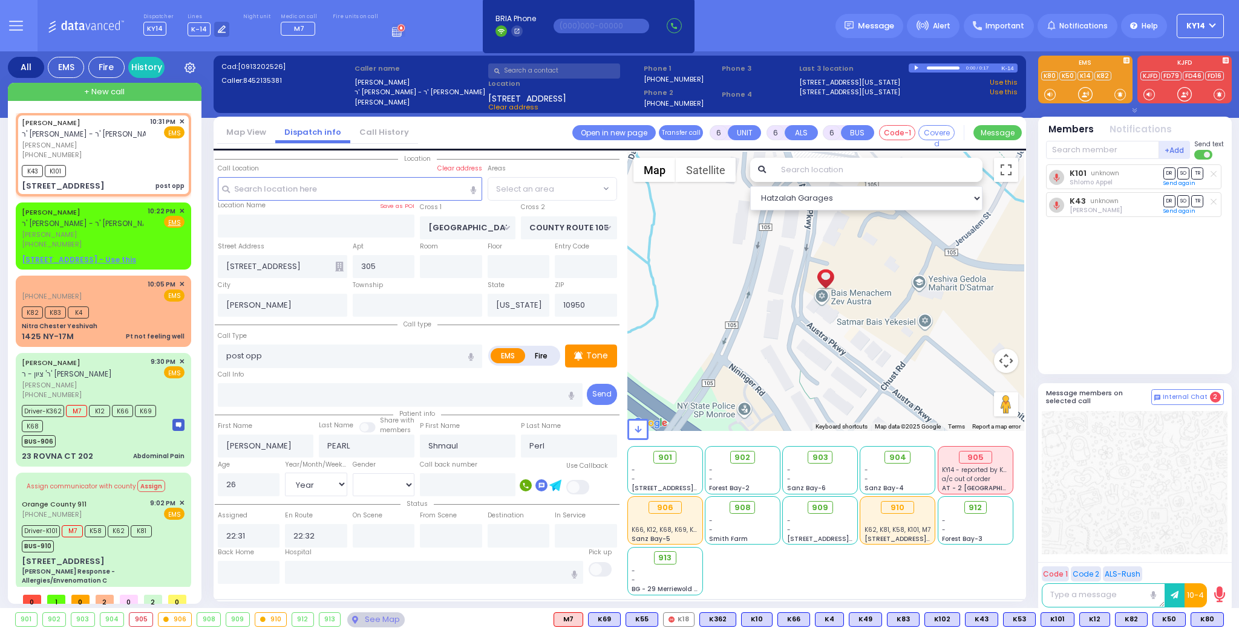
select select "SECTION 4"
select select
radio input "true"
select select "Year"
select select "[DEMOGRAPHIC_DATA]"
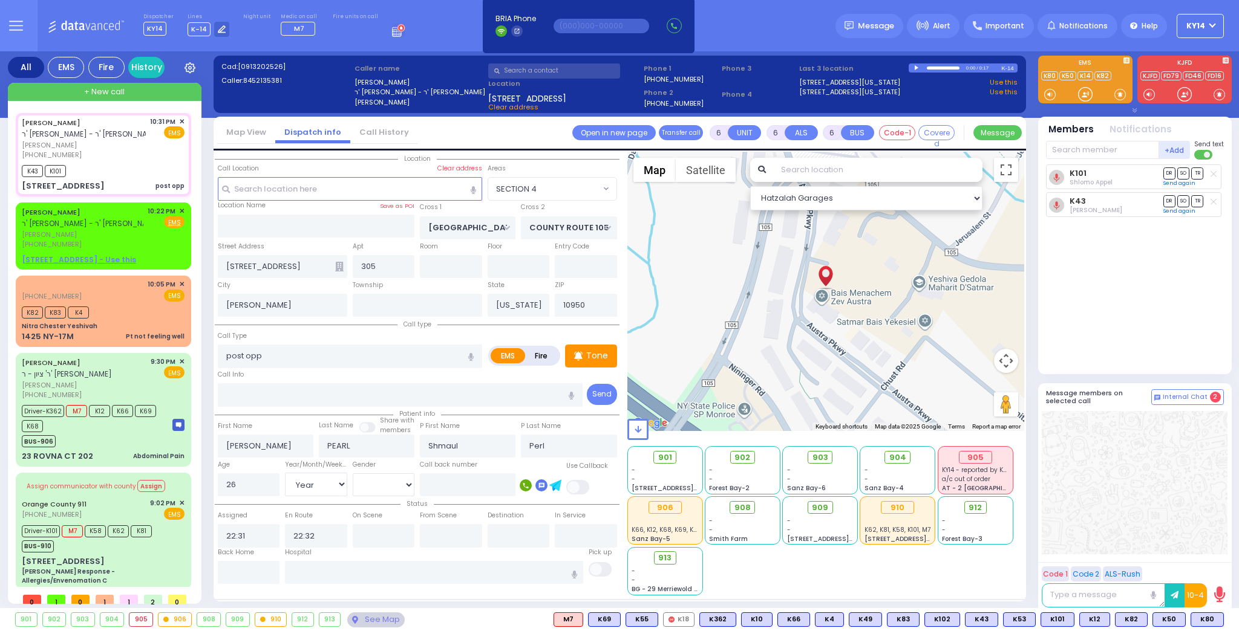
type input "22:33"
select select "Hatzalah Garages"
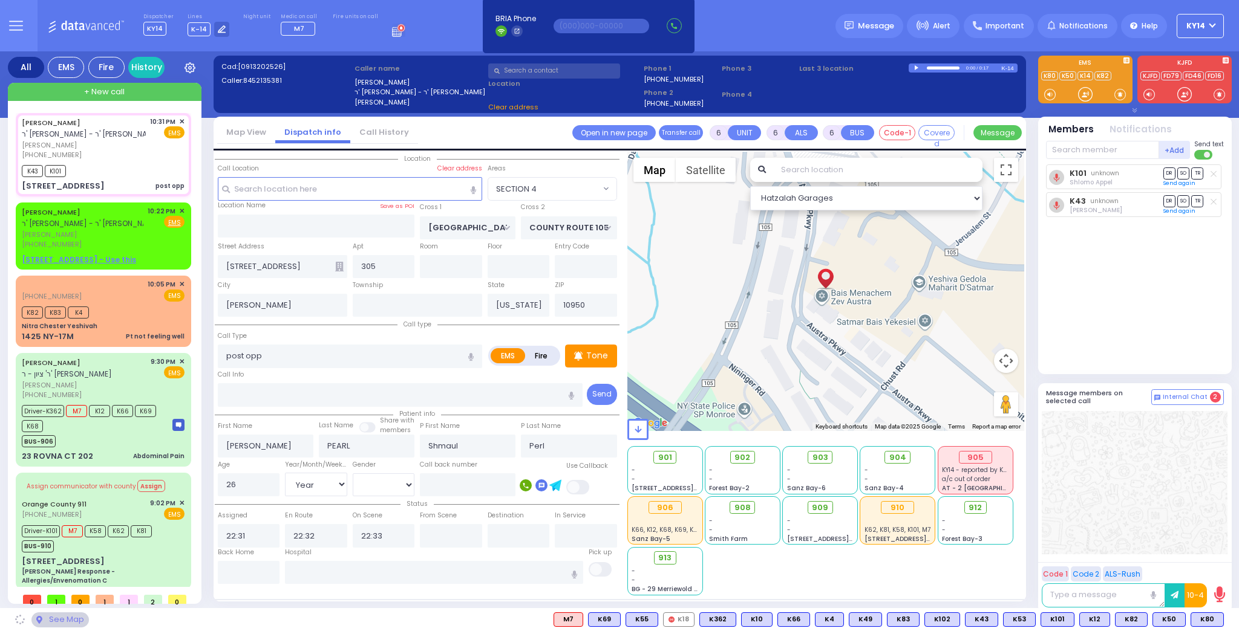
select select
radio input "true"
select select "Year"
select select "[DEMOGRAPHIC_DATA]"
select select "Hatzalah Garages"
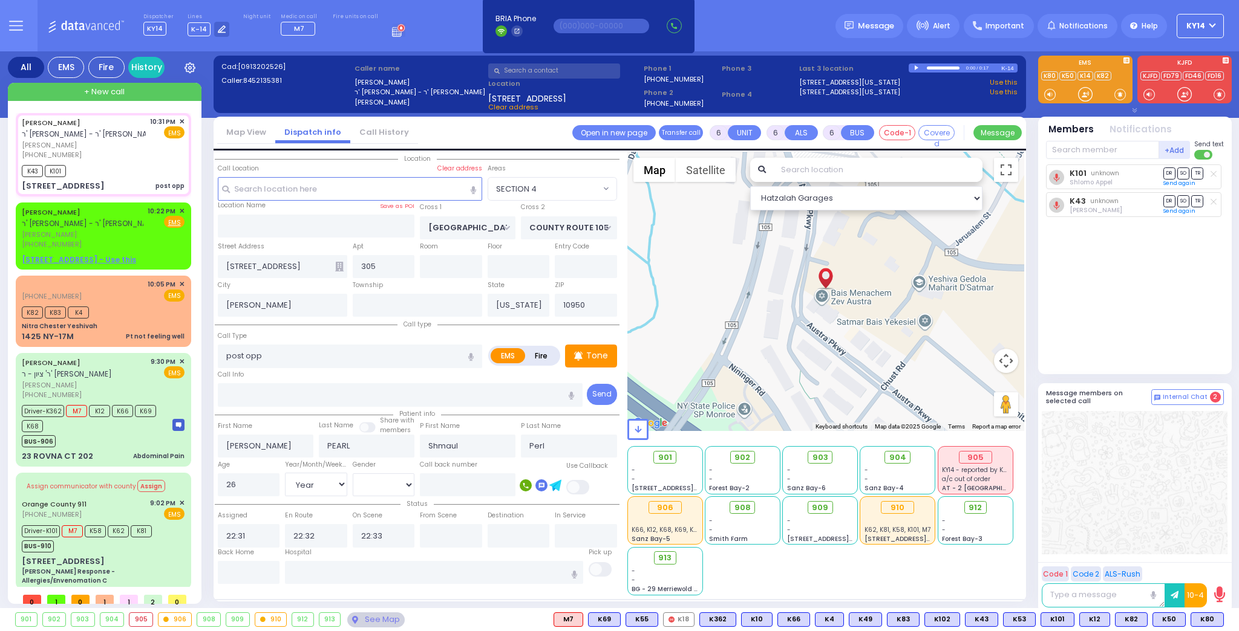
select select "SECTION 4"
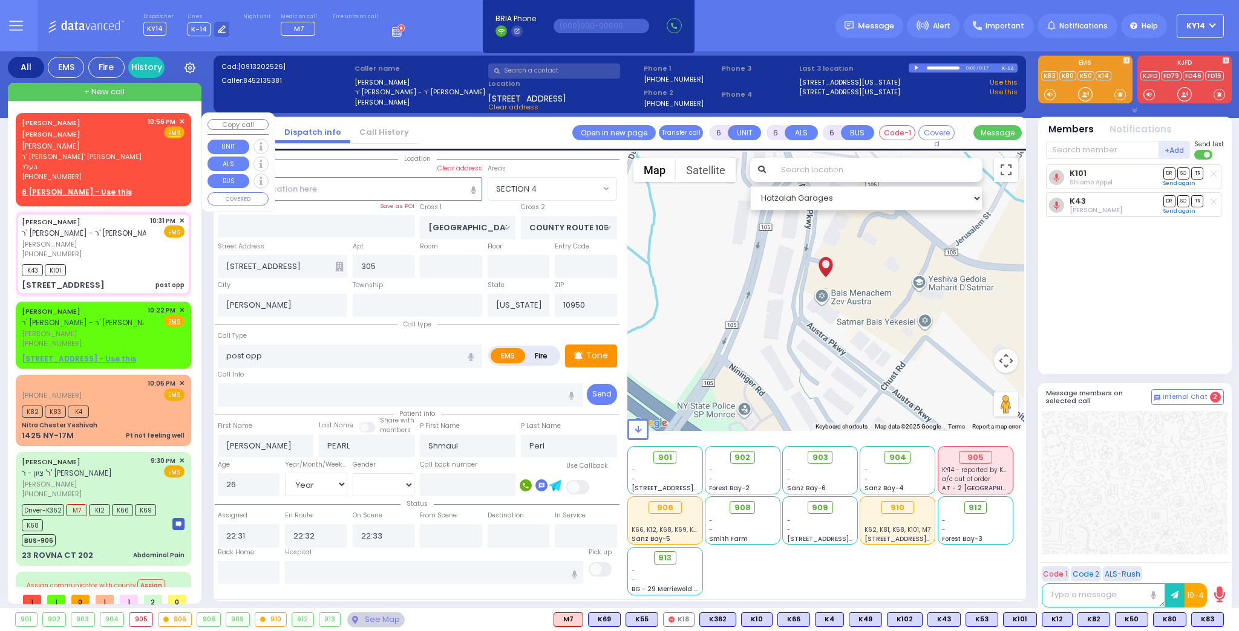
click at [109, 138] on div "BURECH JOEL GOLDMAN ברוך יואל גאלדמאן" at bounding box center [83, 135] width 122 height 36
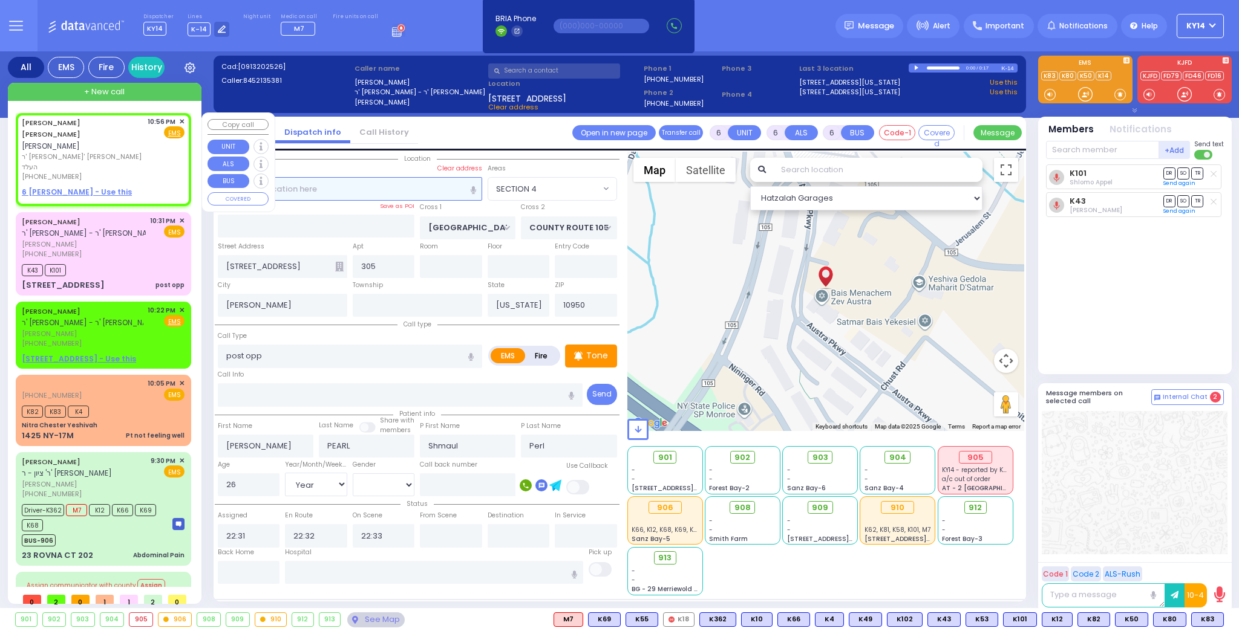
type input "2"
type input "1"
select select
radio input "true"
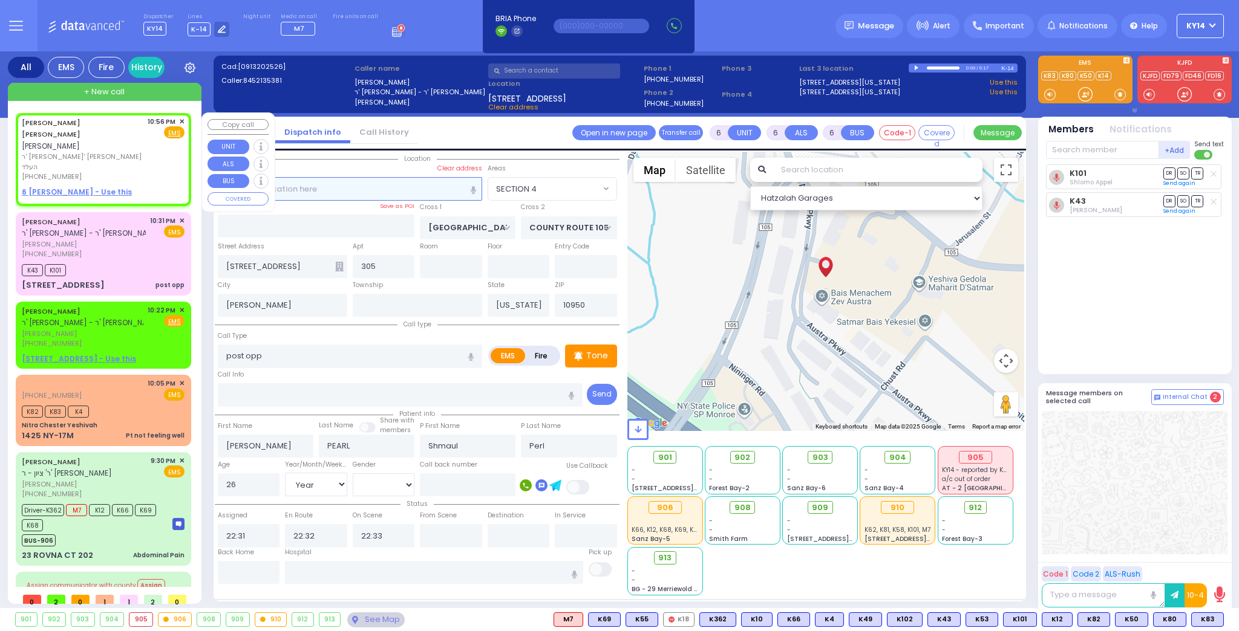
type input "BURECH JOEL"
type input "GOLDMAN"
select select
type input "22:56"
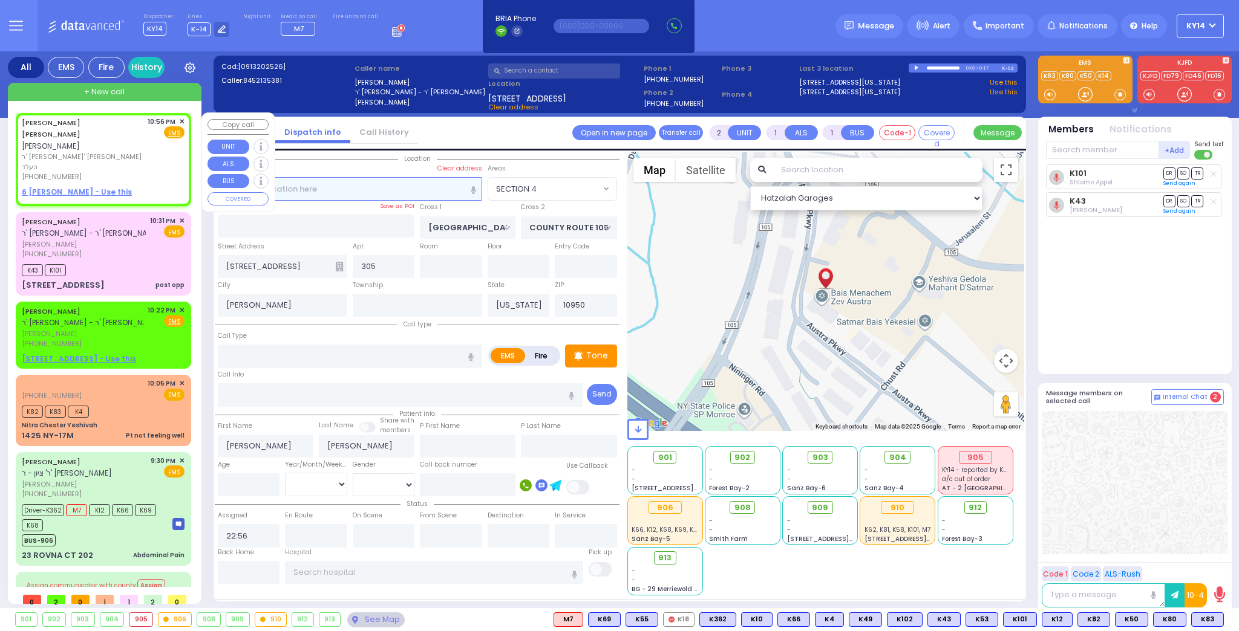
select select "Hatzalah Garages"
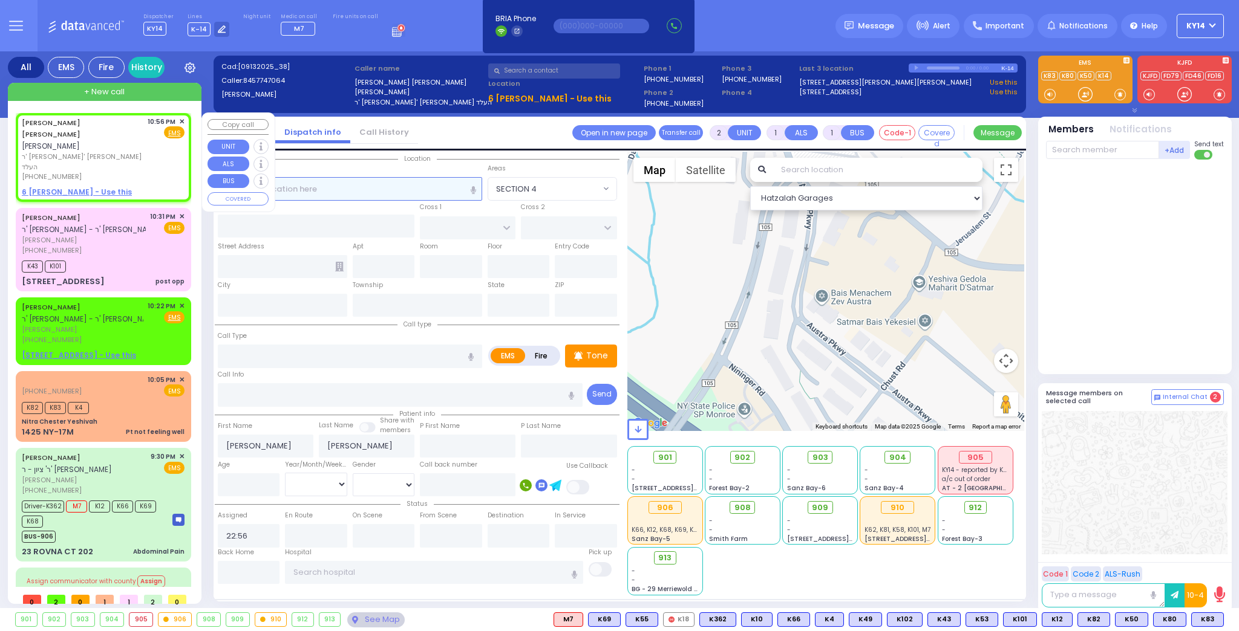
select select
radio input "true"
select select
select select "Hatzalah Garages"
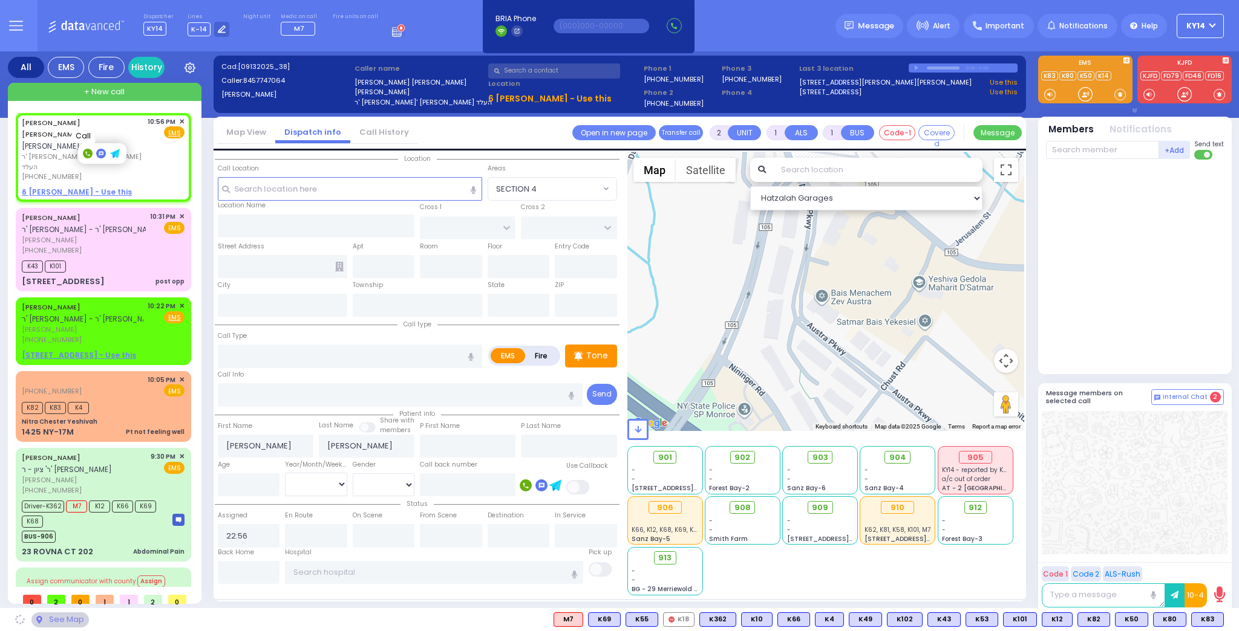
click at [86, 152] on rect at bounding box center [88, 154] width 10 height 10
type input "8457747064"
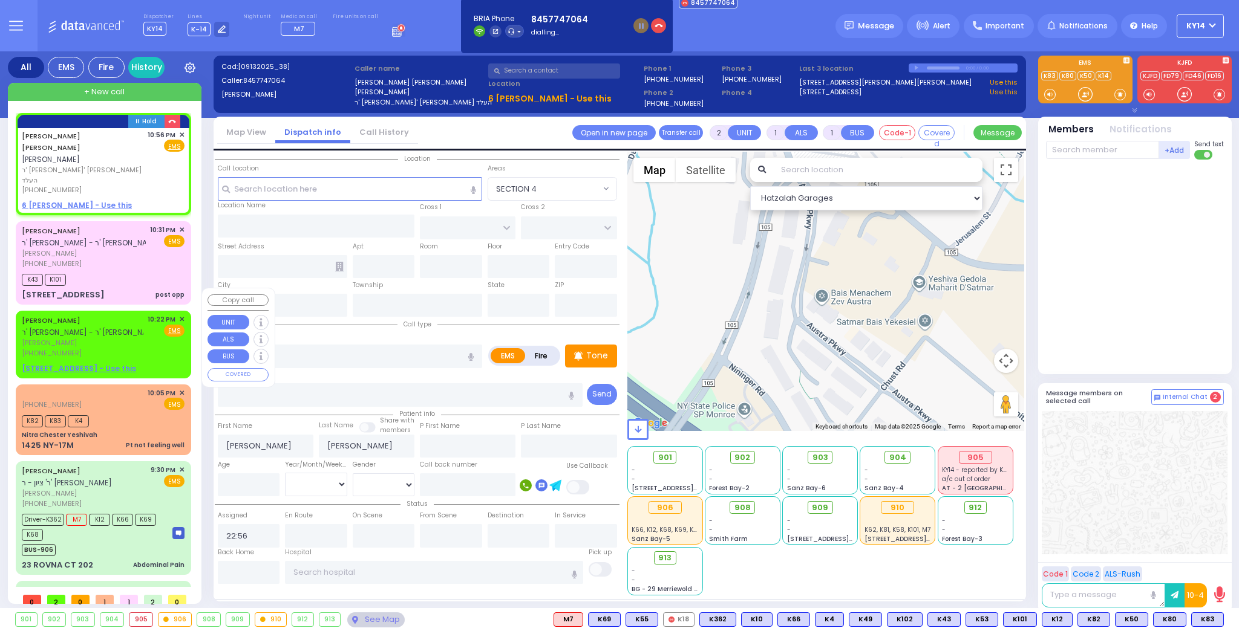
click at [179, 314] on span "✕" at bounding box center [181, 319] width 5 height 10
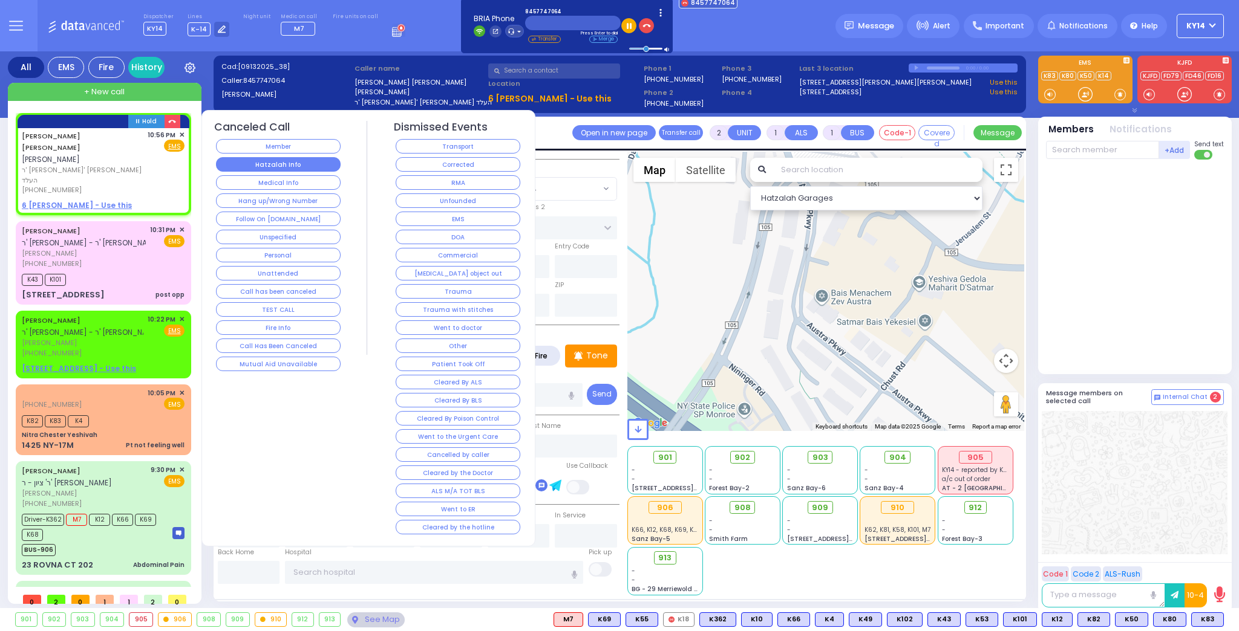
click at [248, 160] on button "Hatzalah Info" at bounding box center [278, 164] width 125 height 15
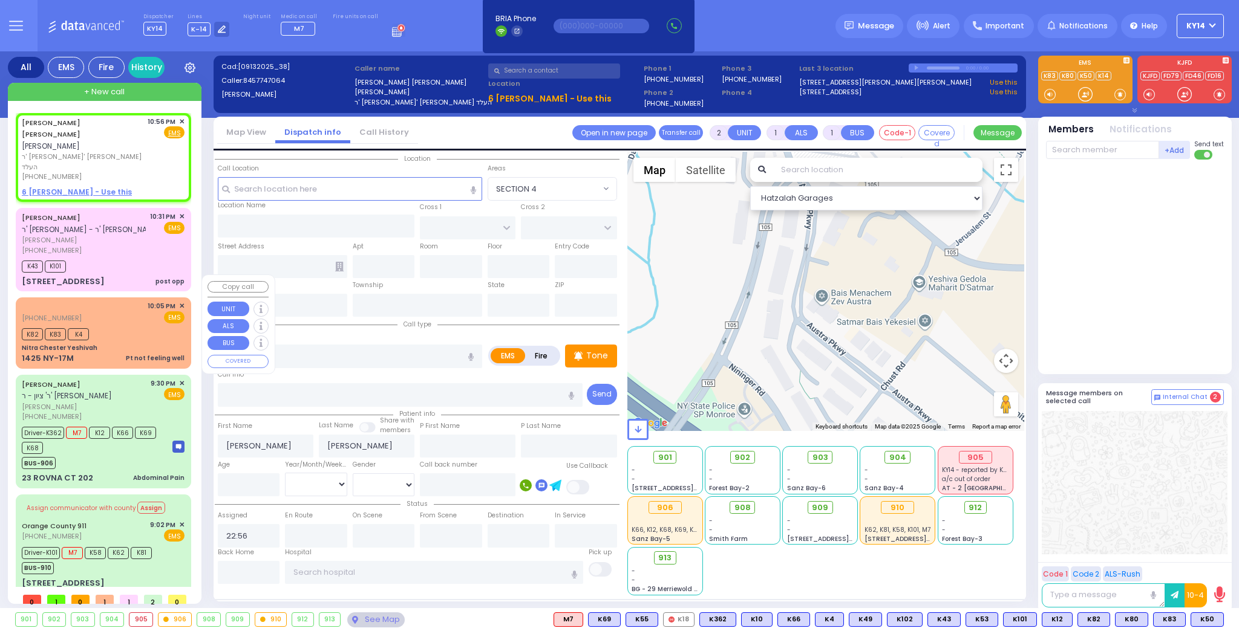
click at [116, 325] on div "K82 K83 K4" at bounding box center [103, 332] width 163 height 15
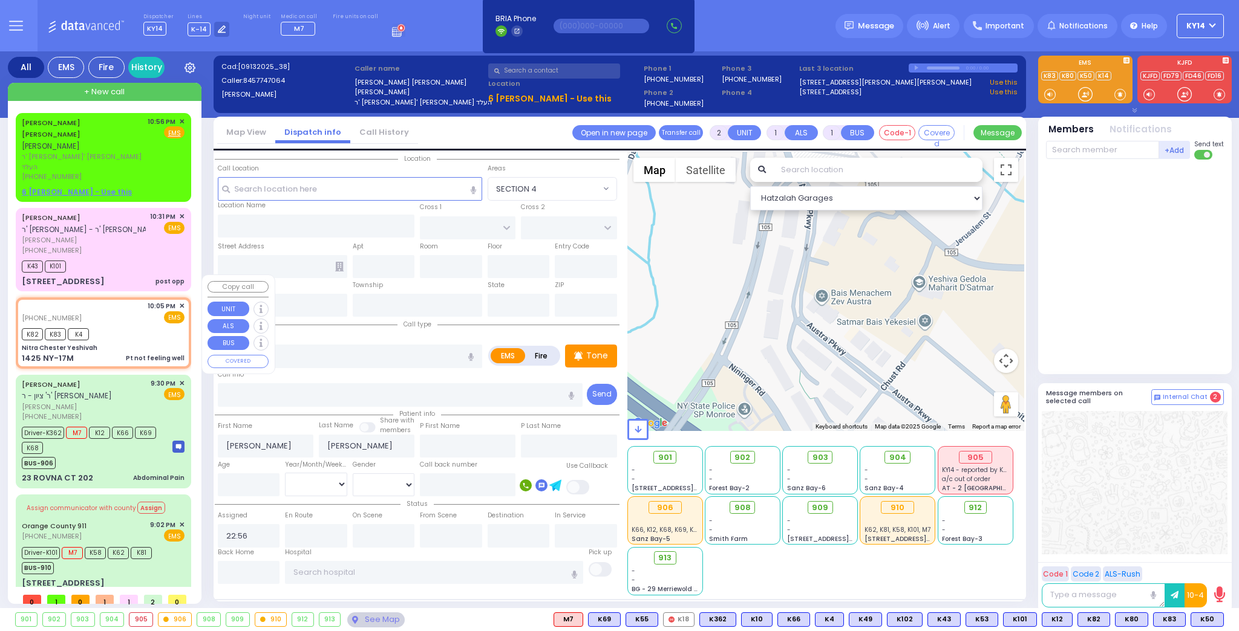
type input "6"
select select
type input "Pt not feeling well"
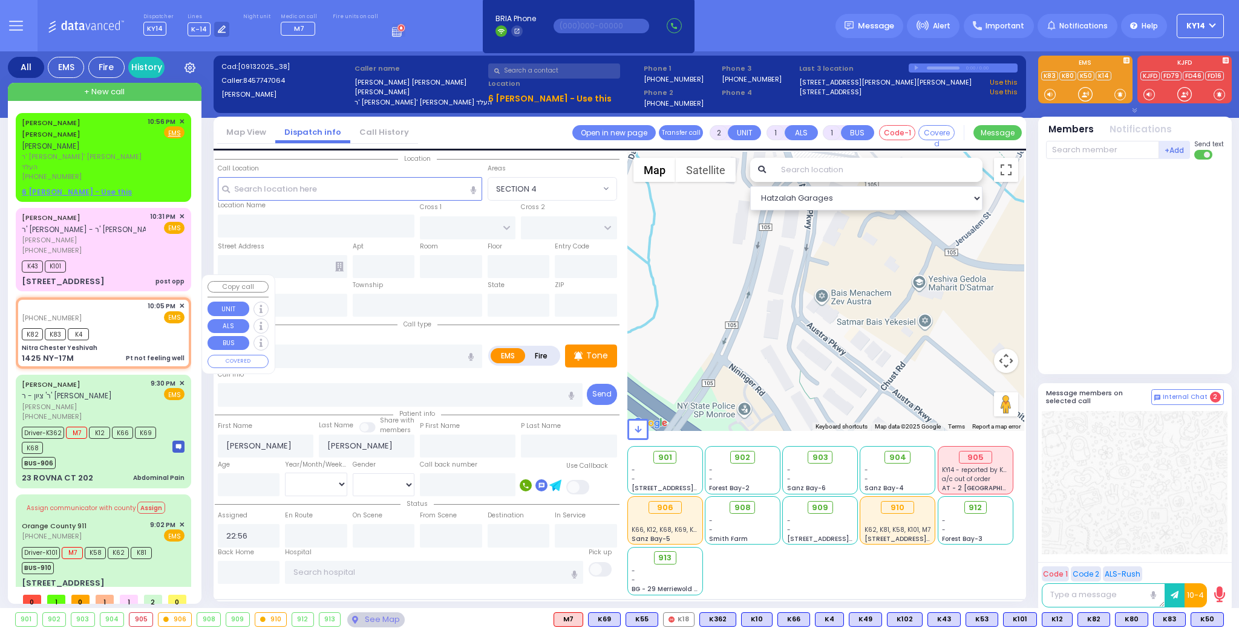
radio input "true"
type input "Lipa"
type input "Laoffler"
type input "17"
select select "Year"
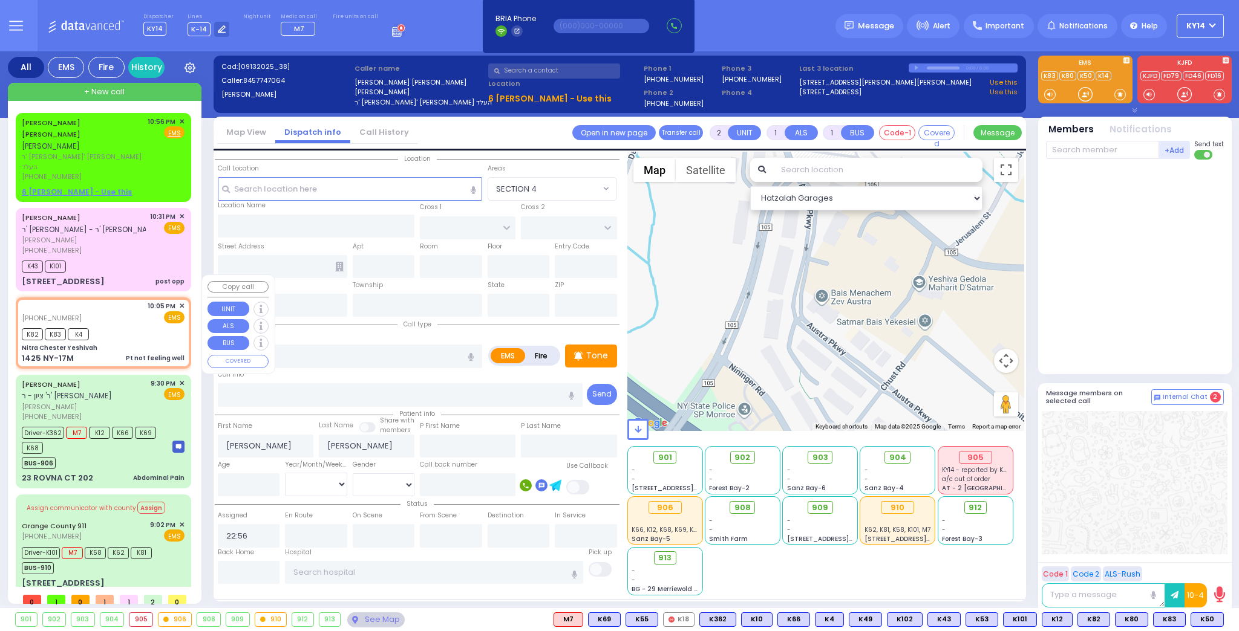
select select "[DEMOGRAPHIC_DATA]"
type input "22:05"
type input "22:07"
type input "22:20"
type input "22:39"
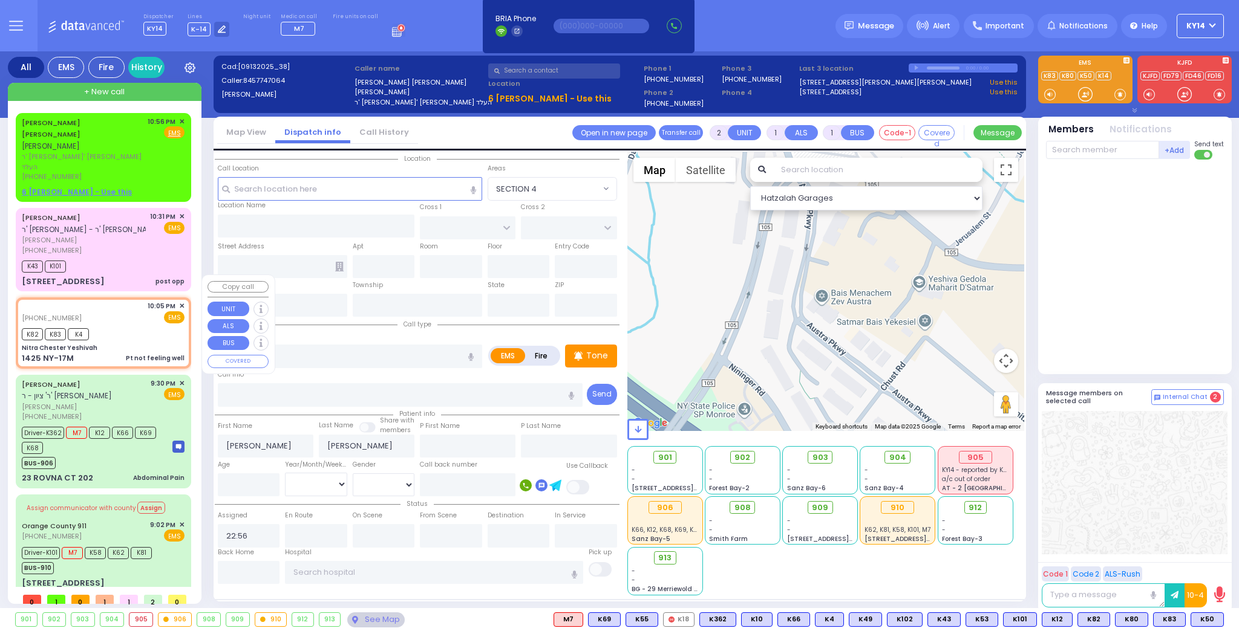
type input "22:49"
select select "Hatzalah Garages"
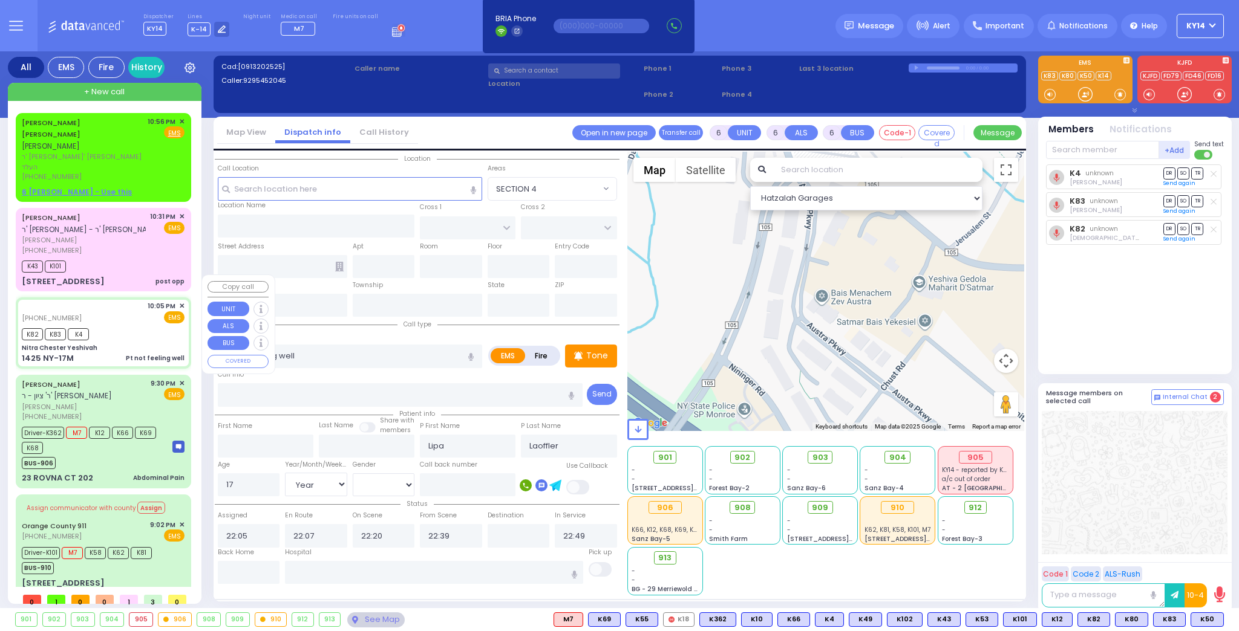
select select
radio input "true"
select select "Year"
select select "[DEMOGRAPHIC_DATA]"
type input "Nitra Chester Yeshivah"
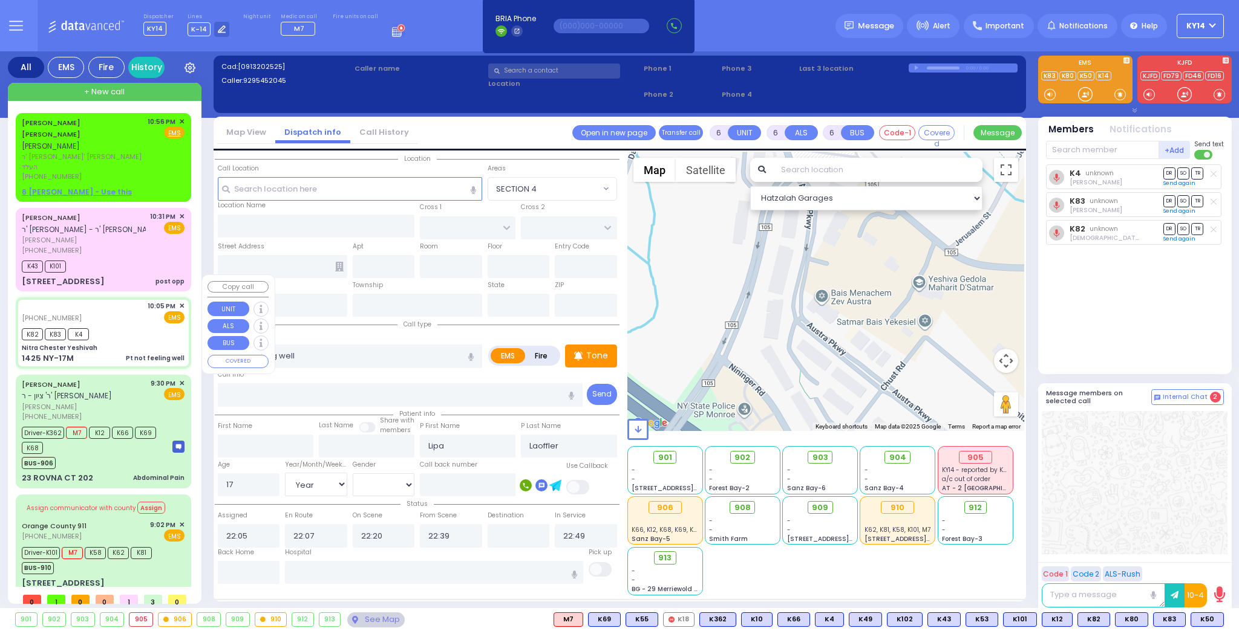
type input "OLD ROUTE 17 M"
type input "1425 NY-17M"
type input "Chester"
type input "[US_STATE]"
type input "10918"
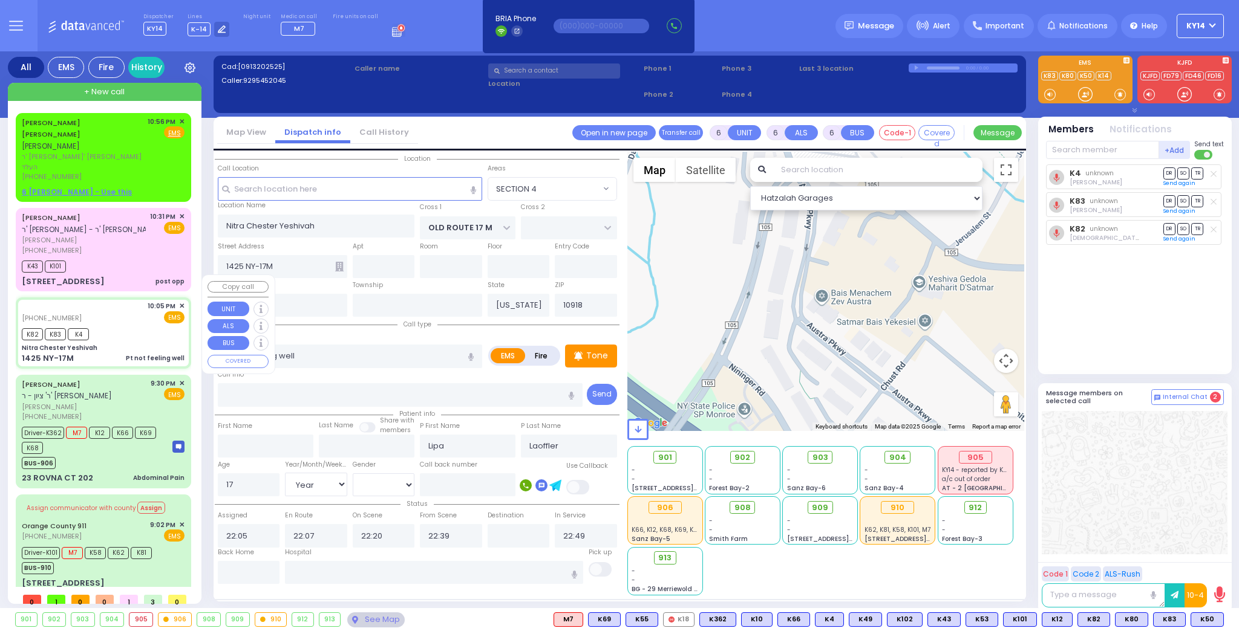
select select "Hatzalah Garages"
click at [182, 301] on span "✕" at bounding box center [181, 306] width 5 height 10
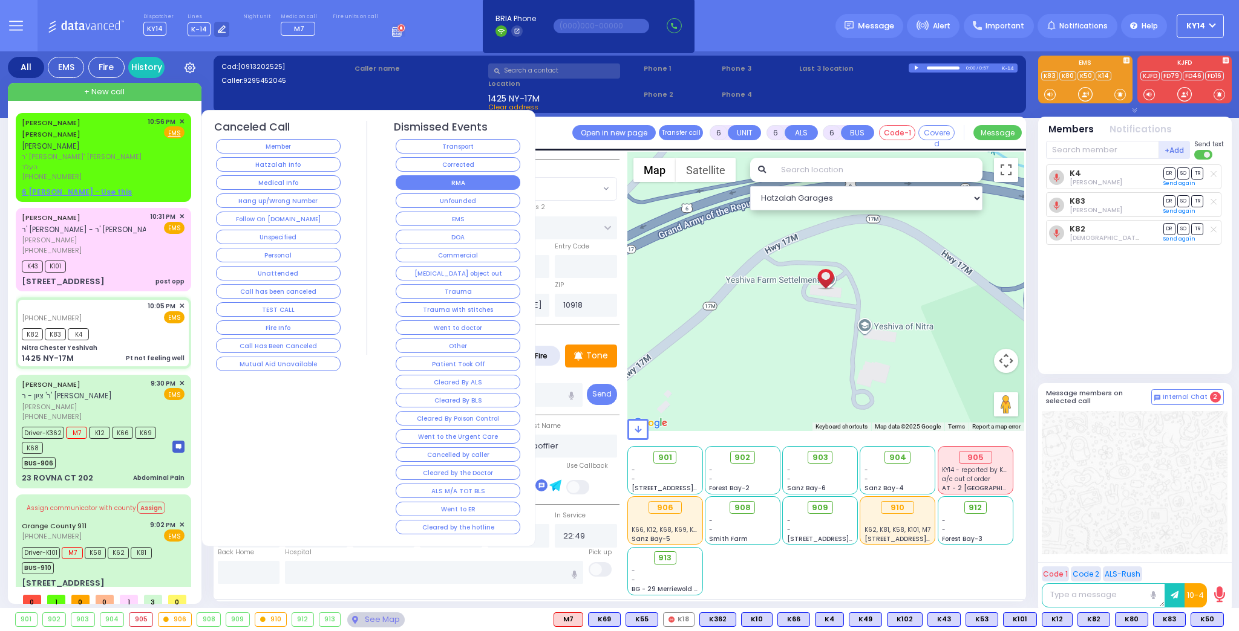
click at [464, 181] on button "RMA" at bounding box center [458, 182] width 125 height 15
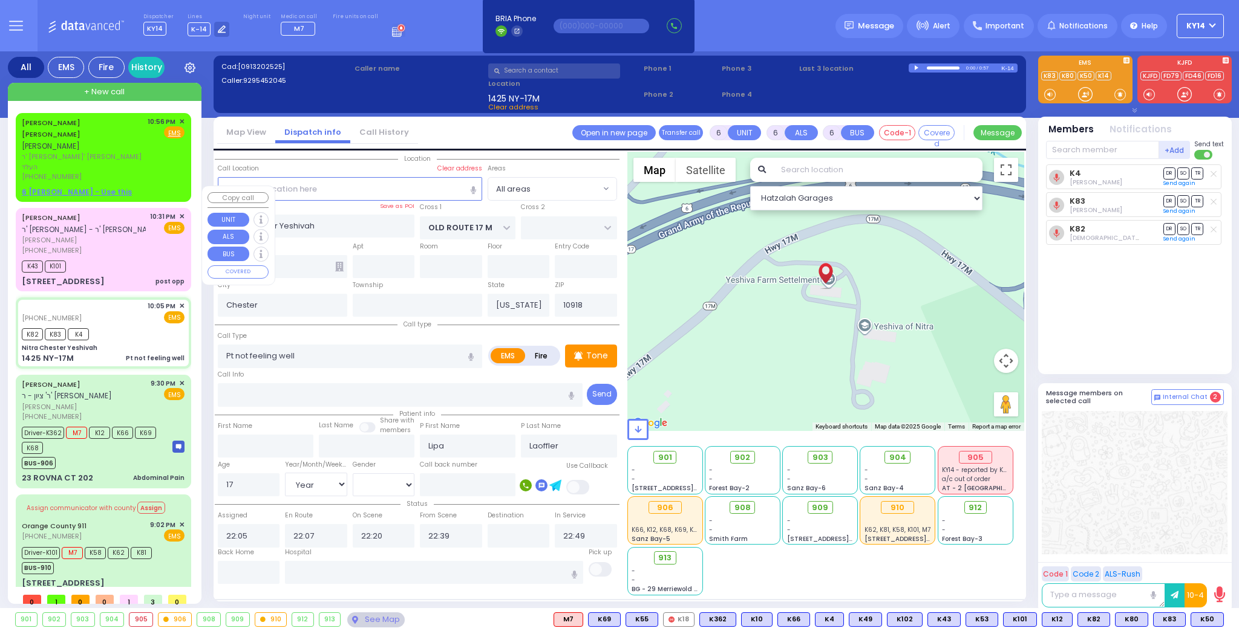
select select
radio input "true"
select select
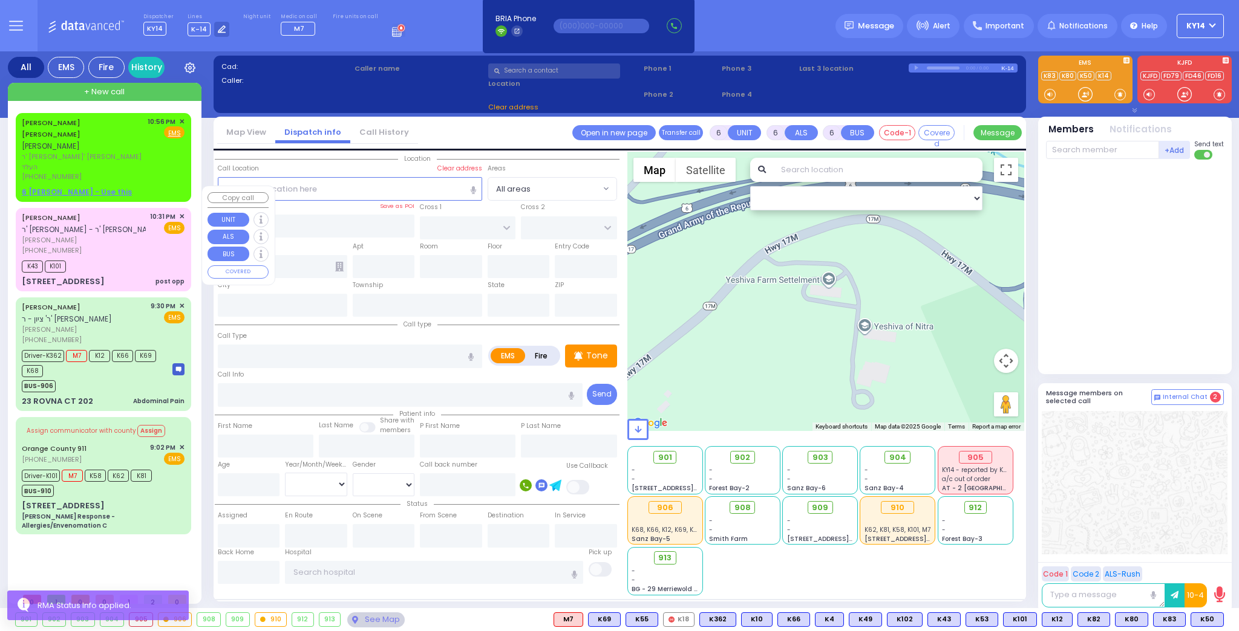
click at [106, 246] on div "[PHONE_NUMBER]" at bounding box center [84, 251] width 124 height 10
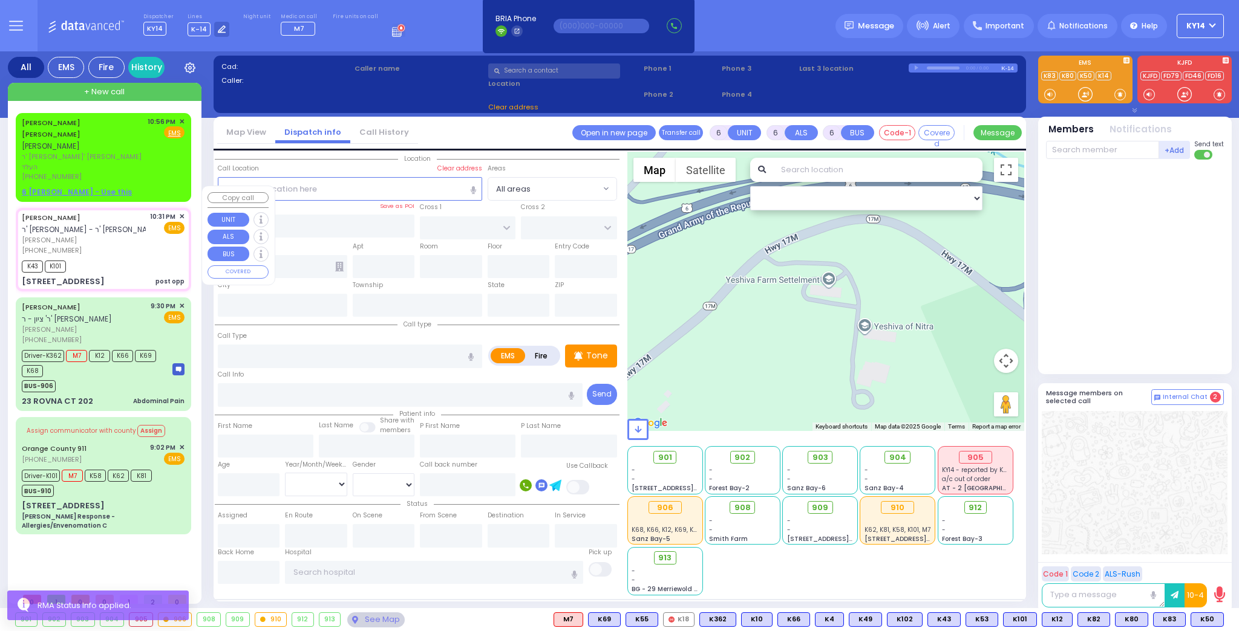
select select
type input "post opp"
radio input "true"
type input "[PERSON_NAME]"
type input "PEARL"
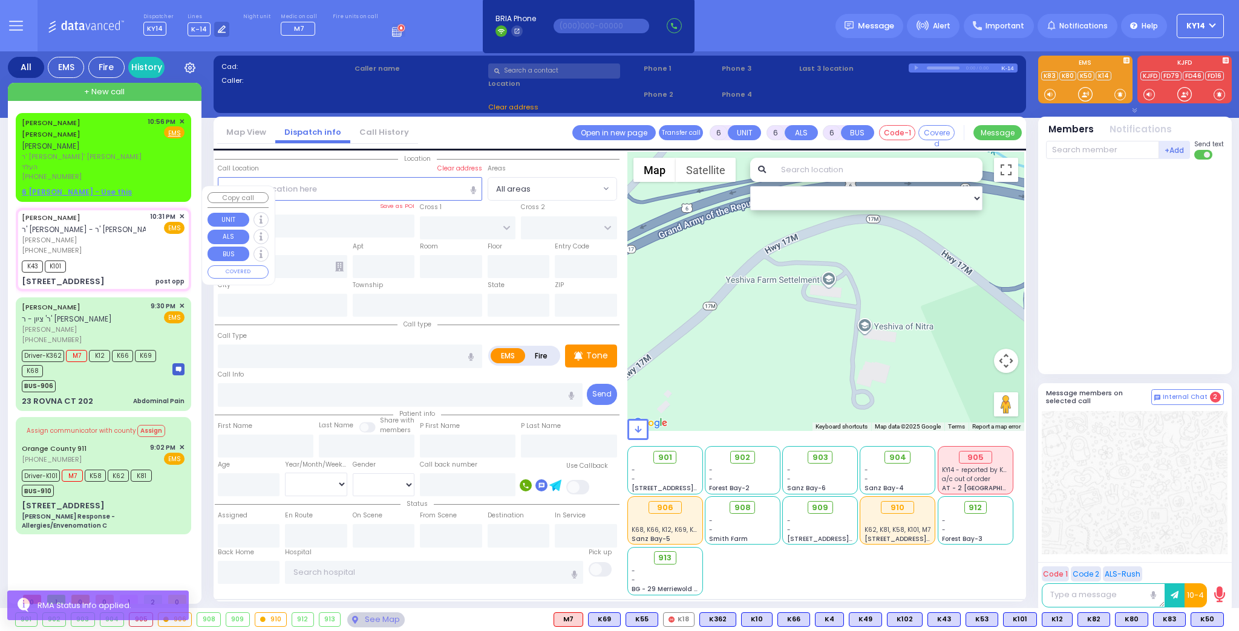
type input "Shmaul"
type input "Perl"
type input "26"
select select "Year"
select select "[DEMOGRAPHIC_DATA]"
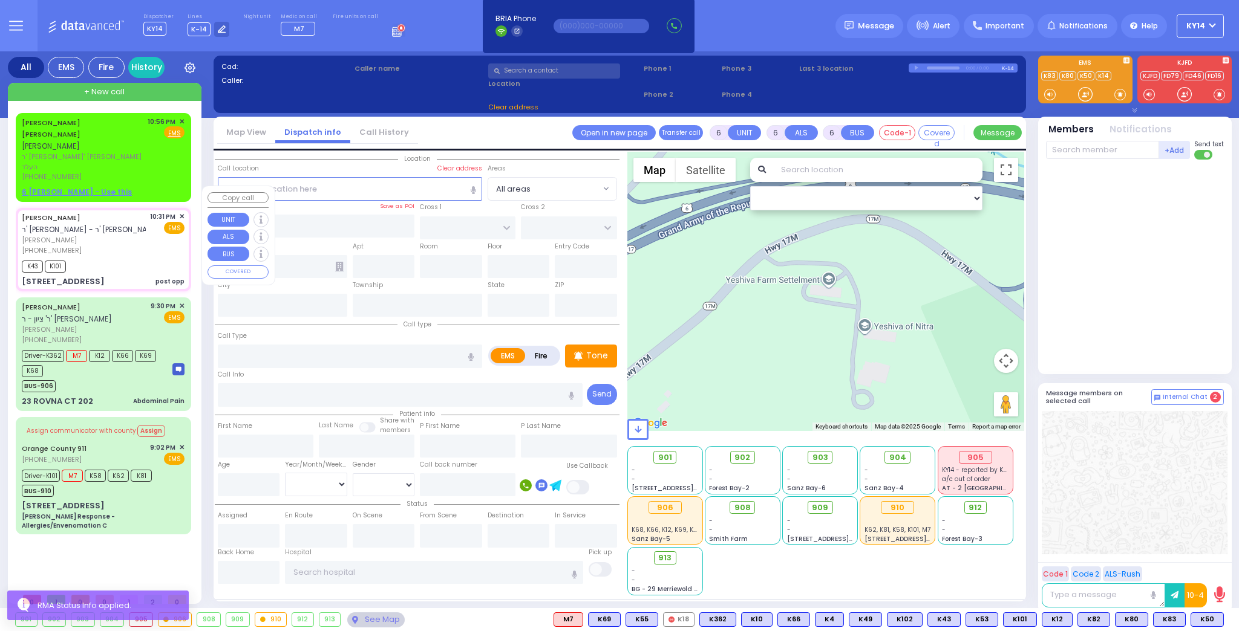
type input "22:31"
type input "22:32"
type input "22:33"
select select "Hatzalah Garages"
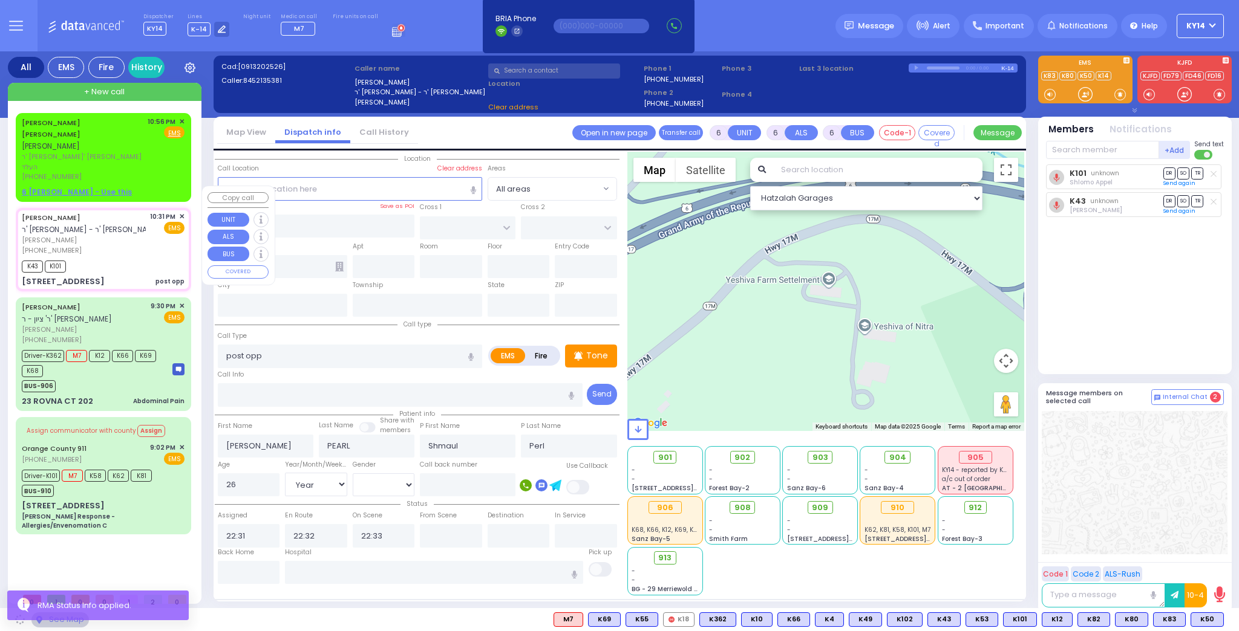
type input "[GEOGRAPHIC_DATA]"
type input "COUNTY ROUTE 105"
type input "[STREET_ADDRESS]"
type input "305"
type input "[PERSON_NAME]"
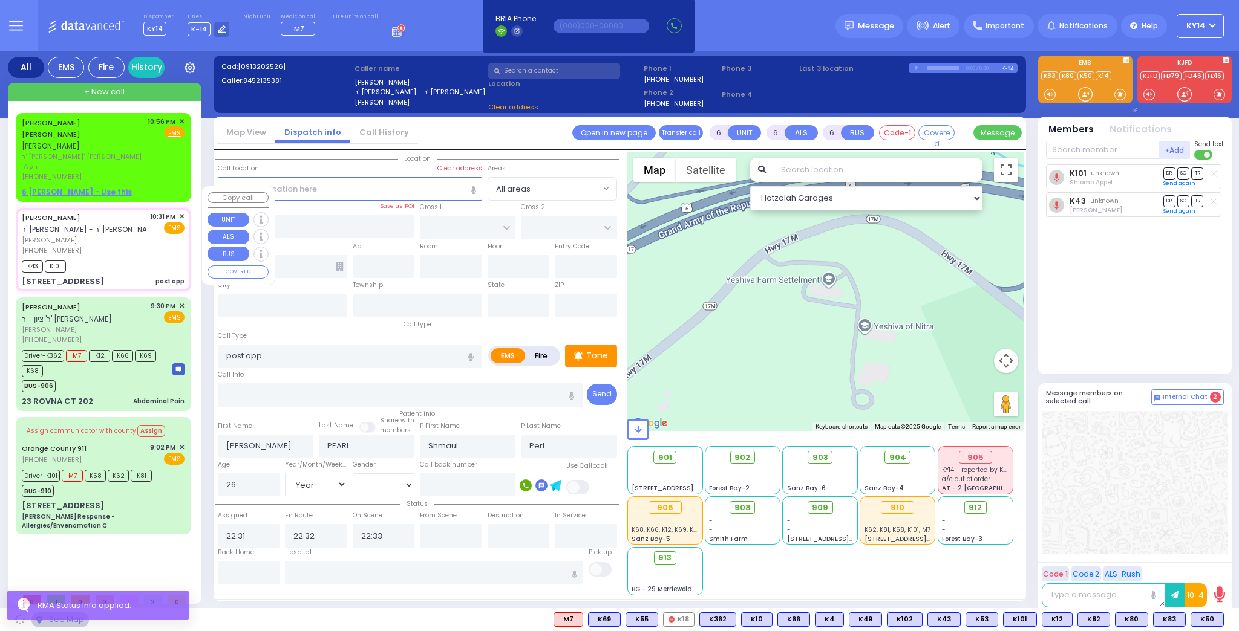
type input "[US_STATE]"
type input "10950"
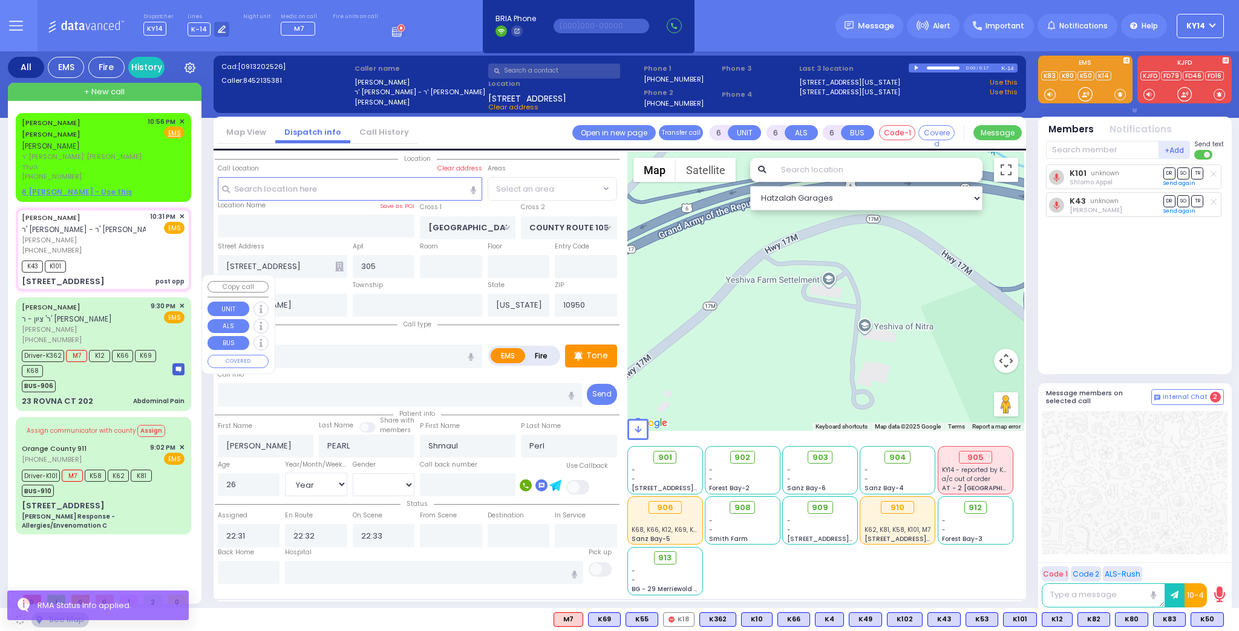
select select "SECTION 4"
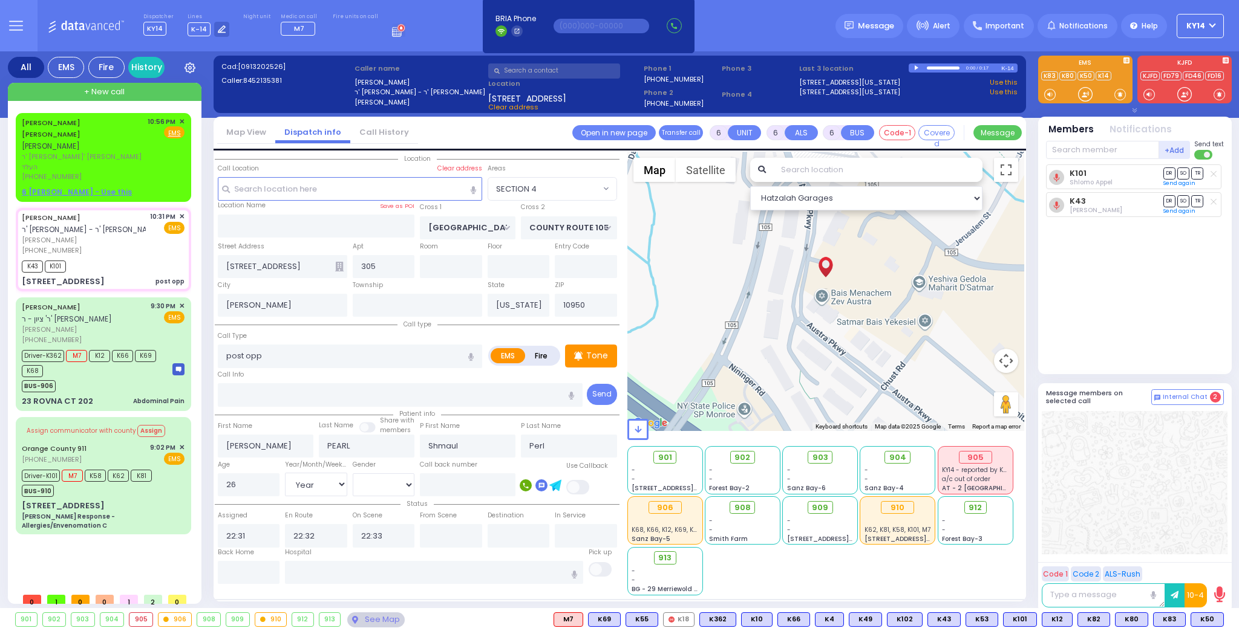
select select
radio input "true"
select select "Year"
select select "[DEMOGRAPHIC_DATA]"
select select "SECTION 4"
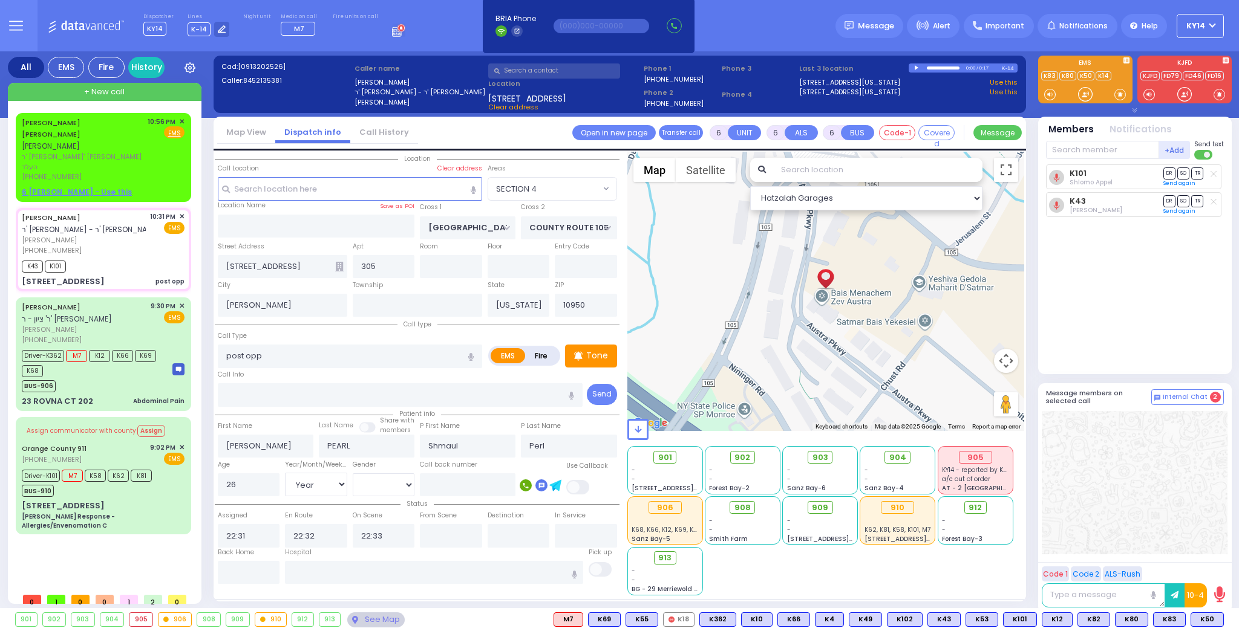
select select "Hatzalah Garages"
click at [1036, 620] on button at bounding box center [1033, 619] width 6 height 13
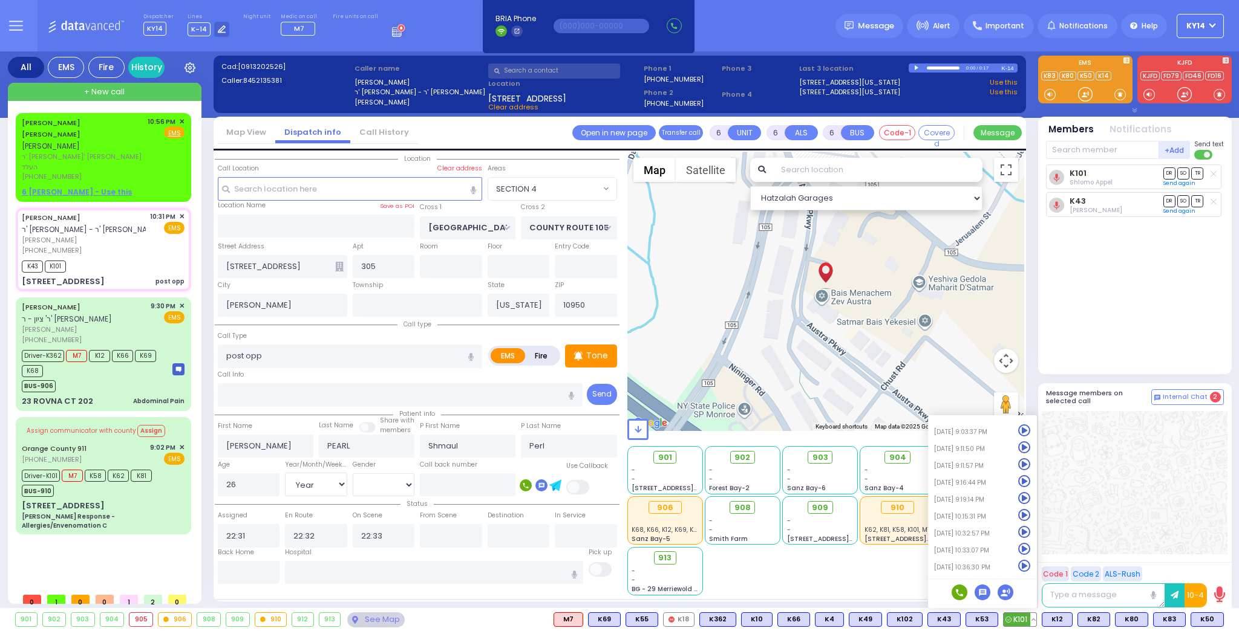
click at [1031, 562] on icon at bounding box center [1024, 566] width 13 height 13
click at [1029, 550] on icon at bounding box center [1024, 549] width 13 height 13
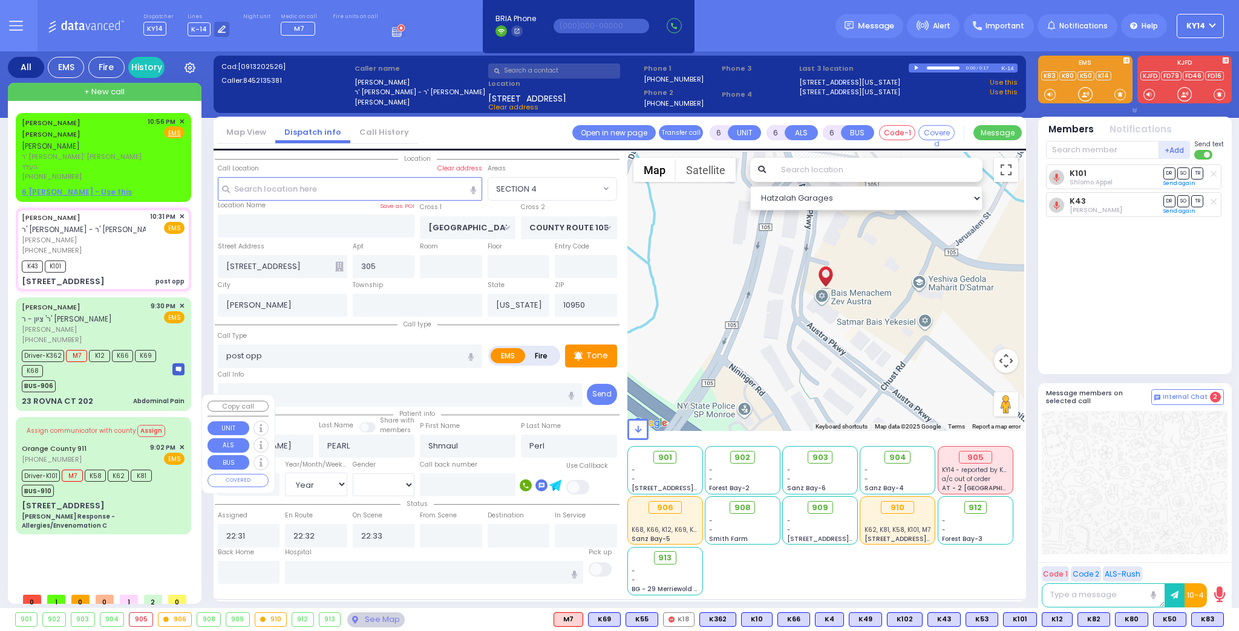
select select
radio input "true"
select select "Year"
select select "[DEMOGRAPHIC_DATA]"
select select "Hatzalah Garages"
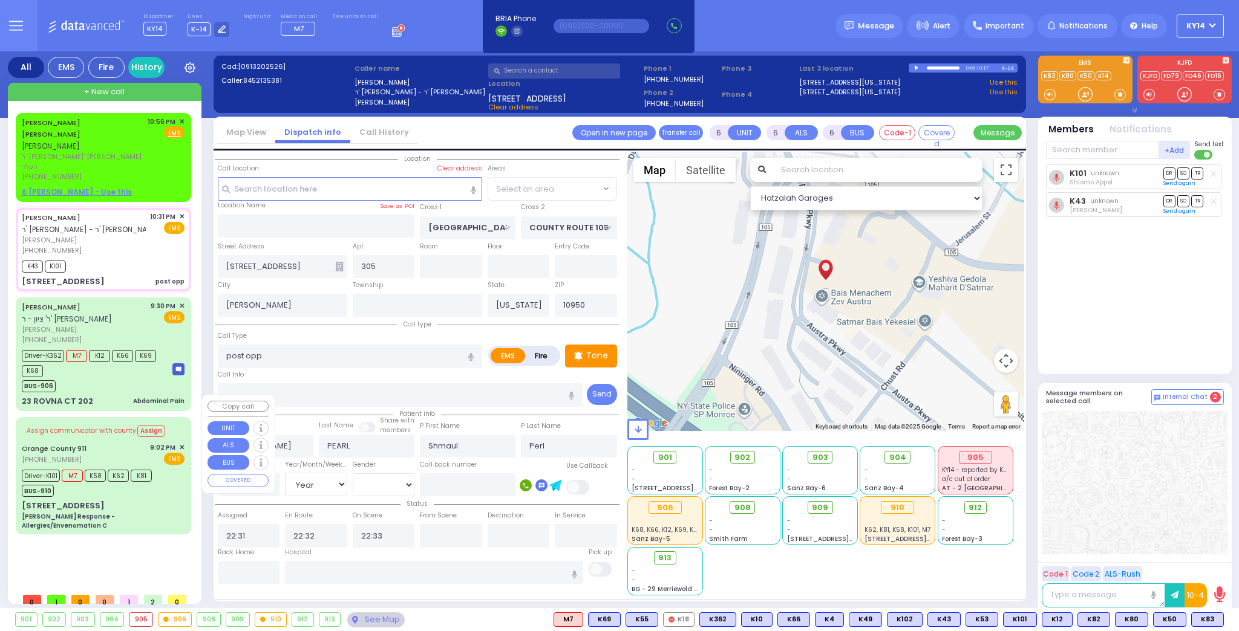
select select "SECTION 4"
select select
radio input "true"
select select "Year"
select select "[DEMOGRAPHIC_DATA]"
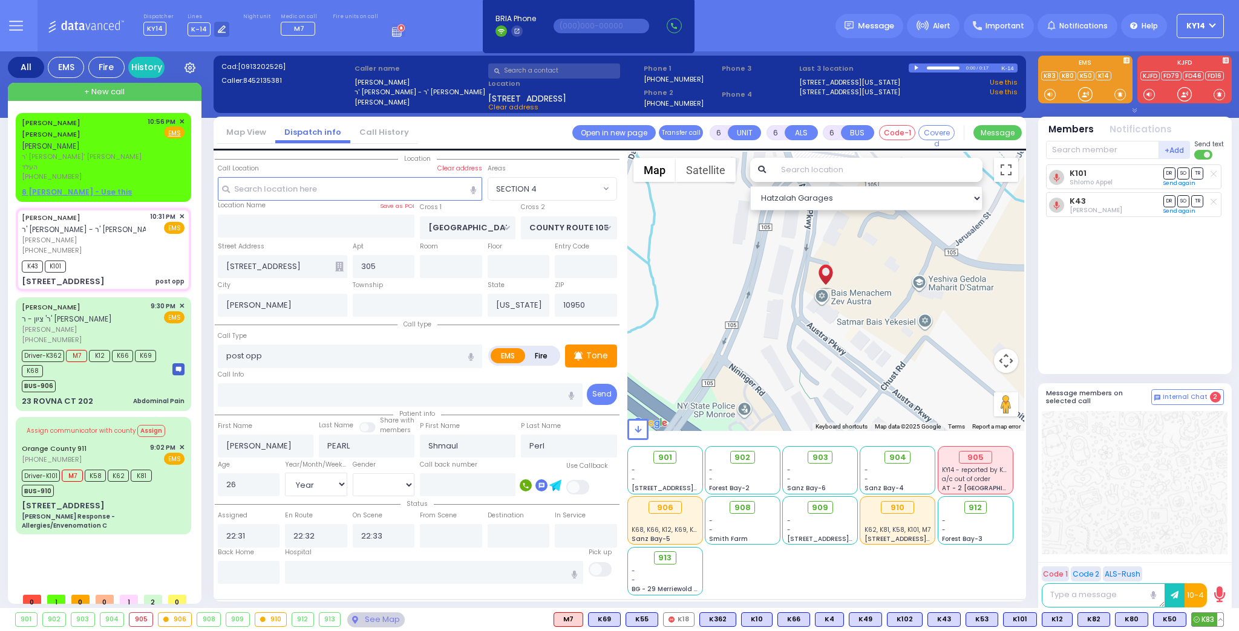
select select "Hatzalah Garages"
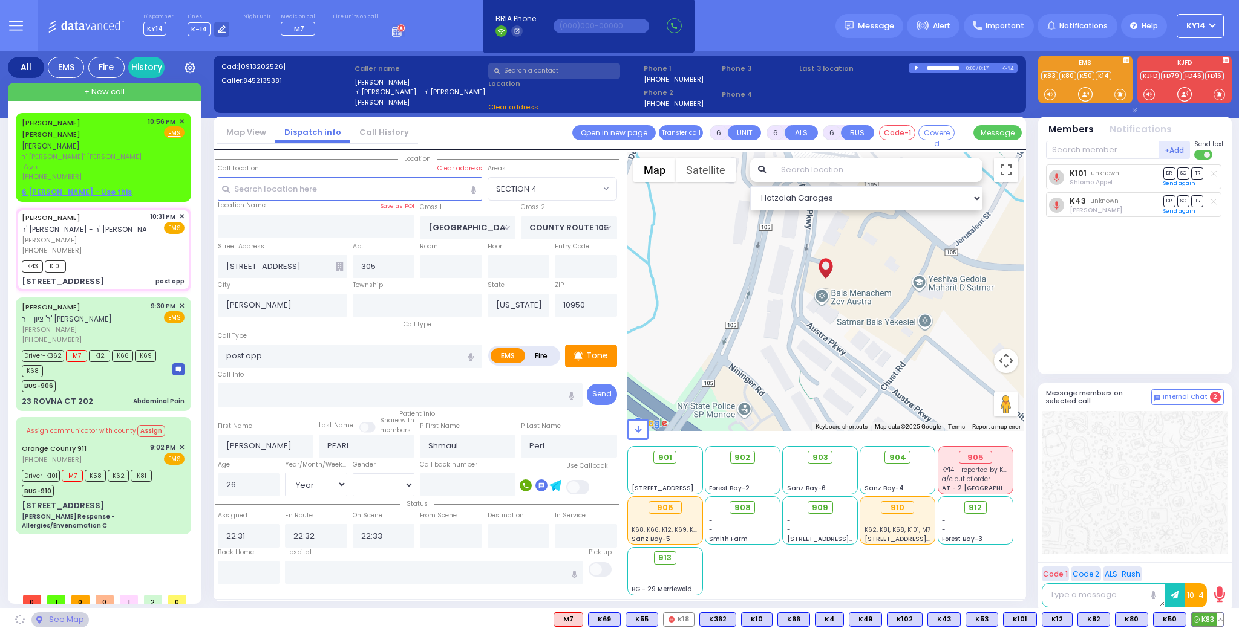
click at [1219, 619] on button at bounding box center [1220, 619] width 6 height 13
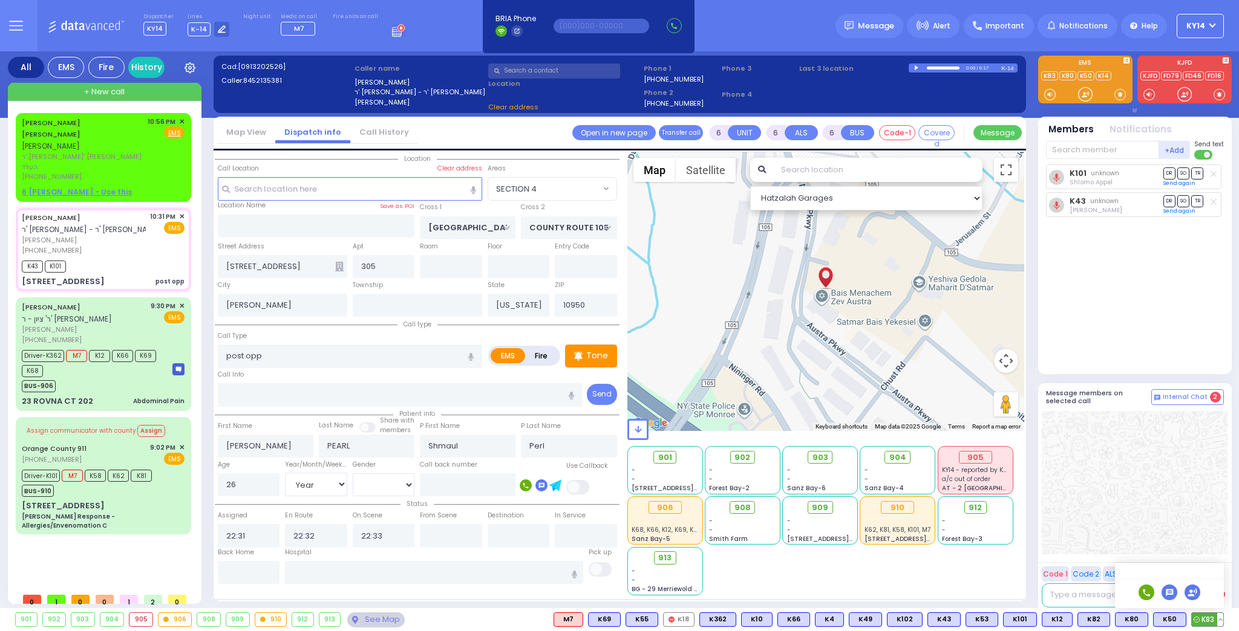
select select "SECTION 4"
click at [1212, 567] on icon at bounding box center [1211, 566] width 13 height 13
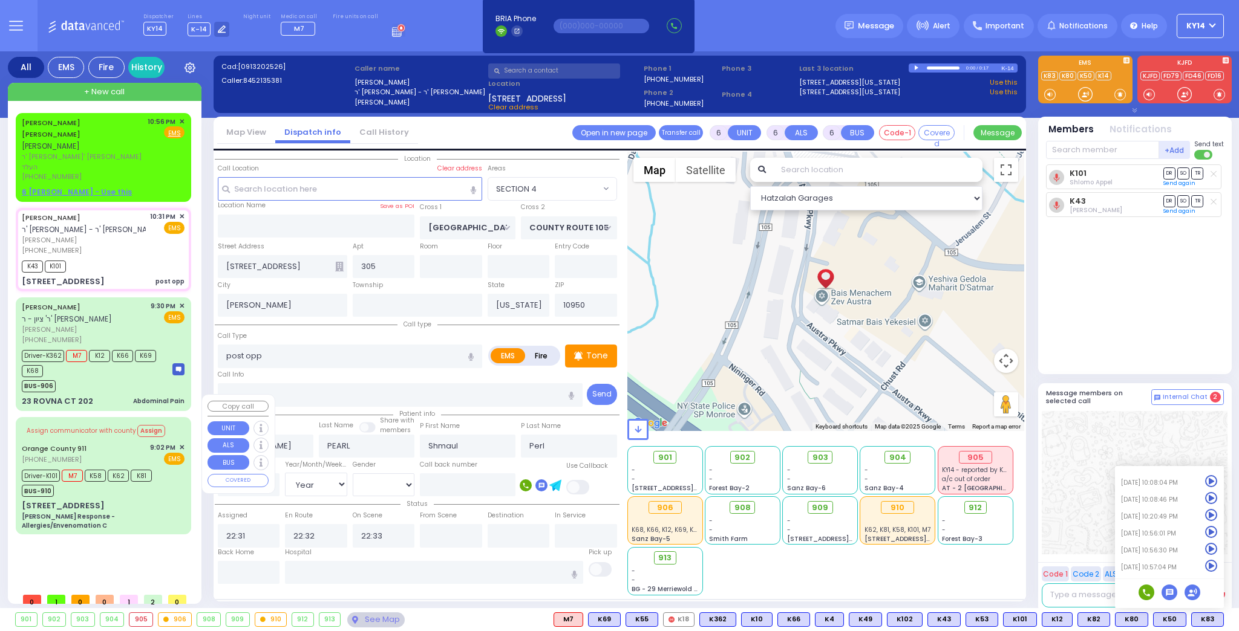
click at [89, 482] on div "BUS-910" at bounding box center [87, 489] width 130 height 15
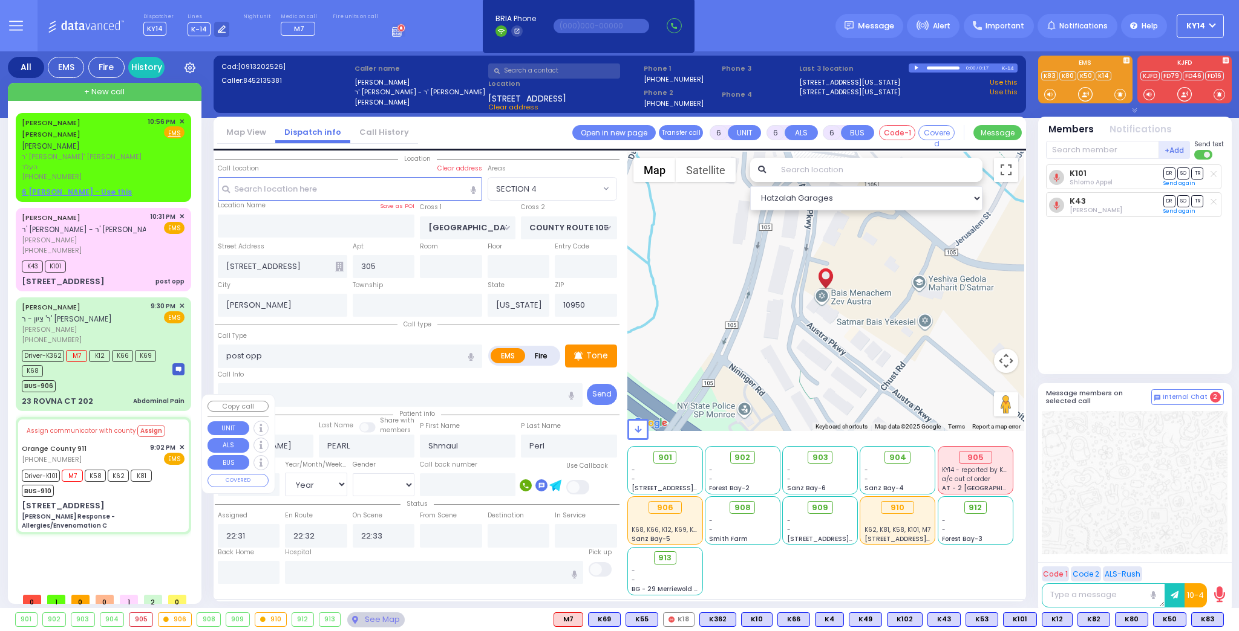
select select
type input "[PERSON_NAME] Response - Allergies/Envenomation C"
radio input "true"
type input "Nature: : Charlie Response - Allergies/Envenomation C Address: : 67 Bakertown R…"
type input "Jeno"
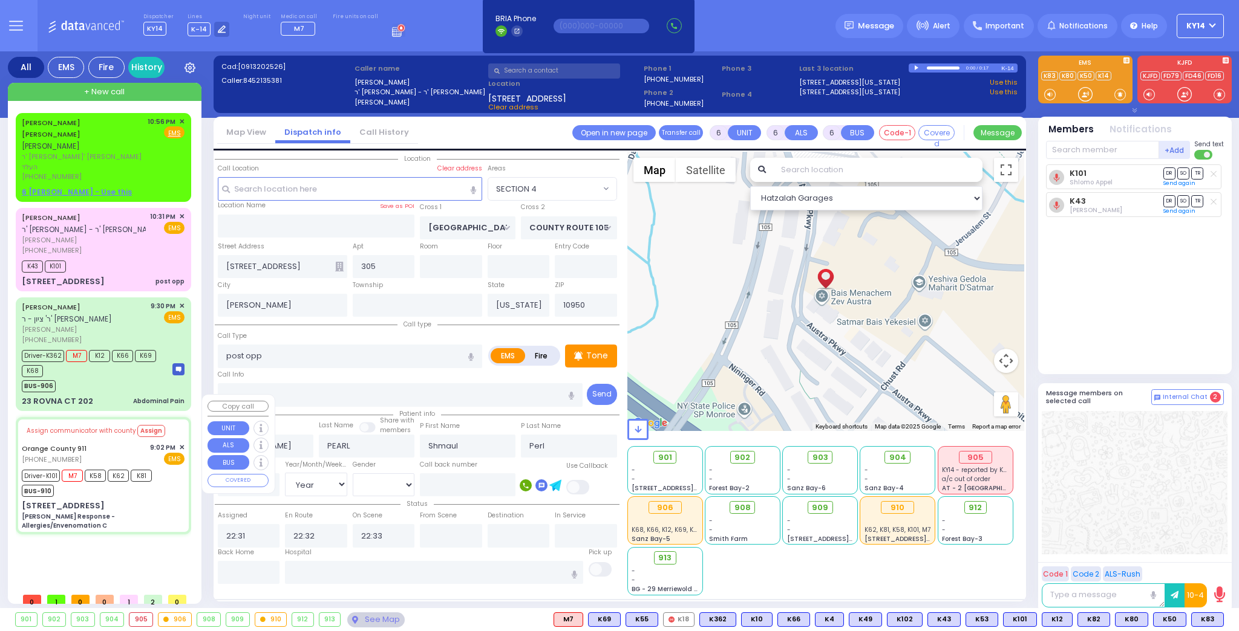
type input "Kiss"
type input "52"
select select "Year"
select select "[DEMOGRAPHIC_DATA]"
type input "21:03"
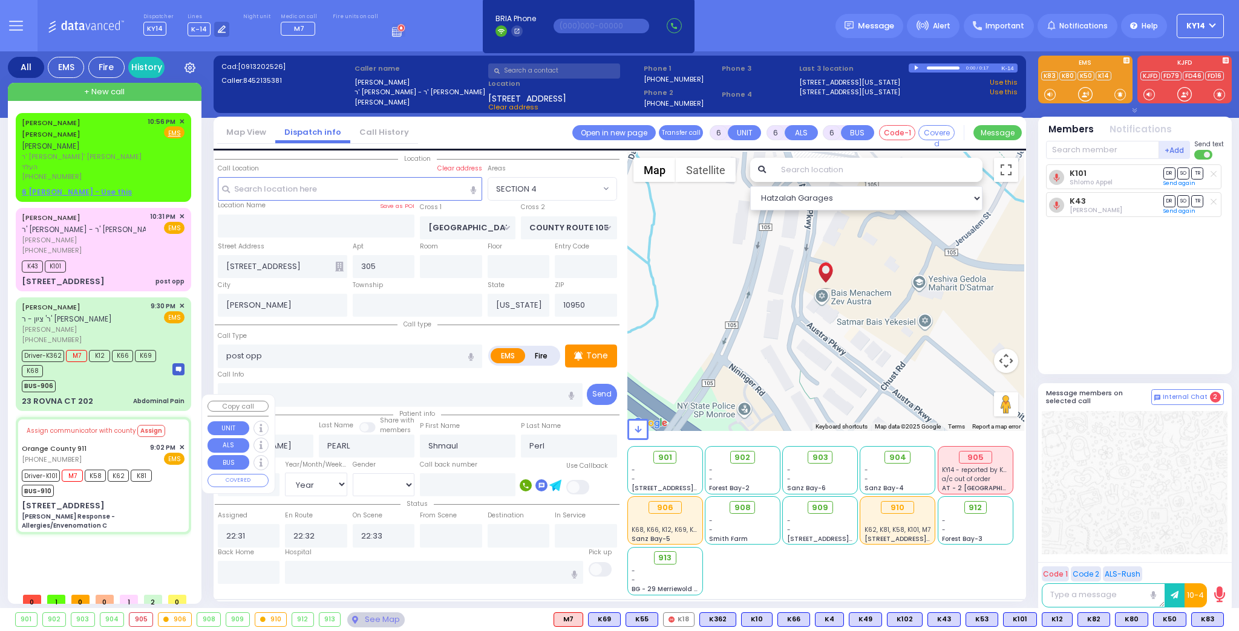
type input "21:03"
type input "21:05"
type input "21:21"
type input "21:35"
type input "22:00"
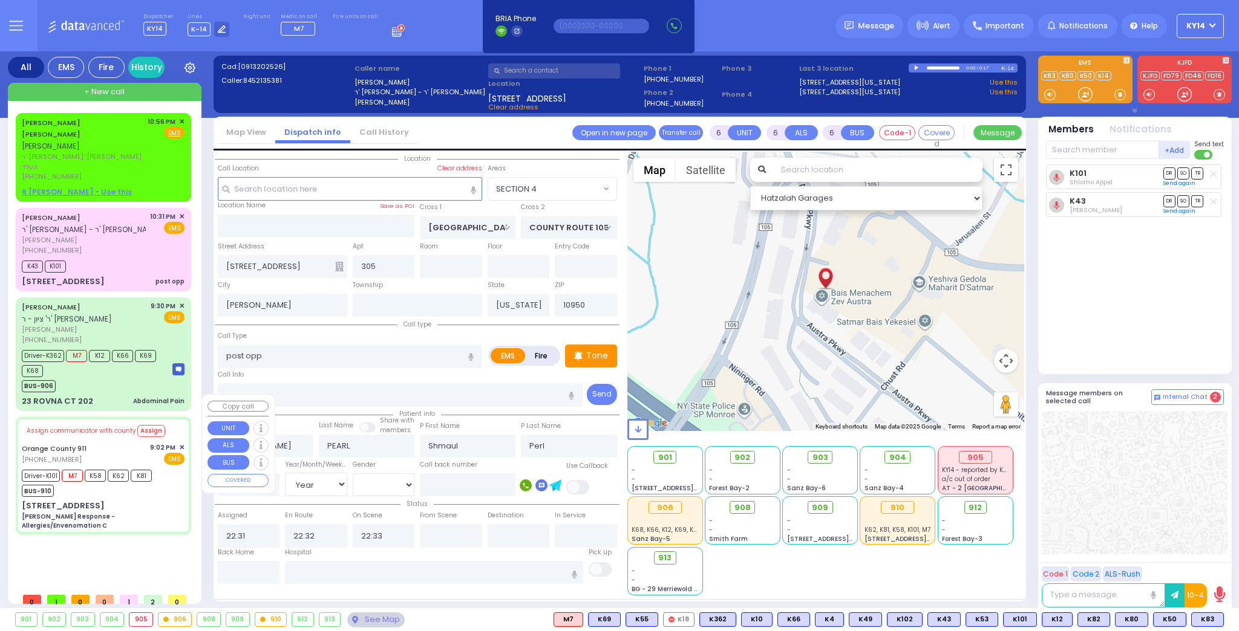
type input "Garnet Health Medical Center 707 East Main Street Middletown"
select select "Hatzalah Garages"
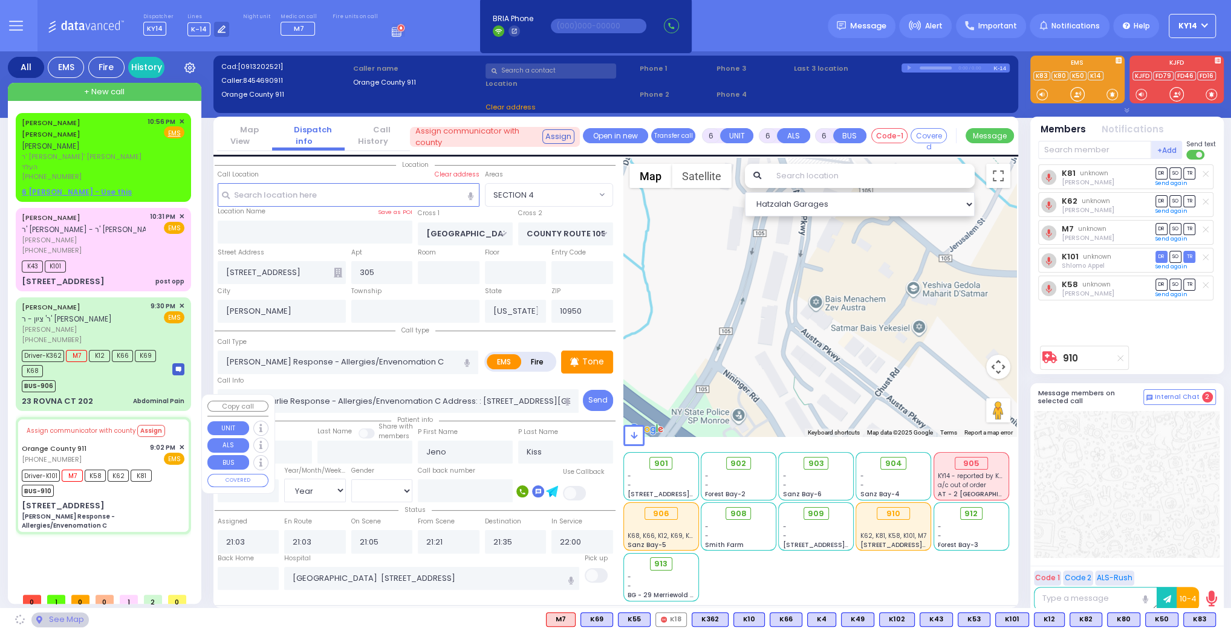
type input "[STREET_ADDRESS]"
type input "Monroe"
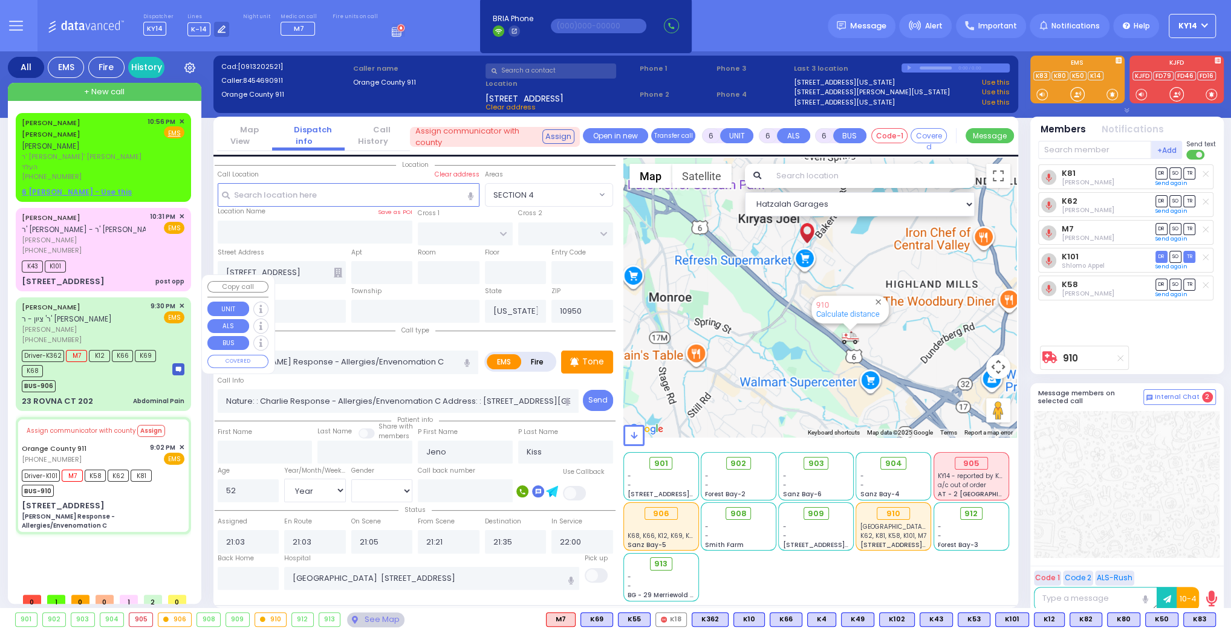
click at [108, 377] on div "BUS-906" at bounding box center [91, 384] width 139 height 15
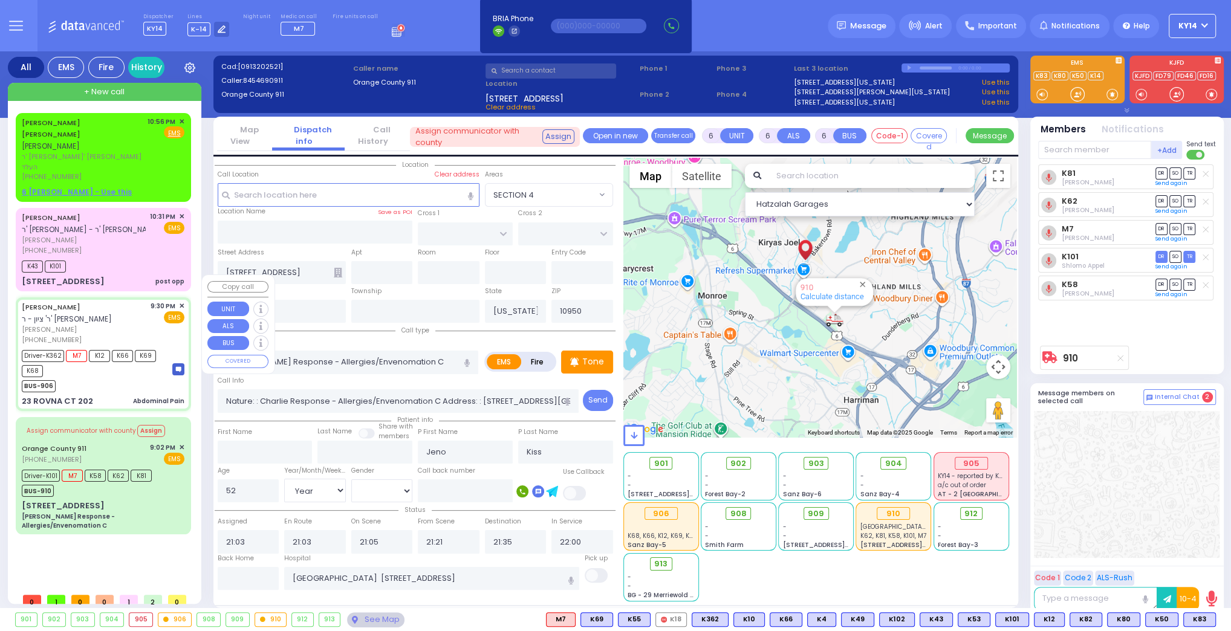
select select
type input "Abdominal Pain"
radio input "true"
type input "[PERSON_NAME]"
type input "SAAL"
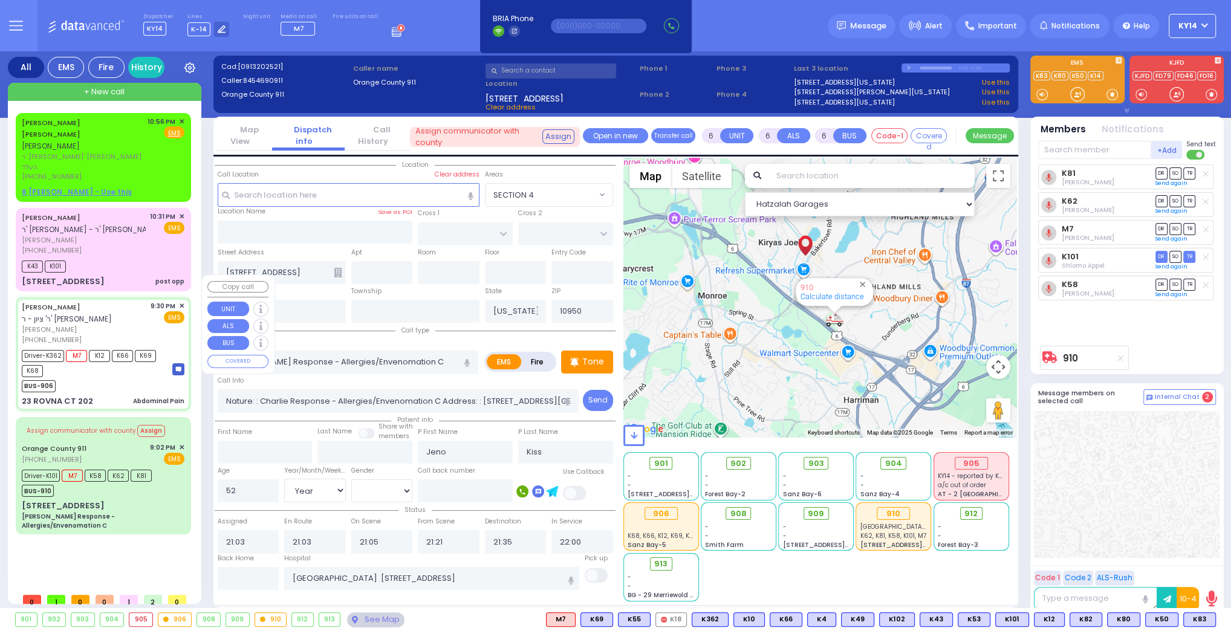
type input "[PERSON_NAME]"
type input "Saal"
type input "21"
select select "Year"
select select "[DEMOGRAPHIC_DATA]"
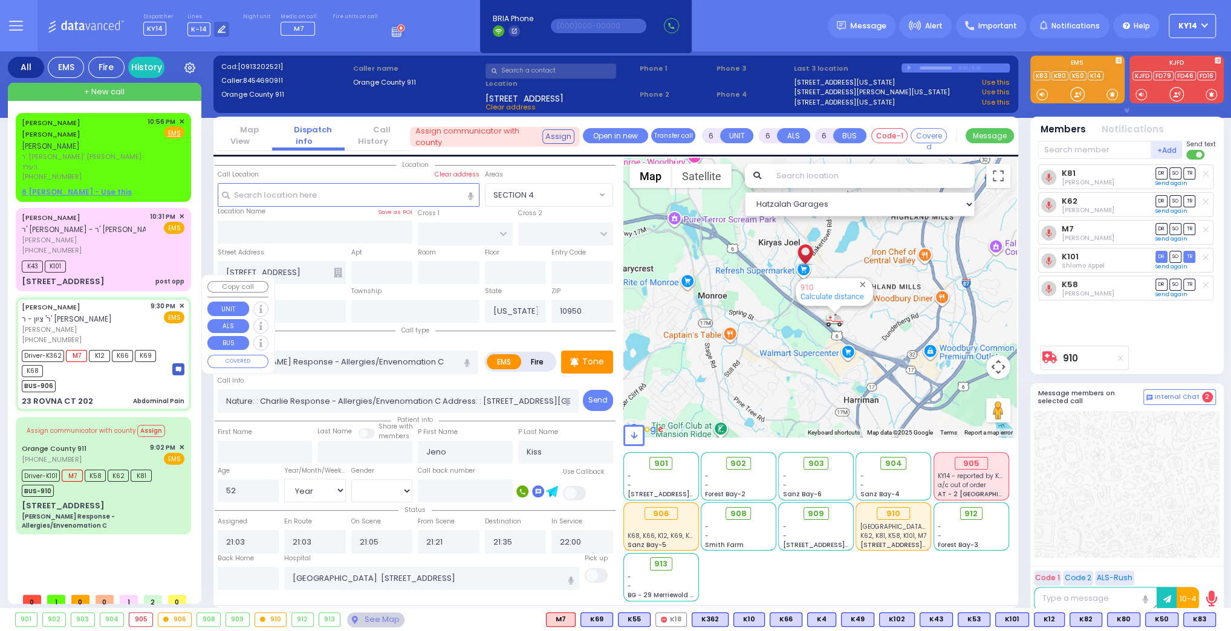
type input "21:30"
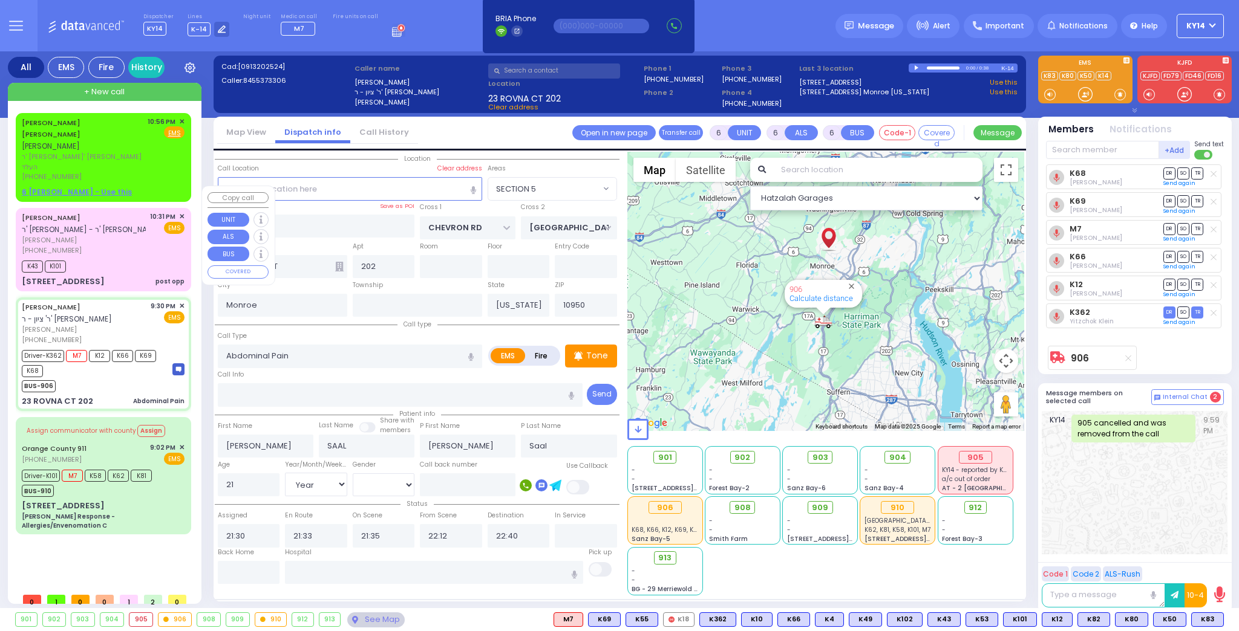
click at [119, 246] on div "[PHONE_NUMBER]" at bounding box center [84, 251] width 124 height 10
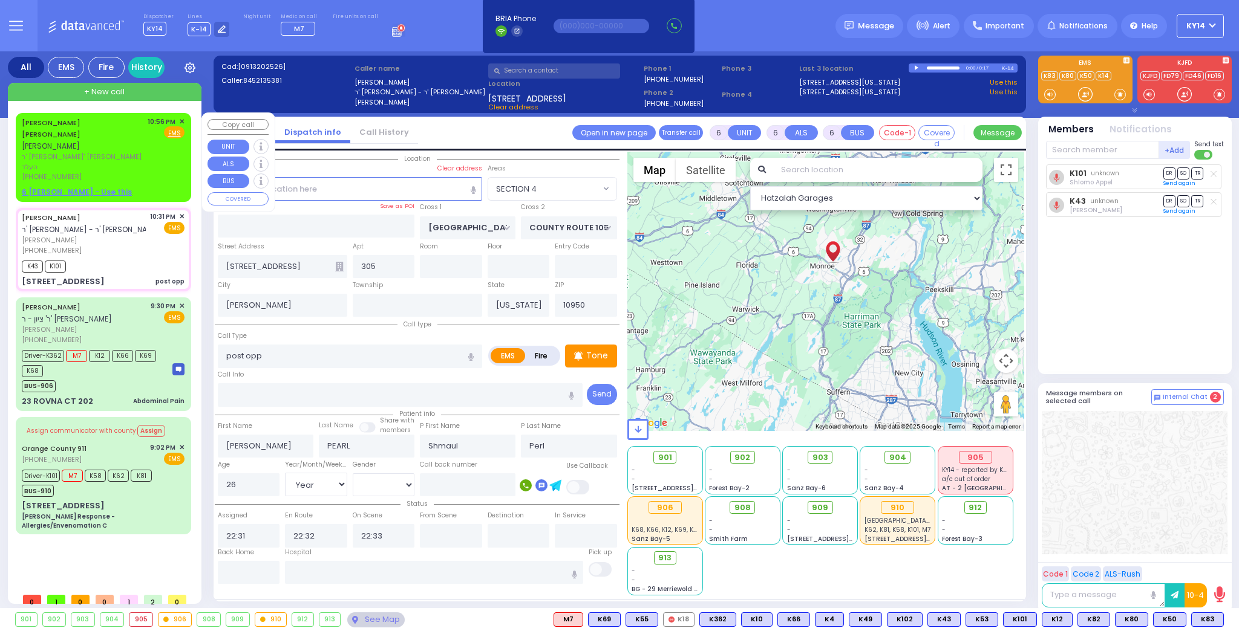
click at [105, 136] on div "BURECH JOEL GOLDMAN ברוך יואל גאלדמאן" at bounding box center [83, 135] width 122 height 36
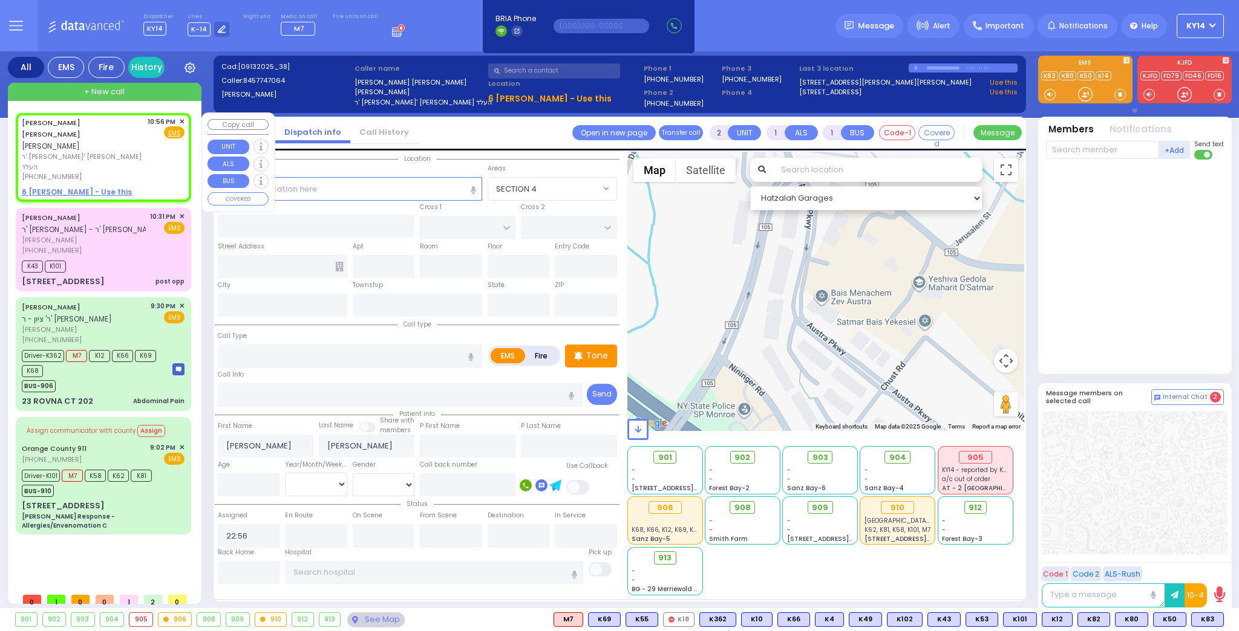
click at [184, 120] on span "✕" at bounding box center [181, 122] width 5 height 10
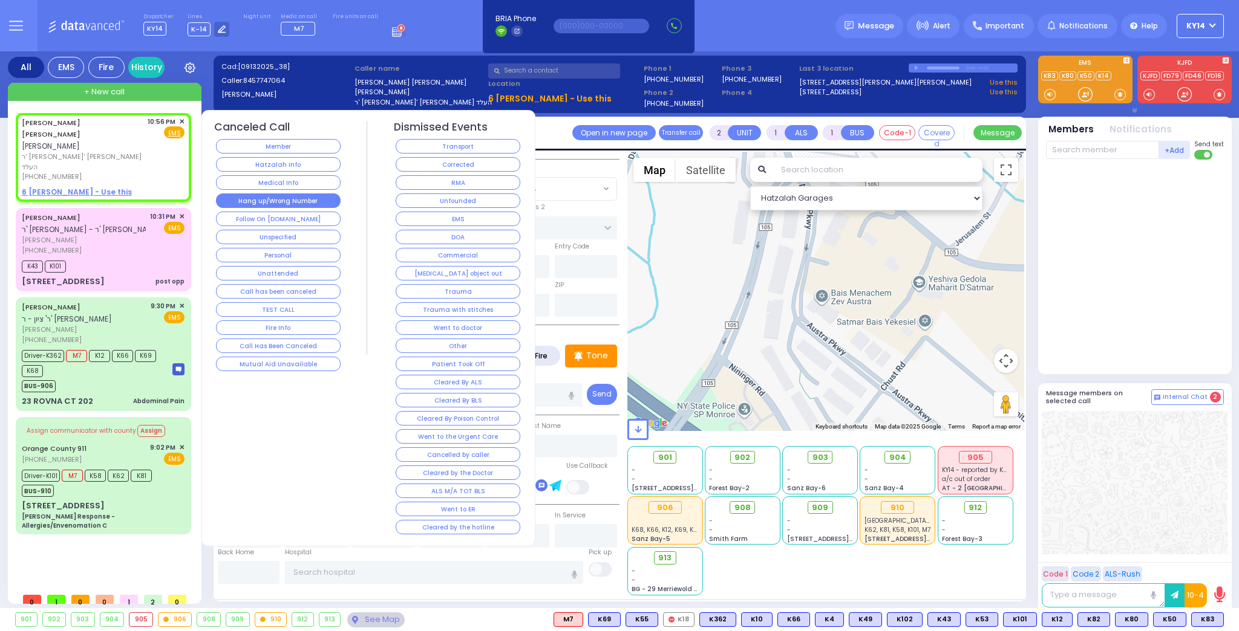
click at [259, 204] on button "Hang up/Wrong Number" at bounding box center [278, 201] width 125 height 15
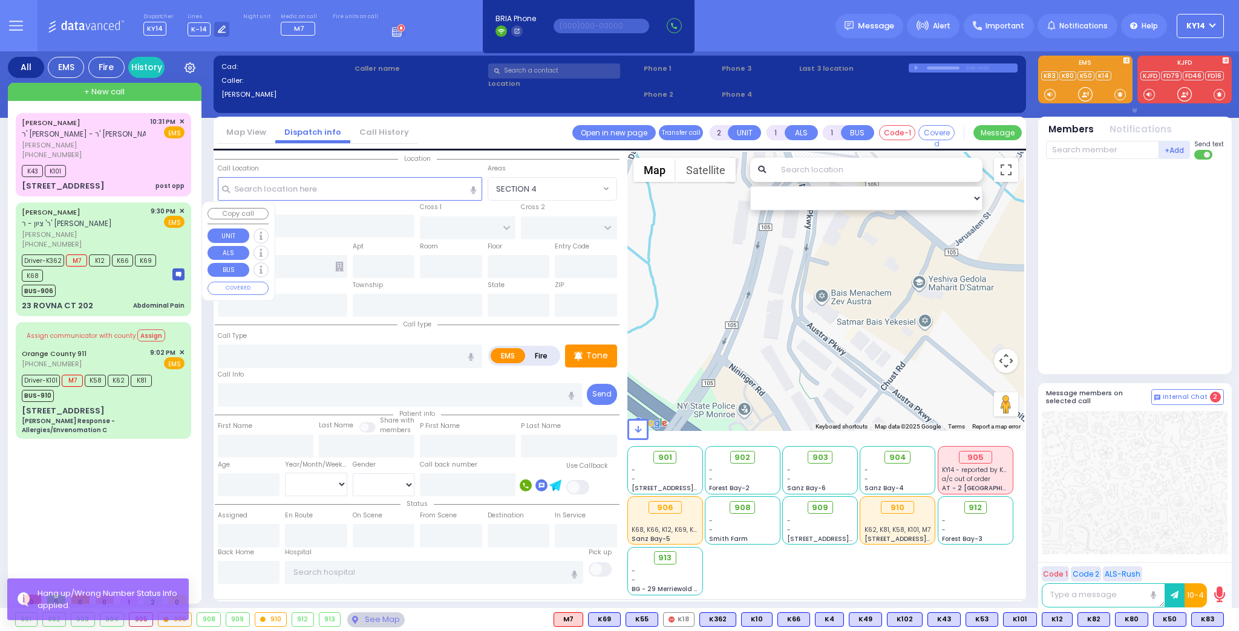
click at [157, 217] on div "EMS" at bounding box center [168, 222] width 34 height 12
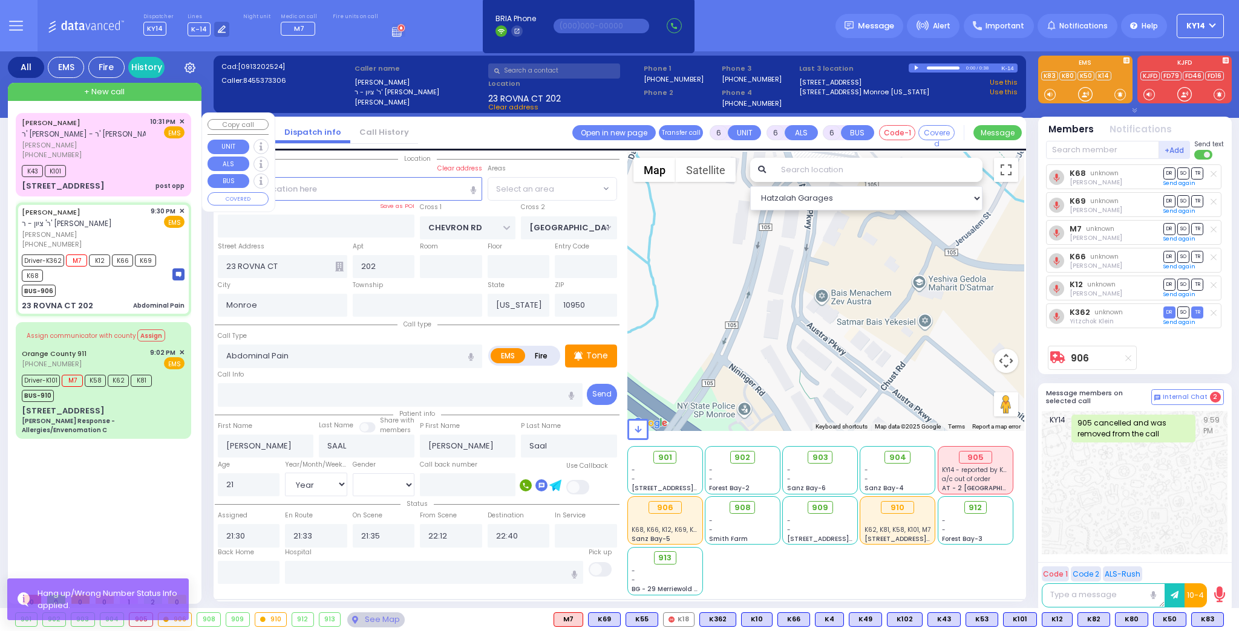
click at [137, 168] on div "K43 K101" at bounding box center [103, 169] width 163 height 15
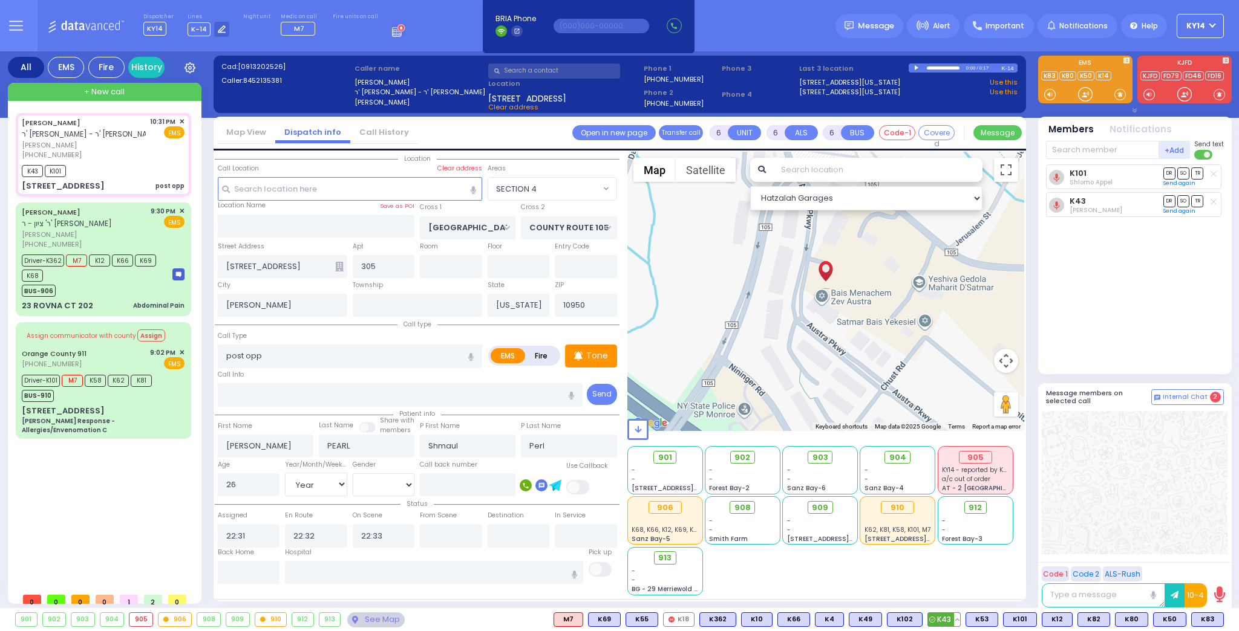
click at [960, 617] on button at bounding box center [957, 619] width 6 height 13
click at [954, 567] on icon at bounding box center [948, 566] width 13 height 13
click at [124, 232] on span "[PERSON_NAME]" at bounding box center [84, 235] width 125 height 10
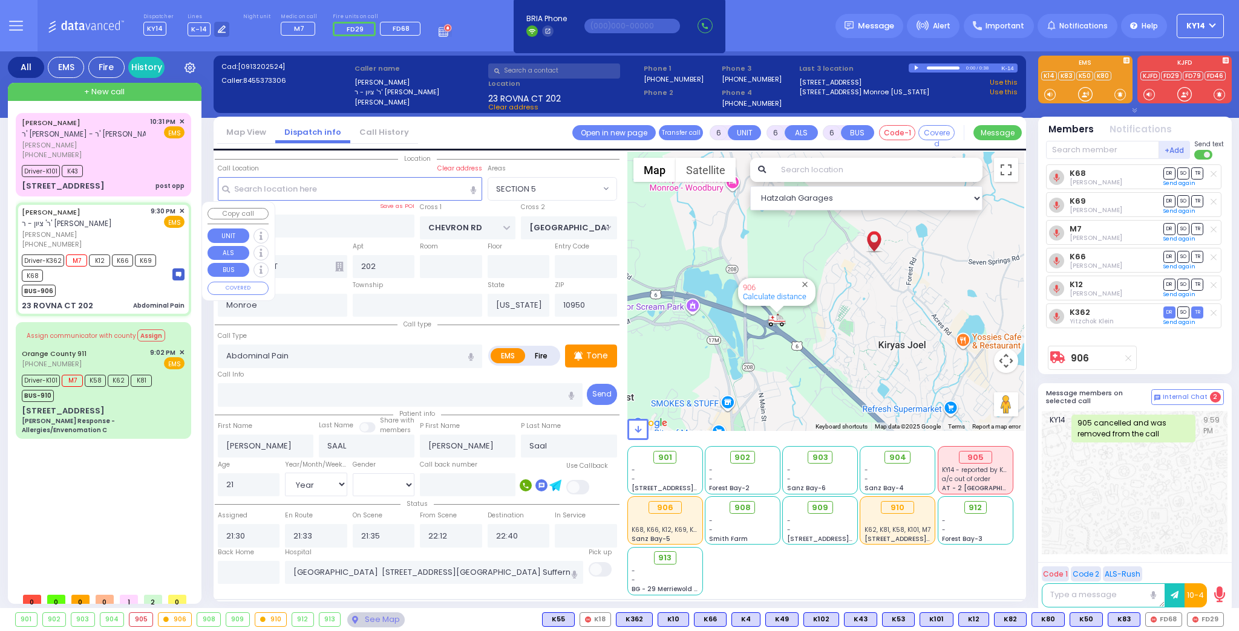
select select "SECTION 5"
select select "Year"
select select "[DEMOGRAPHIC_DATA]"
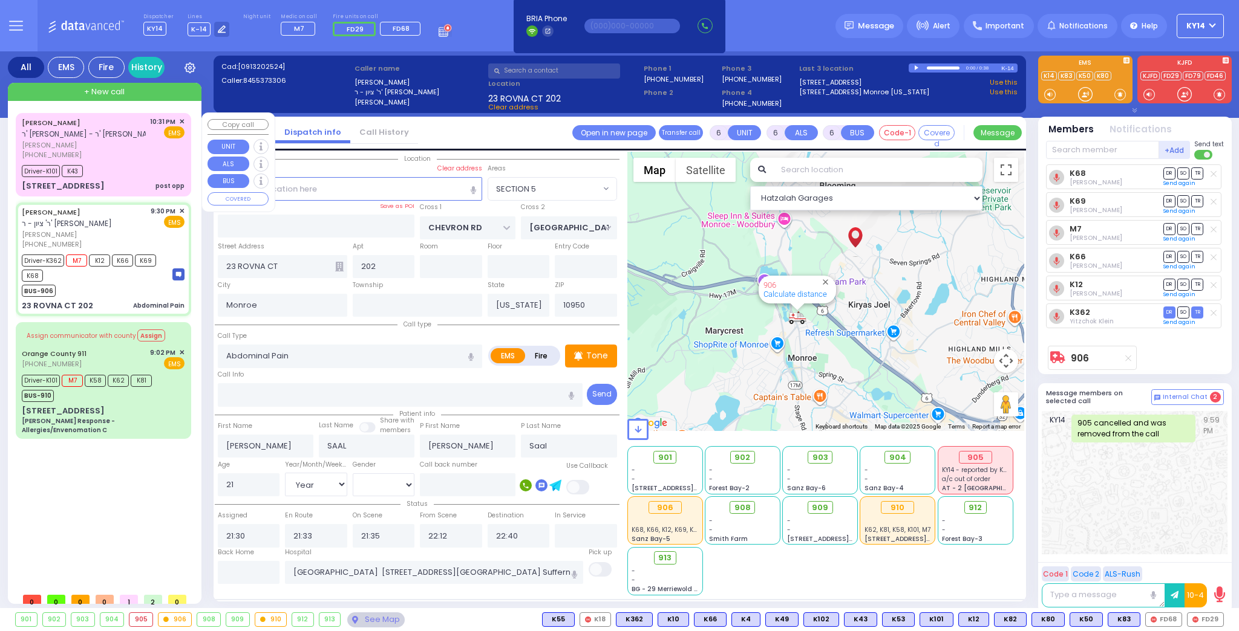
click at [135, 142] on span "[PERSON_NAME]" at bounding box center [84, 145] width 124 height 10
select select
type input "post opp"
radio input "true"
type input "[PERSON_NAME]"
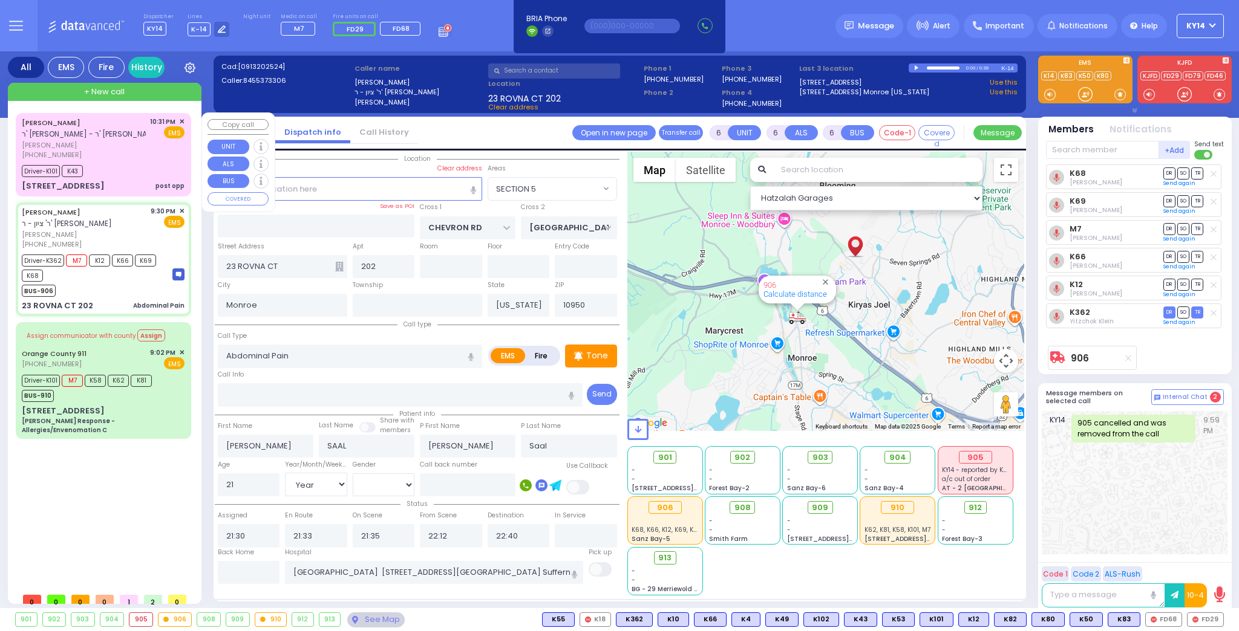
type input "PEARL"
type input "Shmaul"
type input "Perl"
type input "26"
select select "Year"
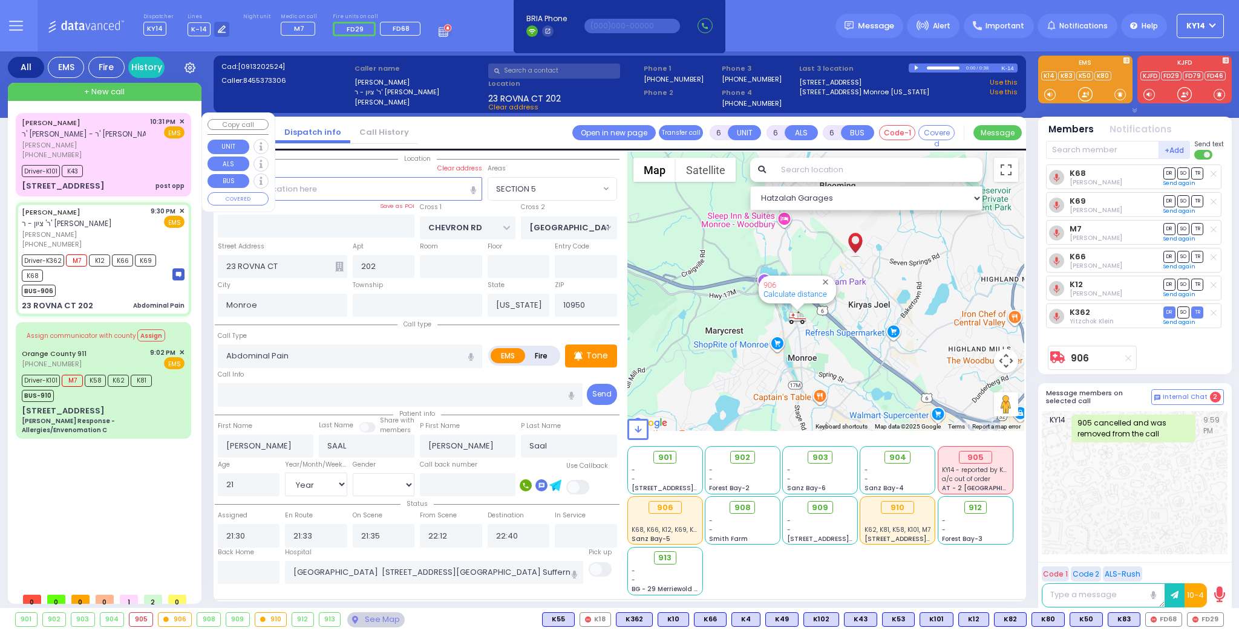
select select "[DEMOGRAPHIC_DATA]"
type input "22:31"
type input "22:32"
type input "22:33"
type input "23:05"
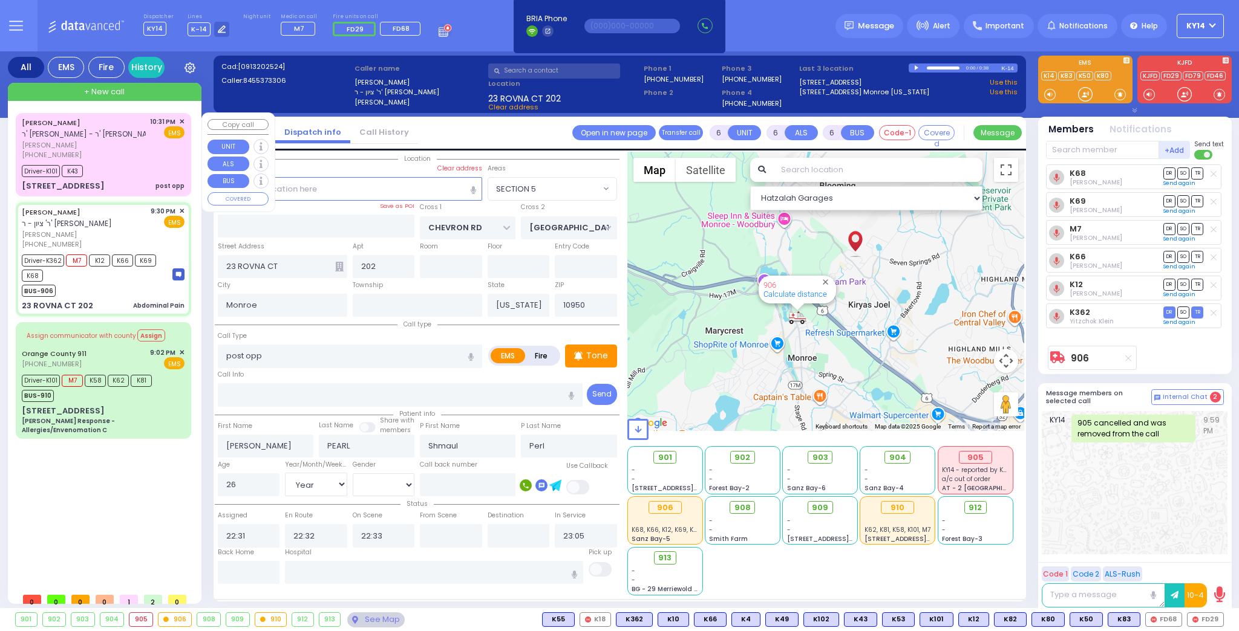
select select "Hatzalah Garages"
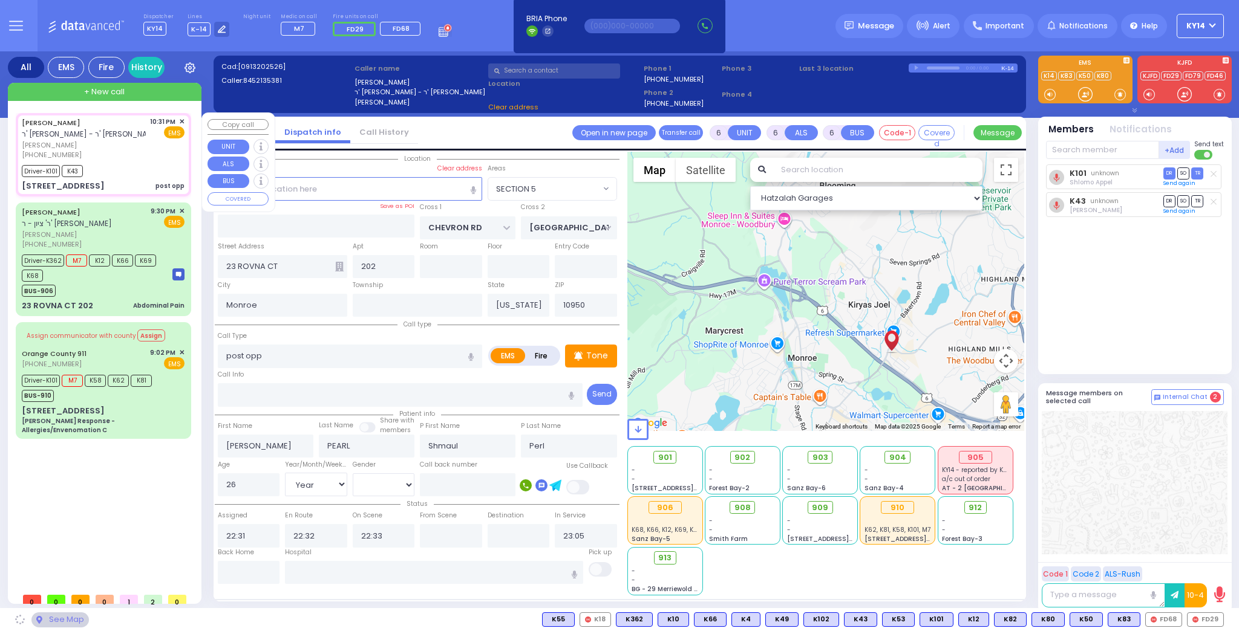
type input "[GEOGRAPHIC_DATA]"
type input "COUNTY ROUTE 105"
type input "[STREET_ADDRESS]"
type input "305"
type input "[PERSON_NAME]"
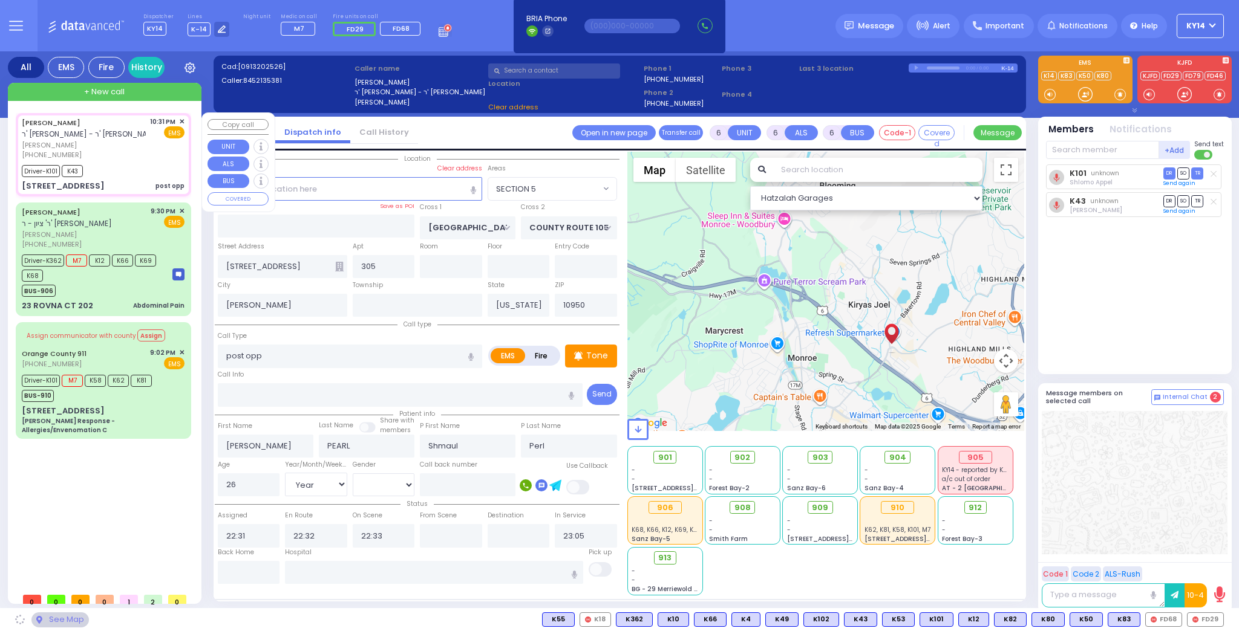
select select "SECTION 4"
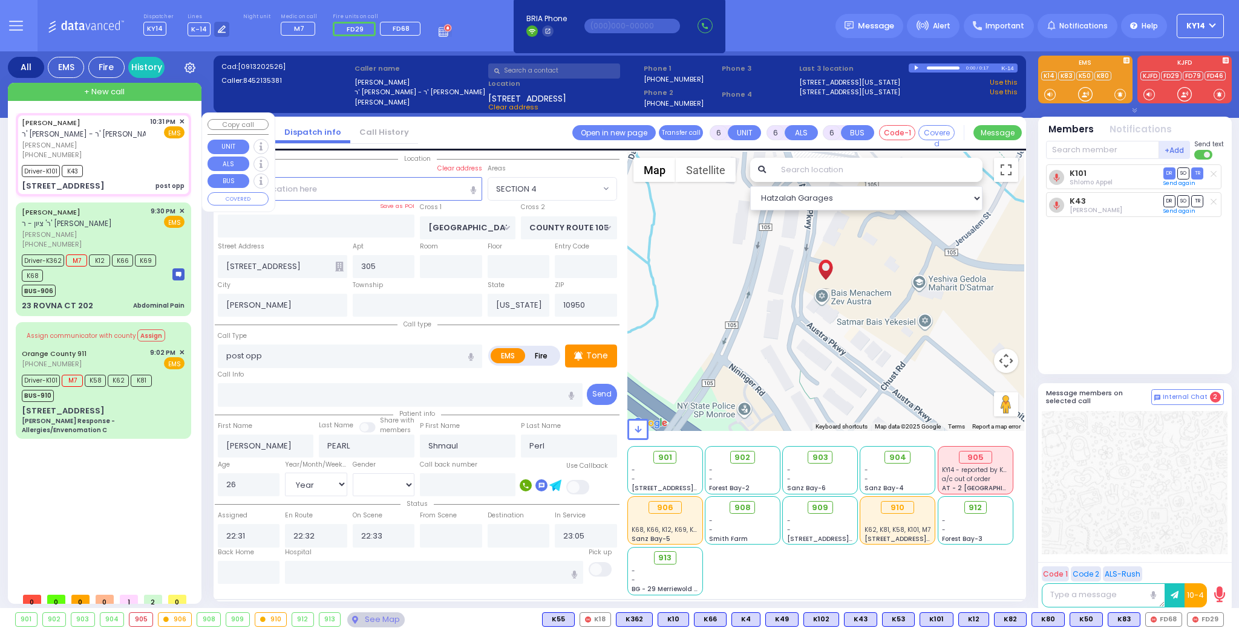
click at [180, 119] on span "✕" at bounding box center [181, 122] width 5 height 10
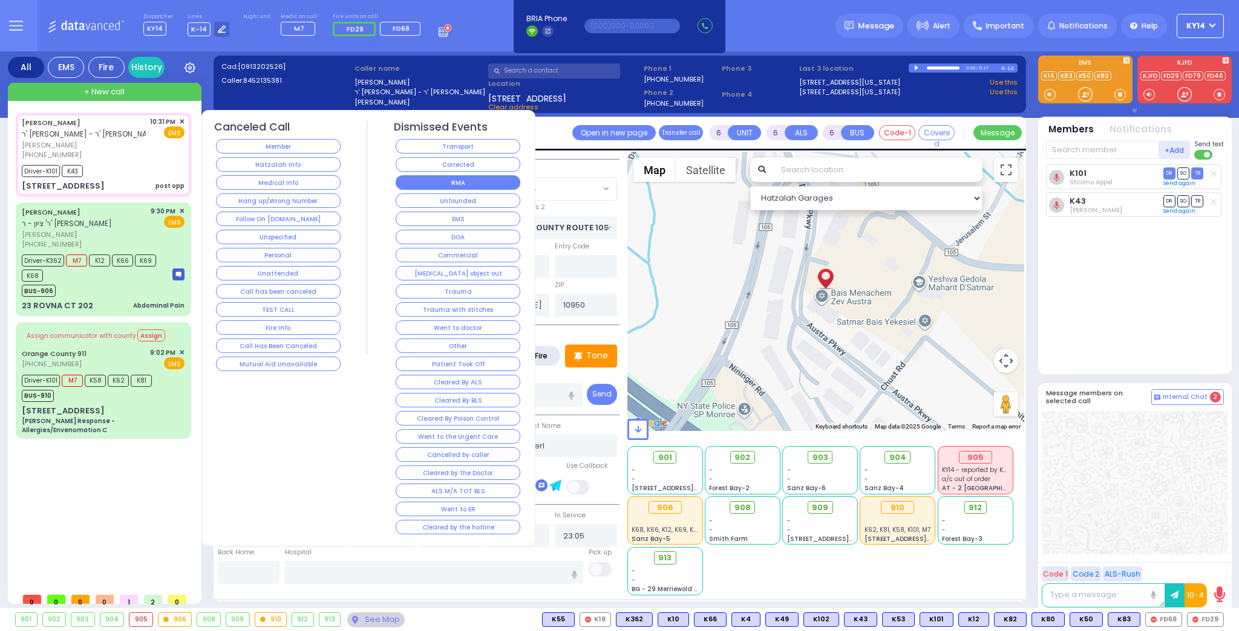
click at [422, 178] on button "RMA" at bounding box center [458, 182] width 125 height 15
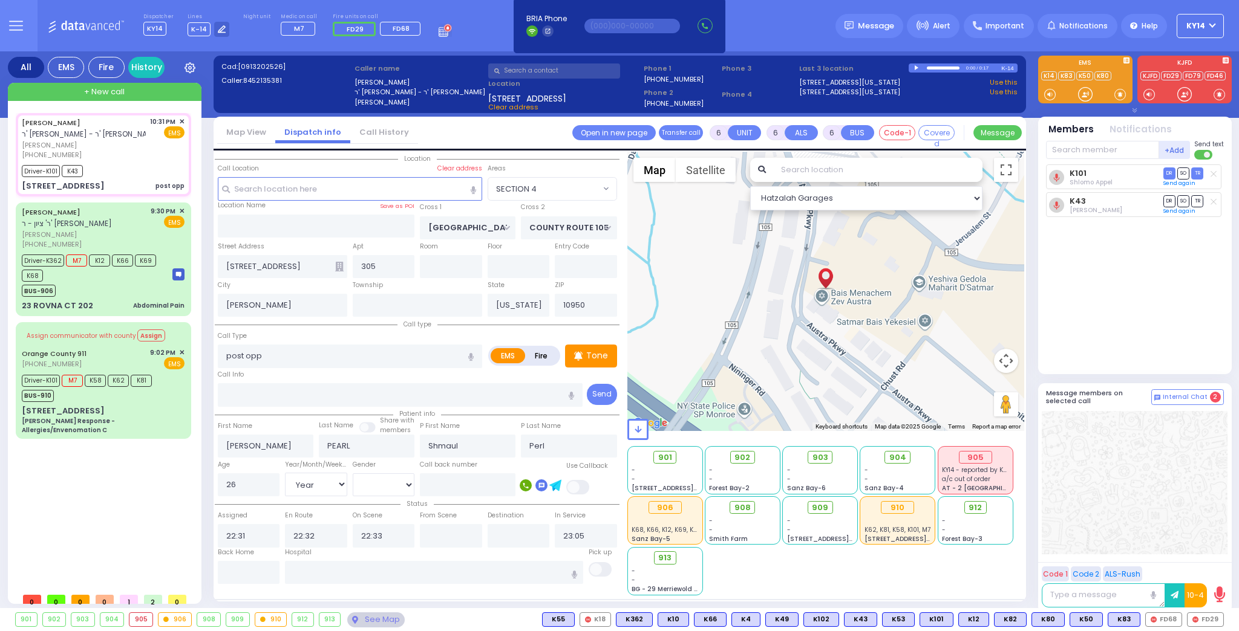
select select
radio input "true"
select select
